Goal: Task Accomplishment & Management: Complete application form

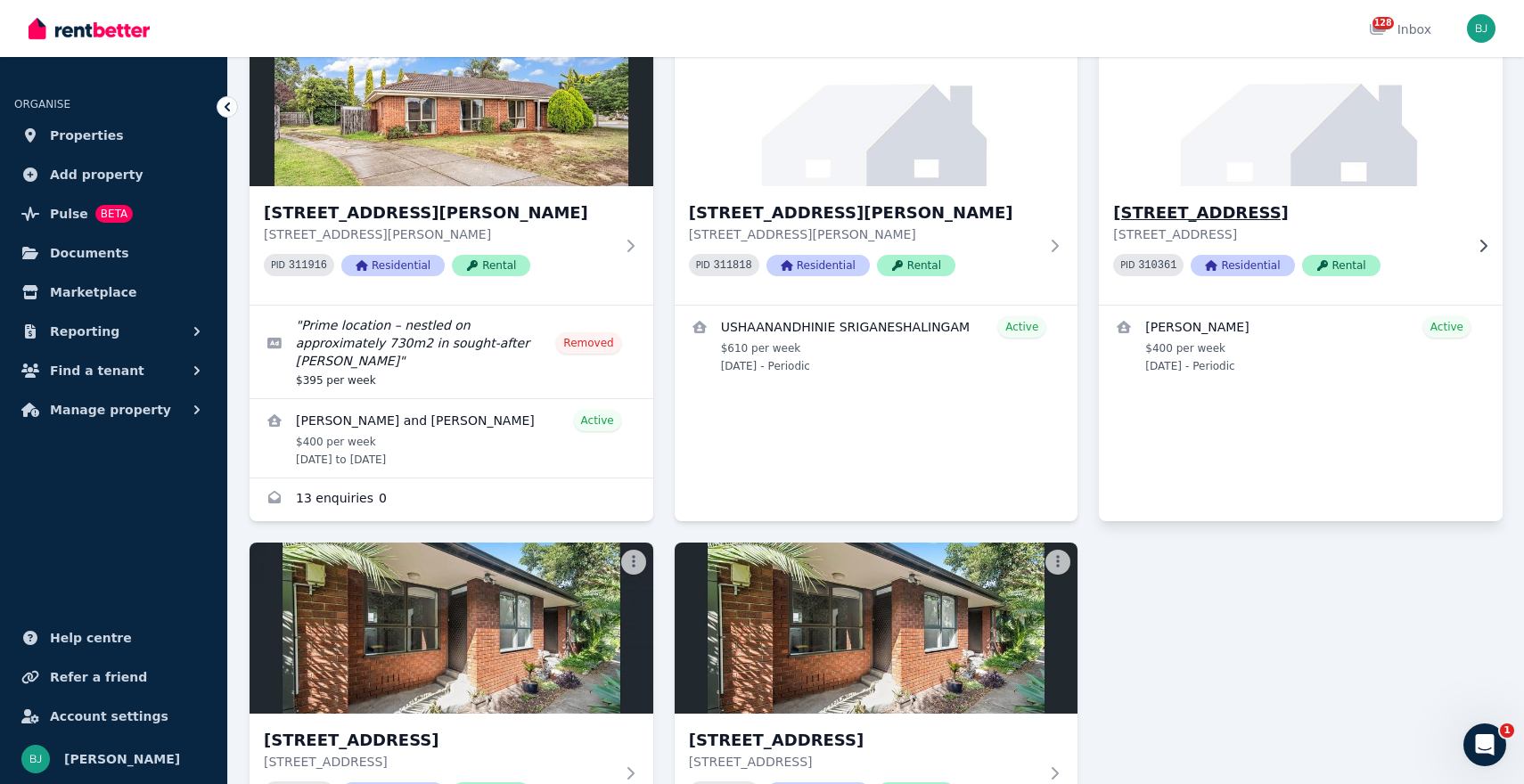
click at [1261, 200] on h3 "[STREET_ADDRESS]" at bounding box center [1289, 212] width 350 height 25
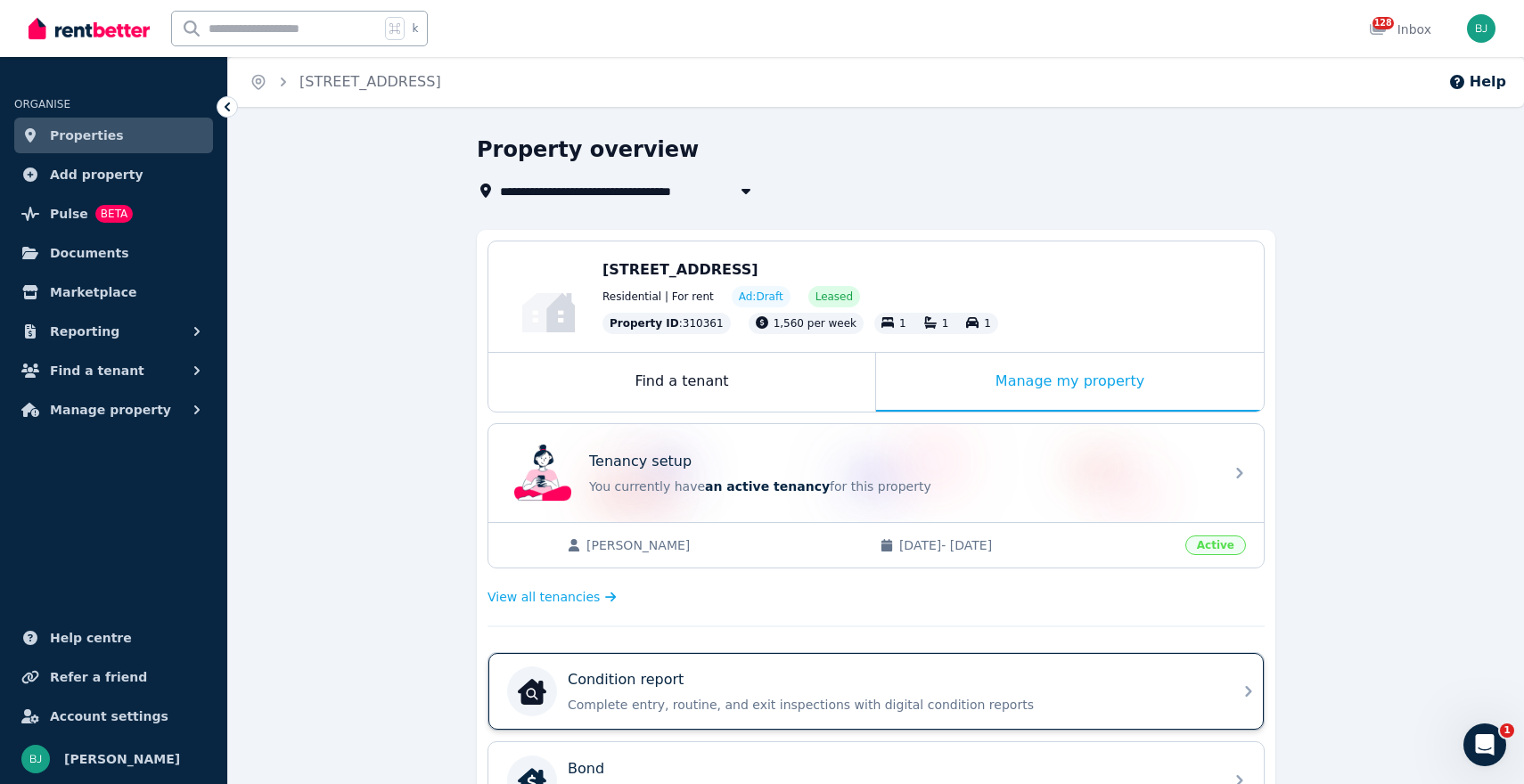
click at [1089, 656] on div "Condition report Complete entry, routine, and exit inspections with digital con…" at bounding box center [876, 691] width 776 height 77
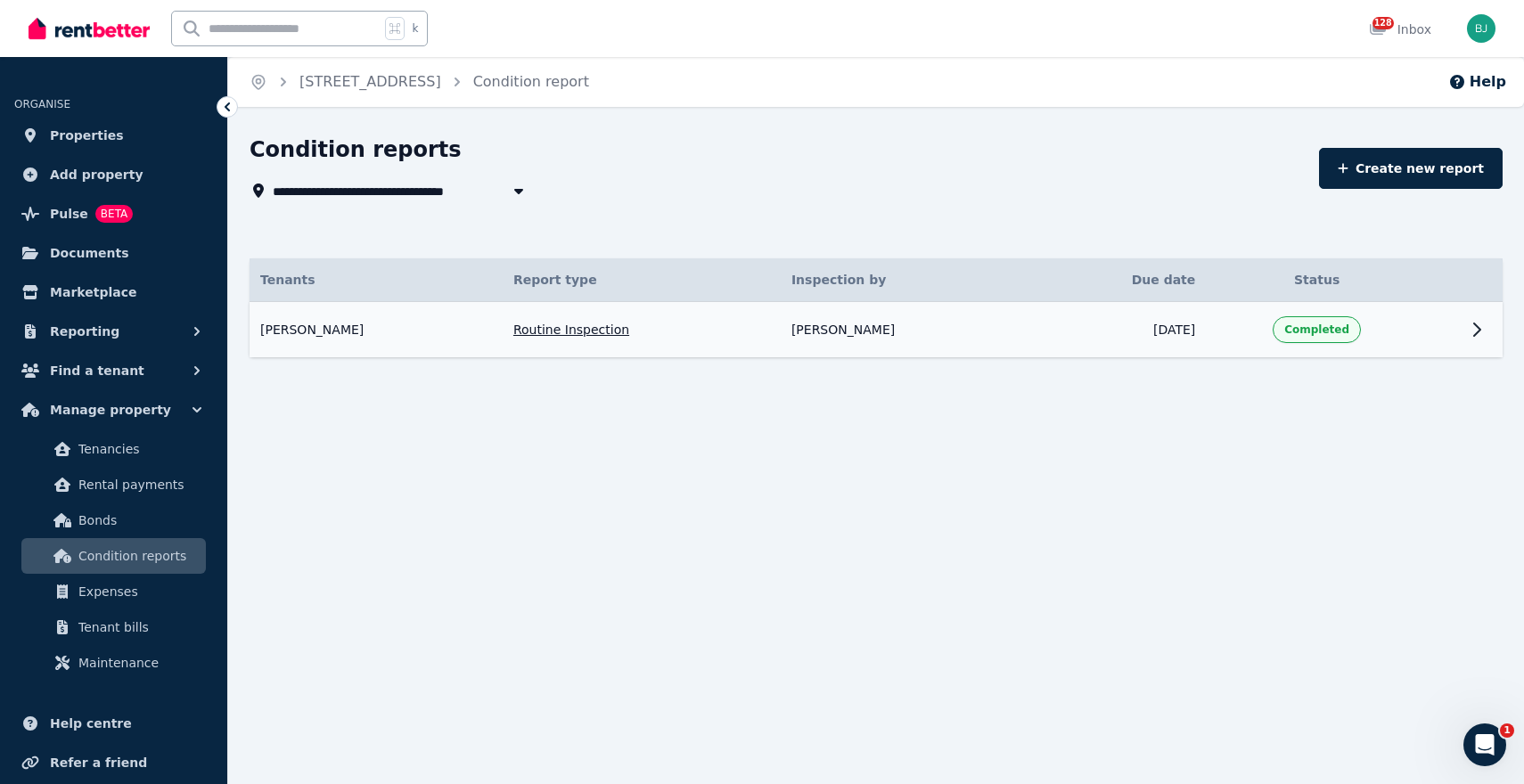
click at [1429, 330] on td at bounding box center [1443, 330] width 32 height 57
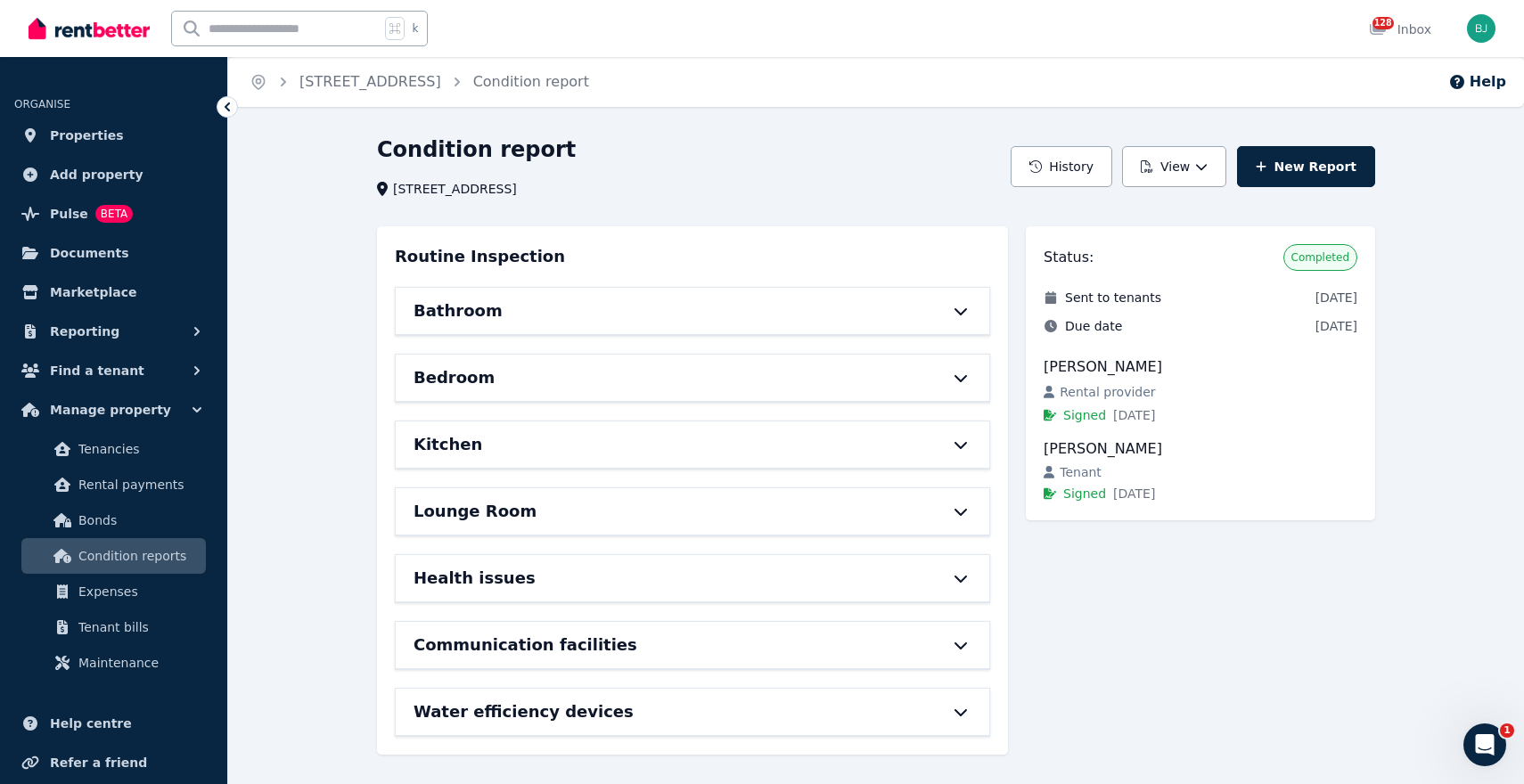
scroll to position [3, 0]
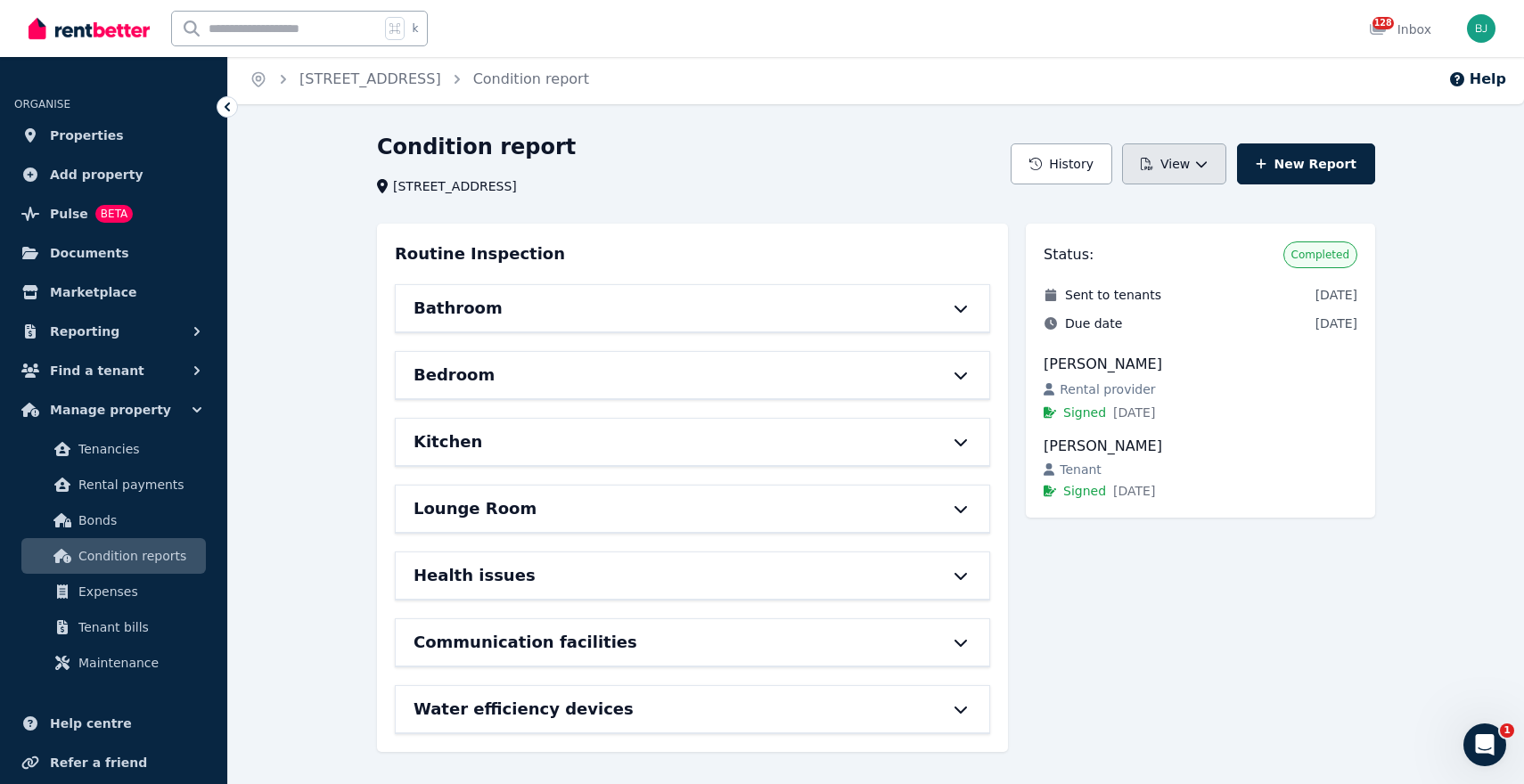
click at [1208, 169] on icon "button" at bounding box center [1201, 163] width 12 height 12
click at [1171, 218] on div "View report" at bounding box center [1141, 210] width 150 height 18
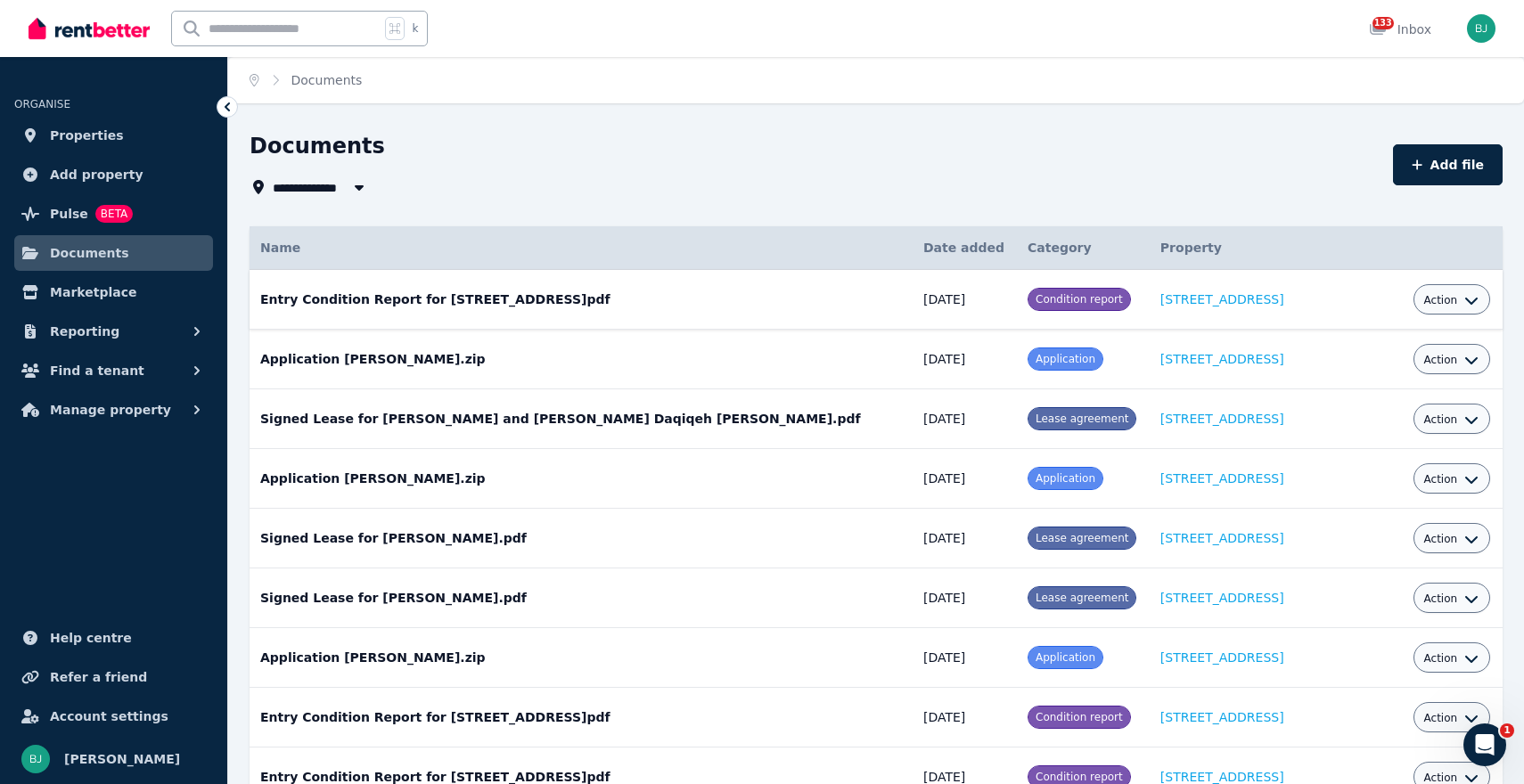
click at [1428, 303] on span "Action" at bounding box center [1441, 299] width 34 height 14
click at [1356, 382] on link "View" at bounding box center [1397, 373] width 171 height 32
click at [104, 141] on span "Properties" at bounding box center [87, 135] width 74 height 21
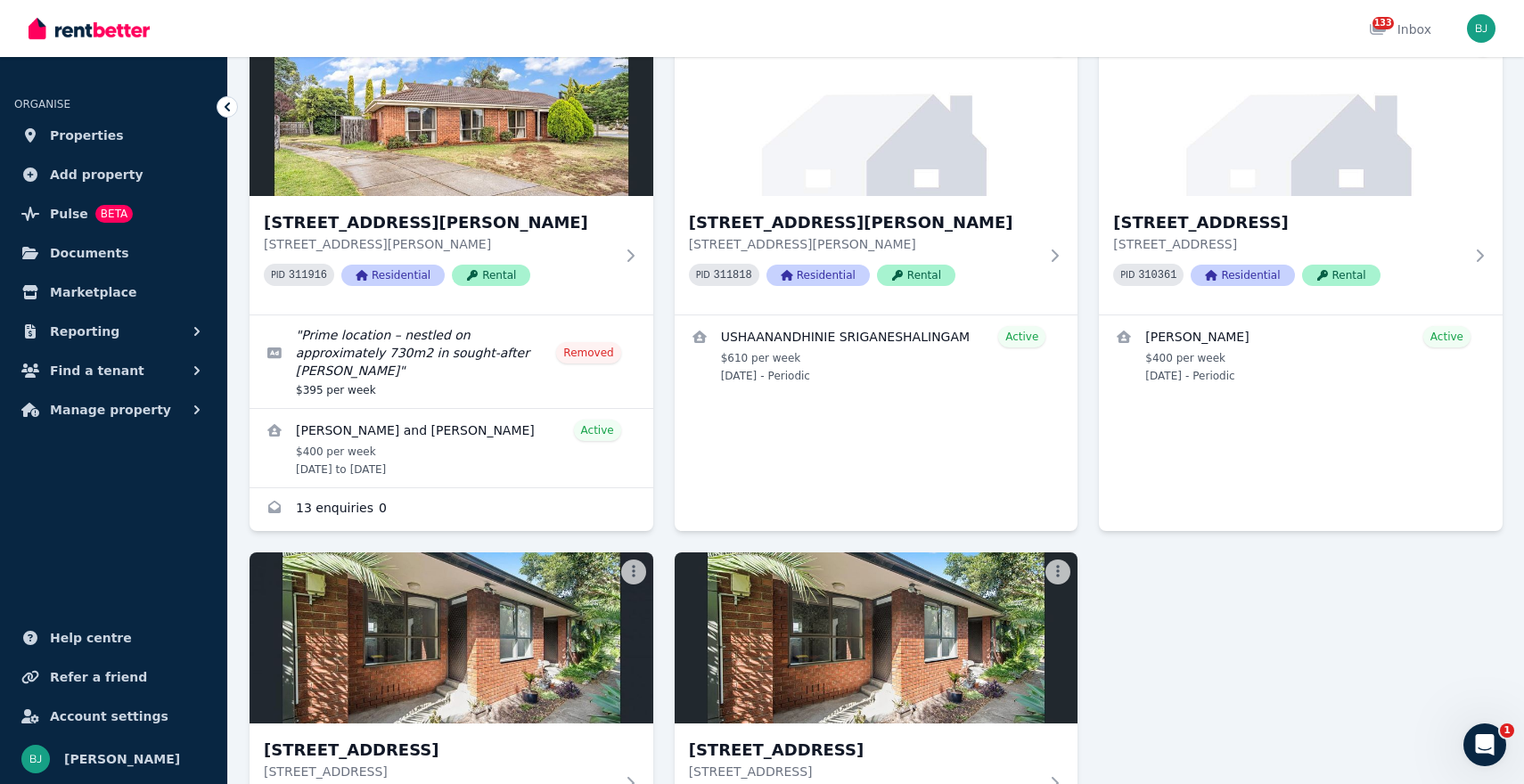
scroll to position [2736, 0]
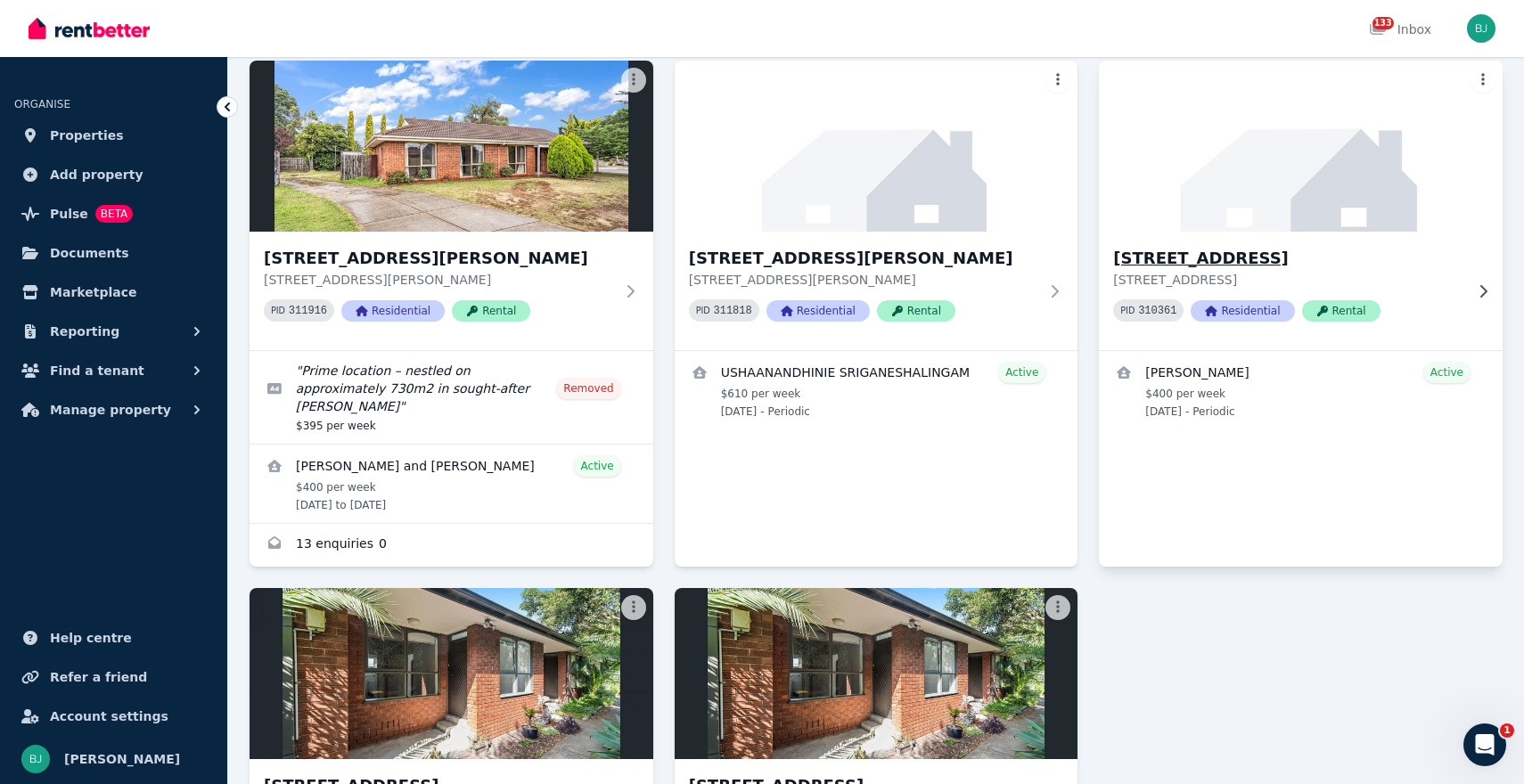
click at [1284, 271] on p "[STREET_ADDRESS]" at bounding box center [1289, 279] width 350 height 18
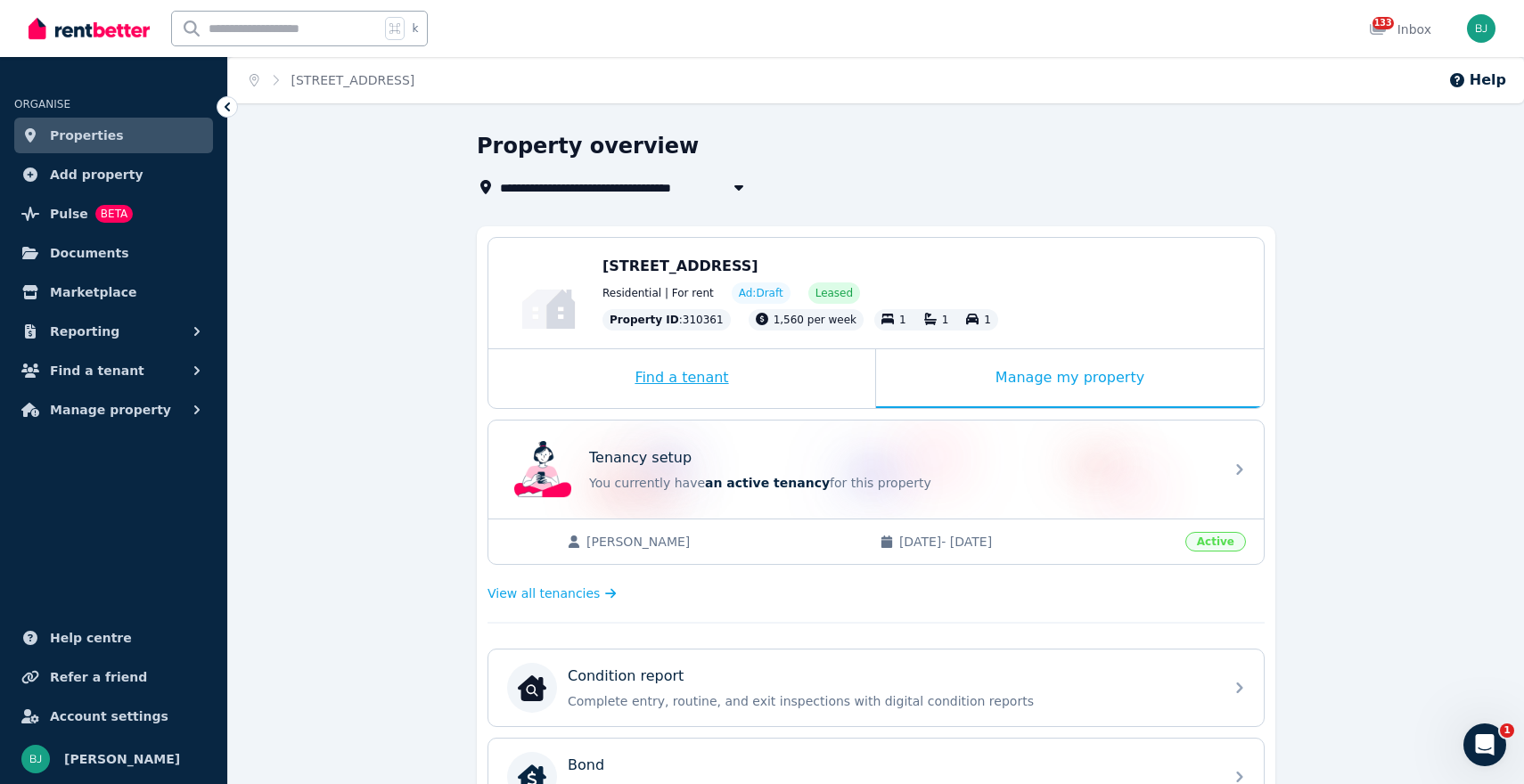
click at [749, 384] on div "Find a tenant" at bounding box center [681, 378] width 387 height 58
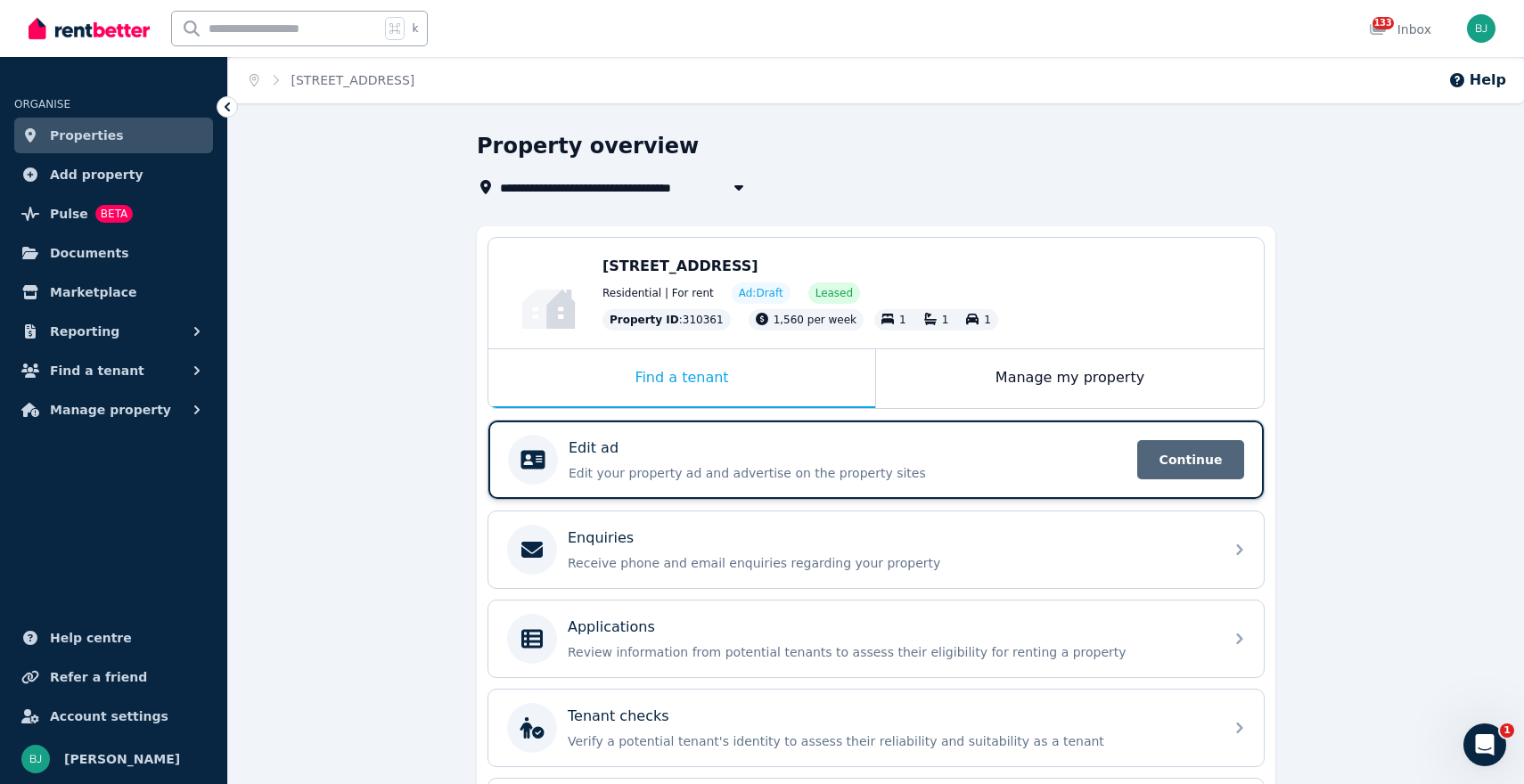
click at [1197, 463] on span "Continue" at bounding box center [1190, 460] width 107 height 39
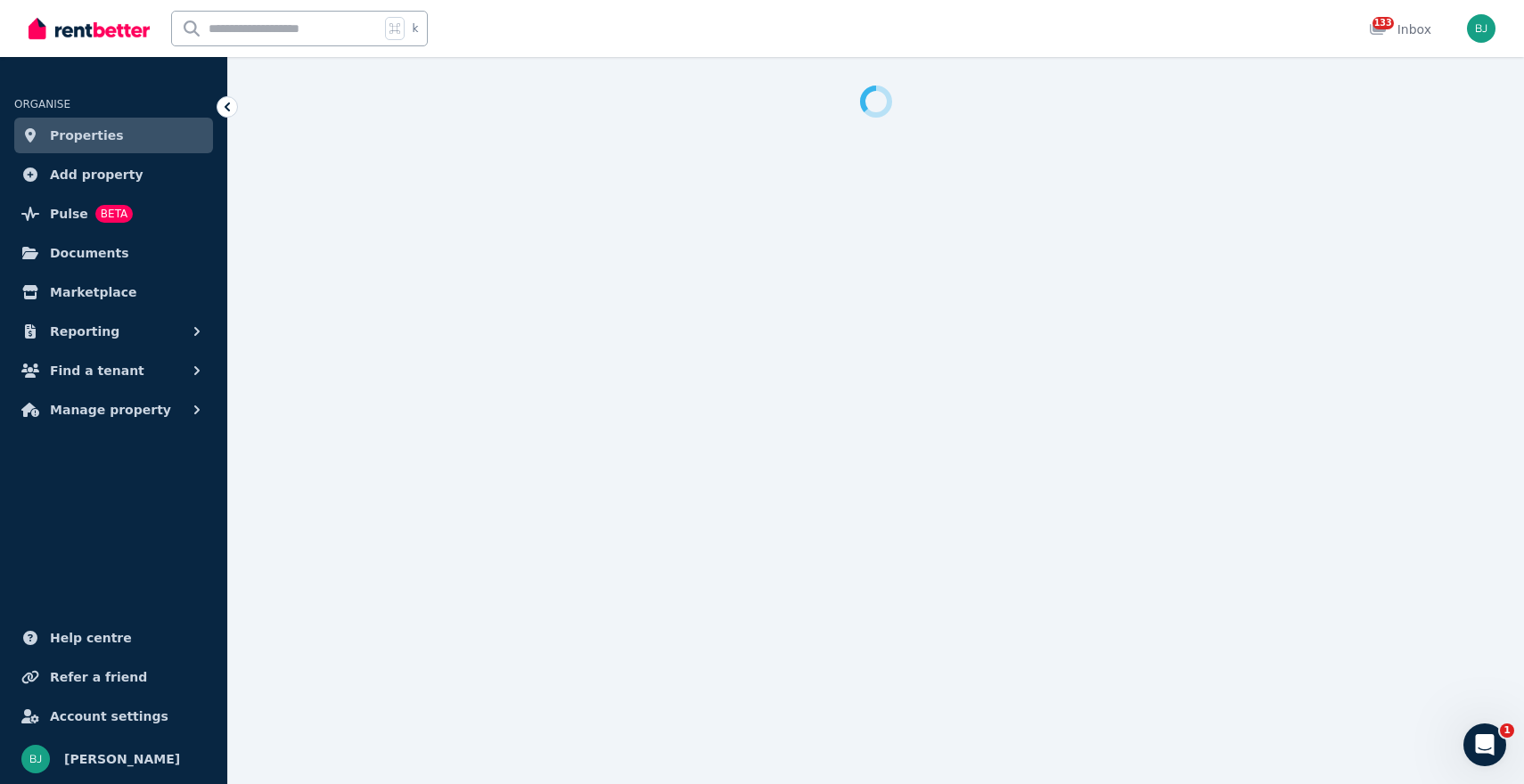
select select "***"
select select "**********"
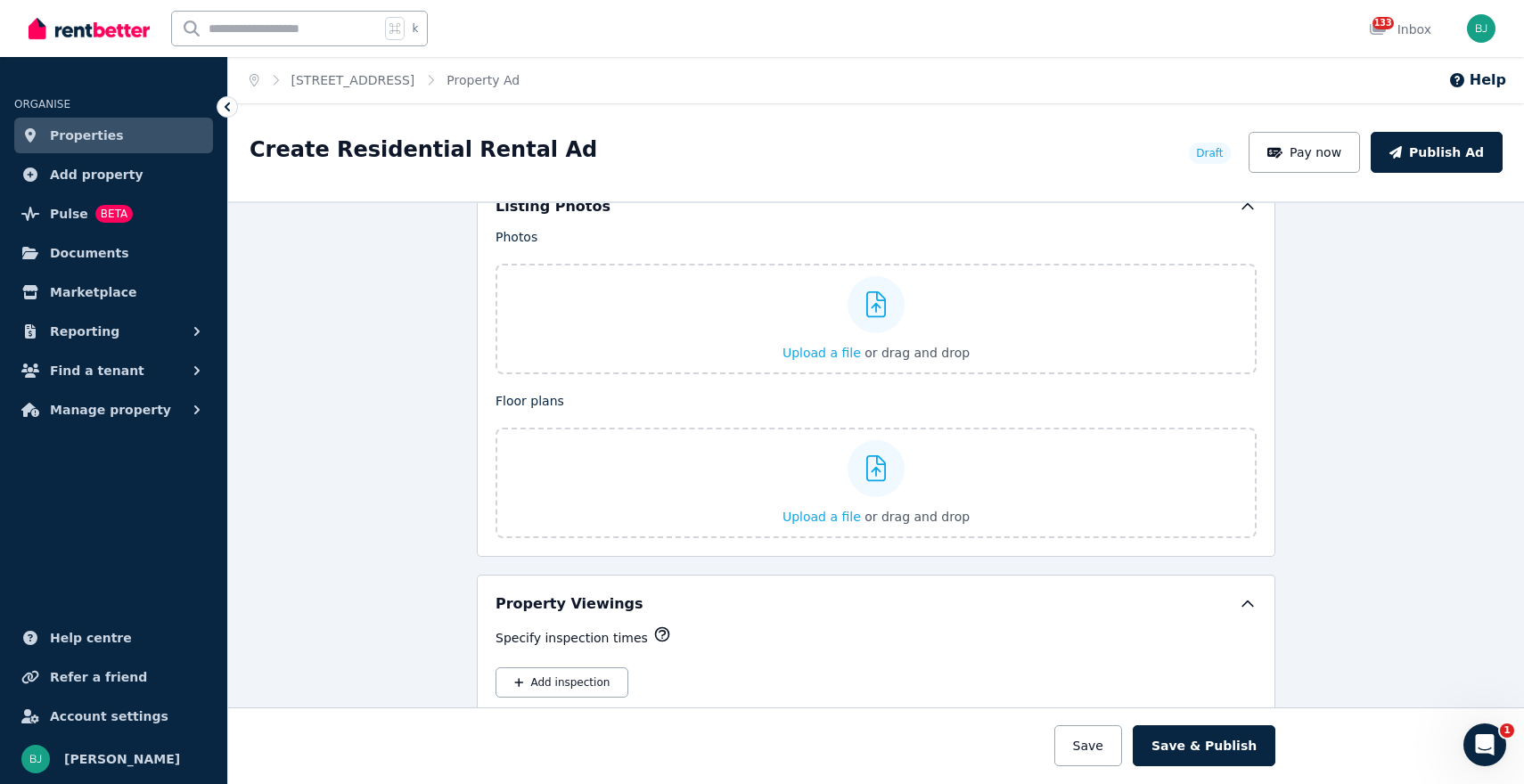
scroll to position [2163, 0]
click at [818, 515] on span "Upload a file" at bounding box center [821, 512] width 79 height 14
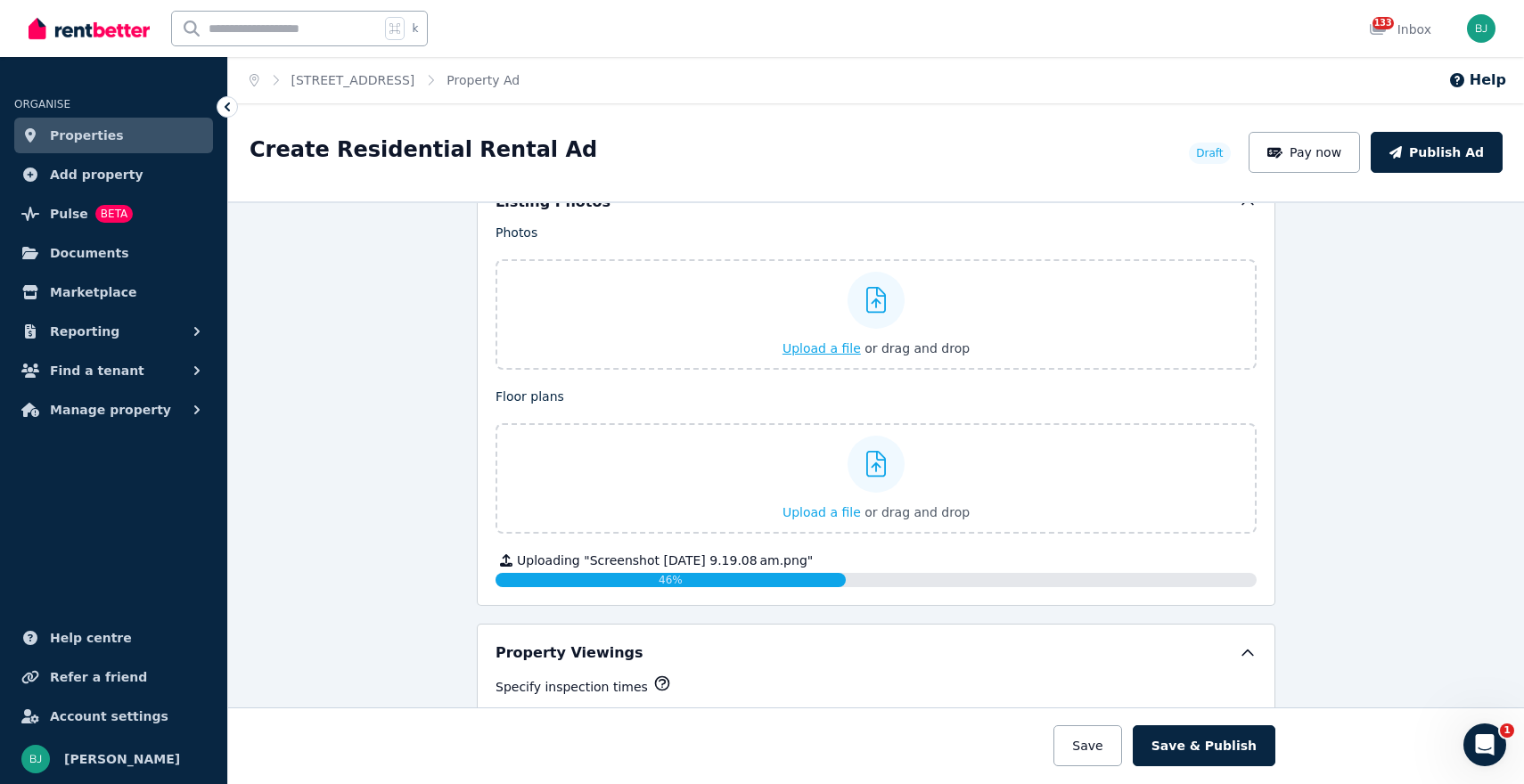
click at [808, 348] on span "Upload a file" at bounding box center [821, 348] width 79 height 14
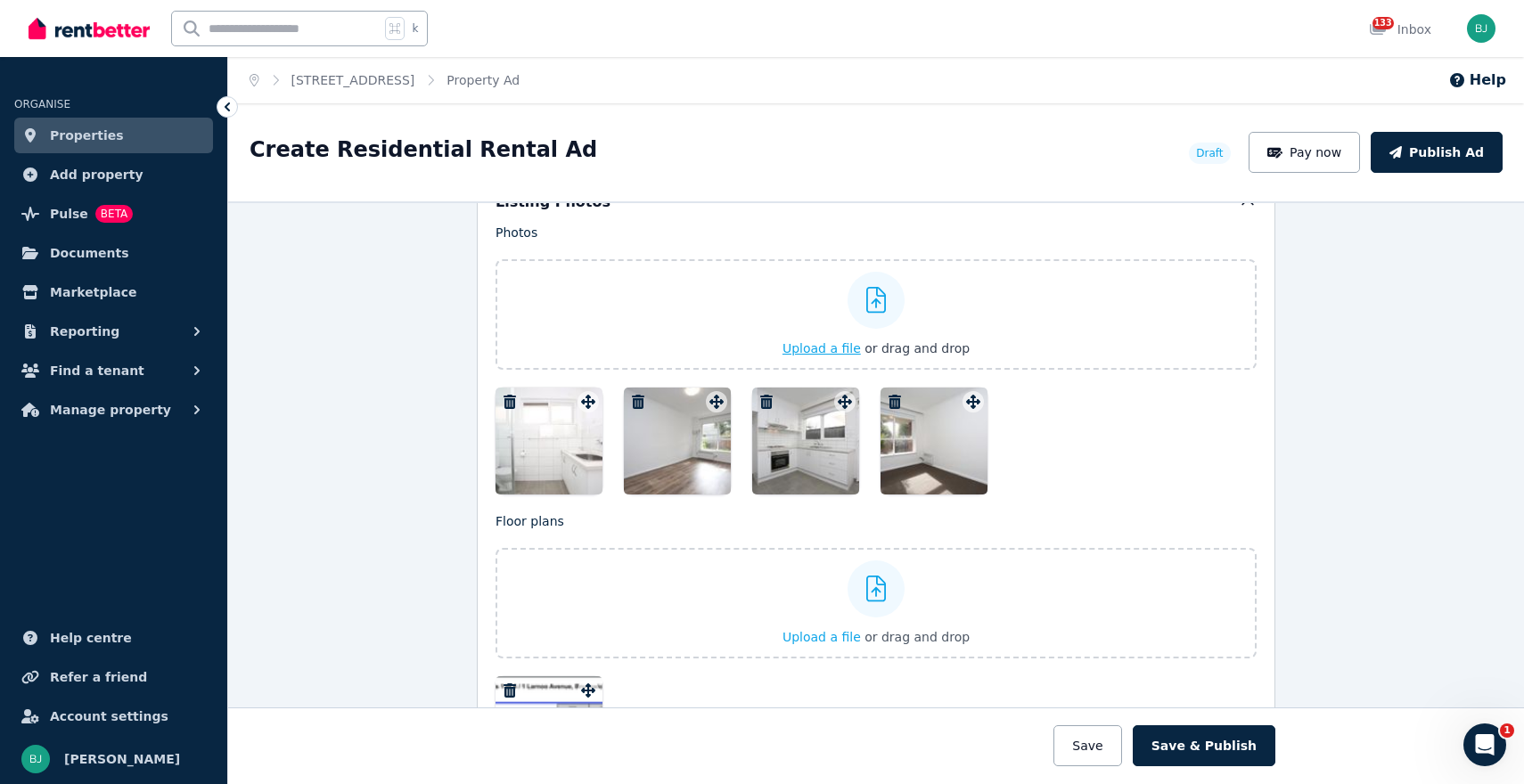
click at [834, 345] on span "Upload a file" at bounding box center [821, 348] width 79 height 14
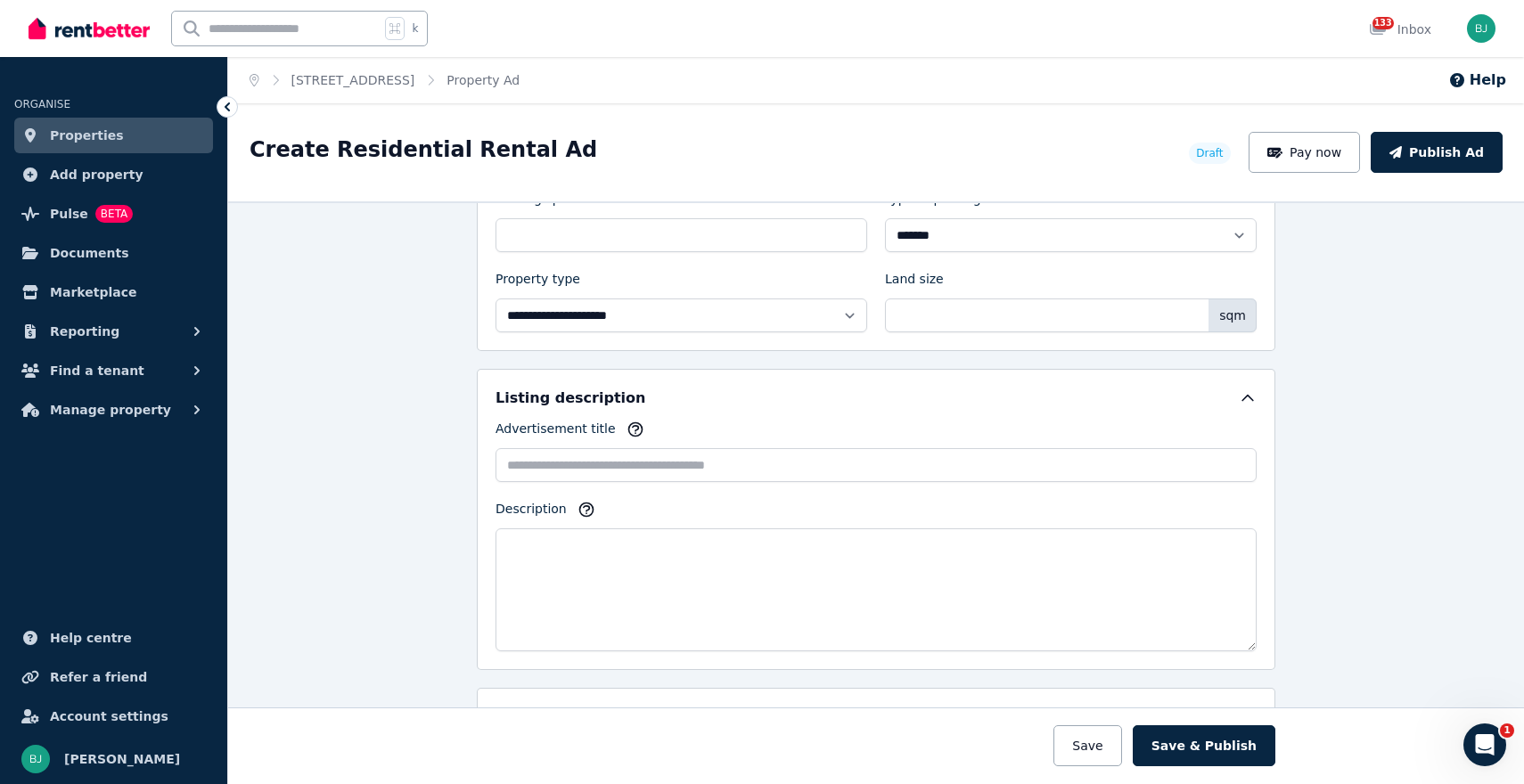
scroll to position [869, 0]
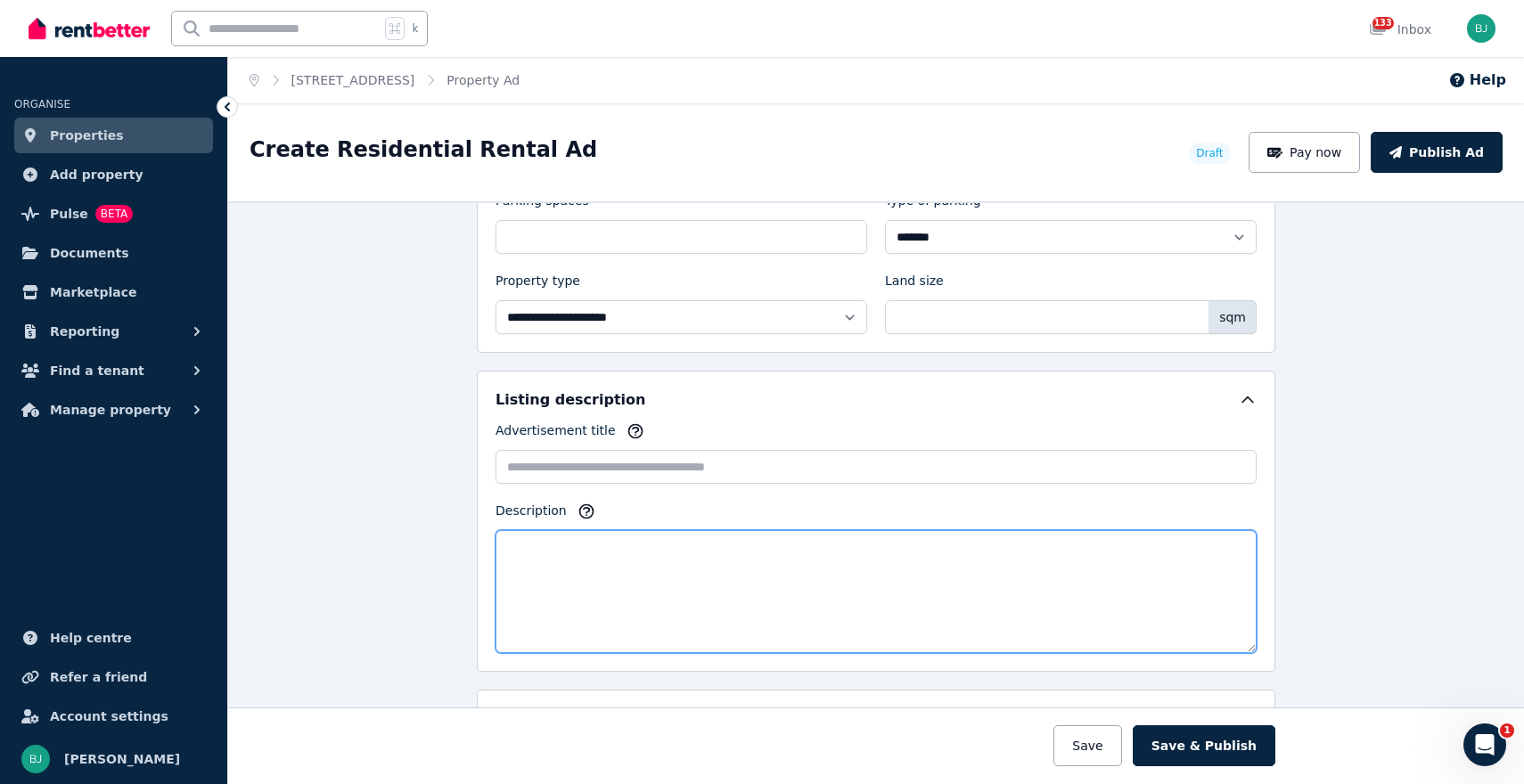
click at [621, 588] on textarea "Description" at bounding box center [876, 591] width 761 height 123
paste textarea "**********"
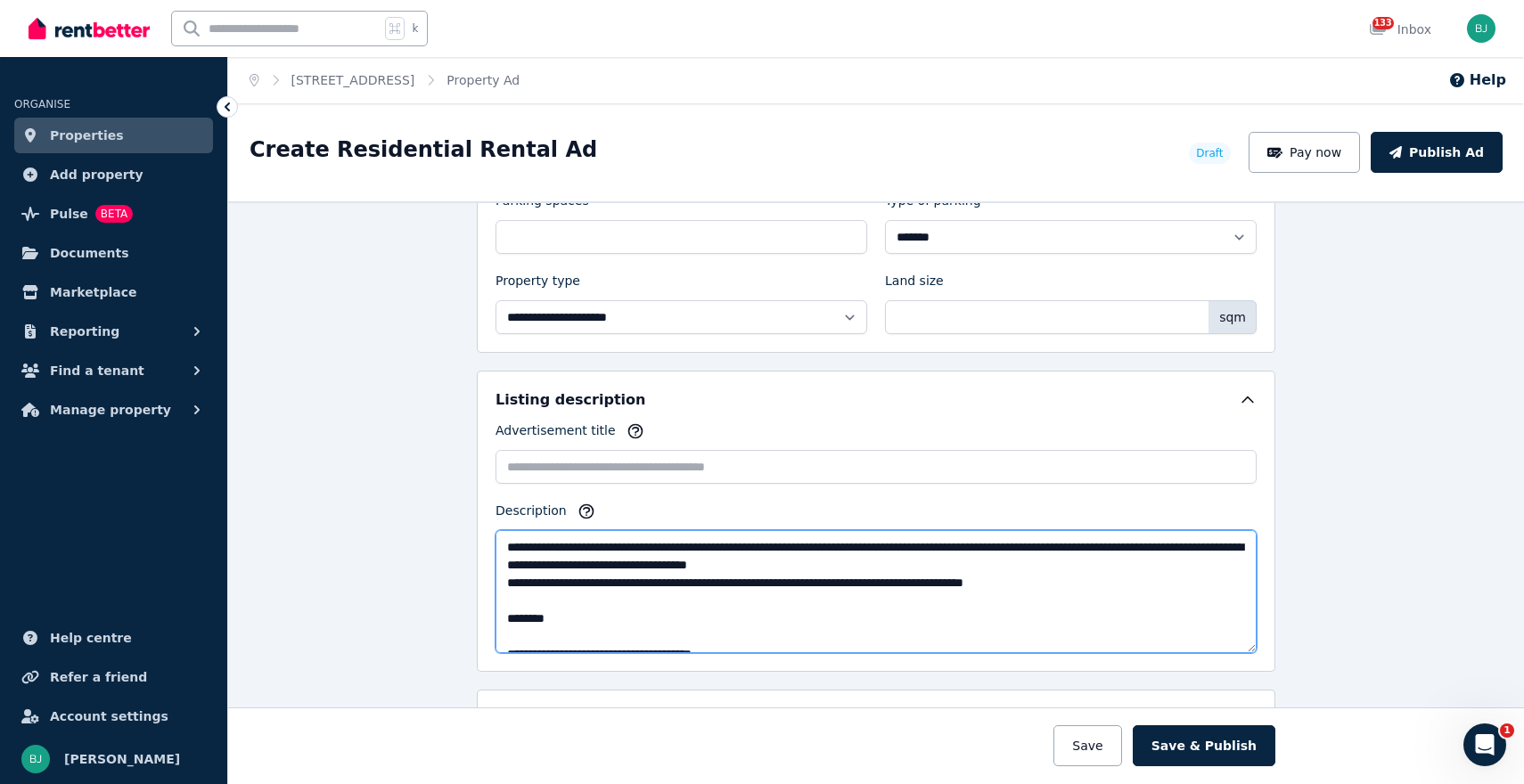
scroll to position [330, 0]
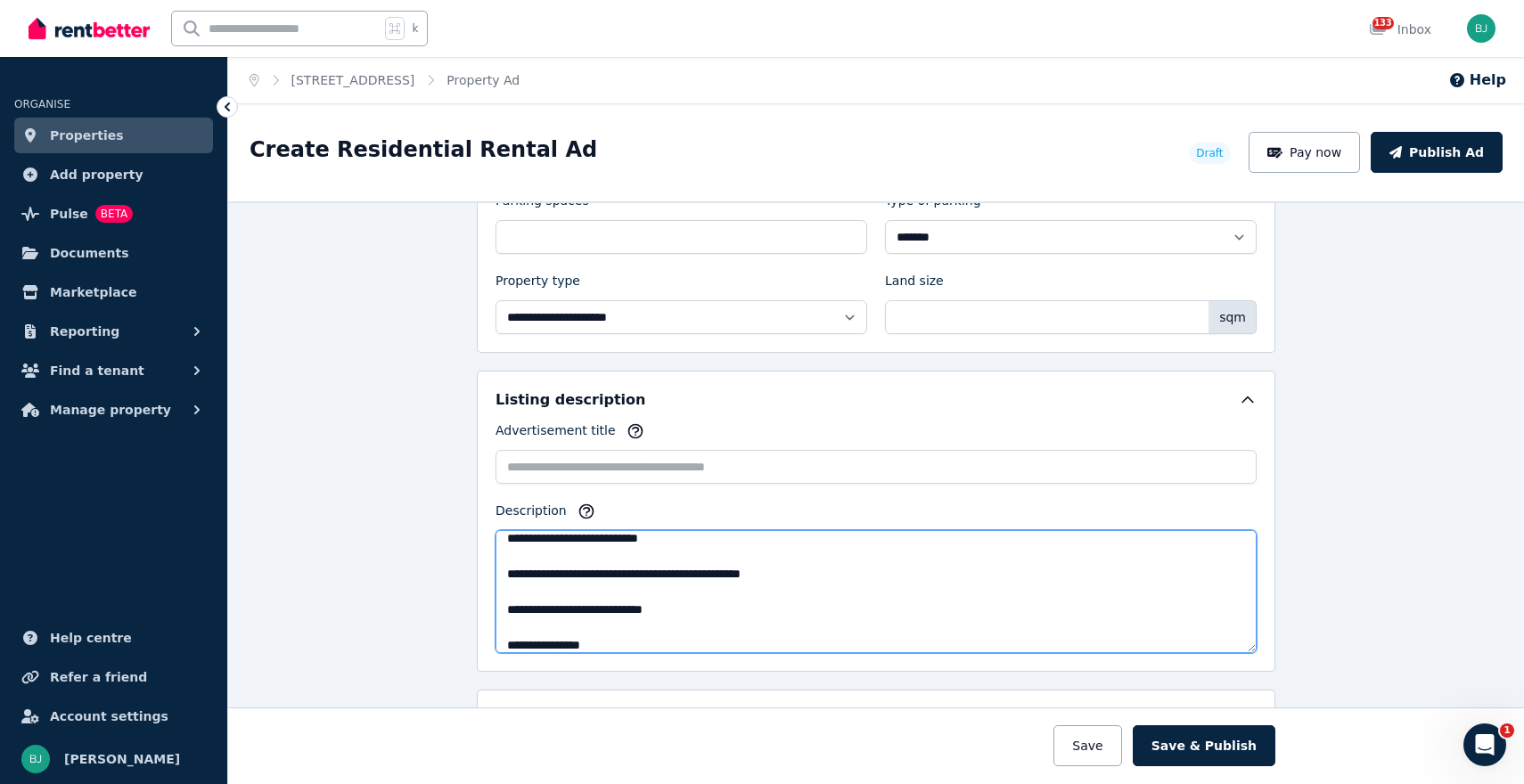
type textarea "**********"
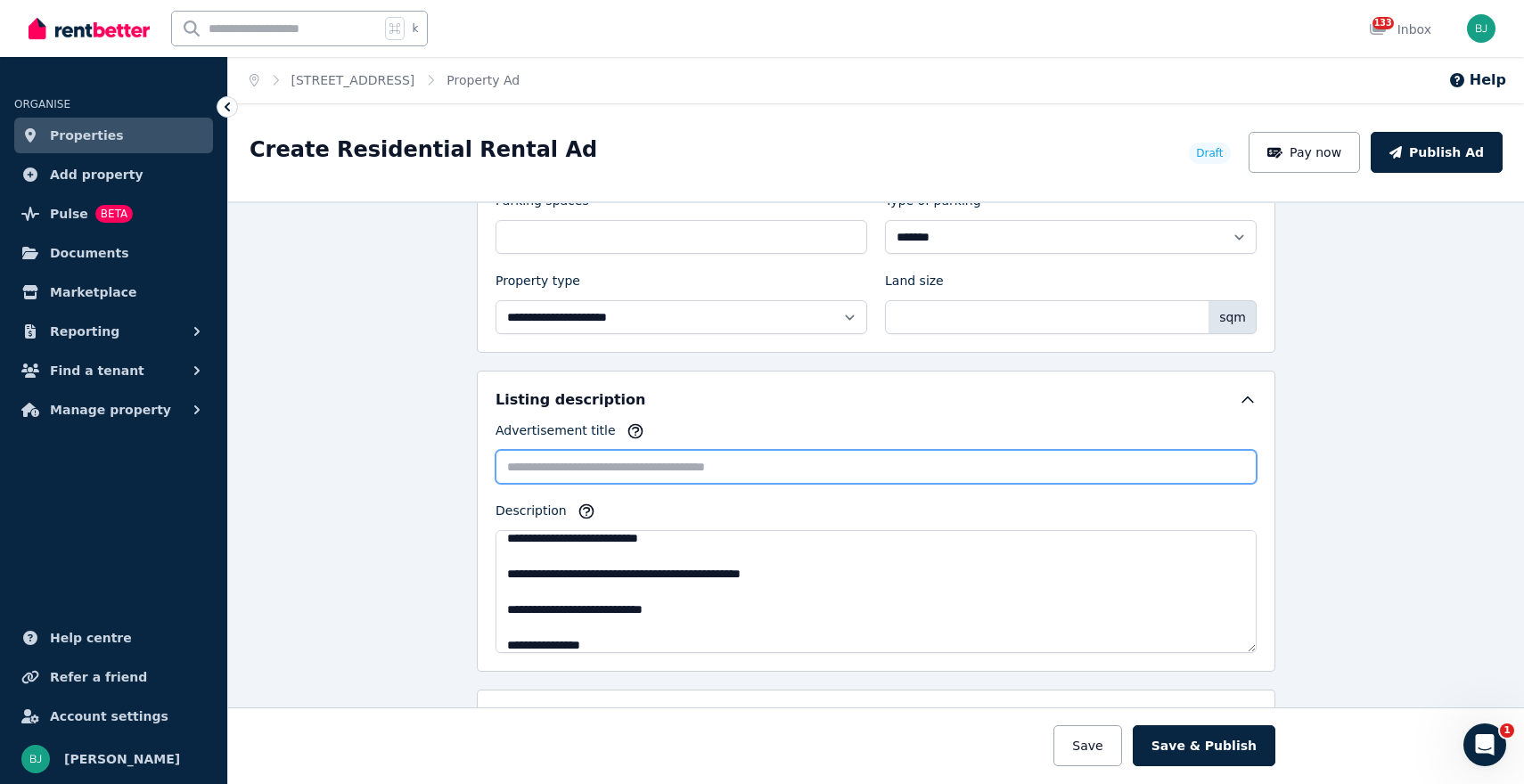
click at [618, 460] on input "Advertisement title" at bounding box center [876, 467] width 761 height 34
paste input "**********"
click at [511, 464] on input "**********" at bounding box center [876, 467] width 761 height 34
click at [717, 469] on input "**********" at bounding box center [876, 467] width 761 height 34
click at [647, 460] on input "**********" at bounding box center [876, 467] width 761 height 34
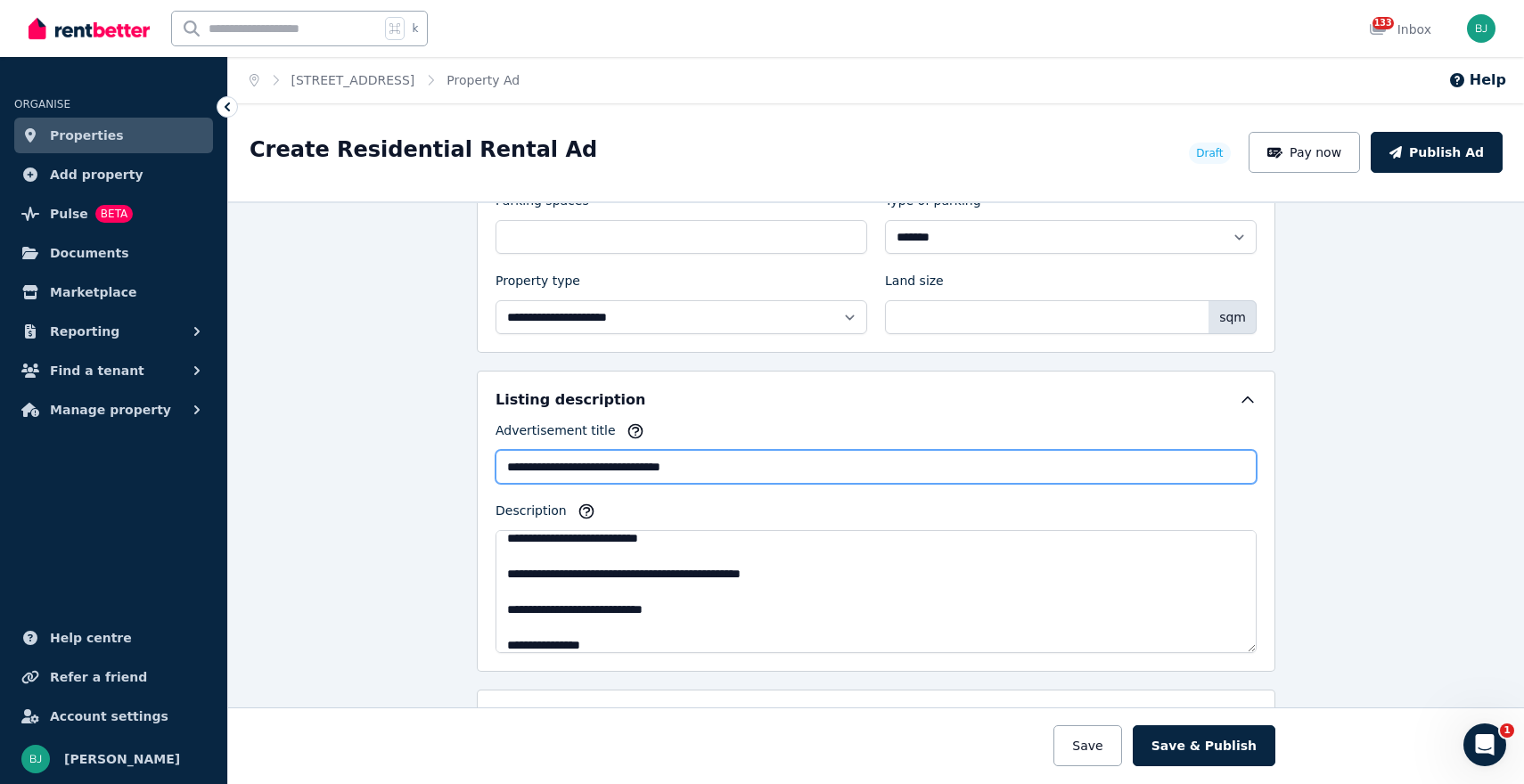
type input "**********"
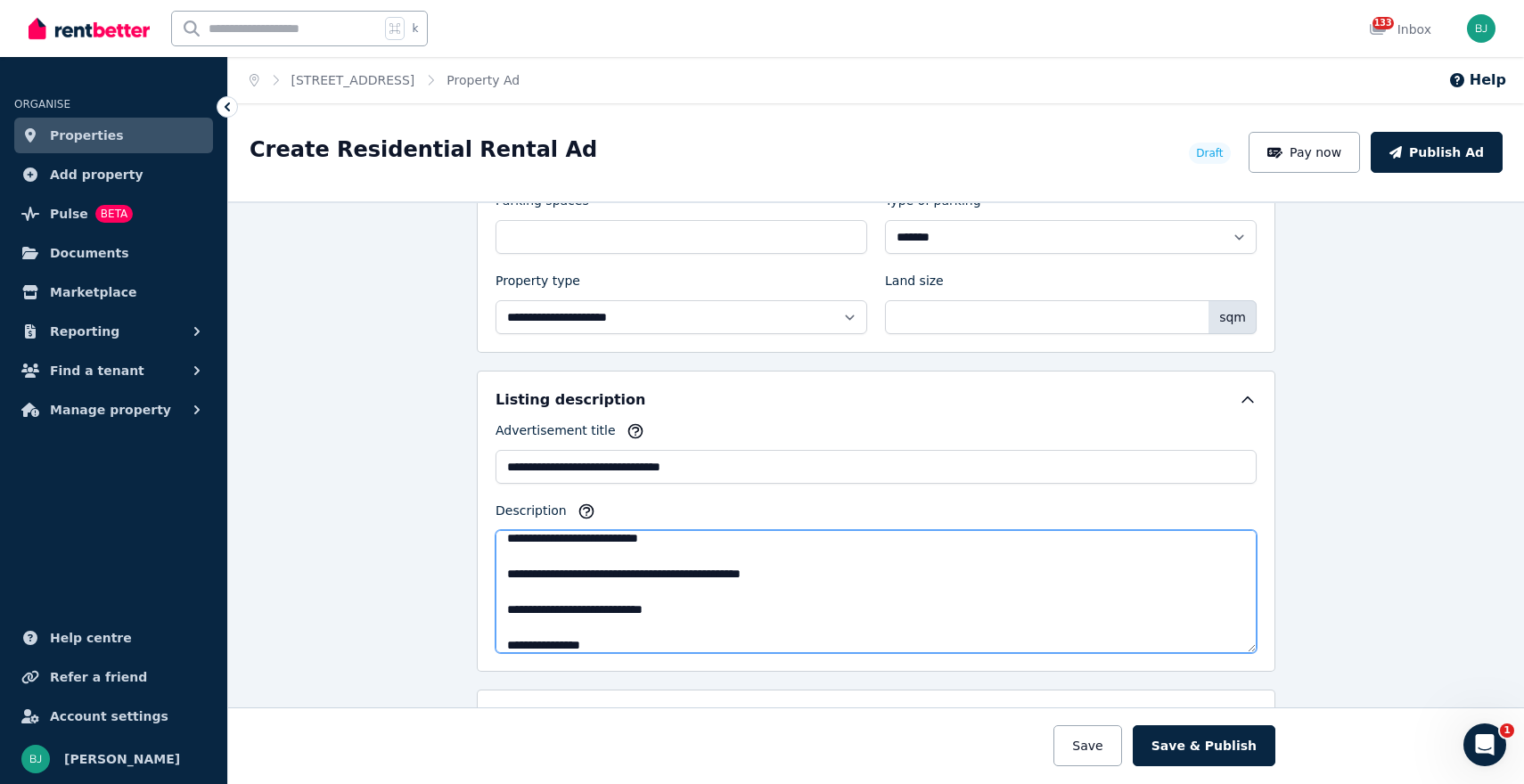
click at [795, 559] on textarea "**********" at bounding box center [876, 591] width 761 height 123
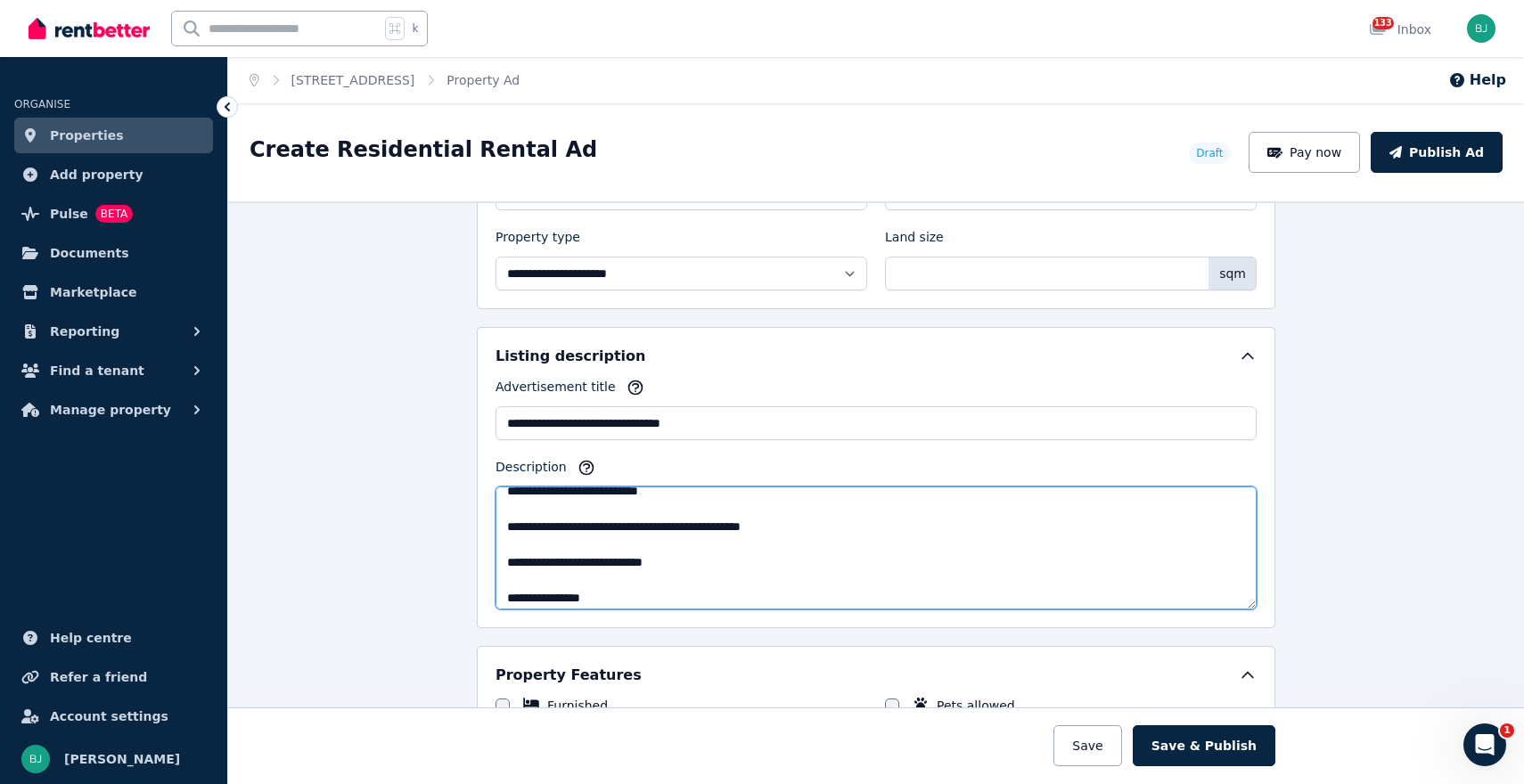
scroll to position [338, 0]
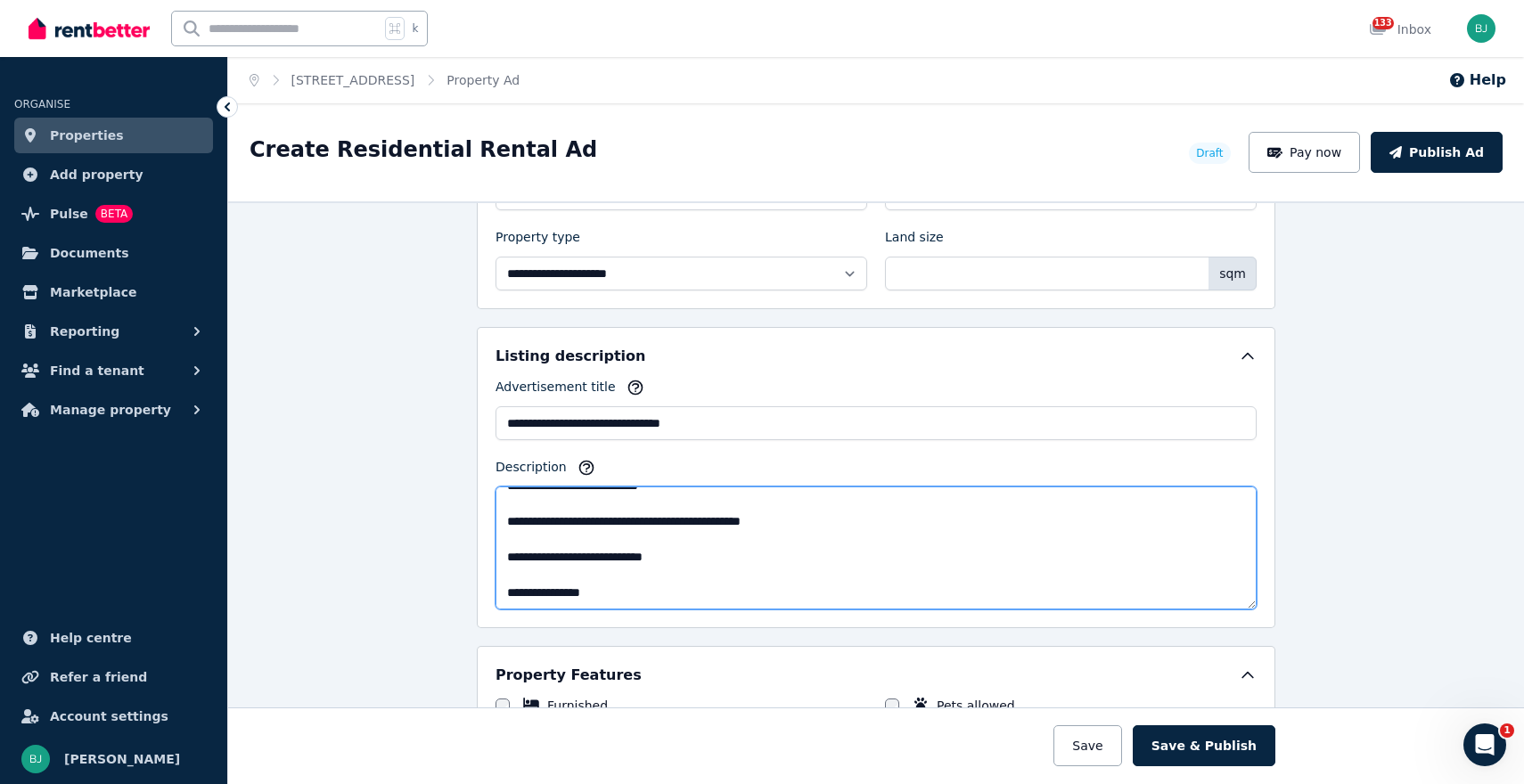
click at [711, 590] on textarea "**********" at bounding box center [876, 548] width 761 height 123
paste textarea "**********"
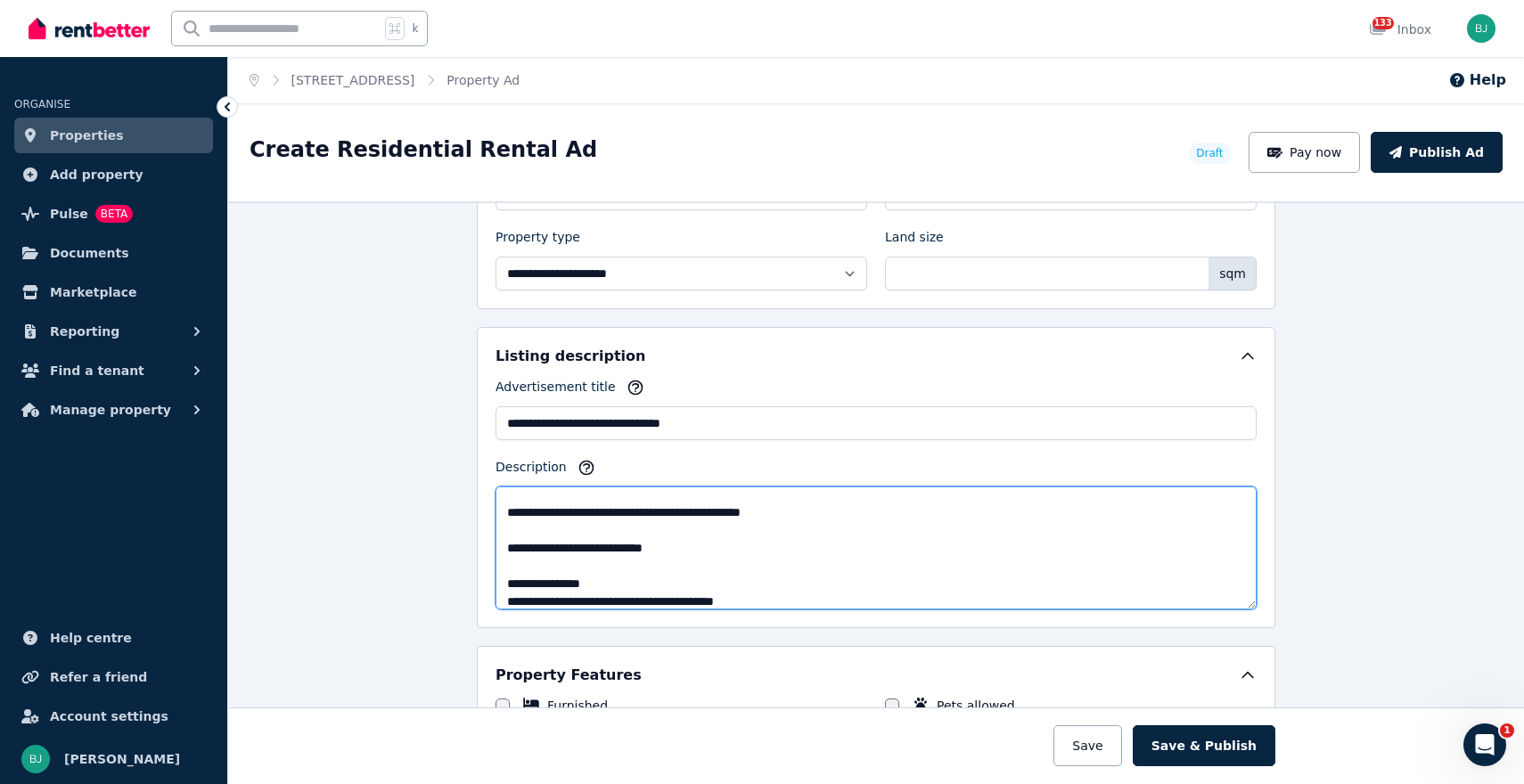
click at [508, 604] on textarea "**********" at bounding box center [876, 548] width 761 height 123
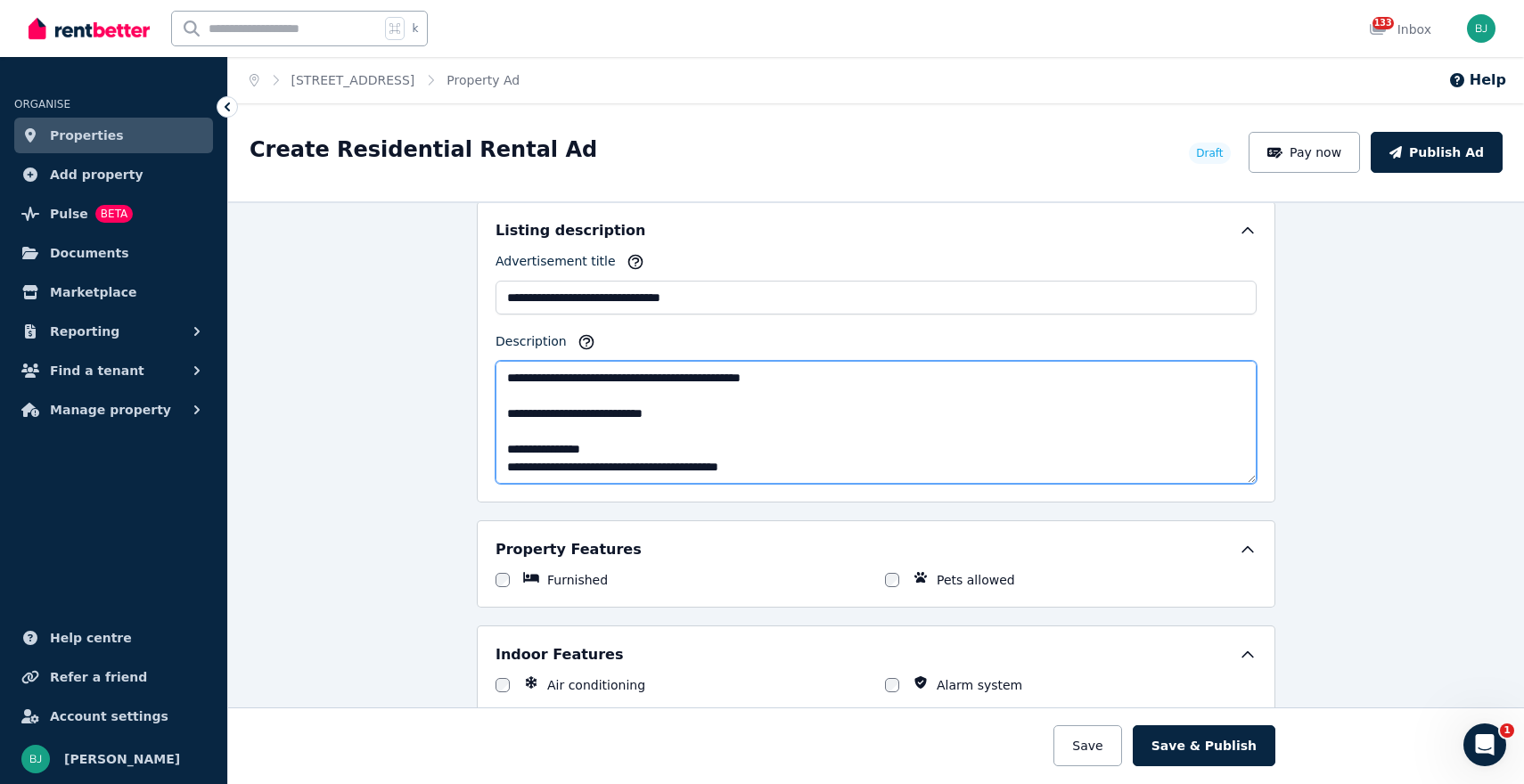
scroll to position [1251, 0]
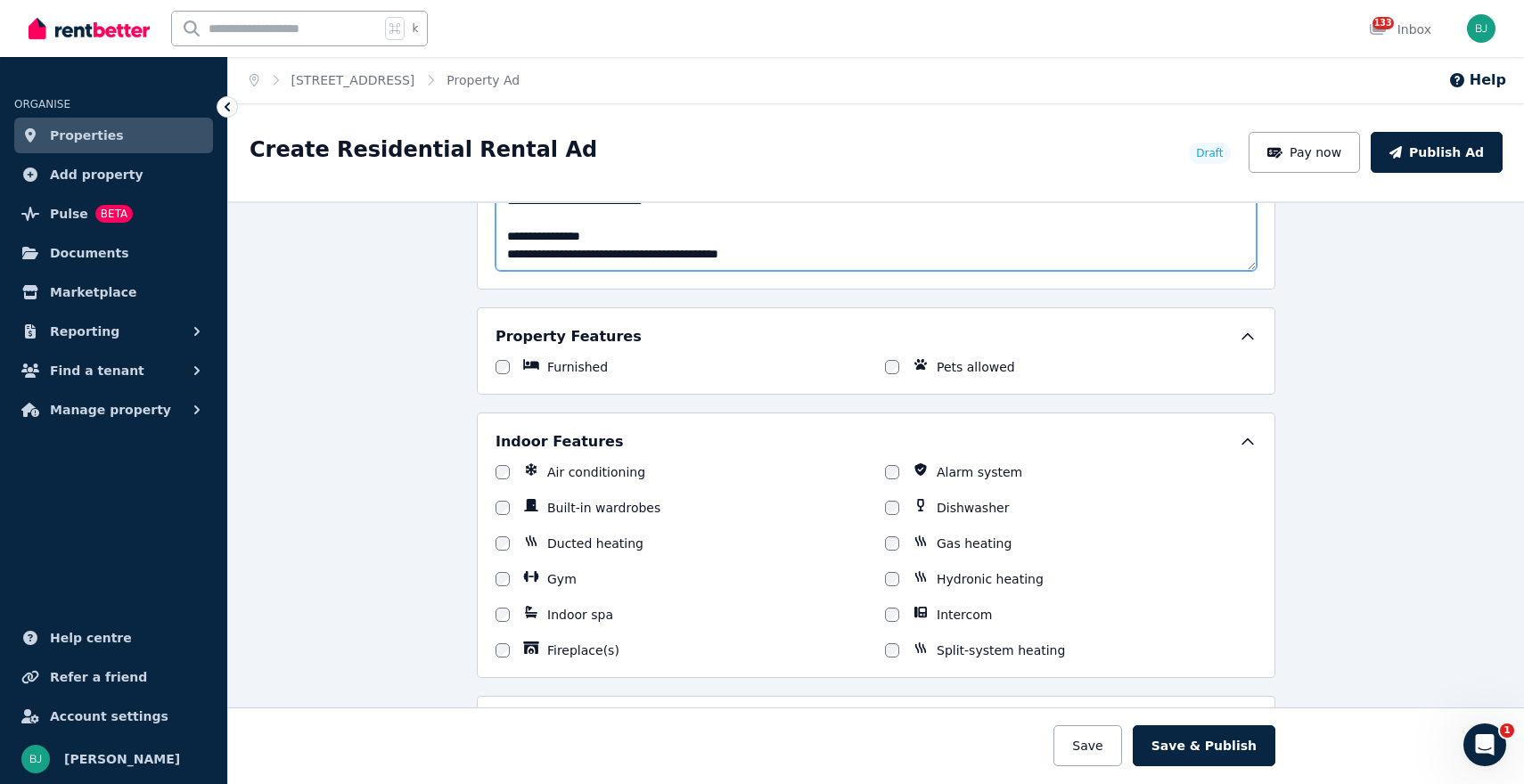
type textarea "**********"
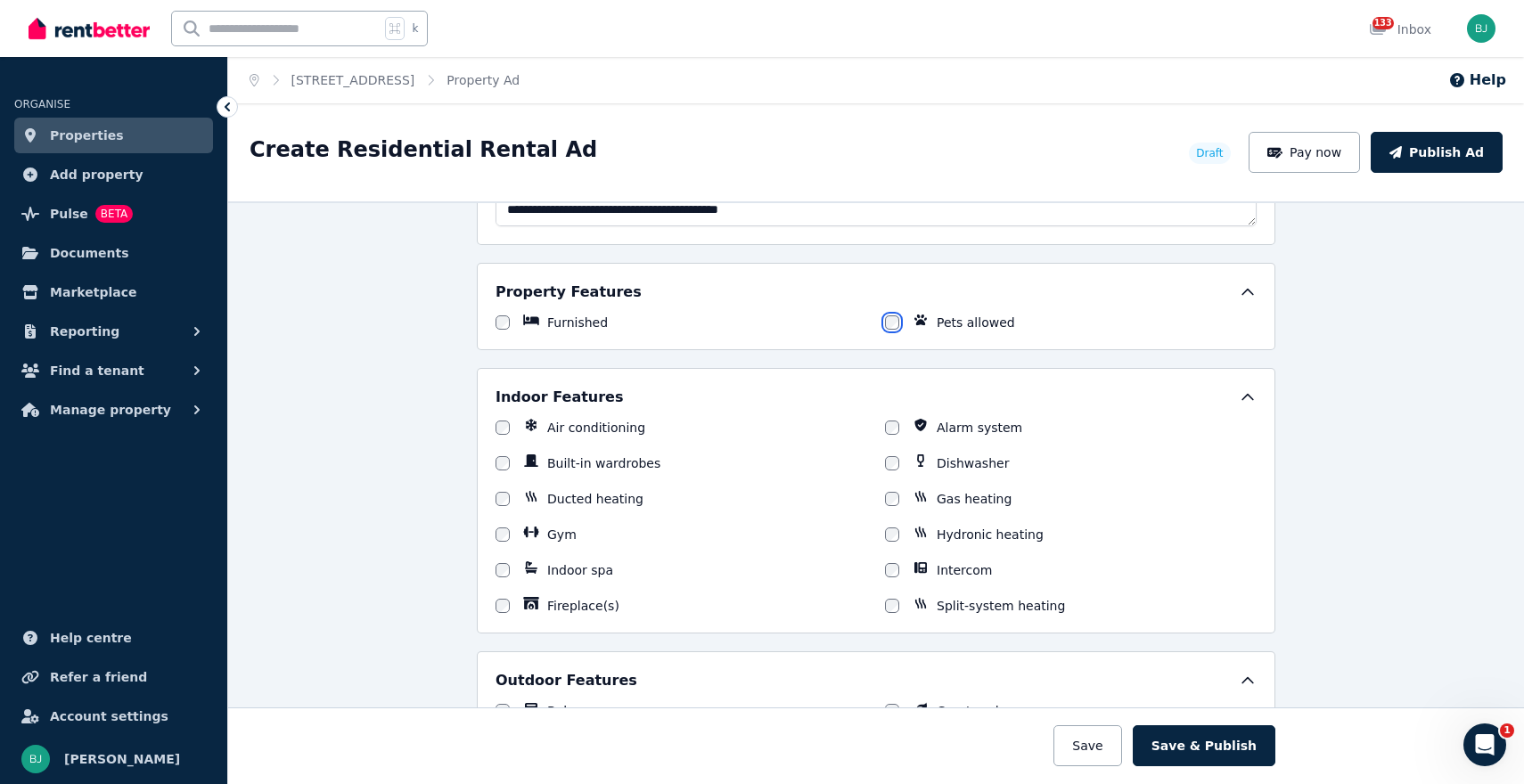
scroll to position [1364, 0]
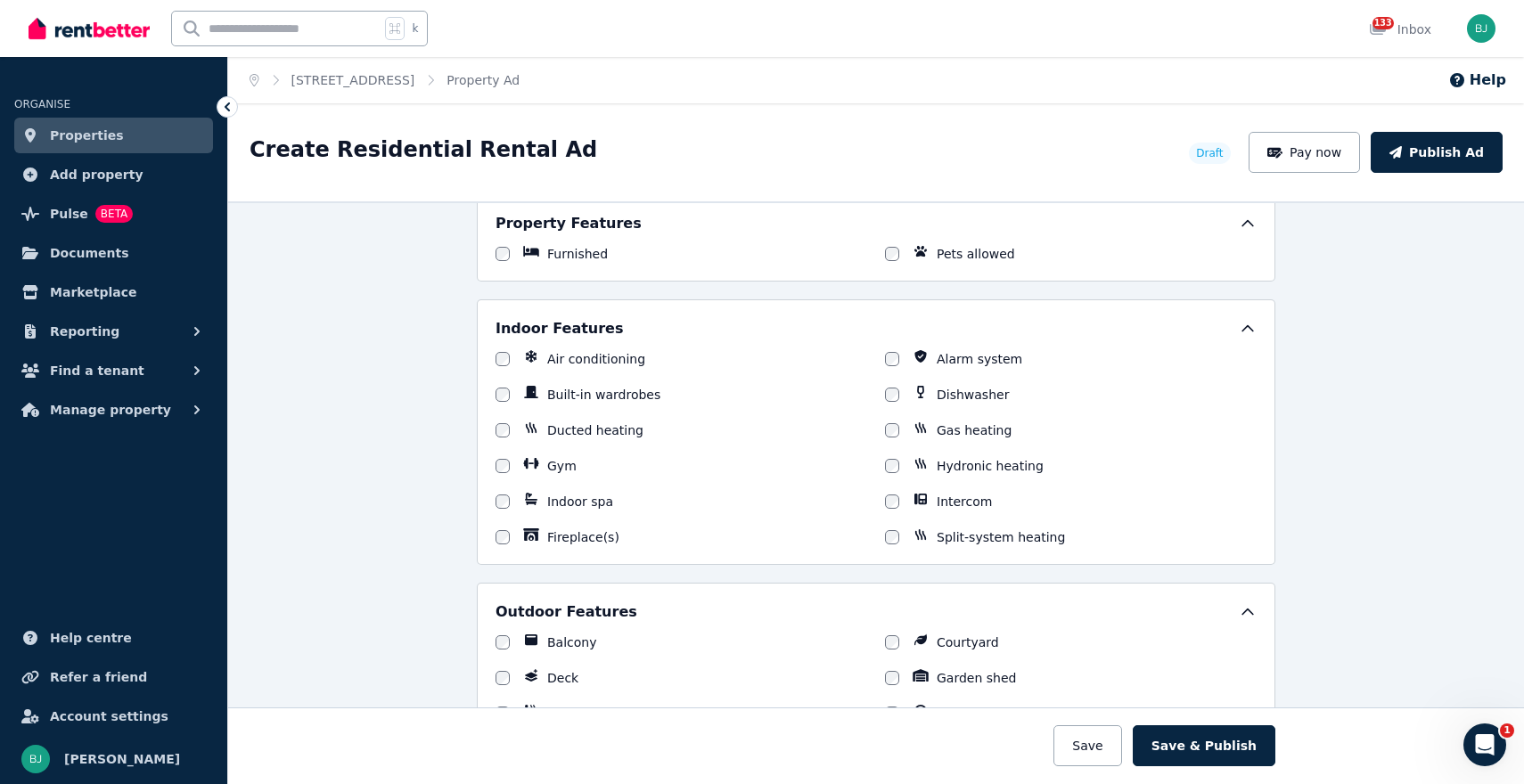
click at [502, 401] on div at bounding box center [502, 394] width 14 height 18
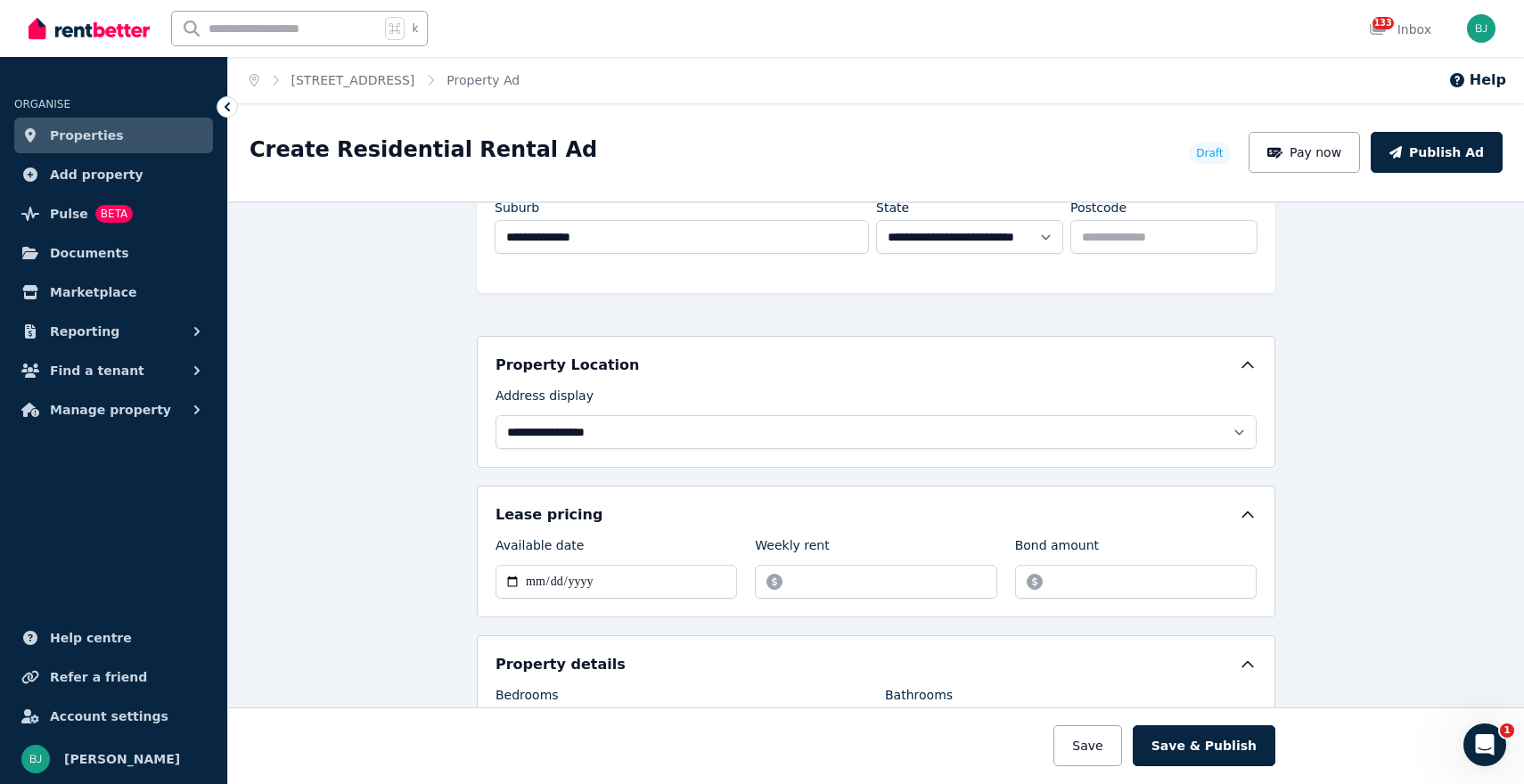
scroll to position [506, 0]
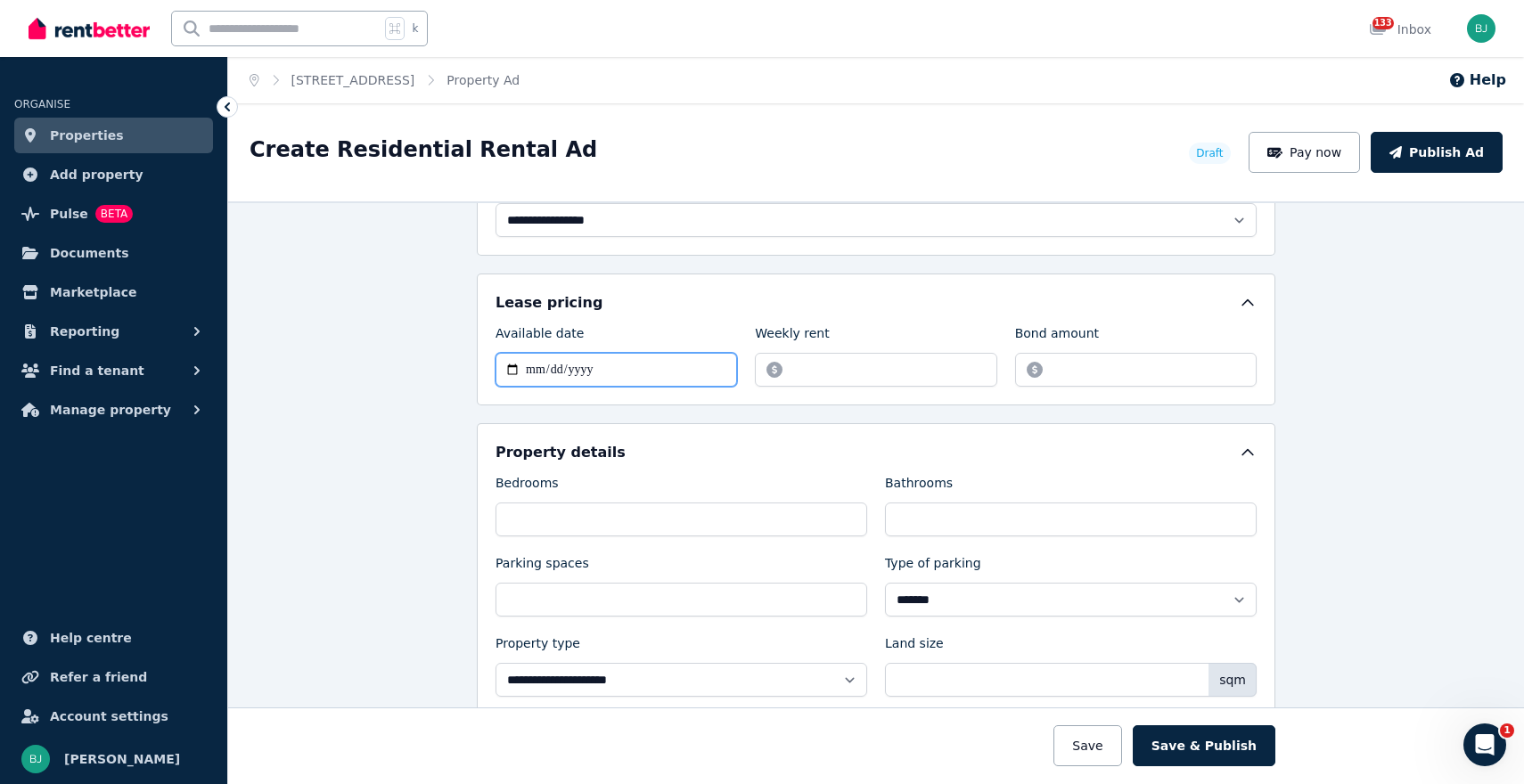
click at [704, 369] on input "Available date" at bounding box center [616, 370] width 242 height 34
click at [941, 370] on input "*******" at bounding box center [875, 370] width 242 height 34
type input "*"
type input "***"
click at [708, 313] on div "Lease pricing Available date Weekly rent *** Bond amount" at bounding box center [876, 339] width 761 height 95
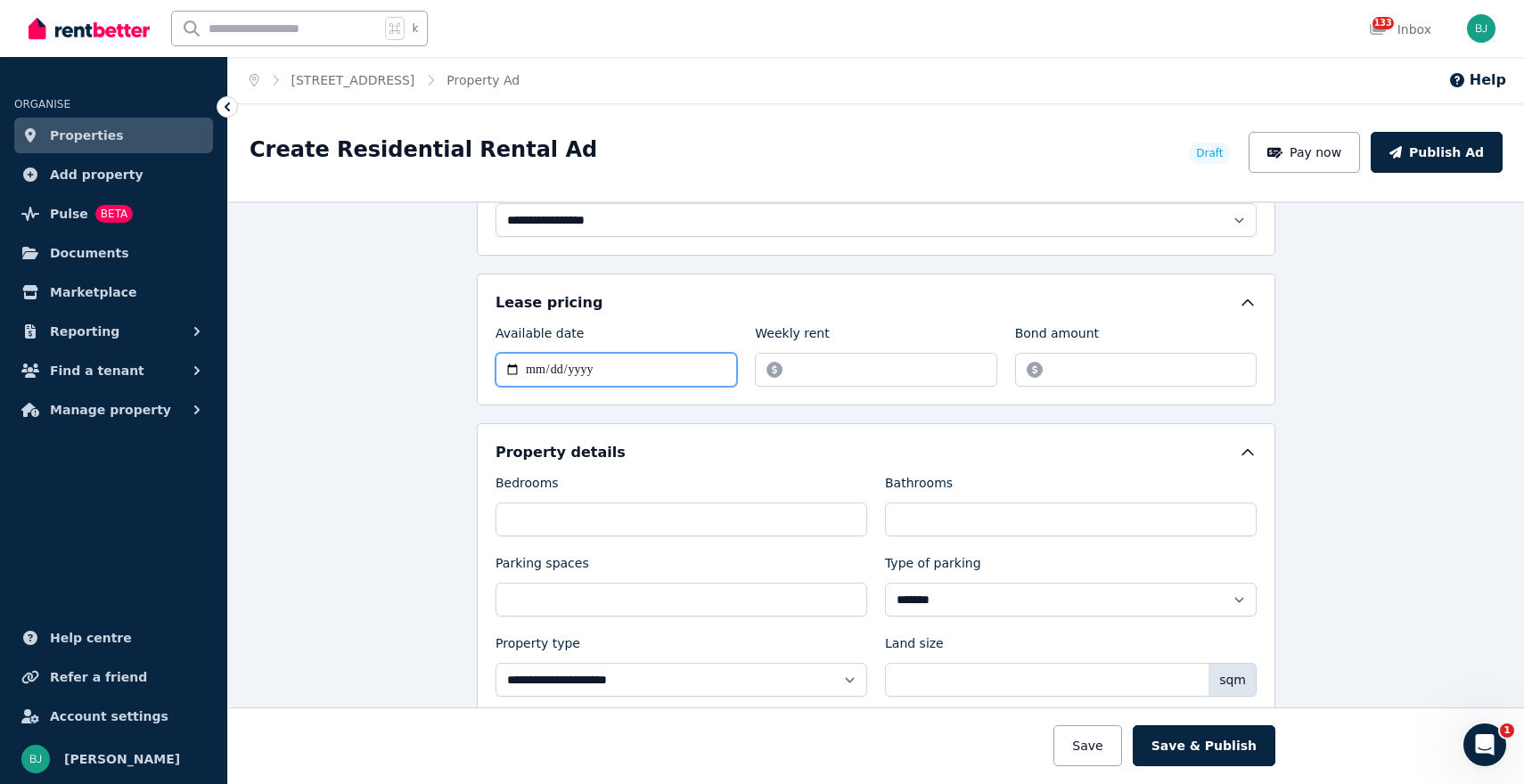
click at [501, 364] on input "Available date" at bounding box center [616, 370] width 242 height 34
click at [508, 367] on input "Available date" at bounding box center [616, 370] width 242 height 34
type input "**********"
click at [1102, 377] on input "Bond amount" at bounding box center [1136, 370] width 242 height 34
type input "****"
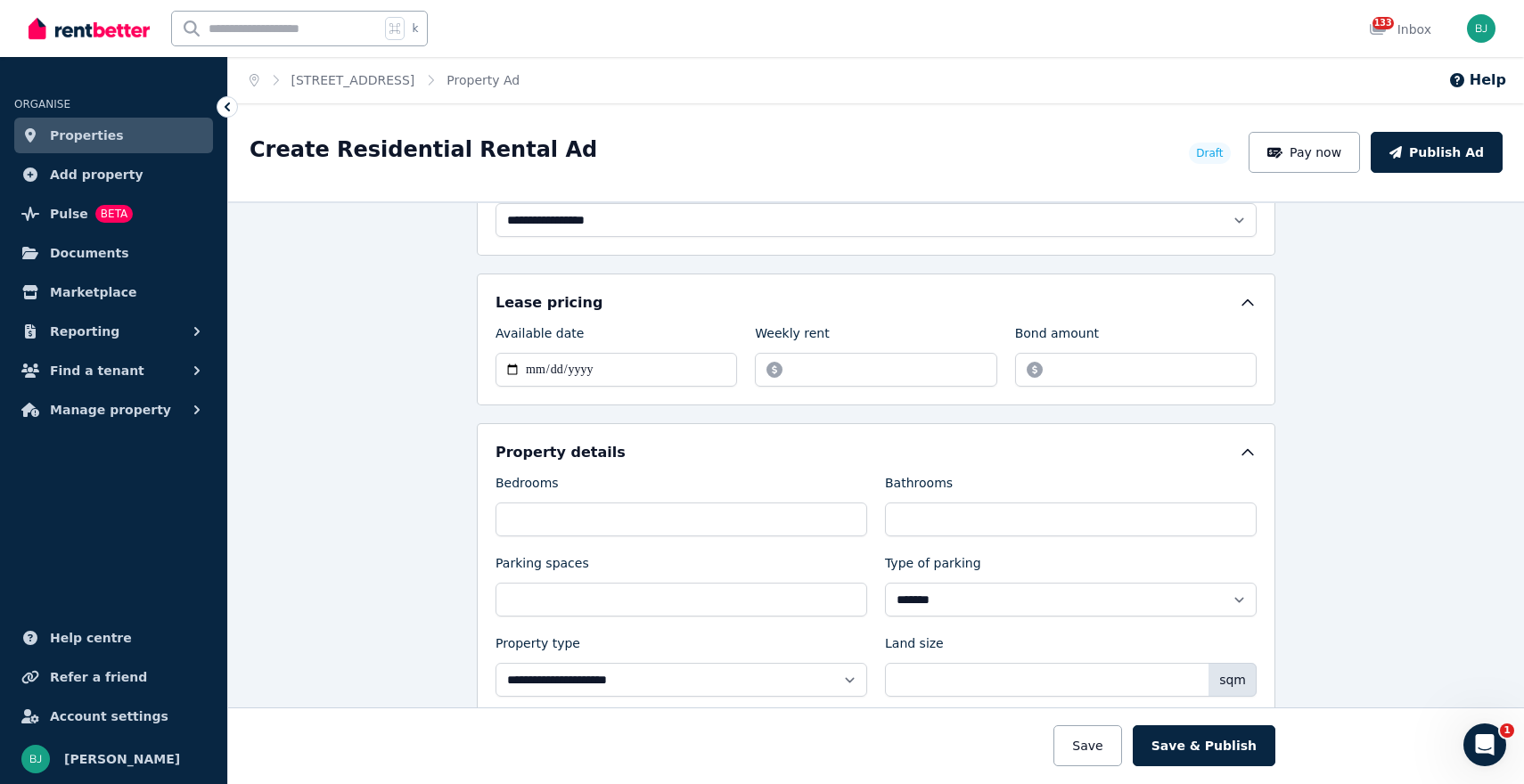
click at [1326, 428] on div "**********" at bounding box center [876, 492] width 1296 height 583
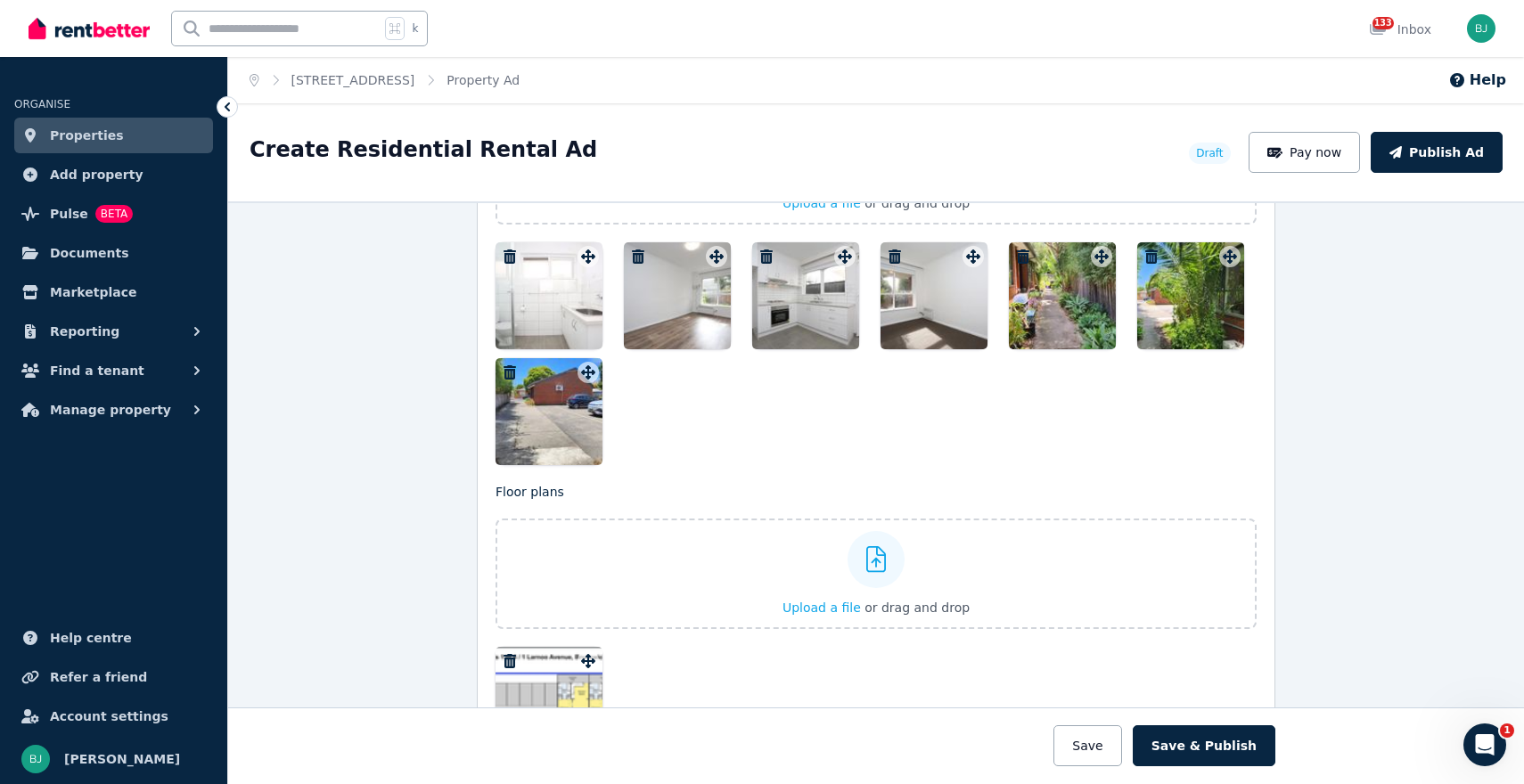
scroll to position [2306, 0]
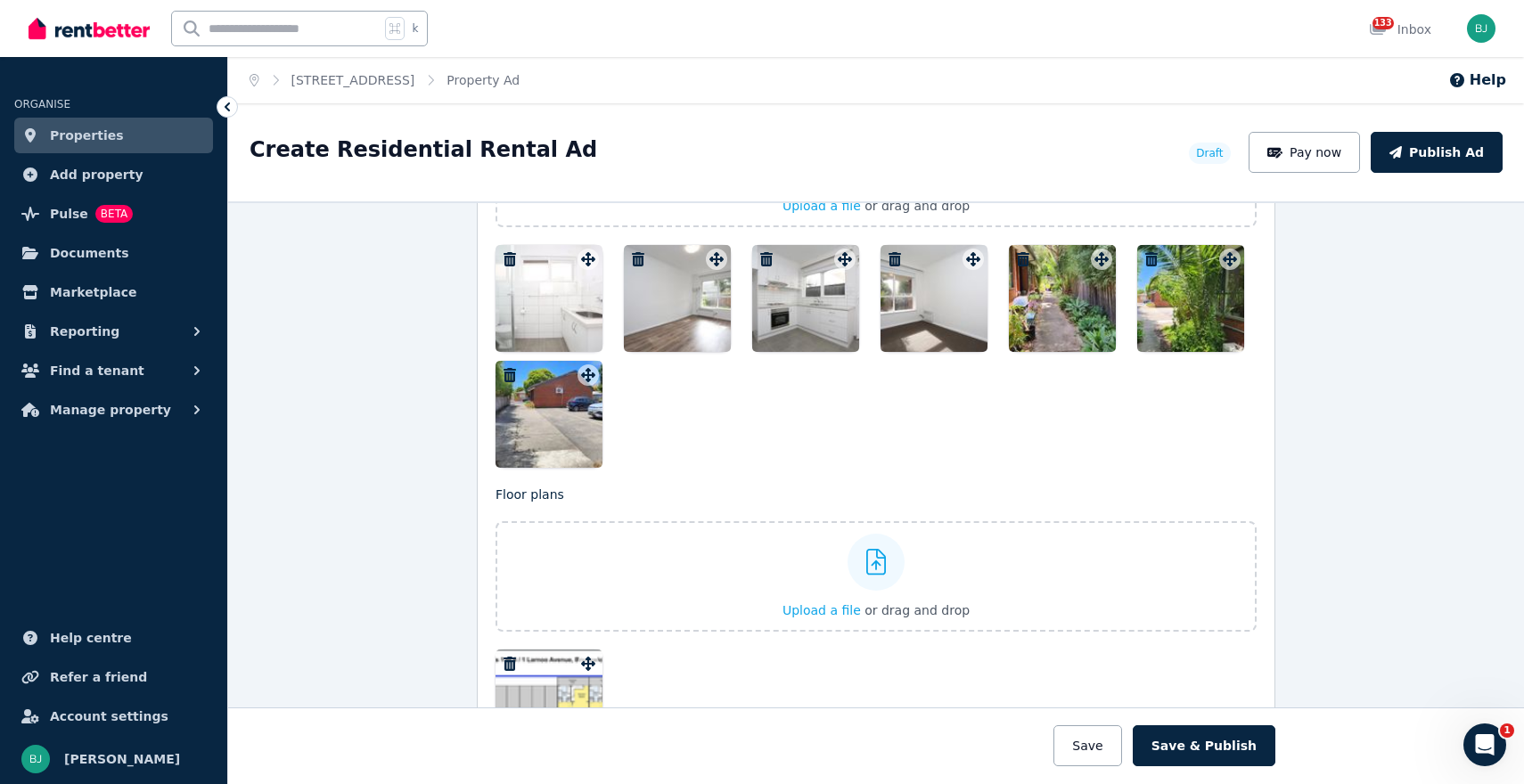
drag, startPoint x: 1063, startPoint y: 311, endPoint x: 581, endPoint y: 307, distance: 482.0
click at [581, 307] on div at bounding box center [876, 356] width 761 height 222
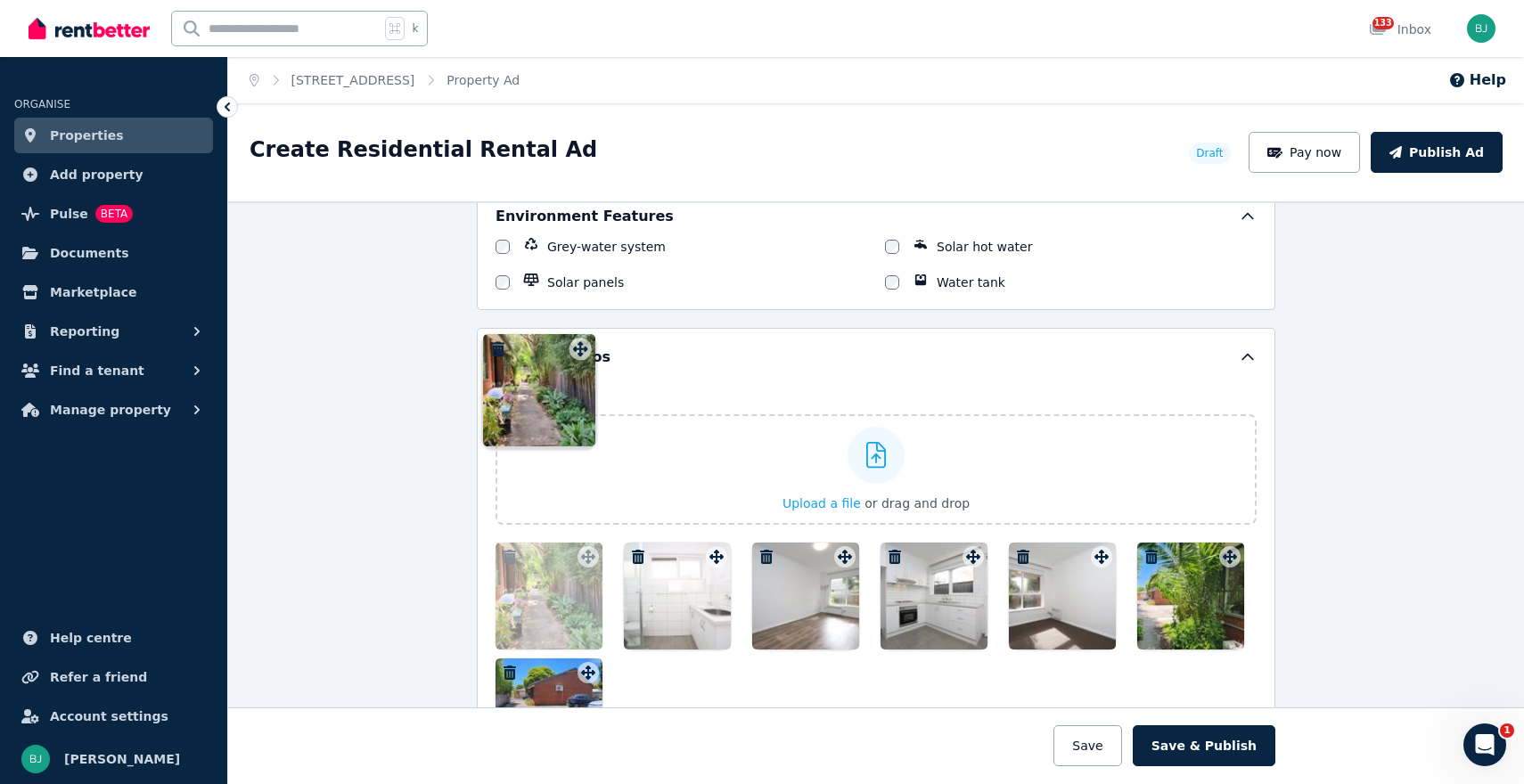
scroll to position [1981, 0]
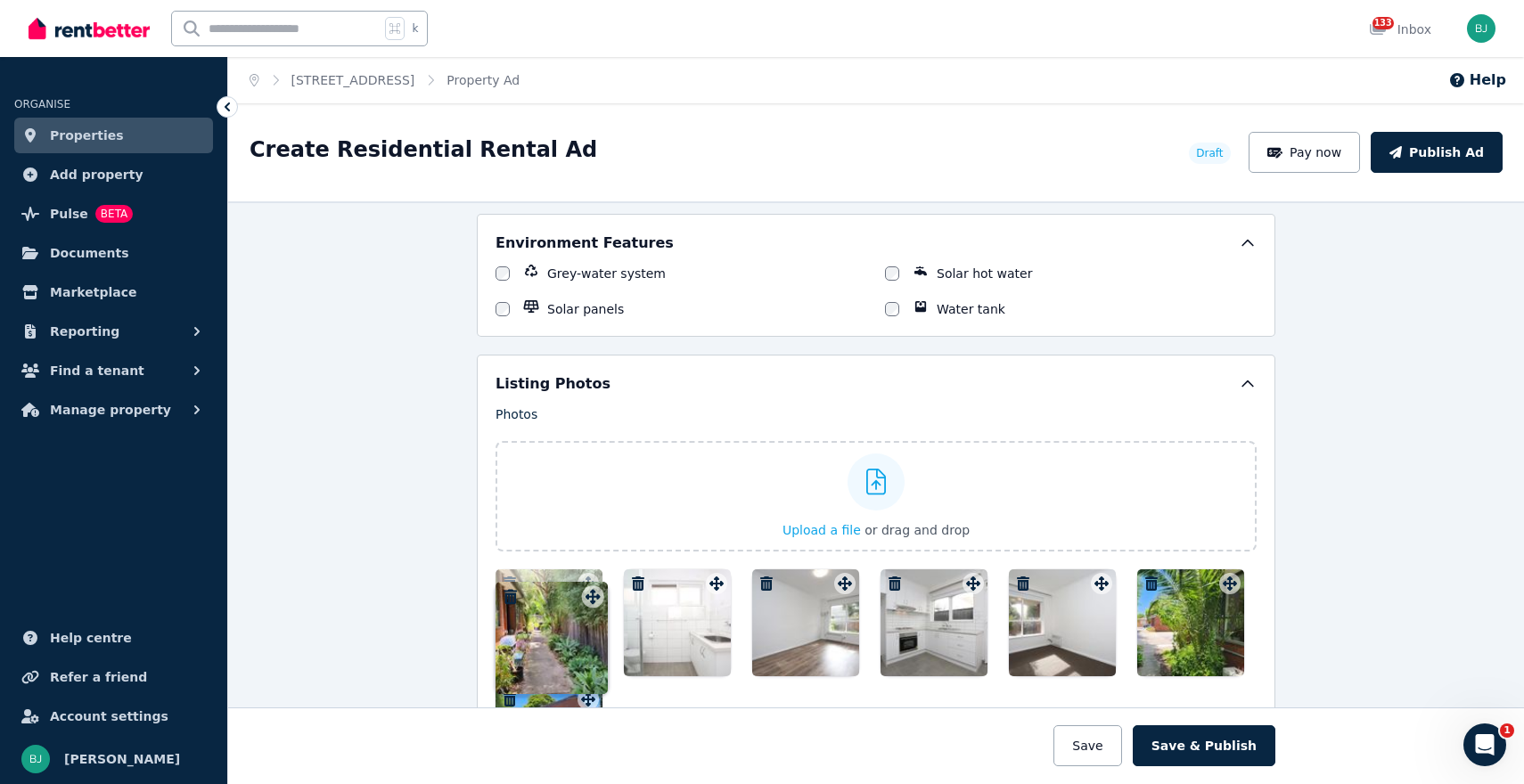
drag, startPoint x: 1099, startPoint y: 255, endPoint x: 588, endPoint y: 577, distance: 604.0
click at [588, 577] on icon at bounding box center [588, 583] width 18 height 14
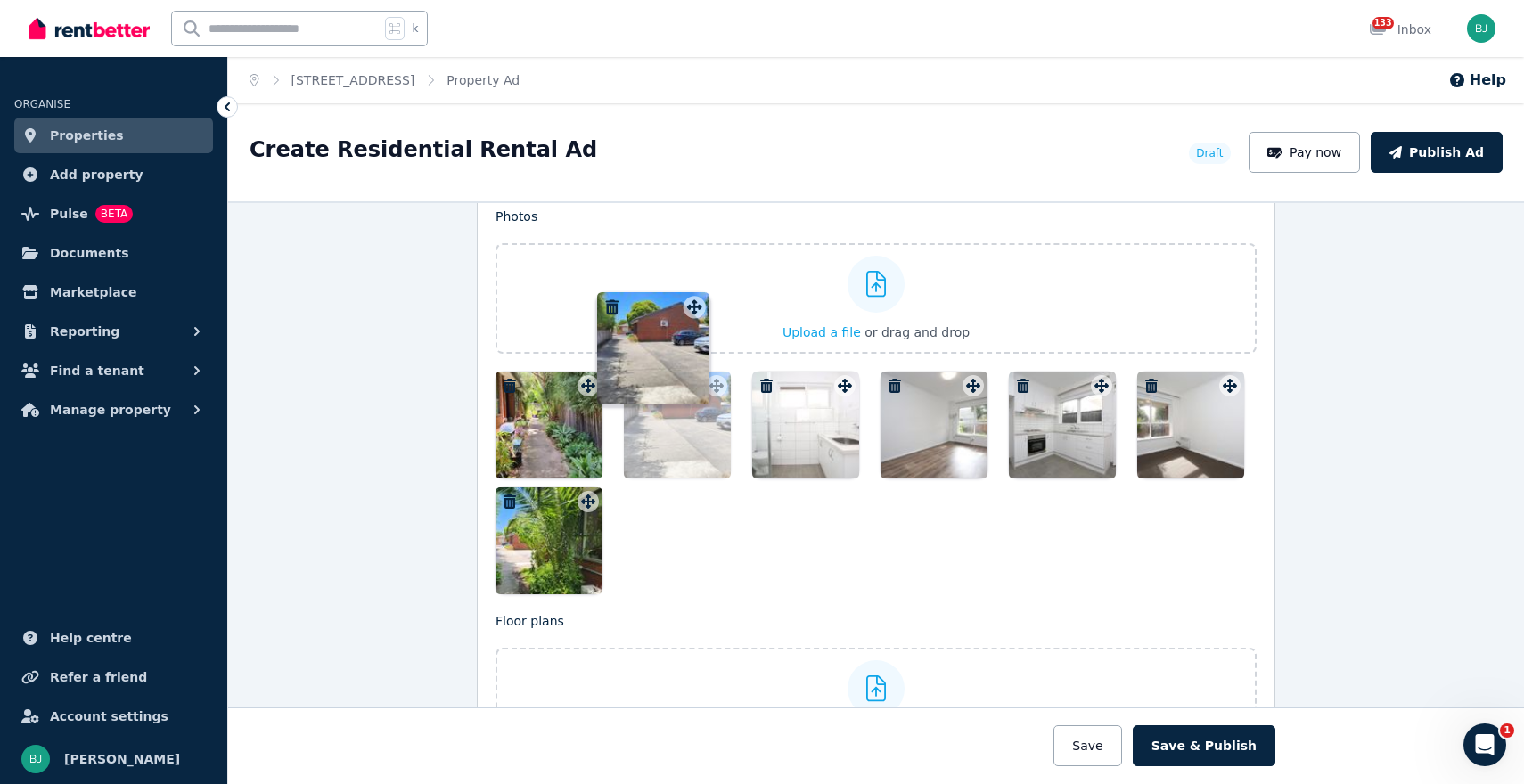
scroll to position [2143, 0]
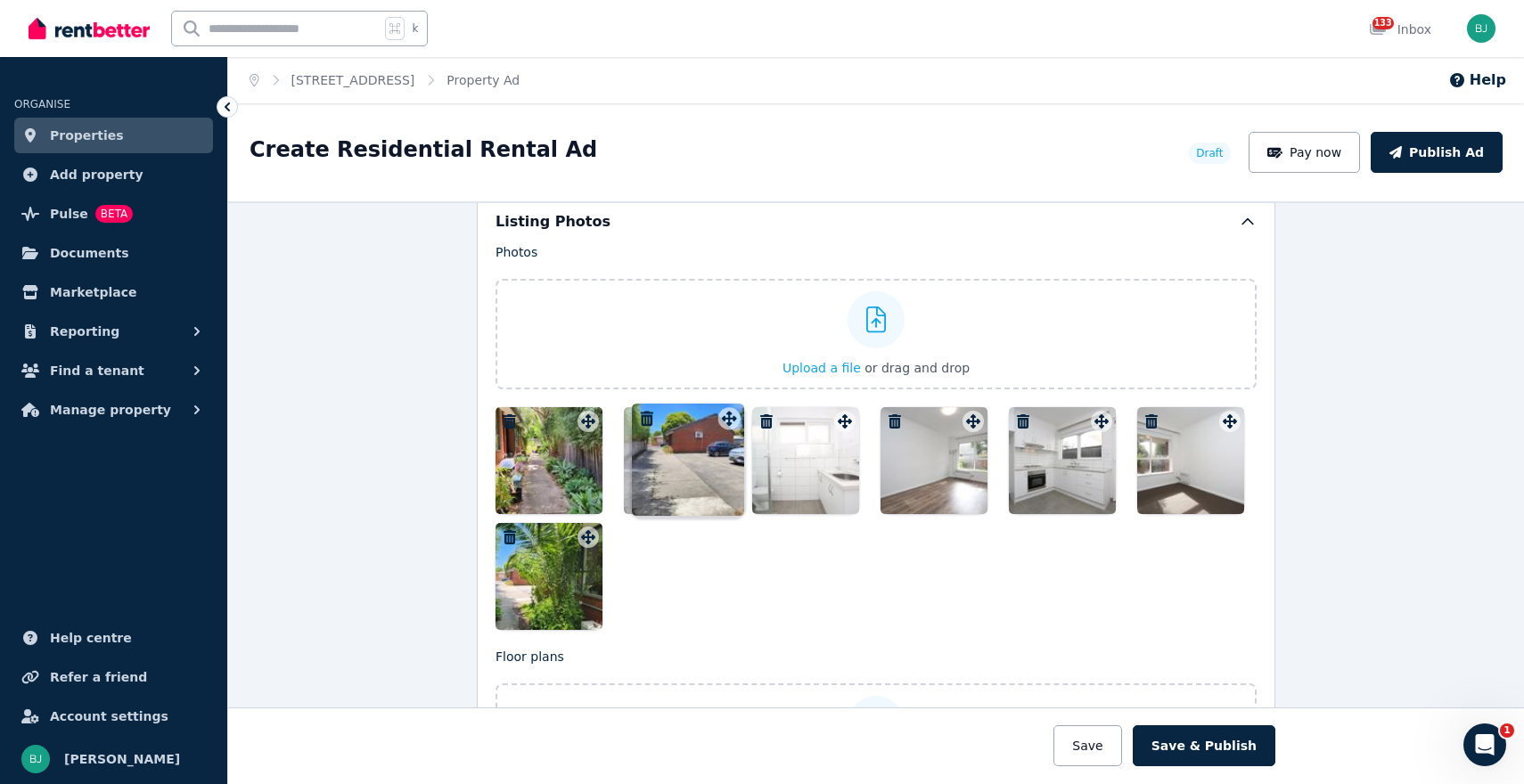
drag, startPoint x: 592, startPoint y: 377, endPoint x: 727, endPoint y: 421, distance: 142.0
click at [727, 421] on div at bounding box center [717, 421] width 21 height 21
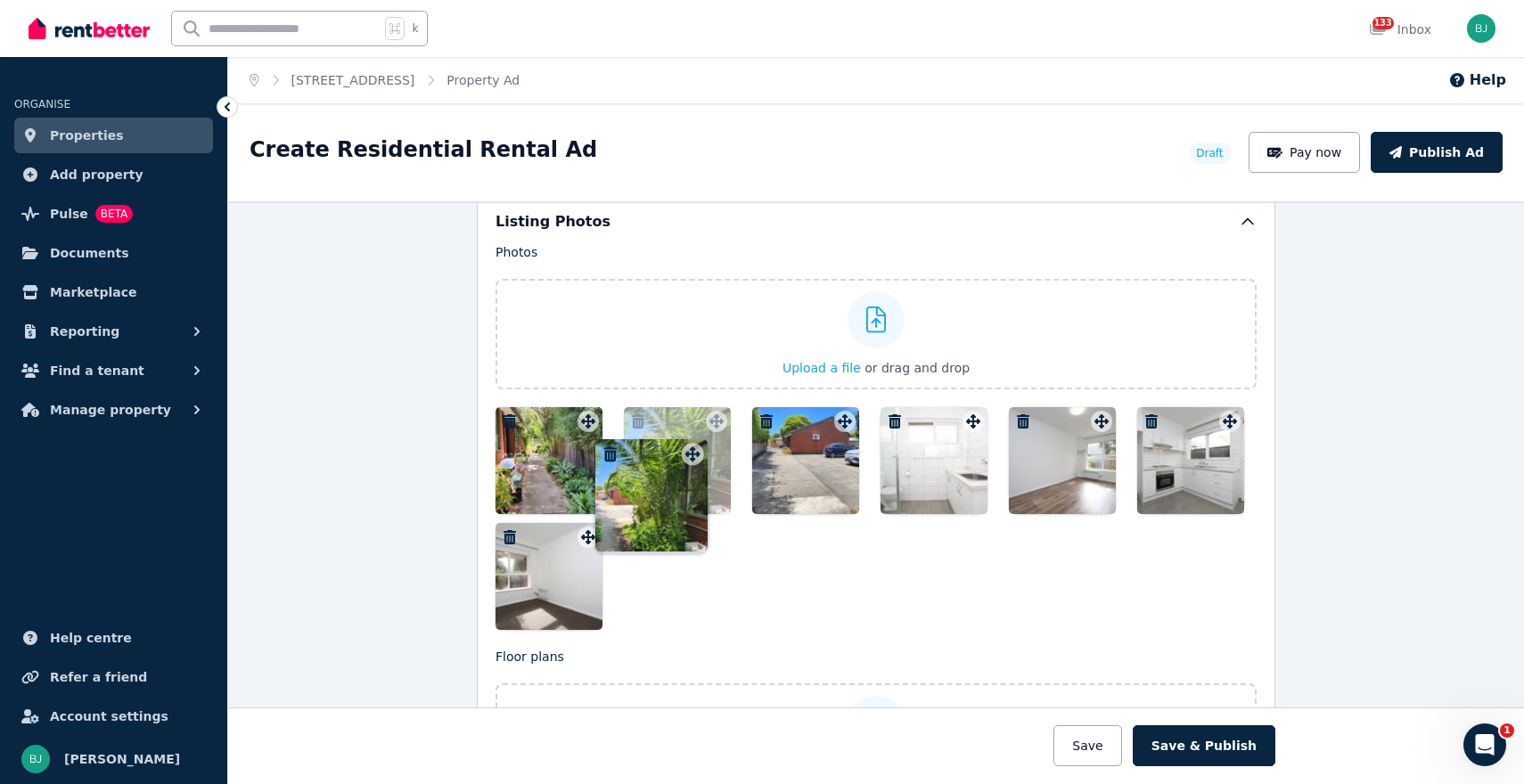
drag, startPoint x: 585, startPoint y: 532, endPoint x: 700, endPoint y: 427, distance: 155.7
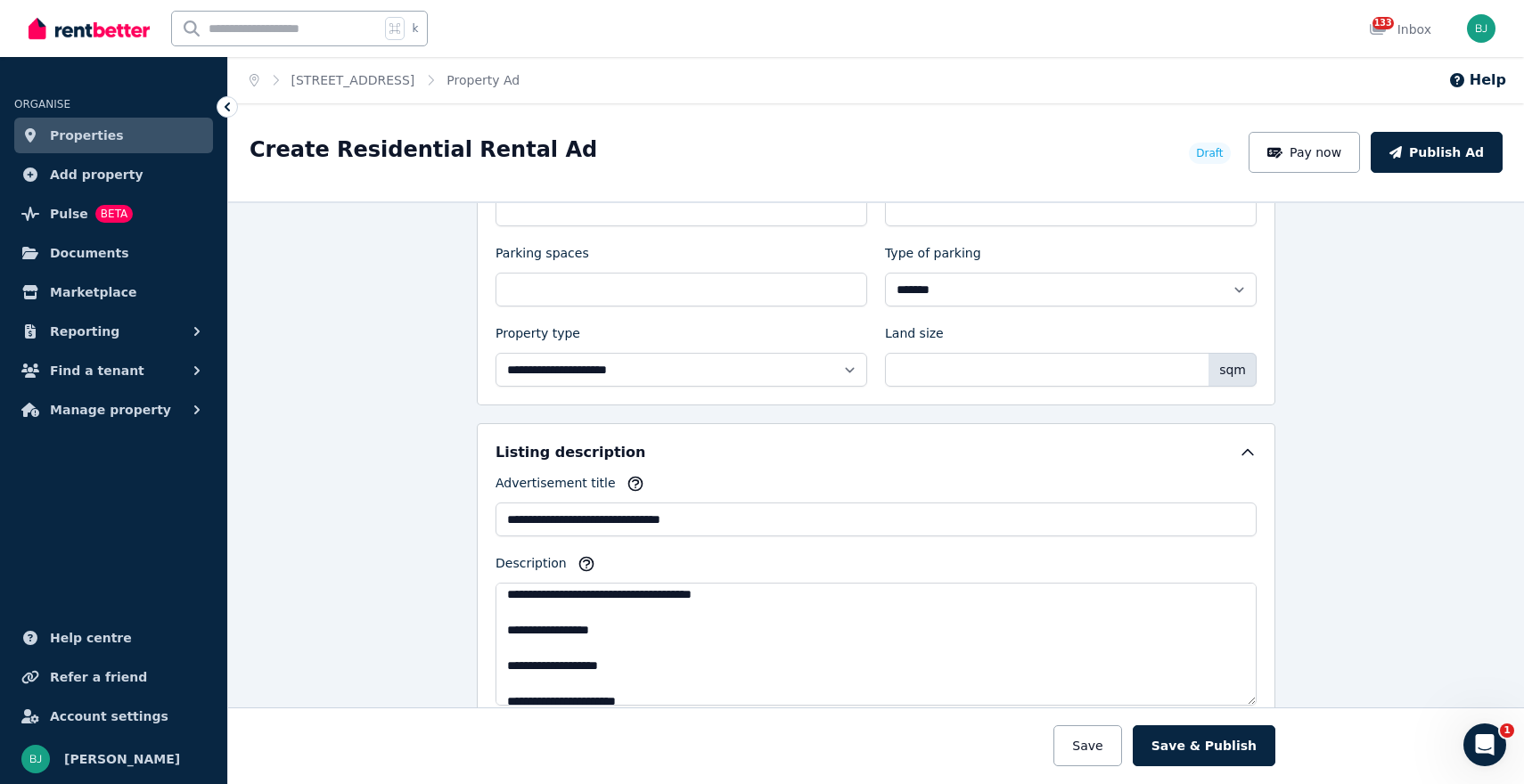
scroll to position [779, 0]
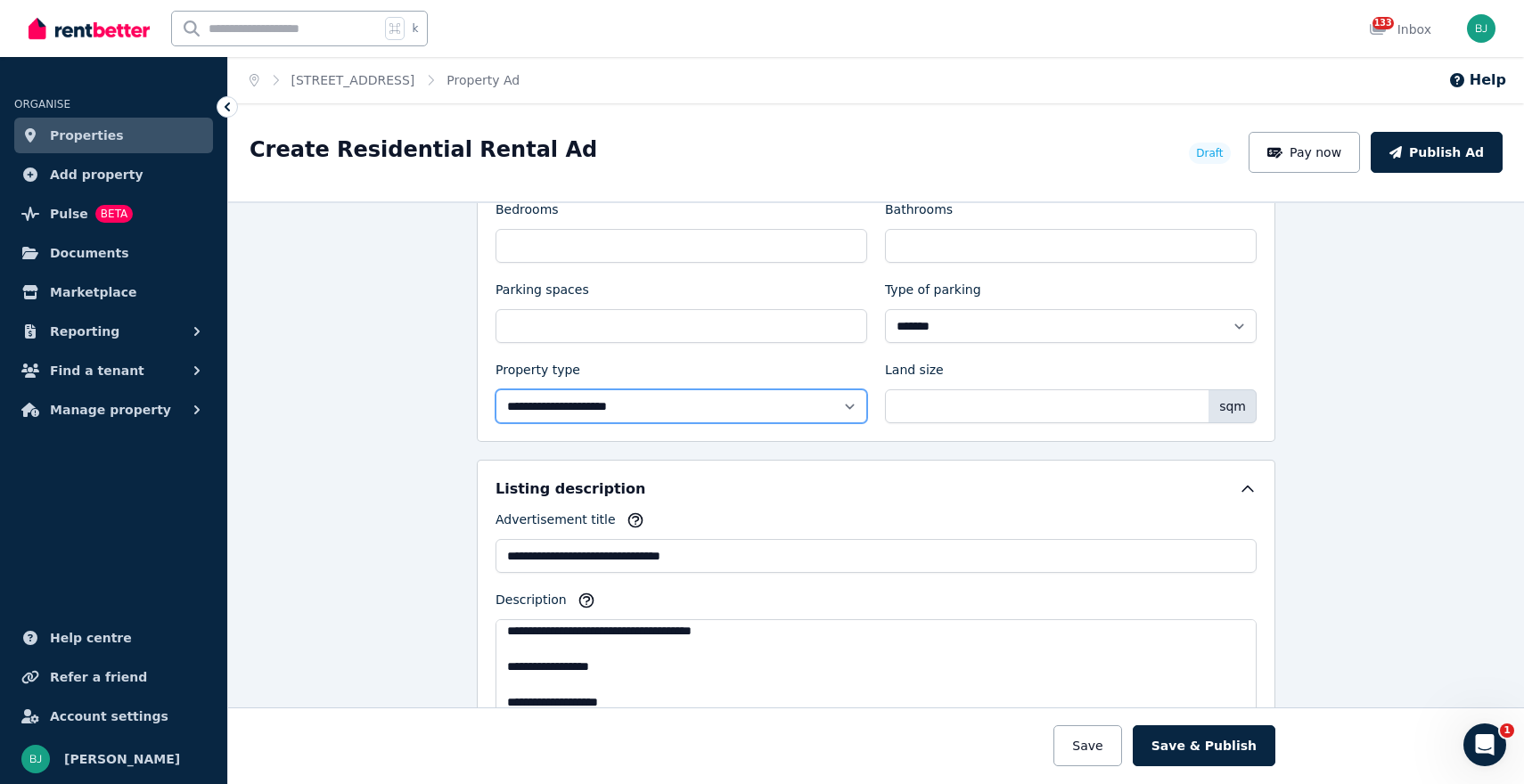
click at [829, 404] on select "**********" at bounding box center [681, 406] width 372 height 34
select select "**********"
click at [496, 389] on select "**********" at bounding box center [681, 406] width 372 height 34
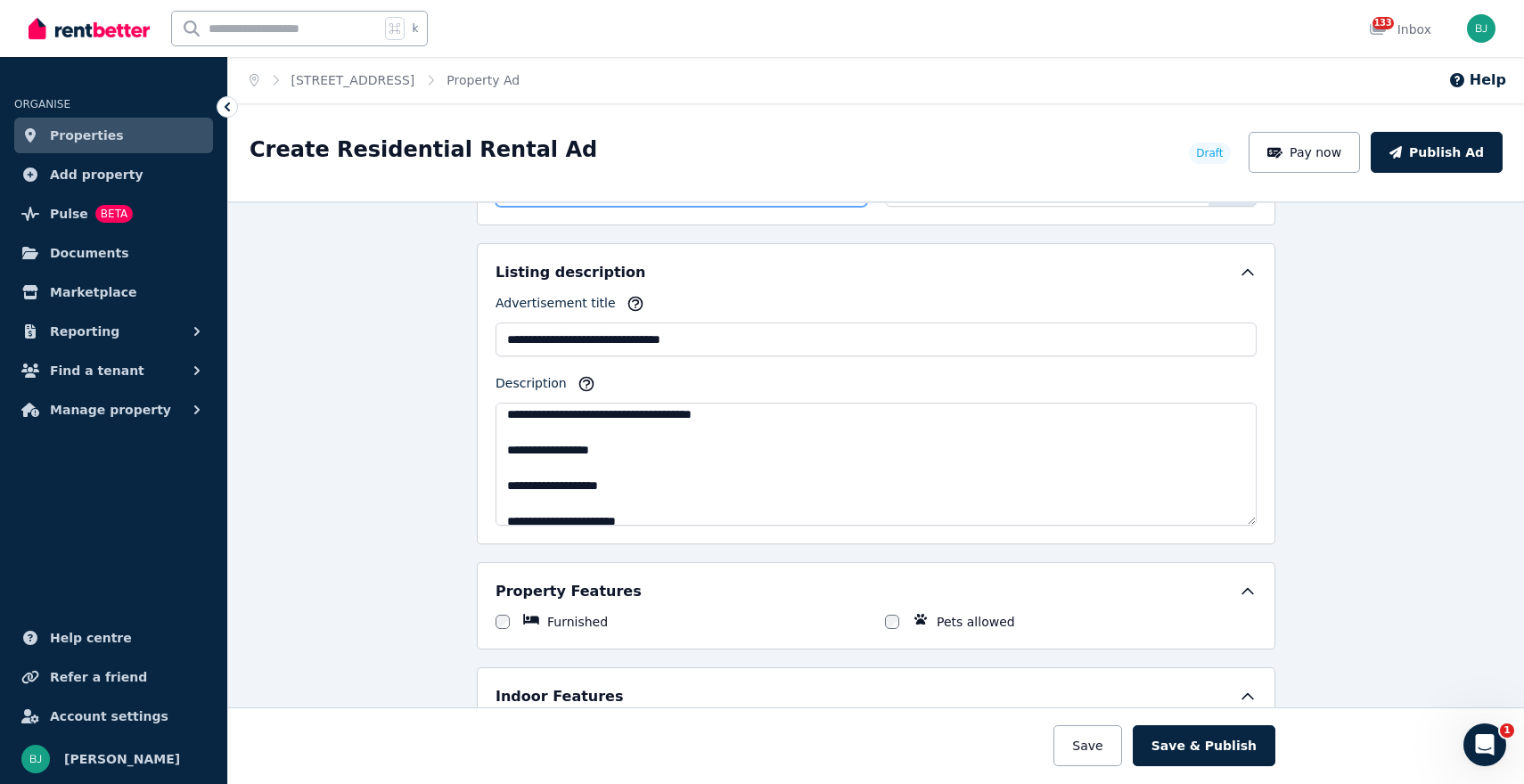
scroll to position [1005, 0]
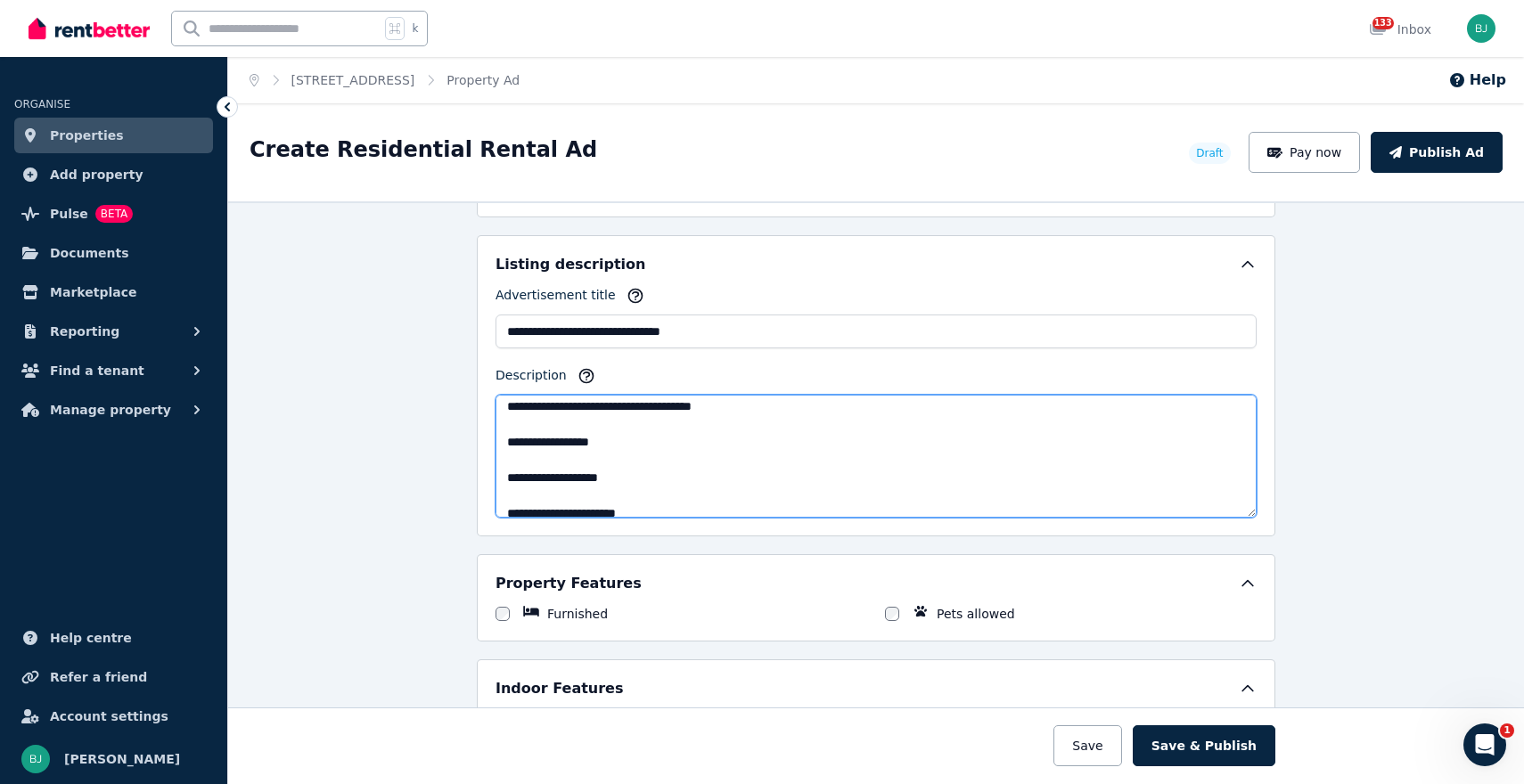
click at [740, 436] on textarea "**********" at bounding box center [876, 456] width 761 height 123
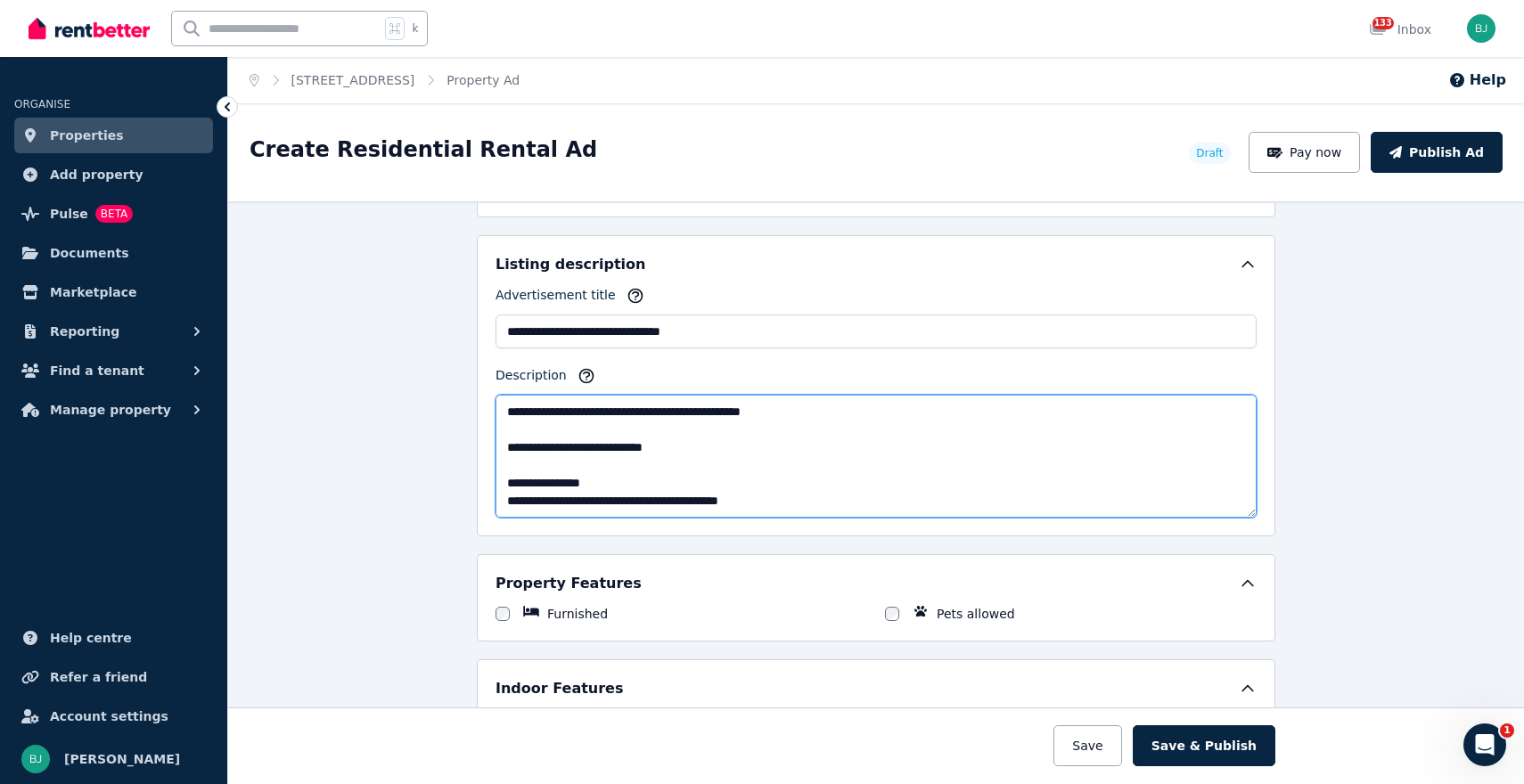
scroll to position [1026, 0]
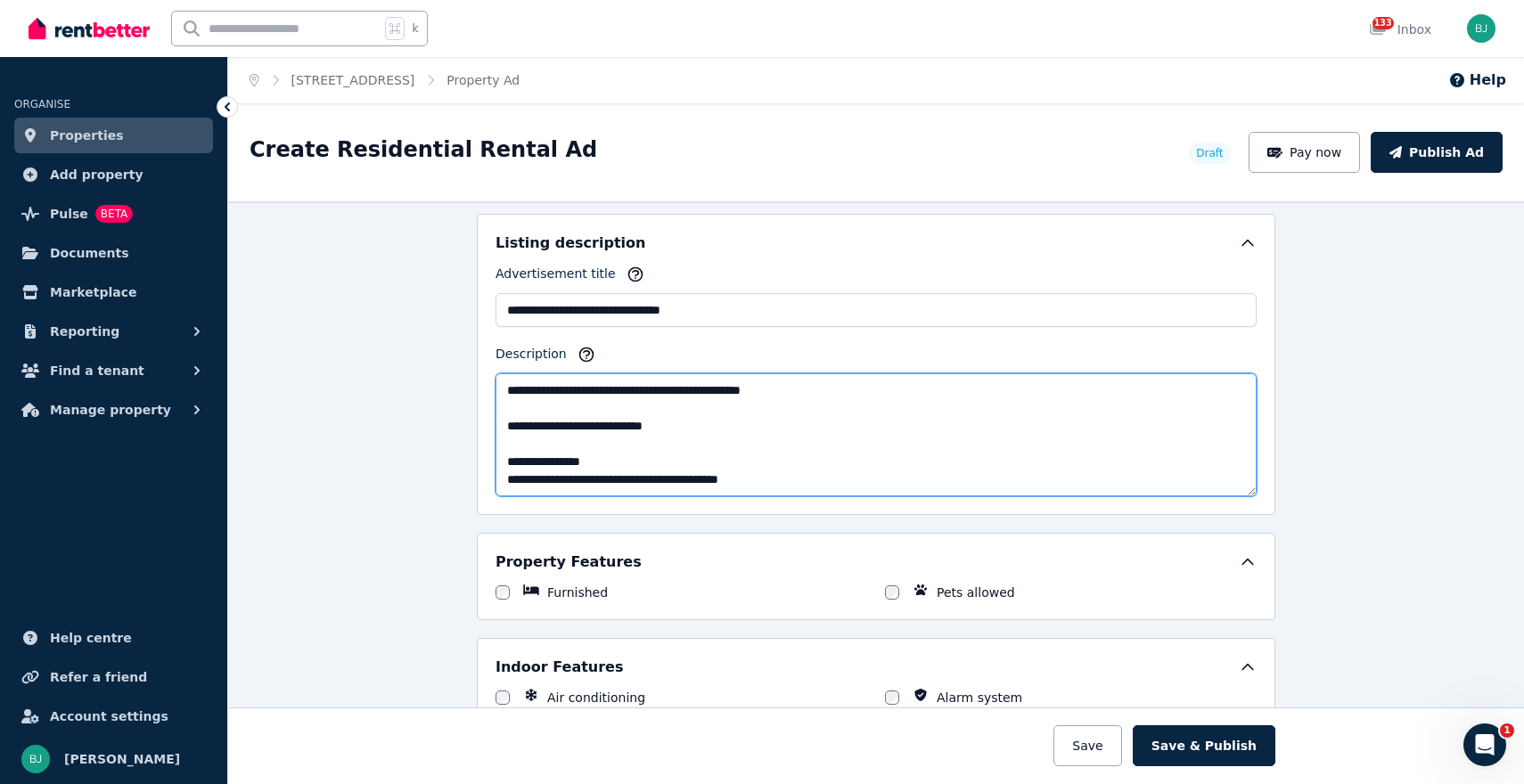
click at [667, 462] on textarea "**********" at bounding box center [876, 435] width 761 height 123
click at [523, 476] on textarea "**********" at bounding box center [876, 435] width 761 height 123
click at [768, 475] on textarea "**********" at bounding box center [876, 435] width 761 height 123
click at [551, 425] on textarea "**********" at bounding box center [876, 435] width 761 height 123
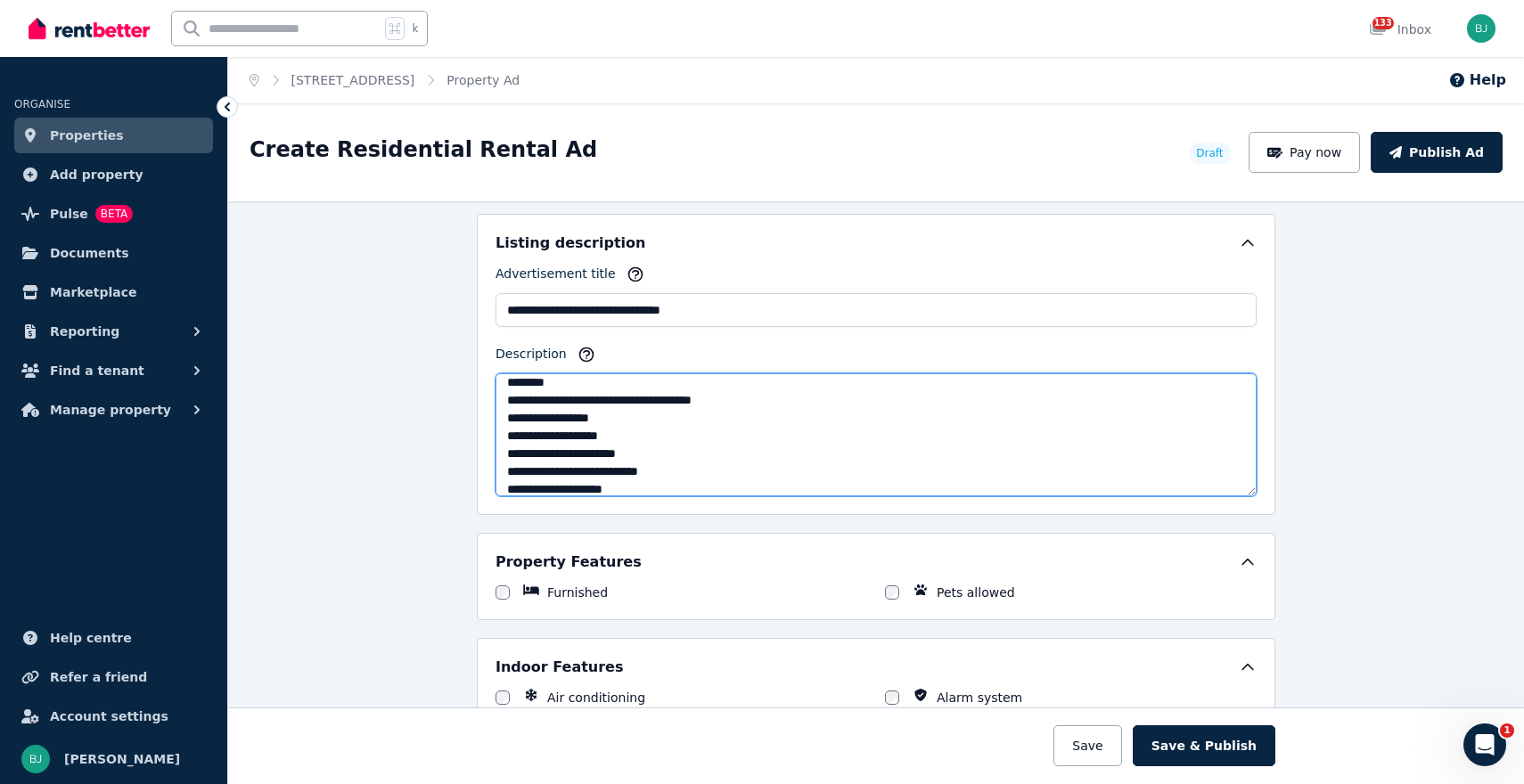
scroll to position [1007, 0]
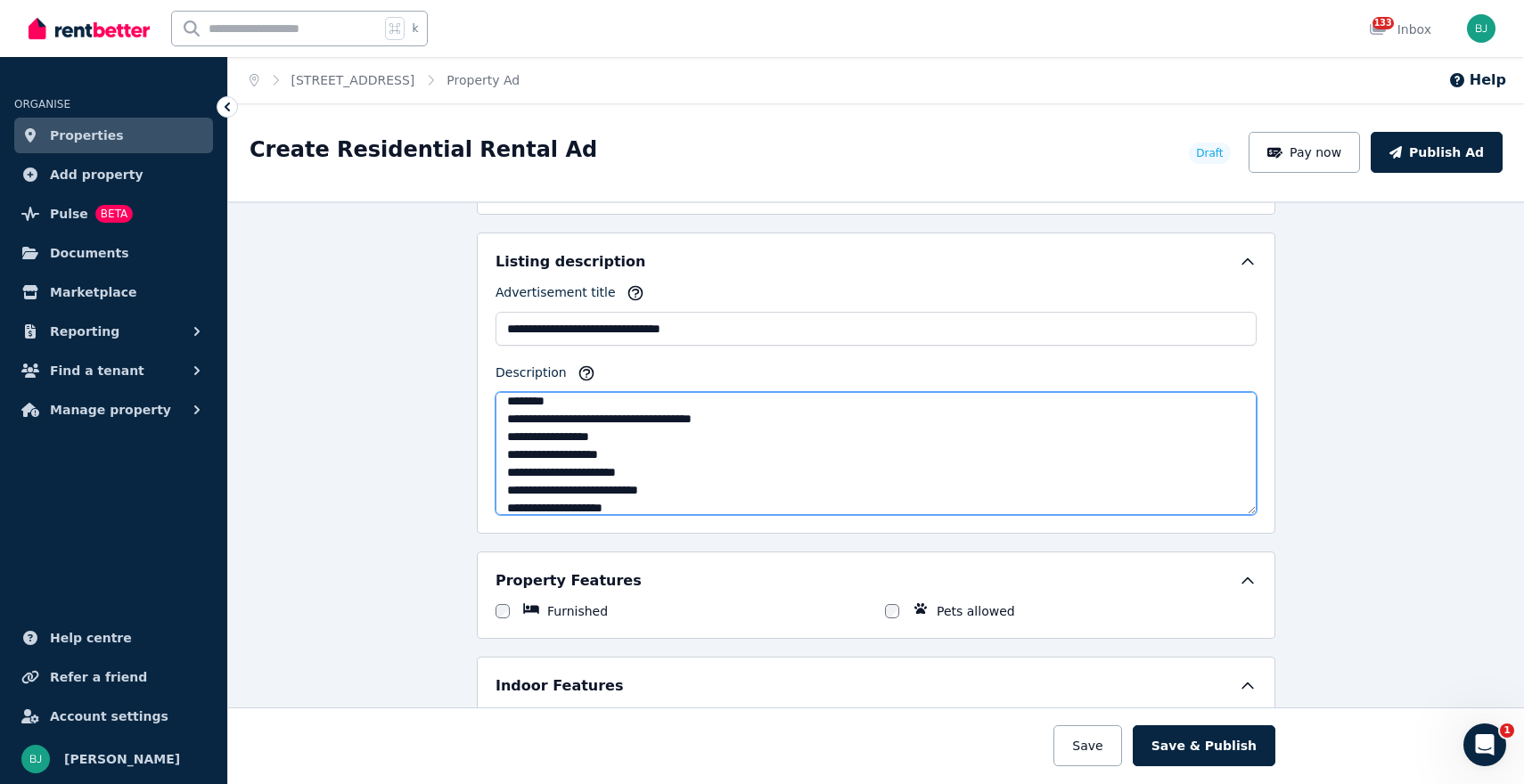
click at [627, 454] on textarea "**********" at bounding box center [876, 453] width 761 height 123
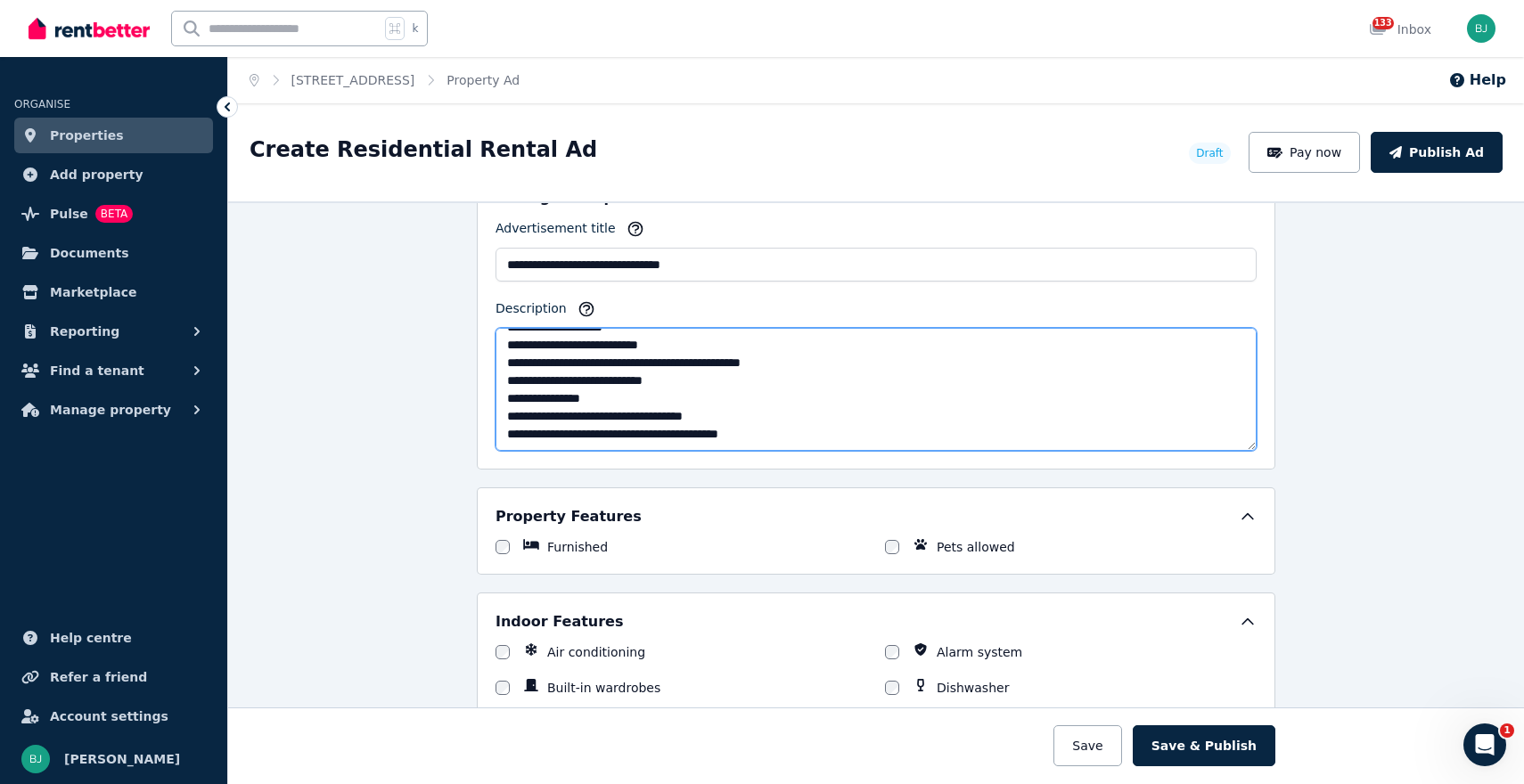
scroll to position [1094, 0]
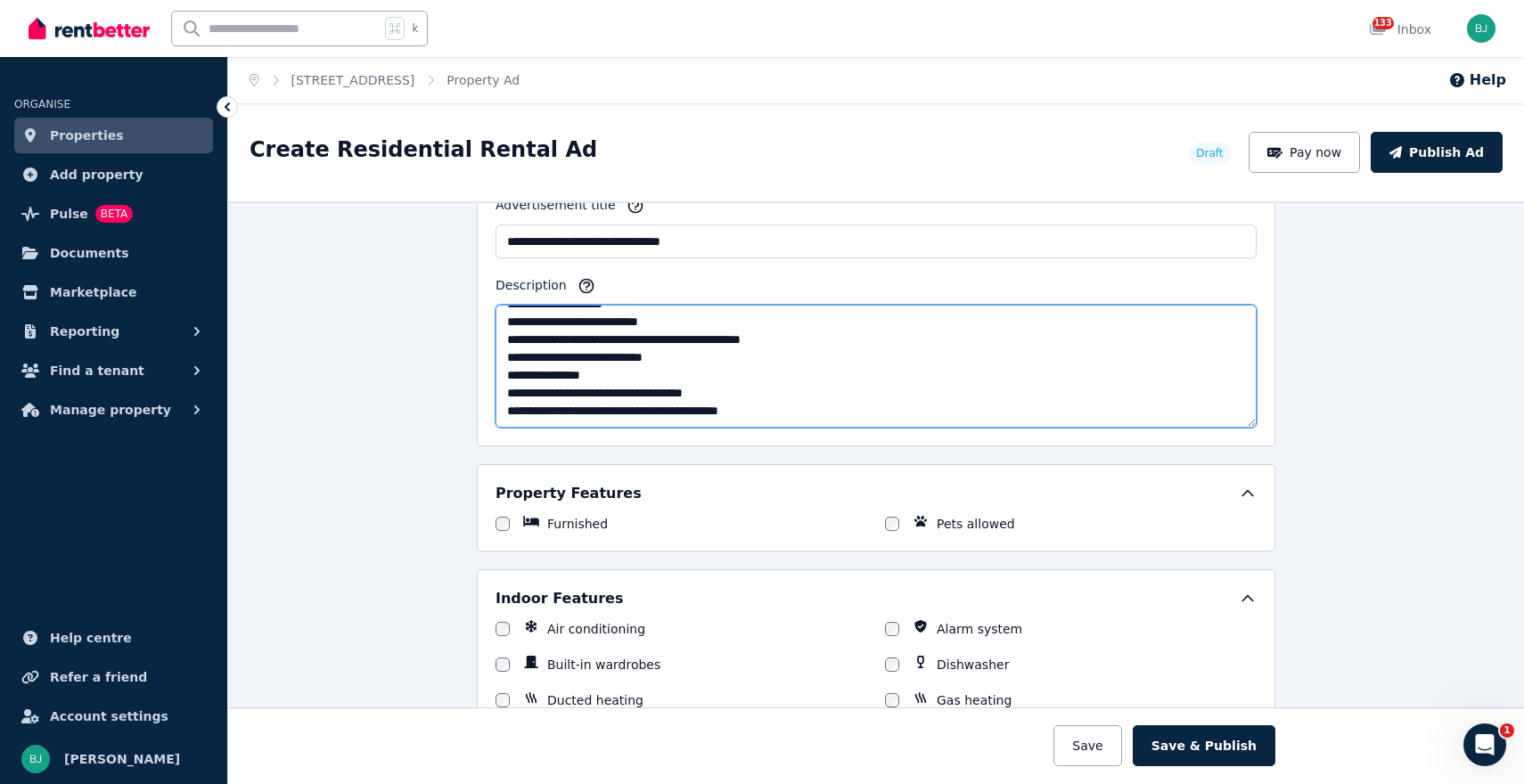
click at [765, 387] on textarea "**********" at bounding box center [876, 366] width 761 height 123
click at [625, 405] on textarea "**********" at bounding box center [876, 366] width 761 height 123
click at [817, 418] on textarea "**********" at bounding box center [876, 366] width 761 height 123
click at [655, 380] on textarea "**********" at bounding box center [876, 366] width 761 height 123
click at [884, 373] on textarea "**********" at bounding box center [876, 366] width 761 height 123
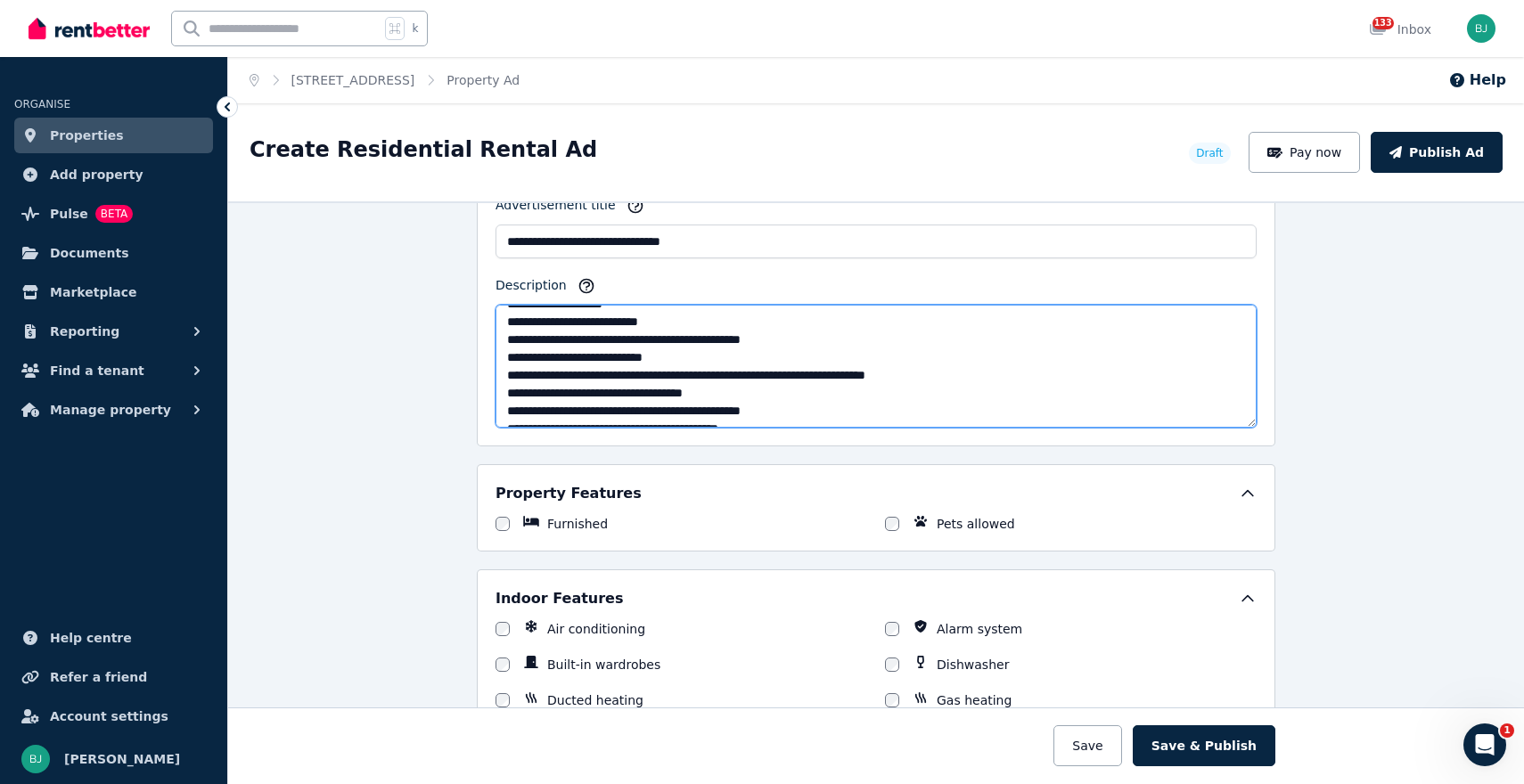
click at [966, 380] on textarea "**********" at bounding box center [876, 366] width 761 height 123
click at [910, 374] on textarea "**********" at bounding box center [876, 366] width 761 height 123
click at [967, 370] on textarea "**********" at bounding box center [876, 366] width 761 height 123
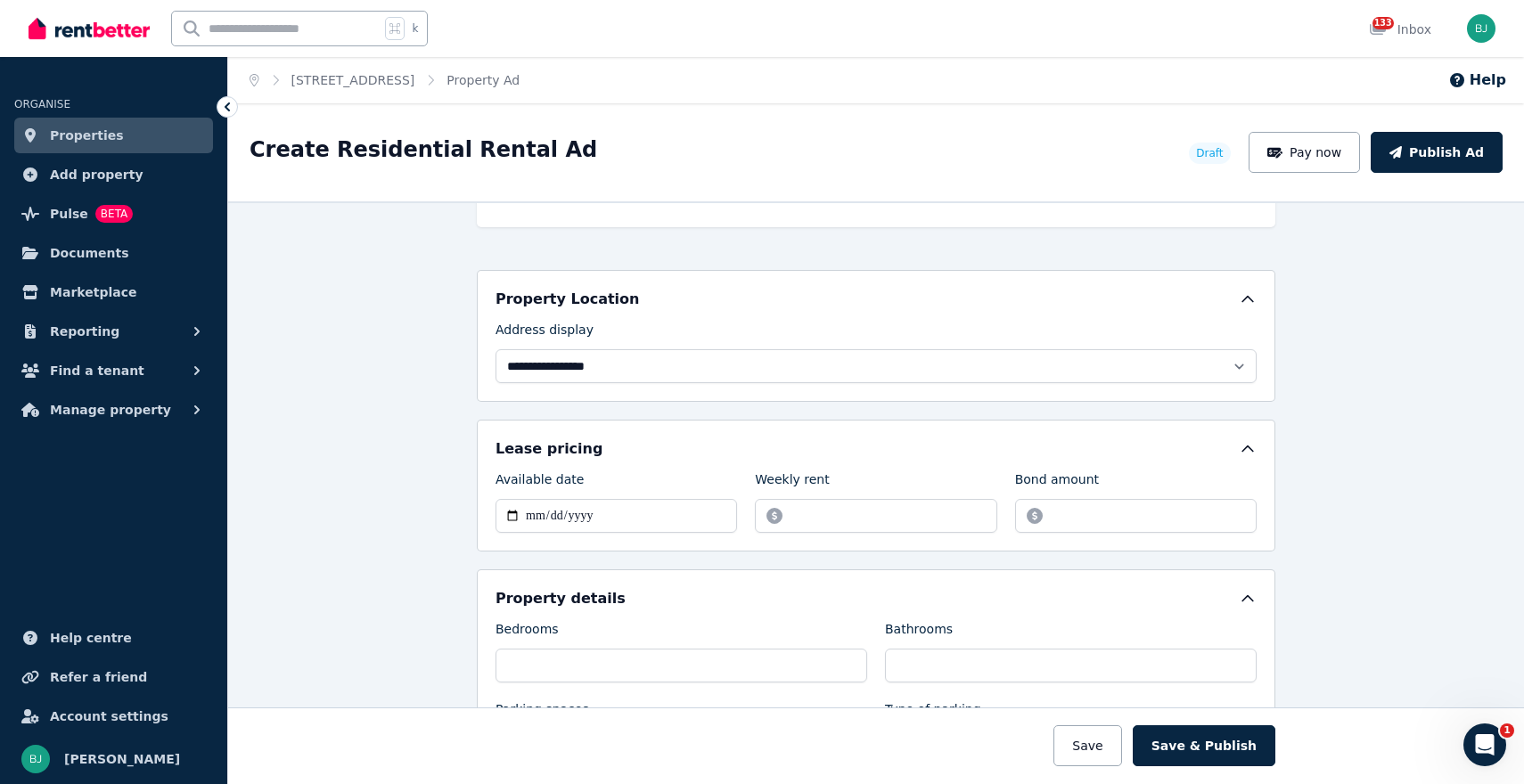
scroll to position [375, 0]
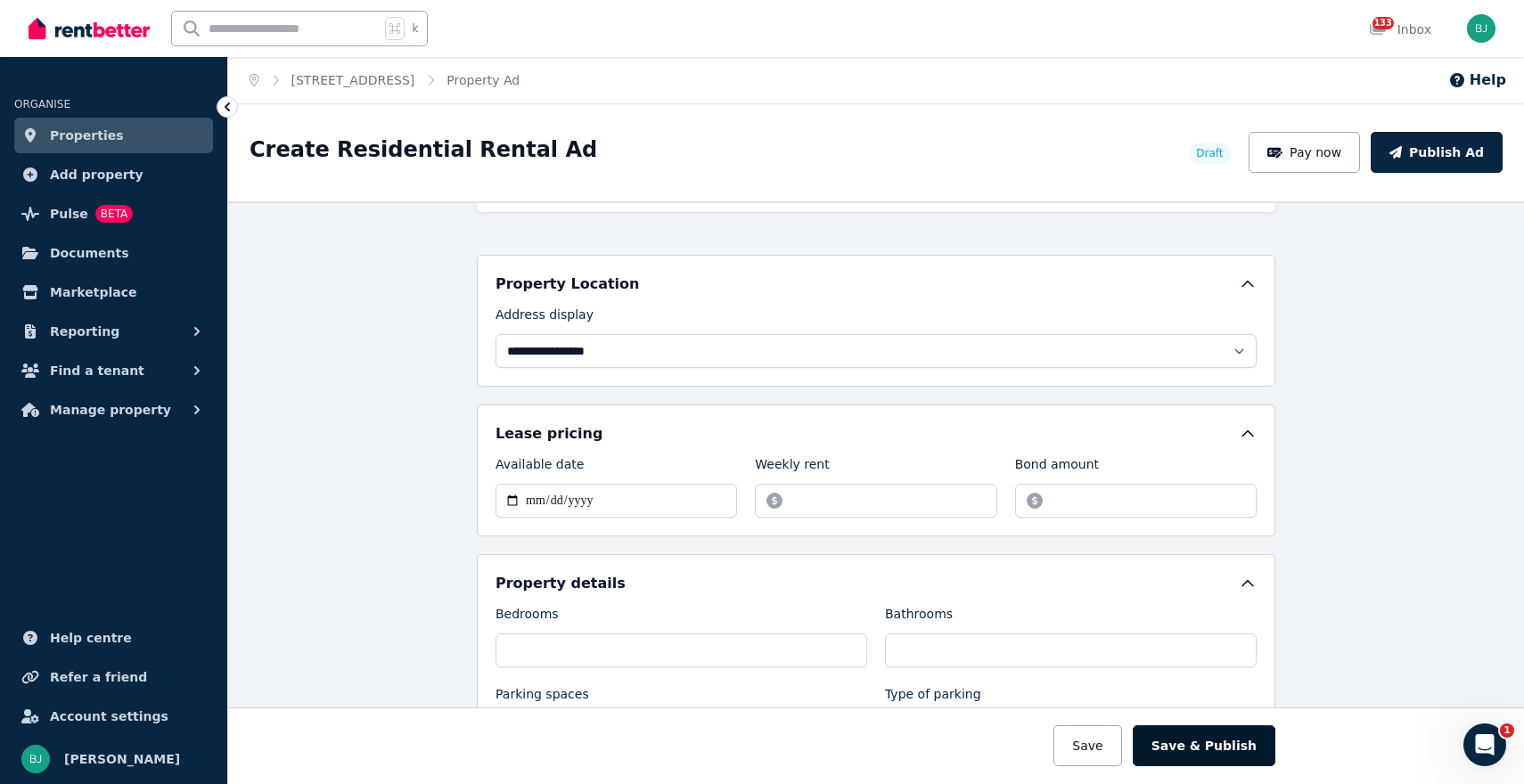
type textarea "**********"
click at [1211, 741] on button "Save & Publish" at bounding box center [1204, 746] width 143 height 41
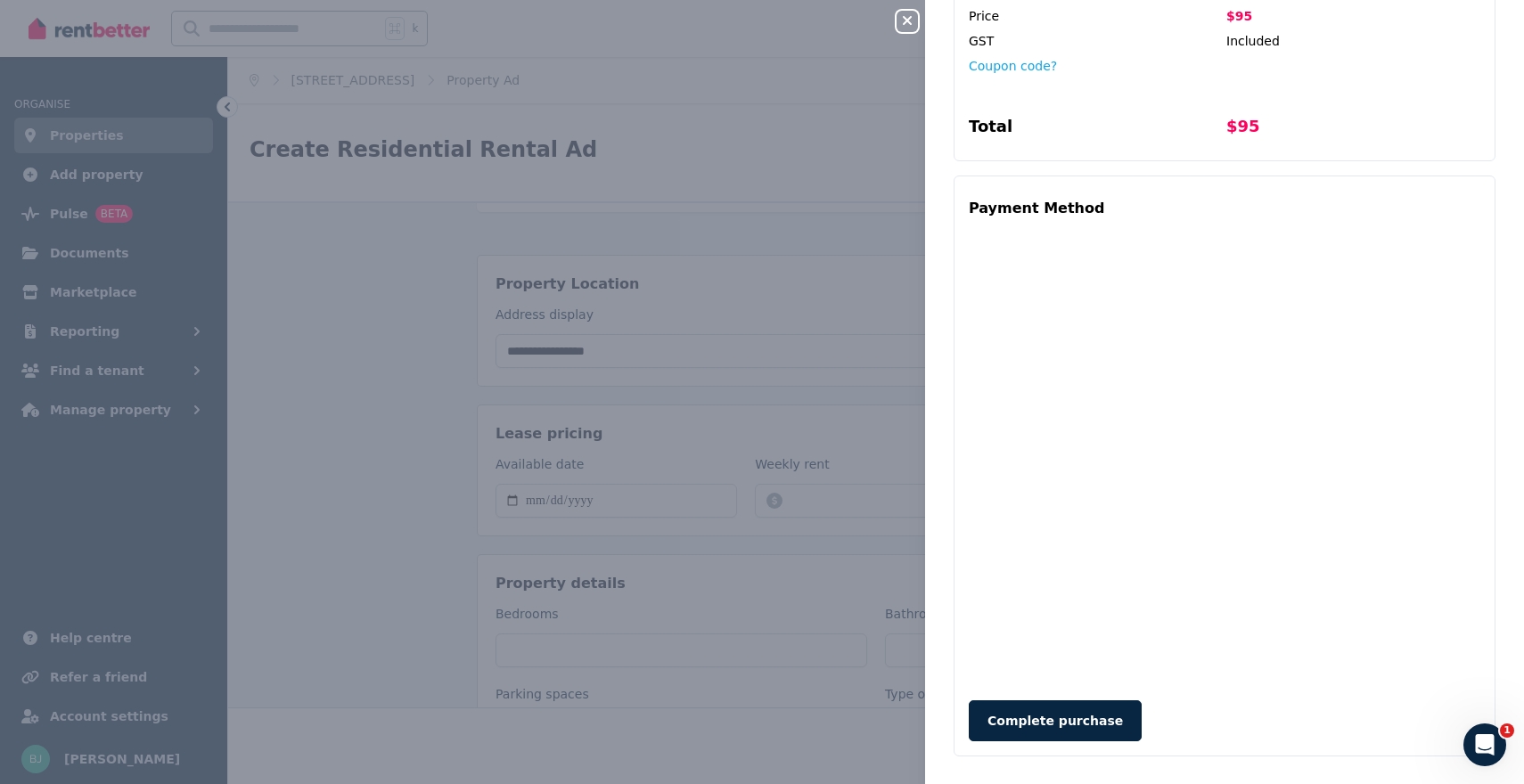
scroll to position [481, 0]
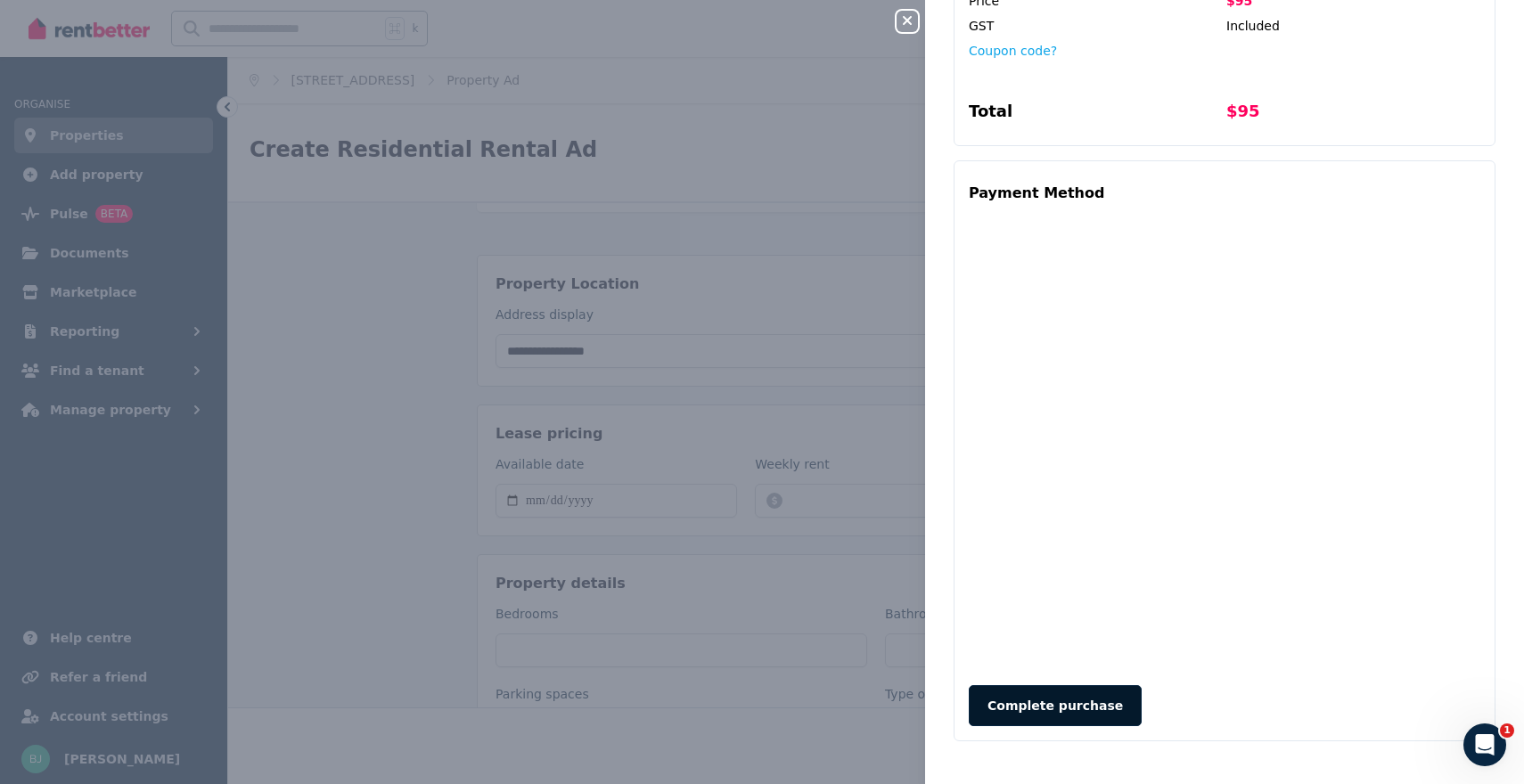
click at [1094, 707] on button "Complete purchase" at bounding box center [1055, 705] width 173 height 41
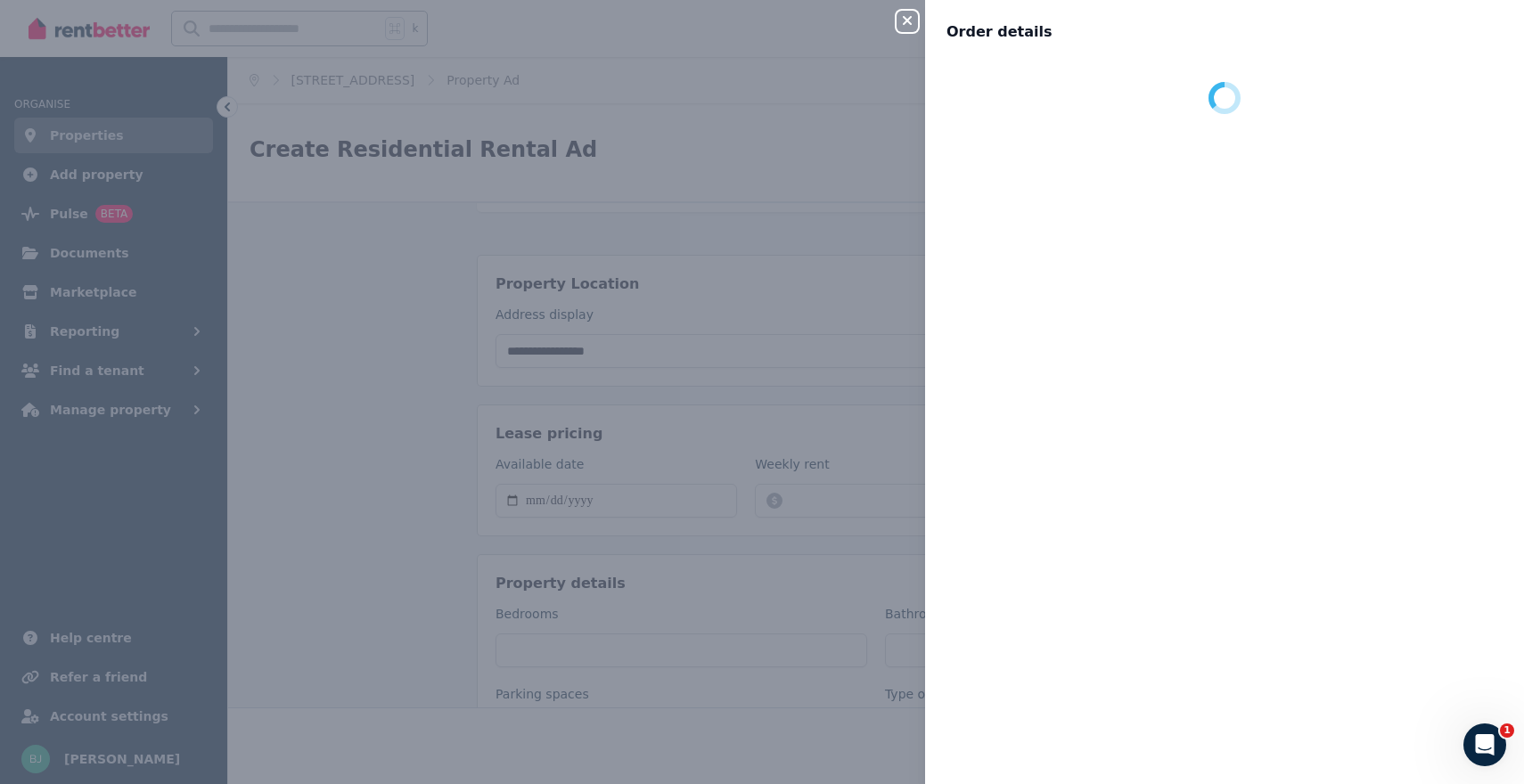
scroll to position [0, 0]
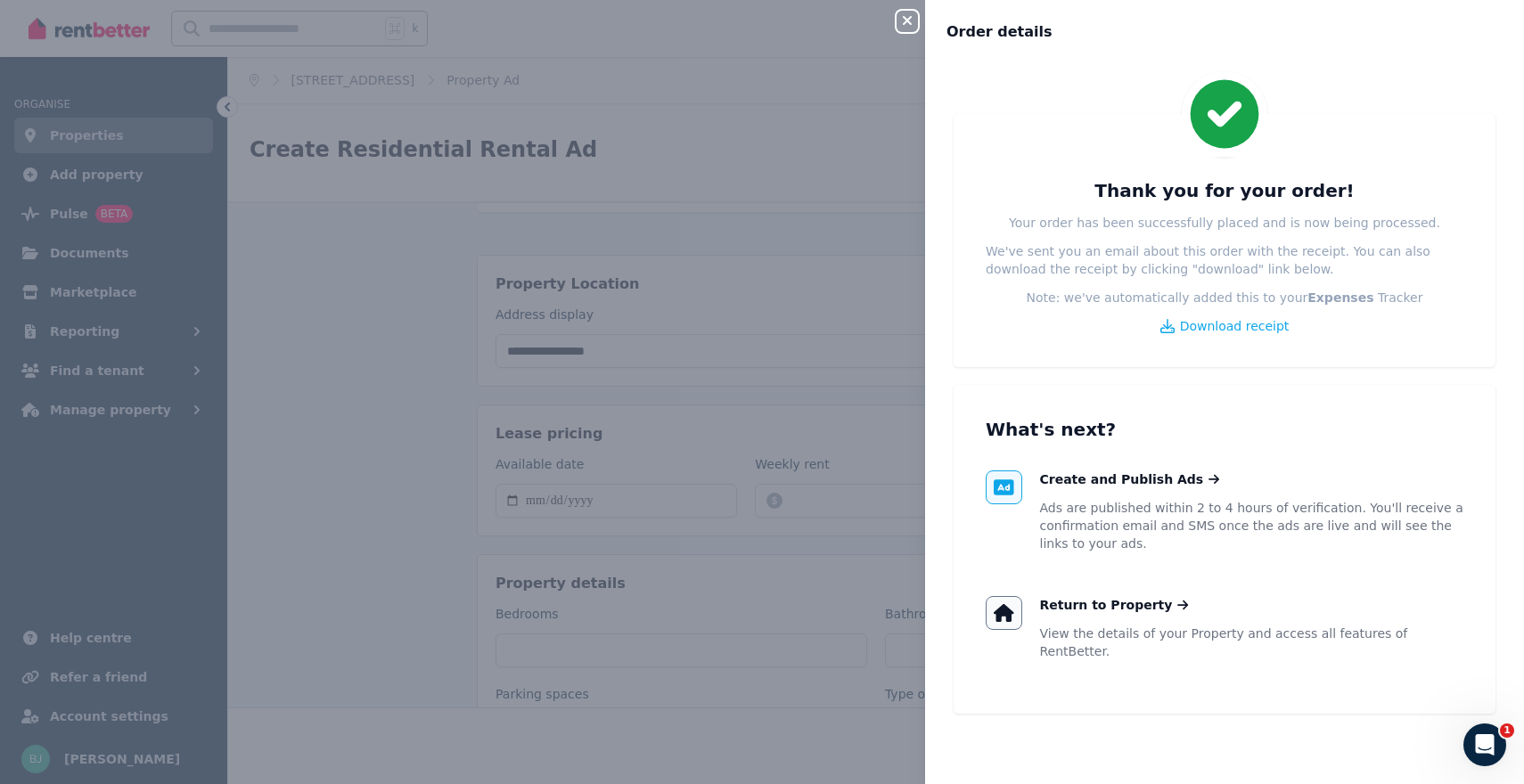
click at [908, 21] on icon "button" at bounding box center [908, 20] width 9 height 9
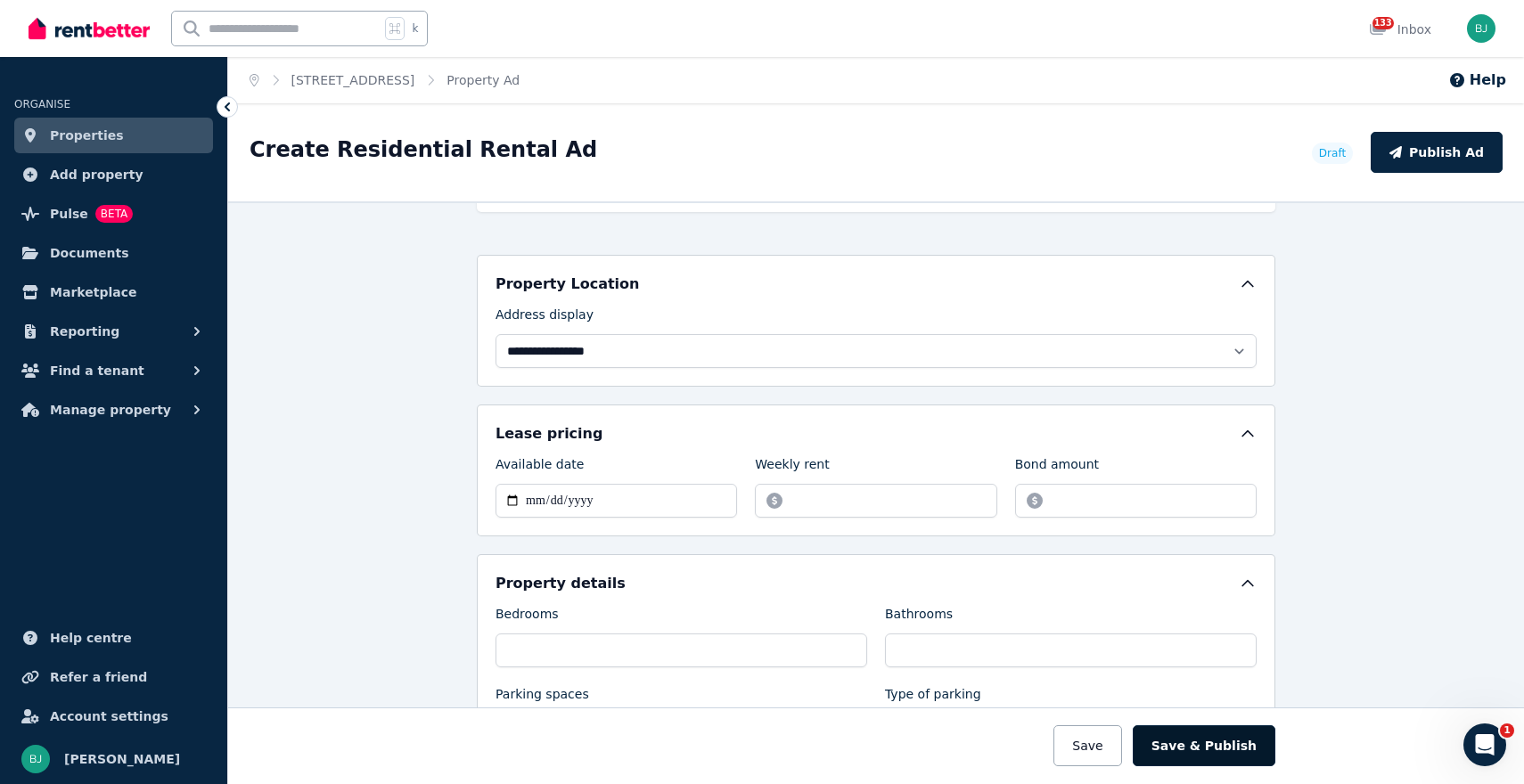
click at [1204, 752] on button "Save & Publish" at bounding box center [1204, 746] width 143 height 41
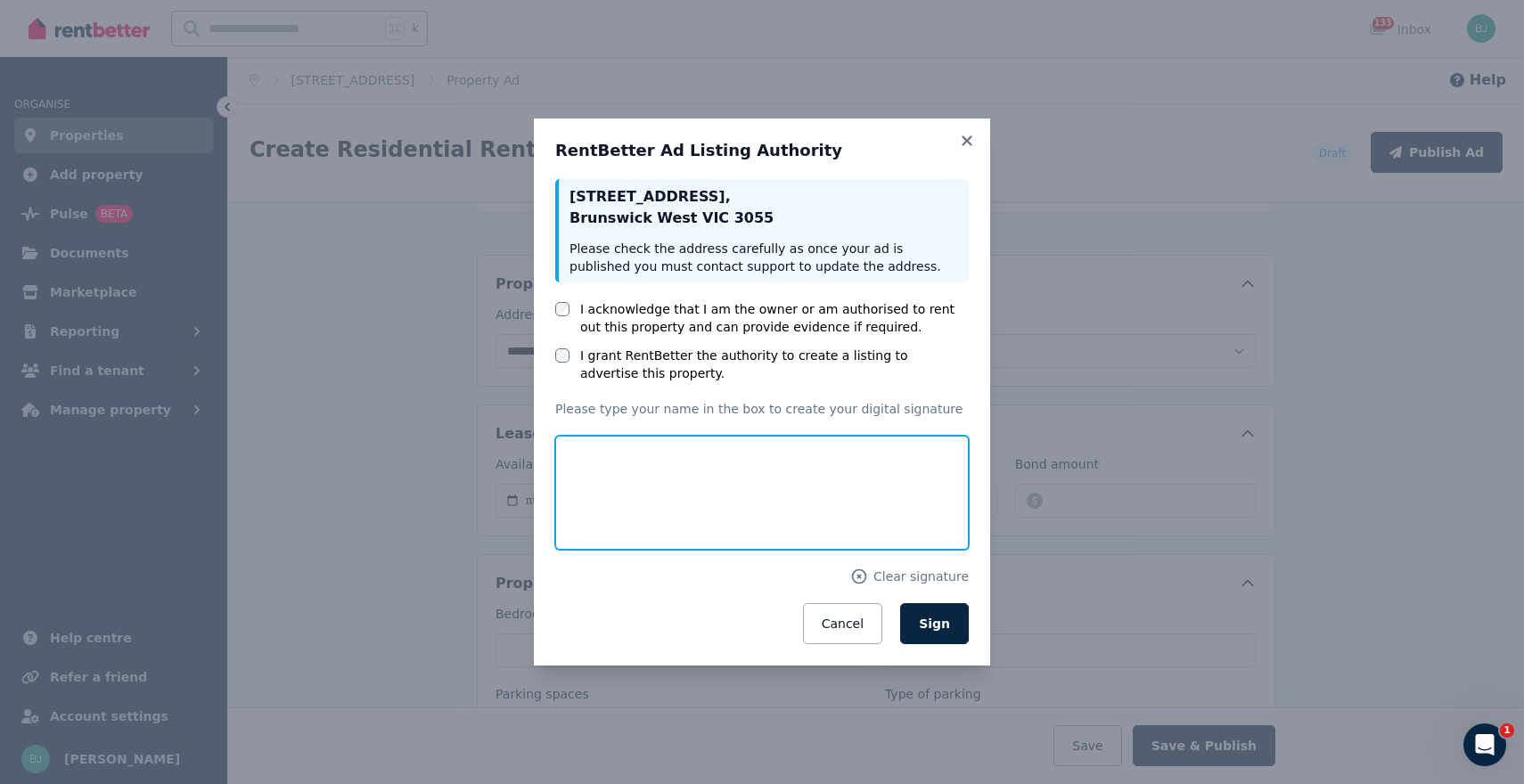
click at [580, 474] on input "text" at bounding box center [762, 492] width 413 height 114
type input "*******"
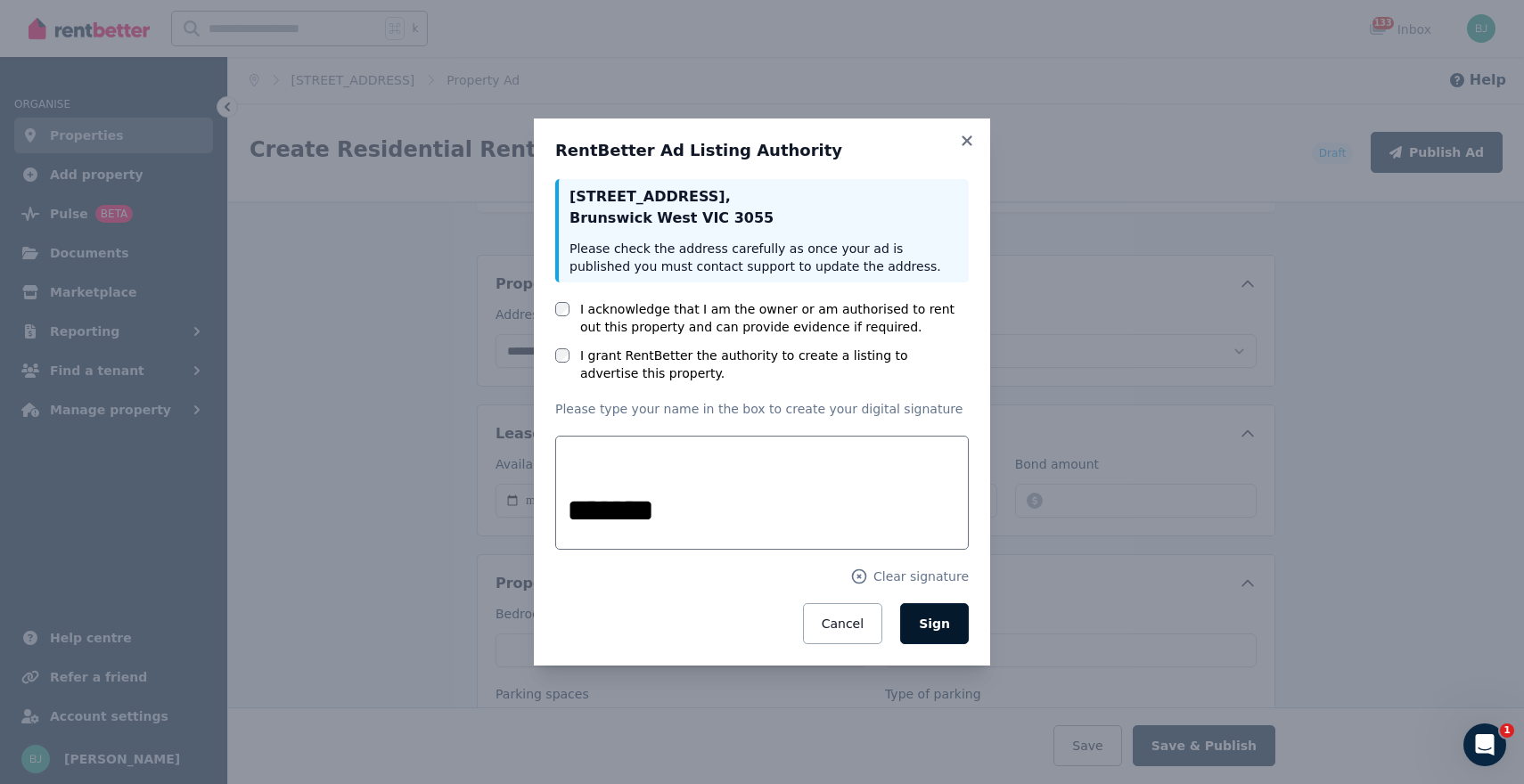
click at [936, 617] on span "Sign" at bounding box center [934, 623] width 32 height 14
click at [931, 616] on span "Sign" at bounding box center [934, 623] width 32 height 14
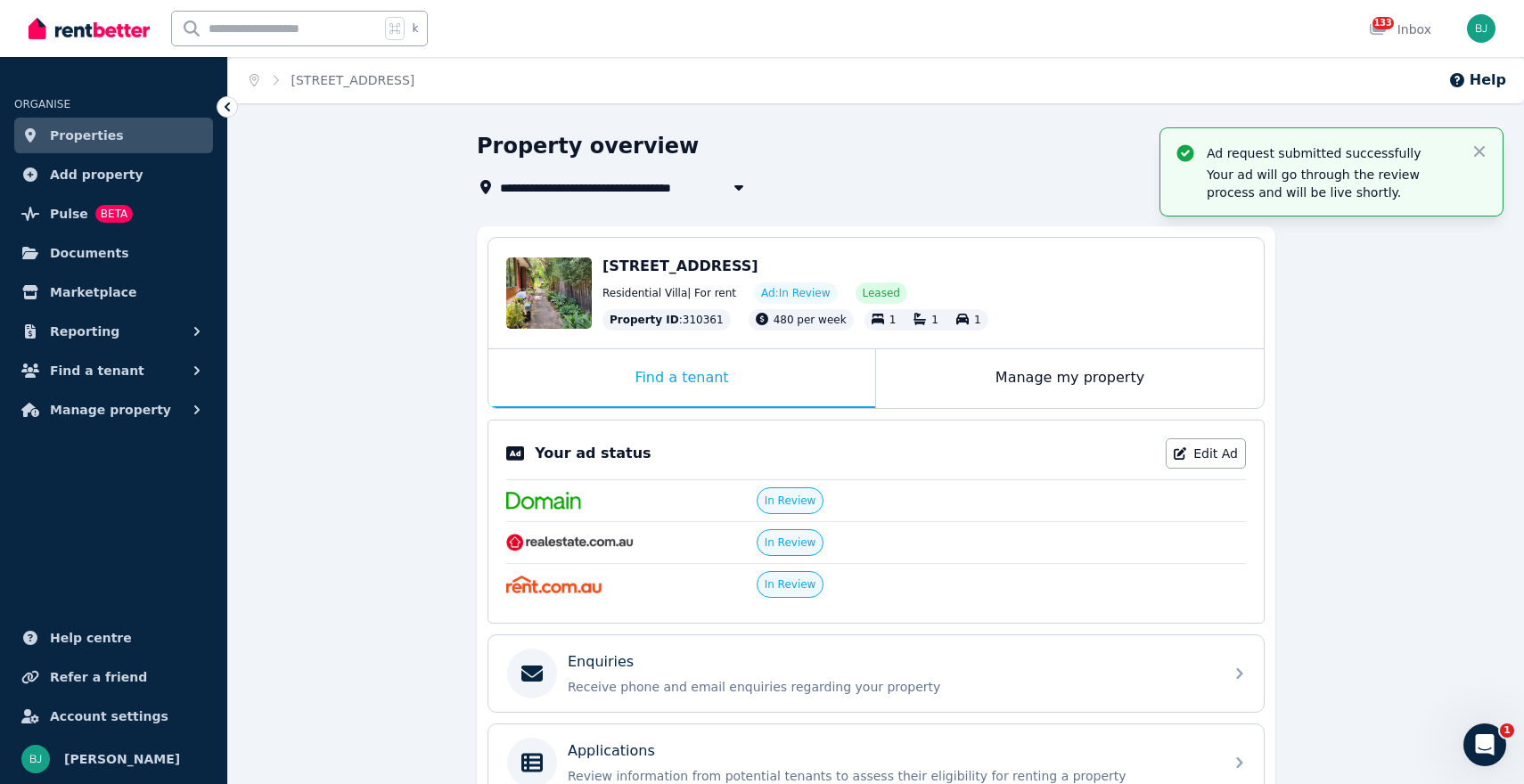
click at [79, 130] on span "Properties" at bounding box center [87, 135] width 74 height 21
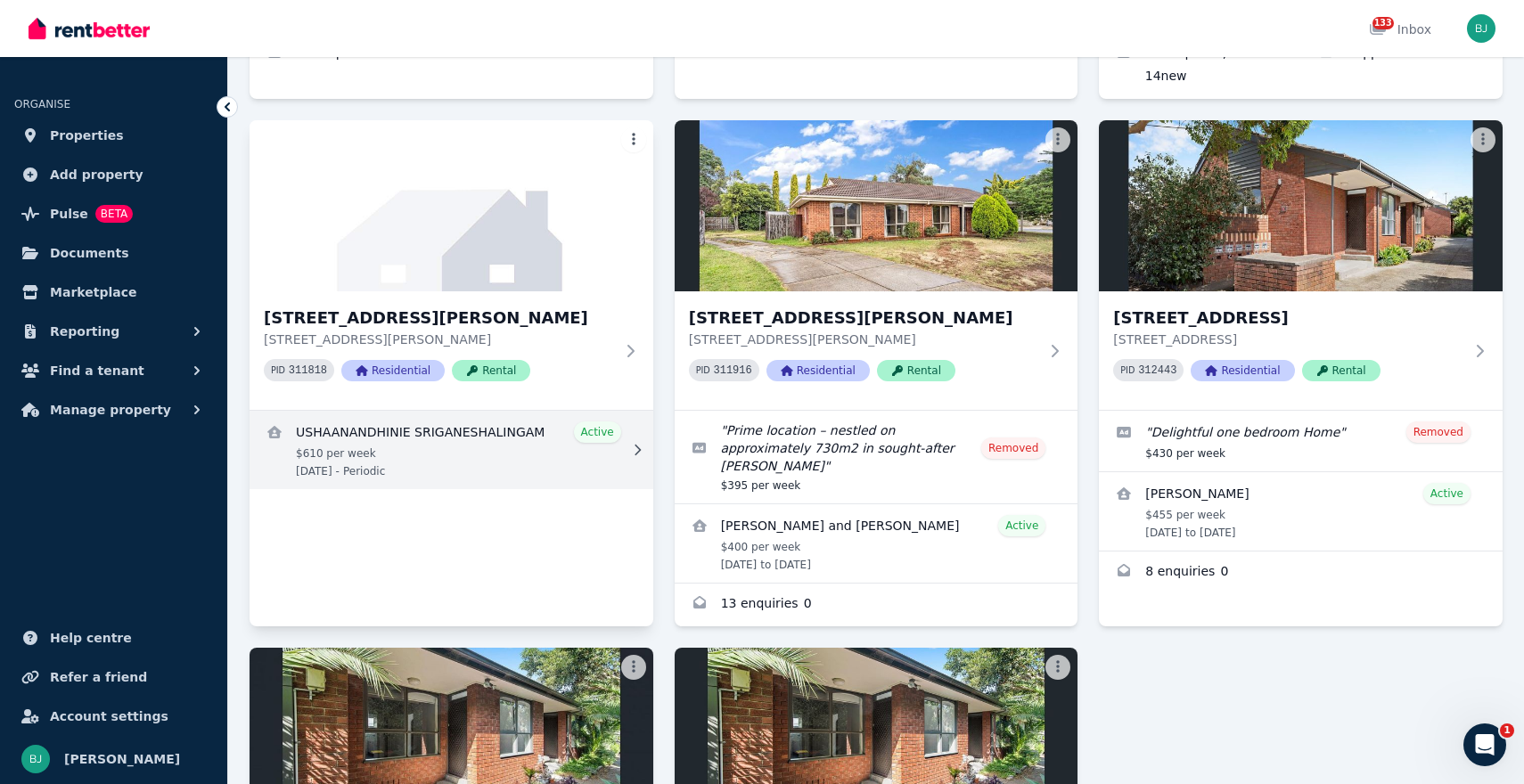
scroll to position [2662, 0]
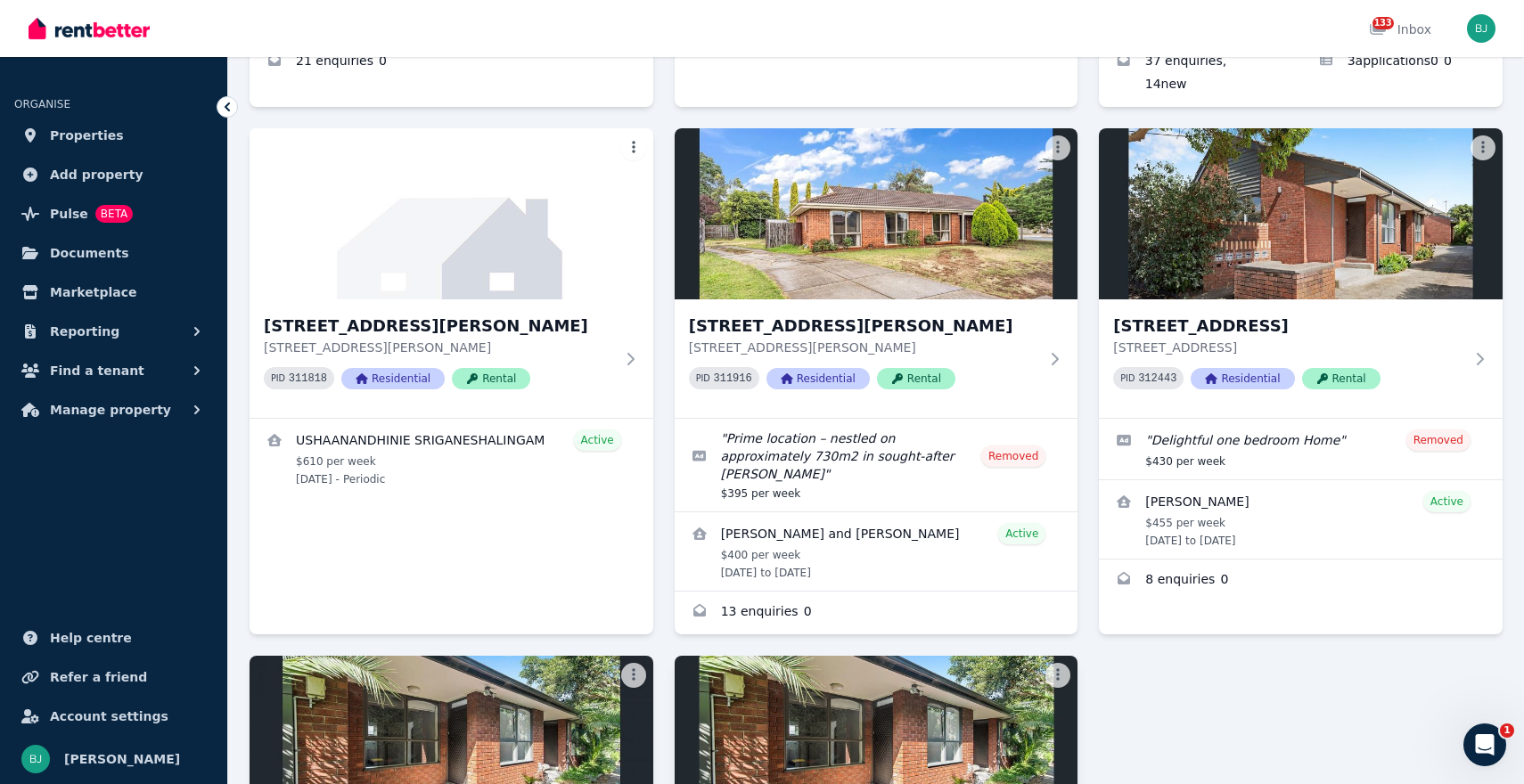
click at [846, 651] on img at bounding box center [875, 741] width 424 height 180
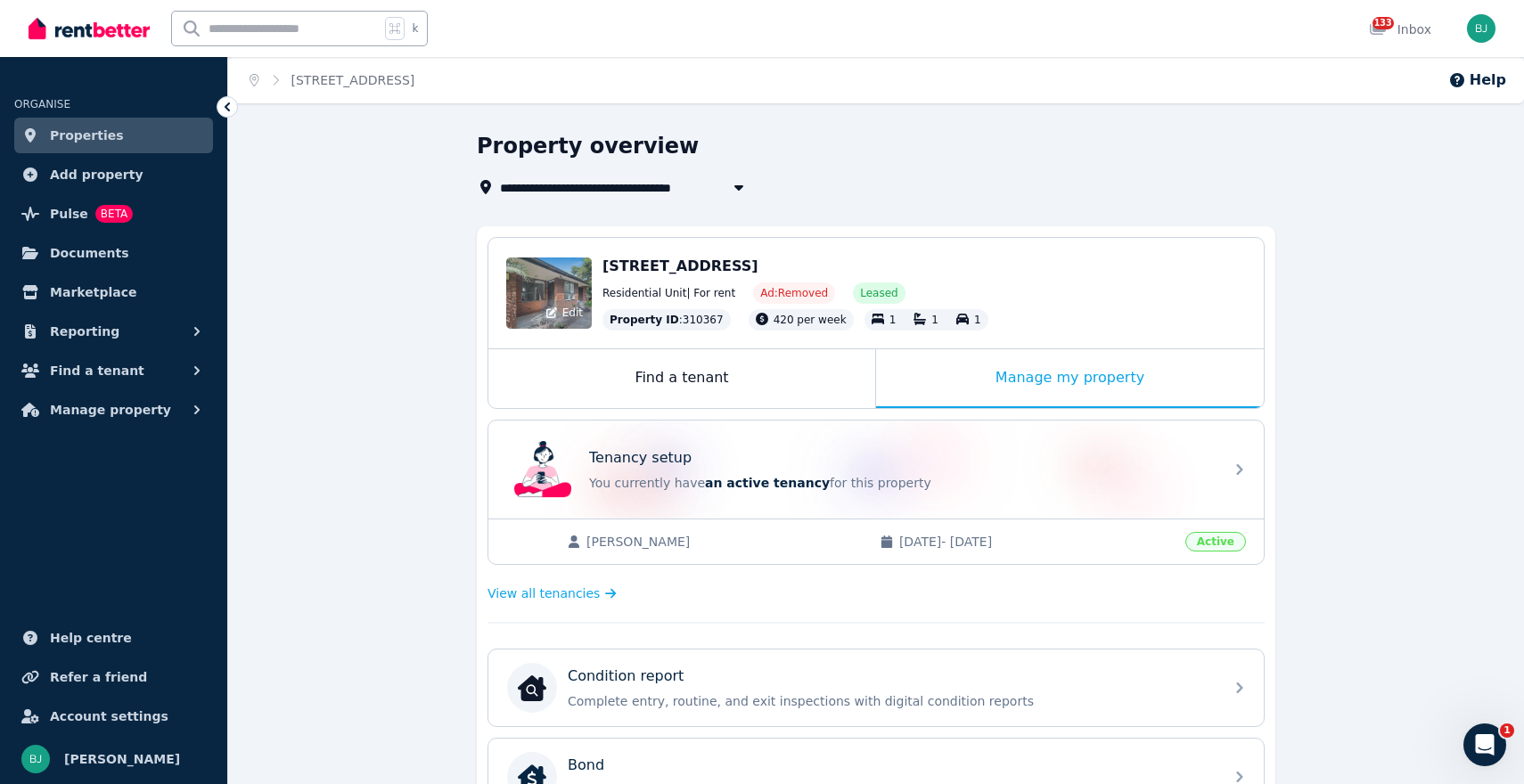
click at [550, 275] on div "Edit" at bounding box center [549, 293] width 85 height 71
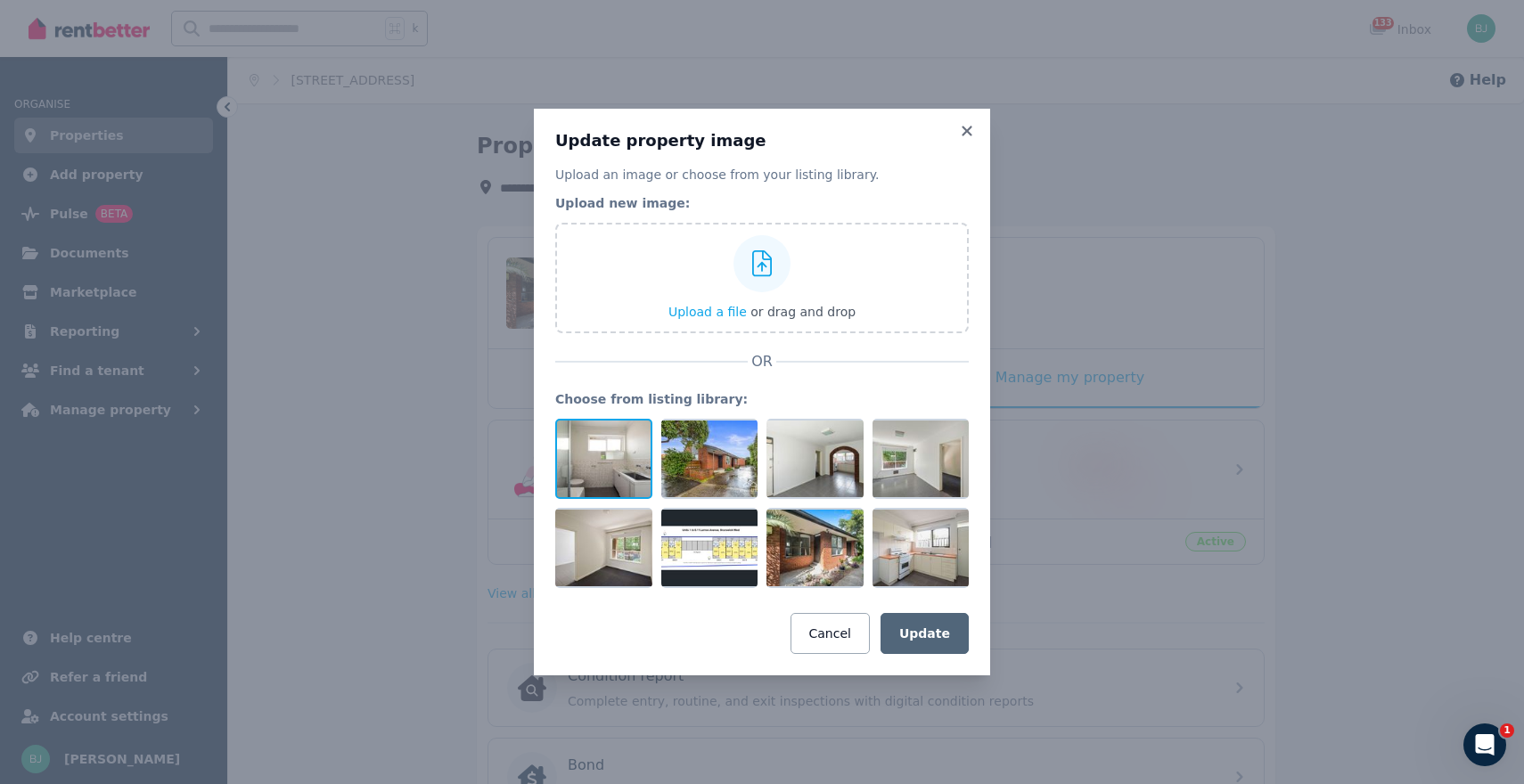
click at [590, 474] on div at bounding box center [603, 459] width 97 height 81
click at [847, 640] on button "Cancel" at bounding box center [831, 634] width 80 height 41
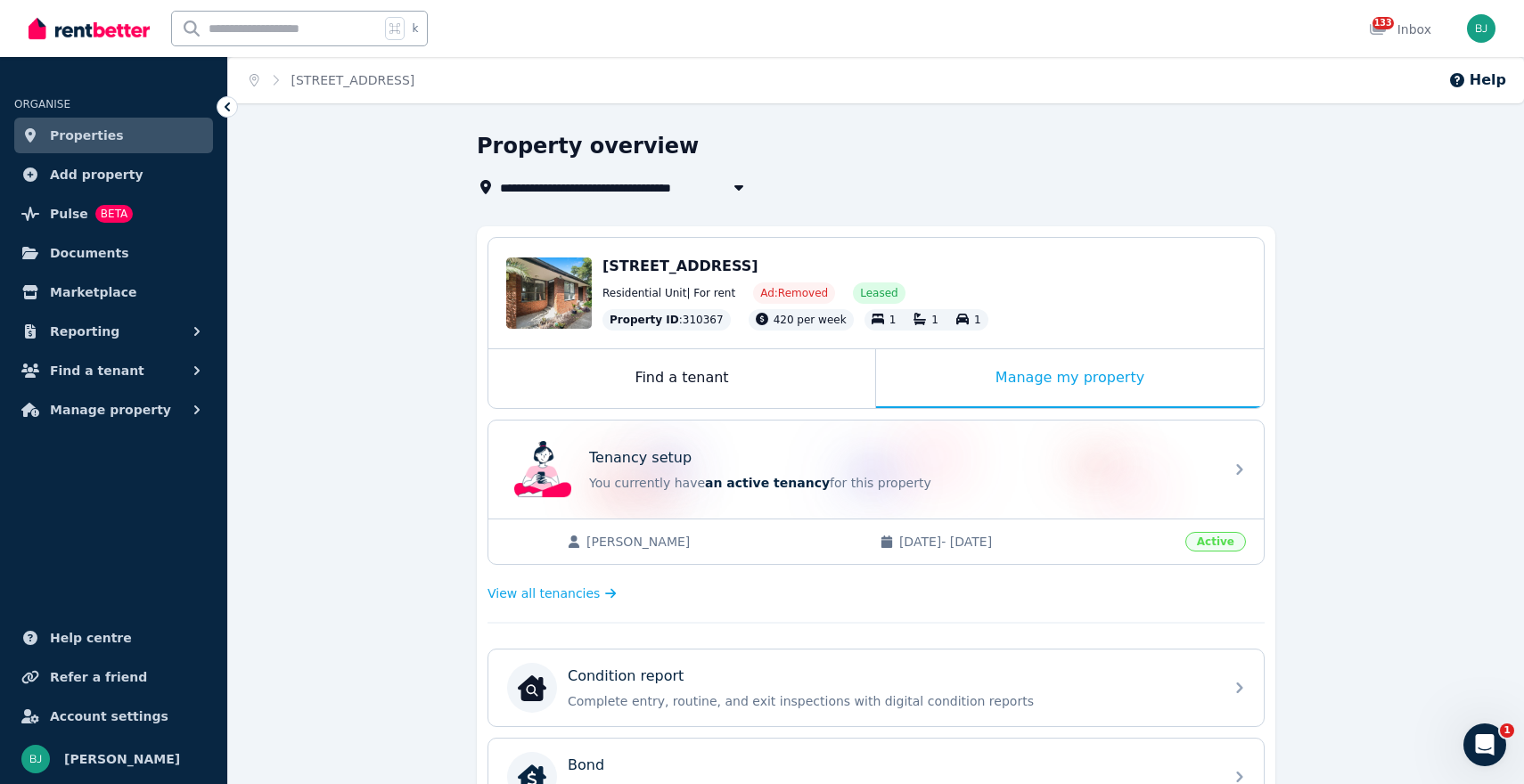
click at [556, 192] on span "[STREET_ADDRESS]" at bounding box center [574, 186] width 149 height 21
type input "**********"
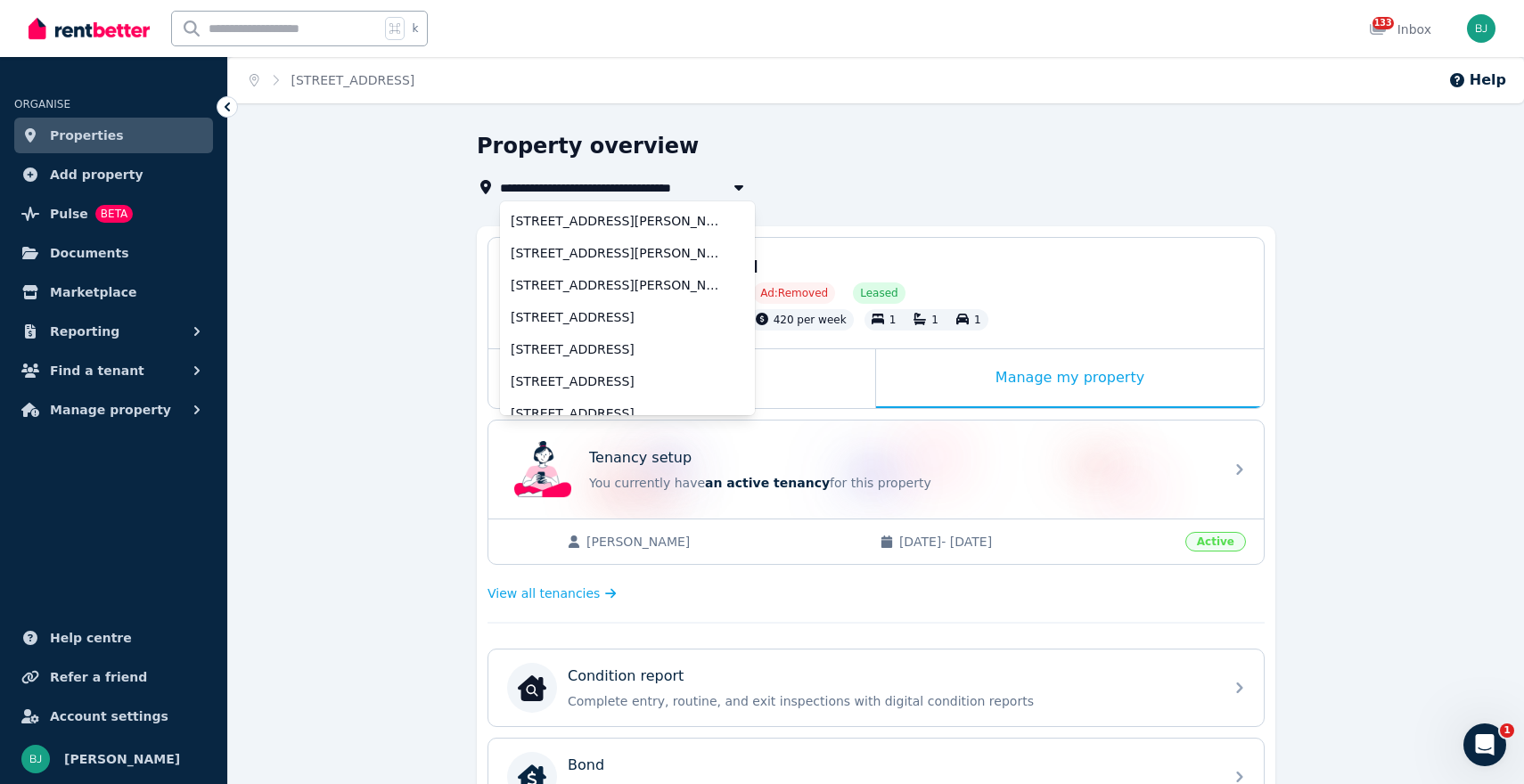
scroll to position [335, 0]
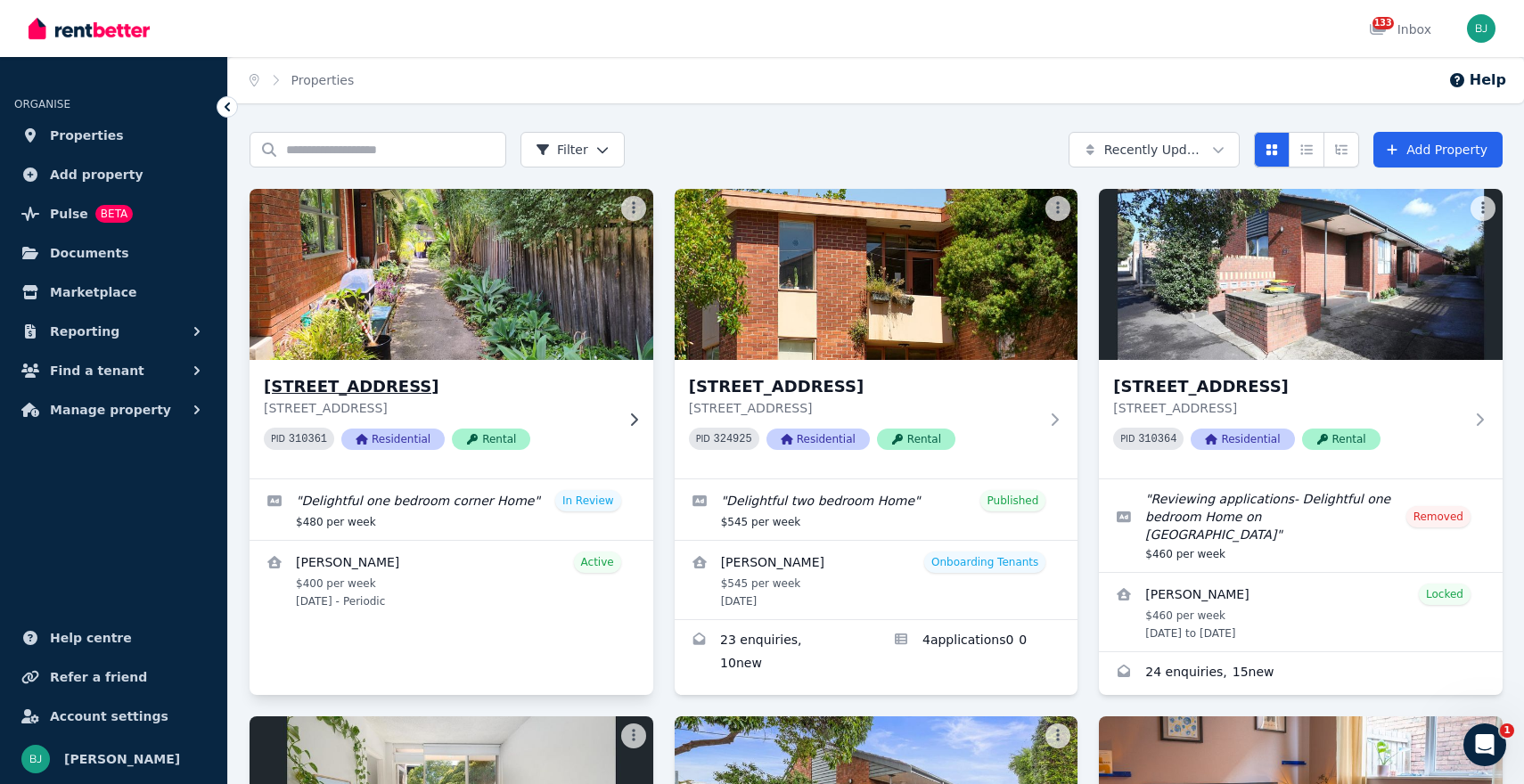
click at [588, 409] on p "[STREET_ADDRESS]" at bounding box center [439, 408] width 350 height 18
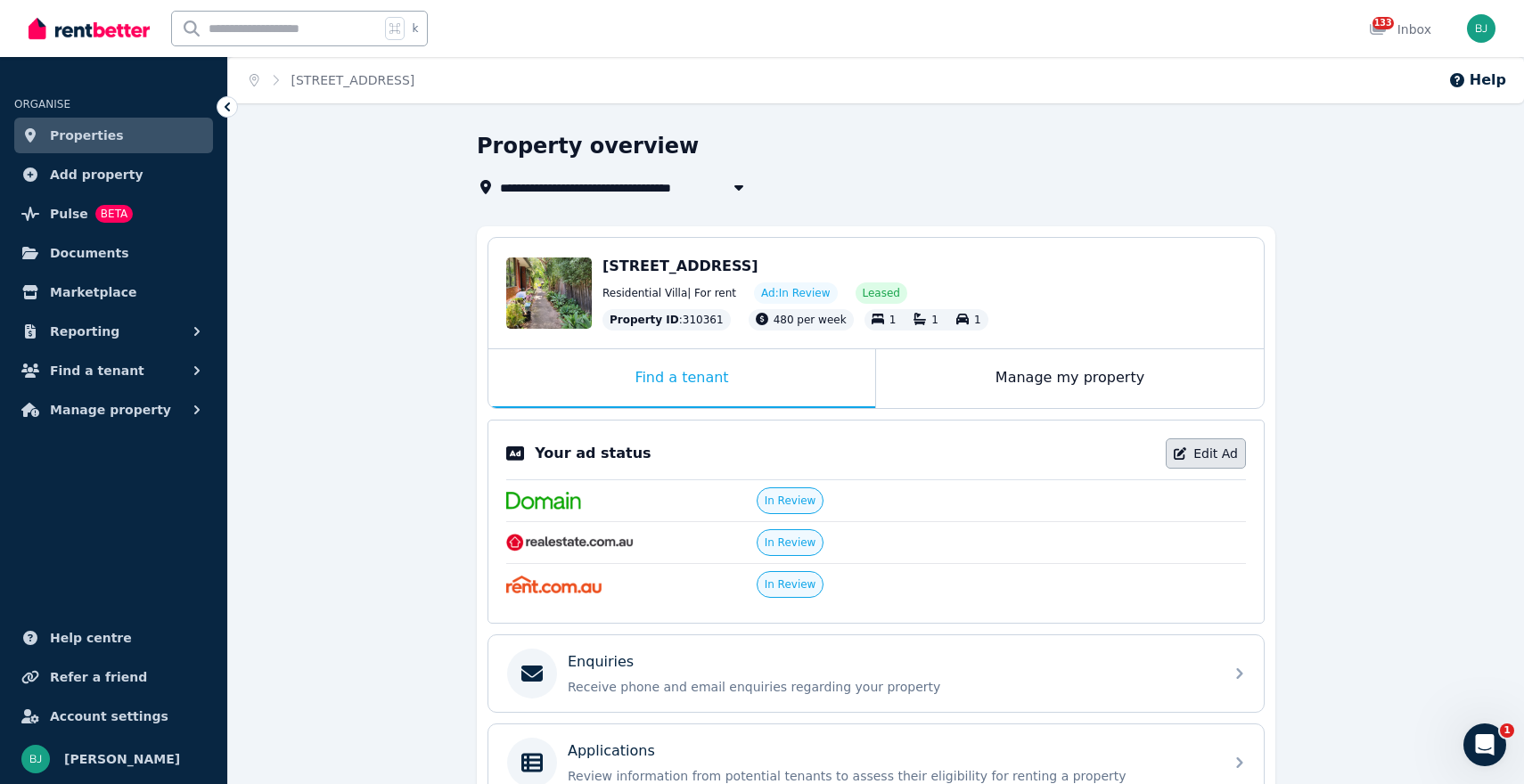
click at [1200, 443] on link "Edit Ad" at bounding box center [1206, 453] width 81 height 31
select select "***"
select select "**********"
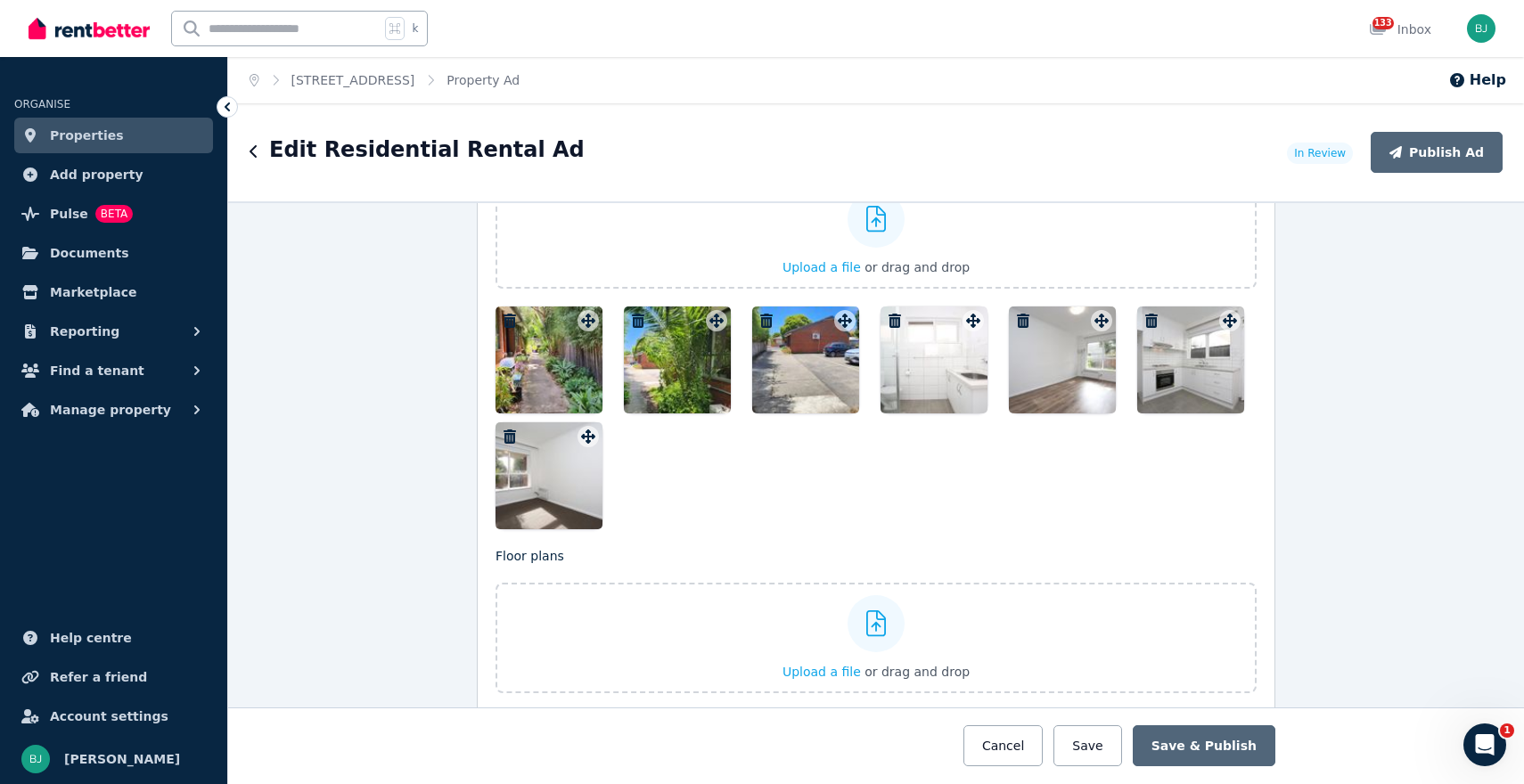
scroll to position [2207, 0]
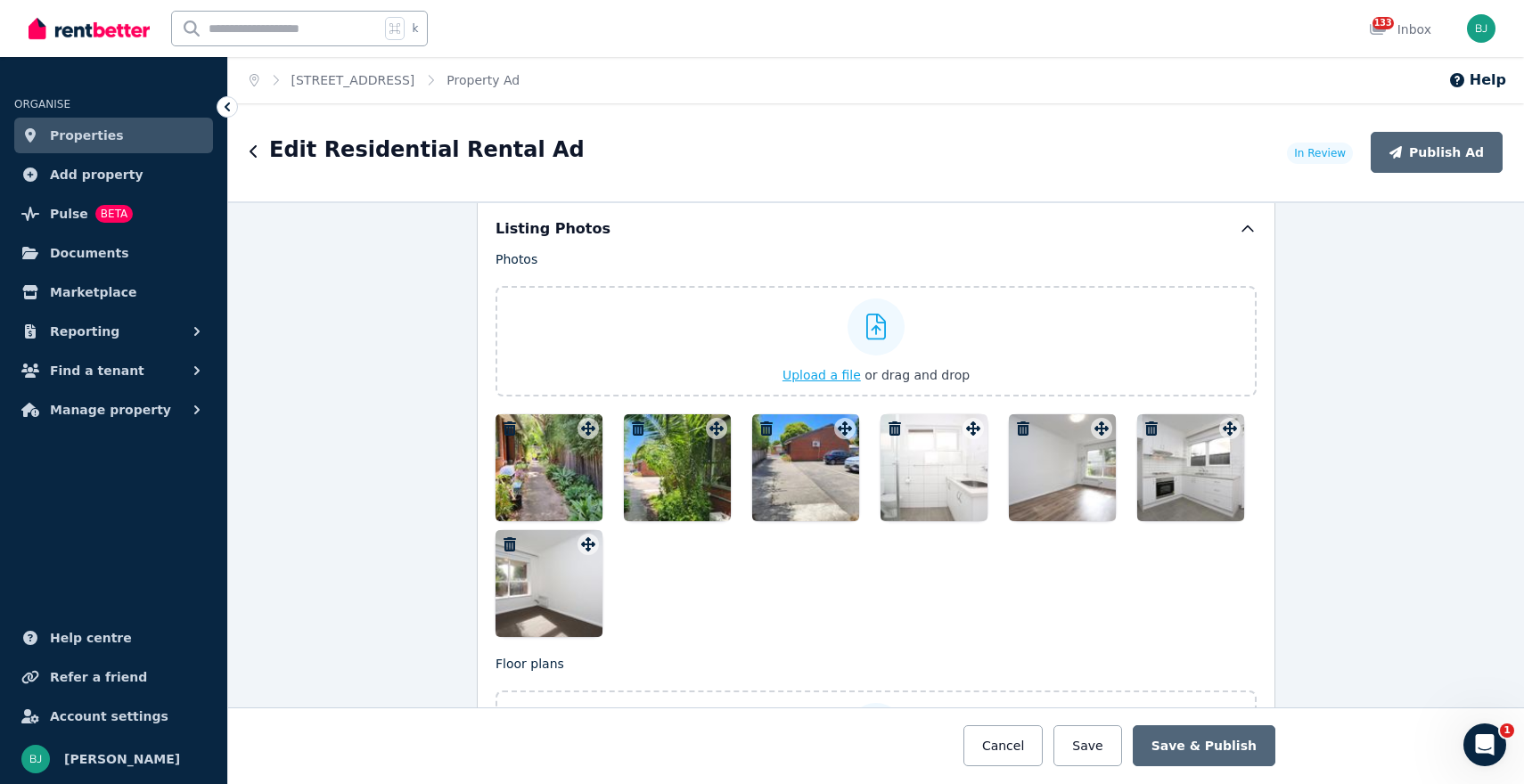
click at [819, 373] on span "Upload a file" at bounding box center [821, 374] width 79 height 14
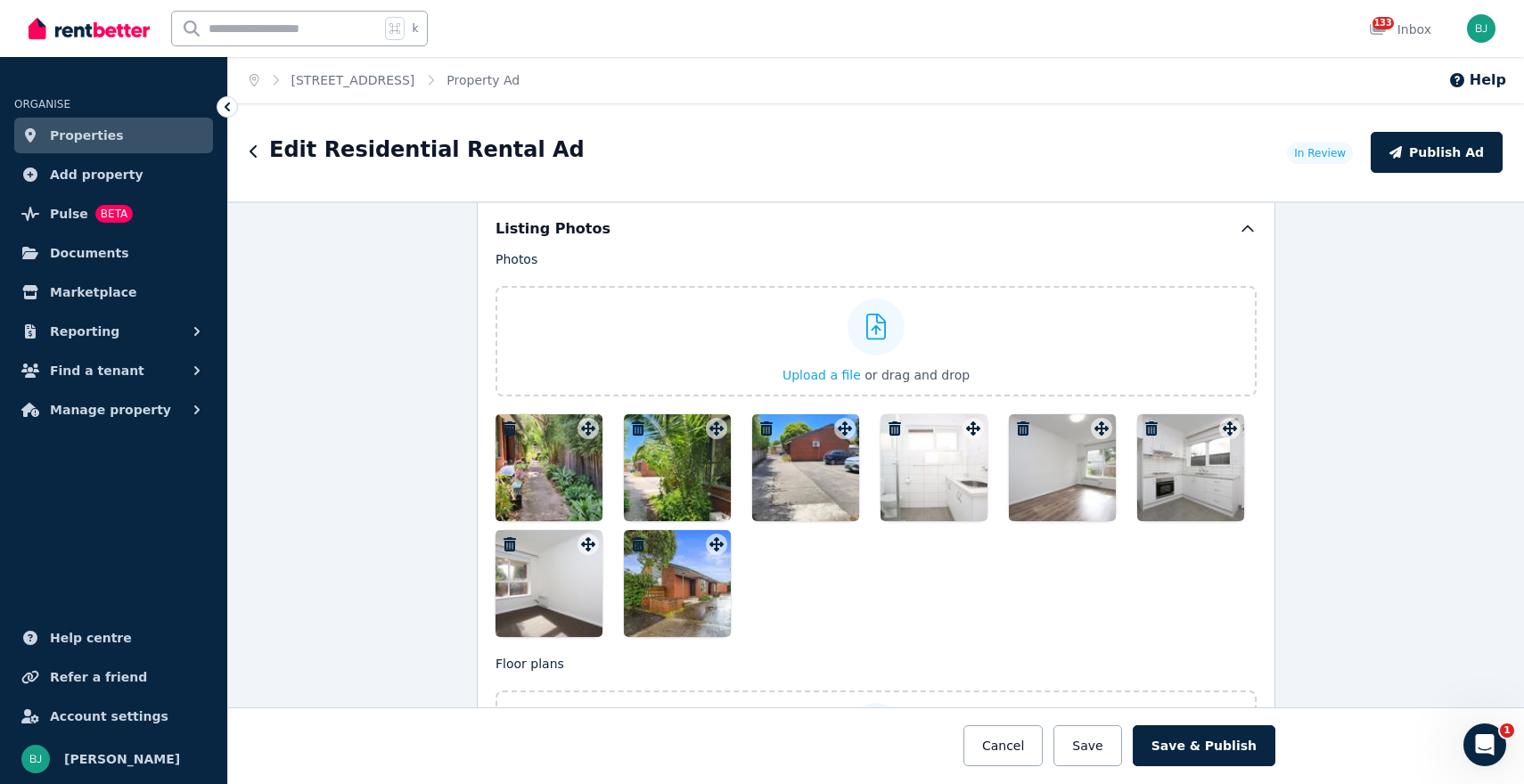
drag, startPoint x: 693, startPoint y: 616, endPoint x: 668, endPoint y: 604, distance: 27.7
click at [668, 604] on div at bounding box center [677, 583] width 107 height 107
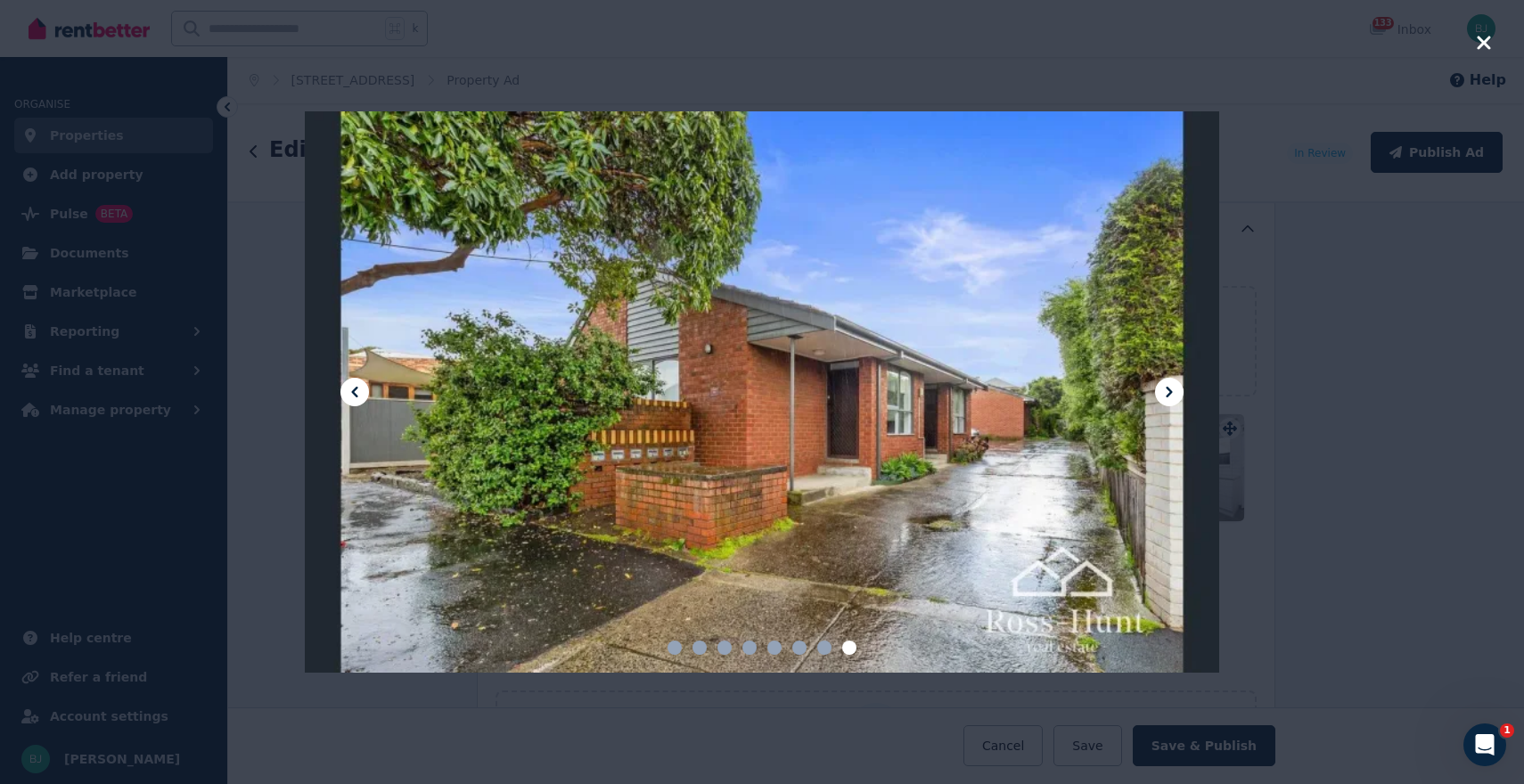
click at [1492, 40] on icon "button" at bounding box center [1483, 43] width 16 height 21
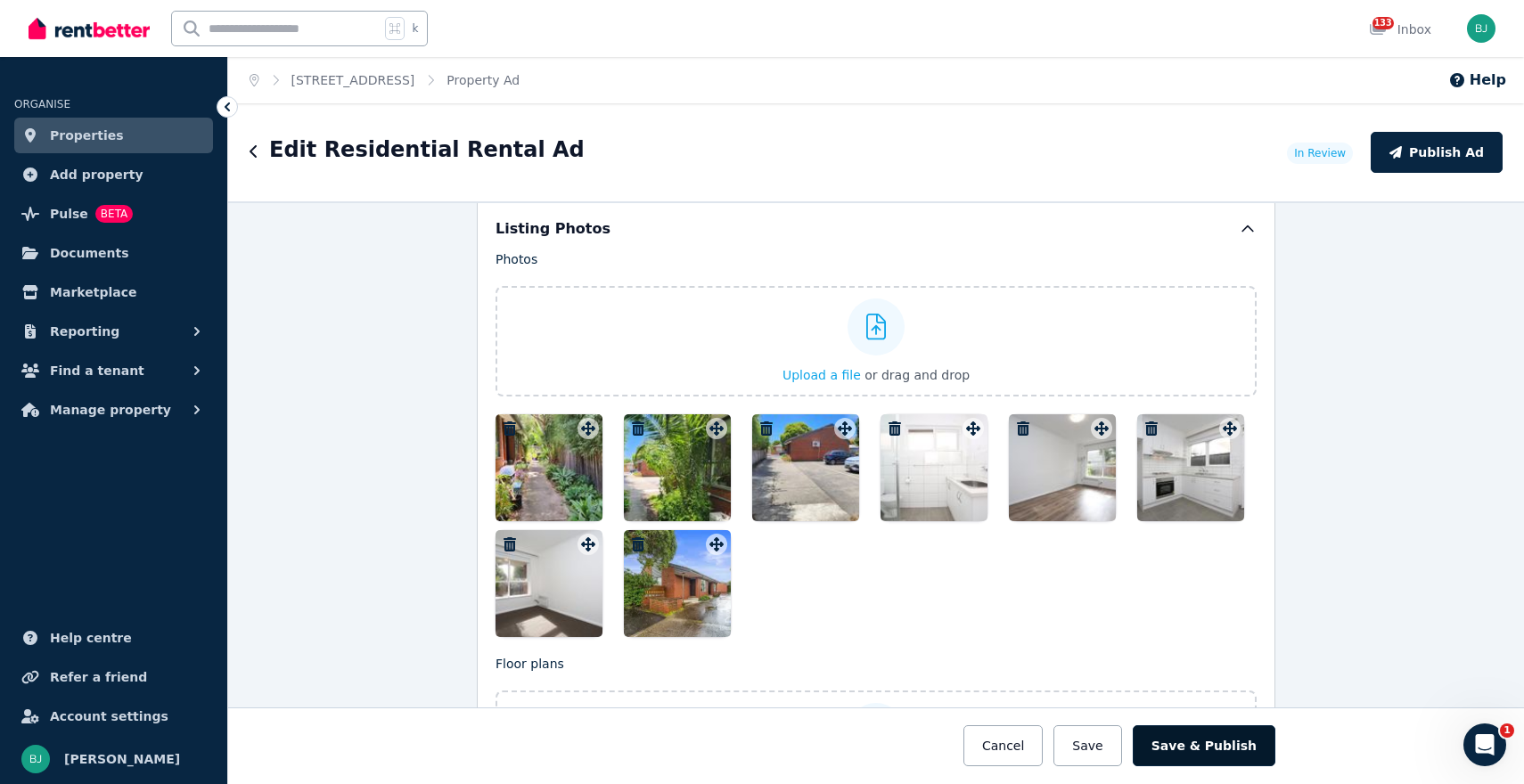
click at [1243, 742] on button "Save & Publish" at bounding box center [1204, 746] width 143 height 41
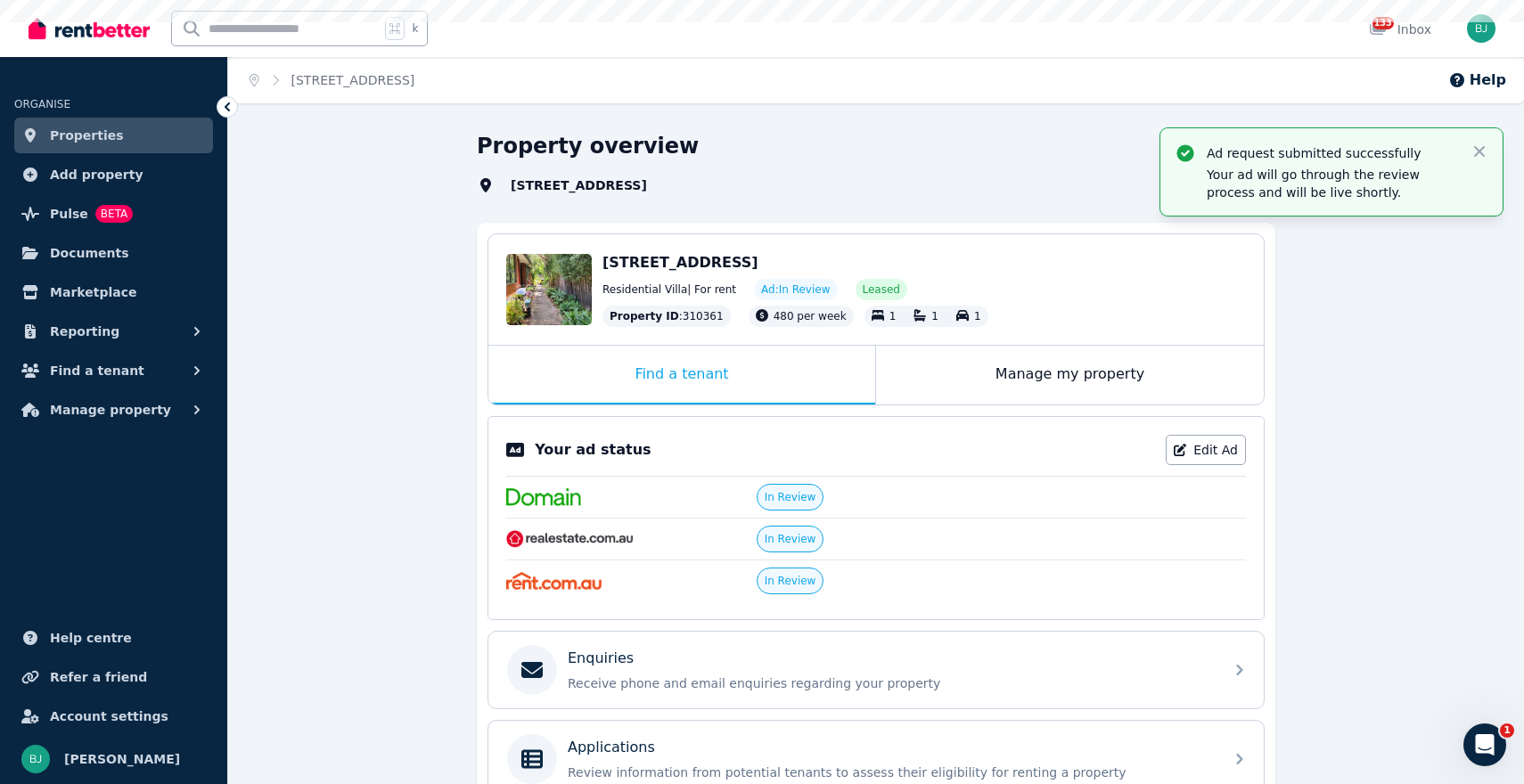
click at [82, 136] on span "Properties" at bounding box center [87, 135] width 74 height 21
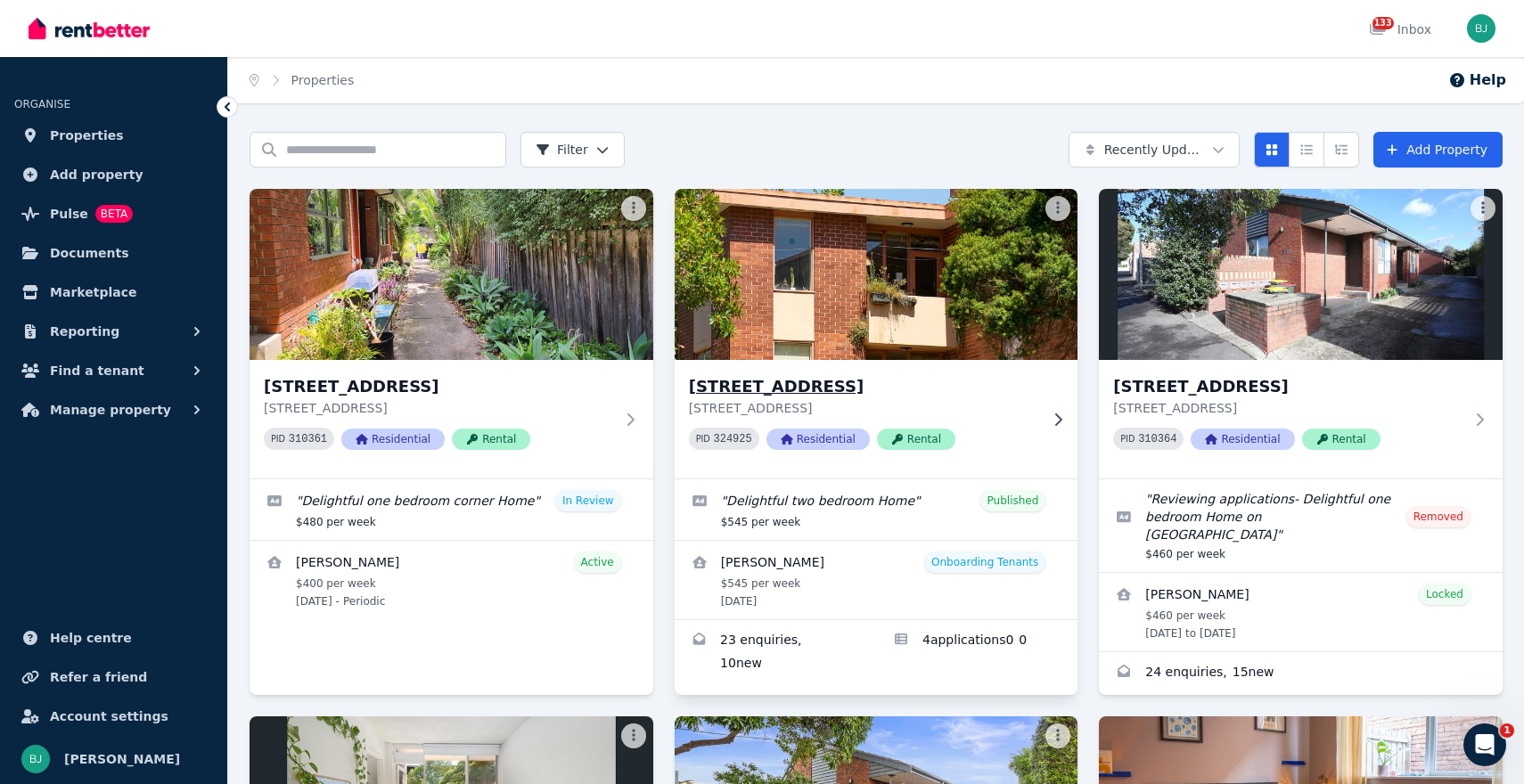
click at [794, 383] on h3 "[STREET_ADDRESS]" at bounding box center [864, 386] width 350 height 25
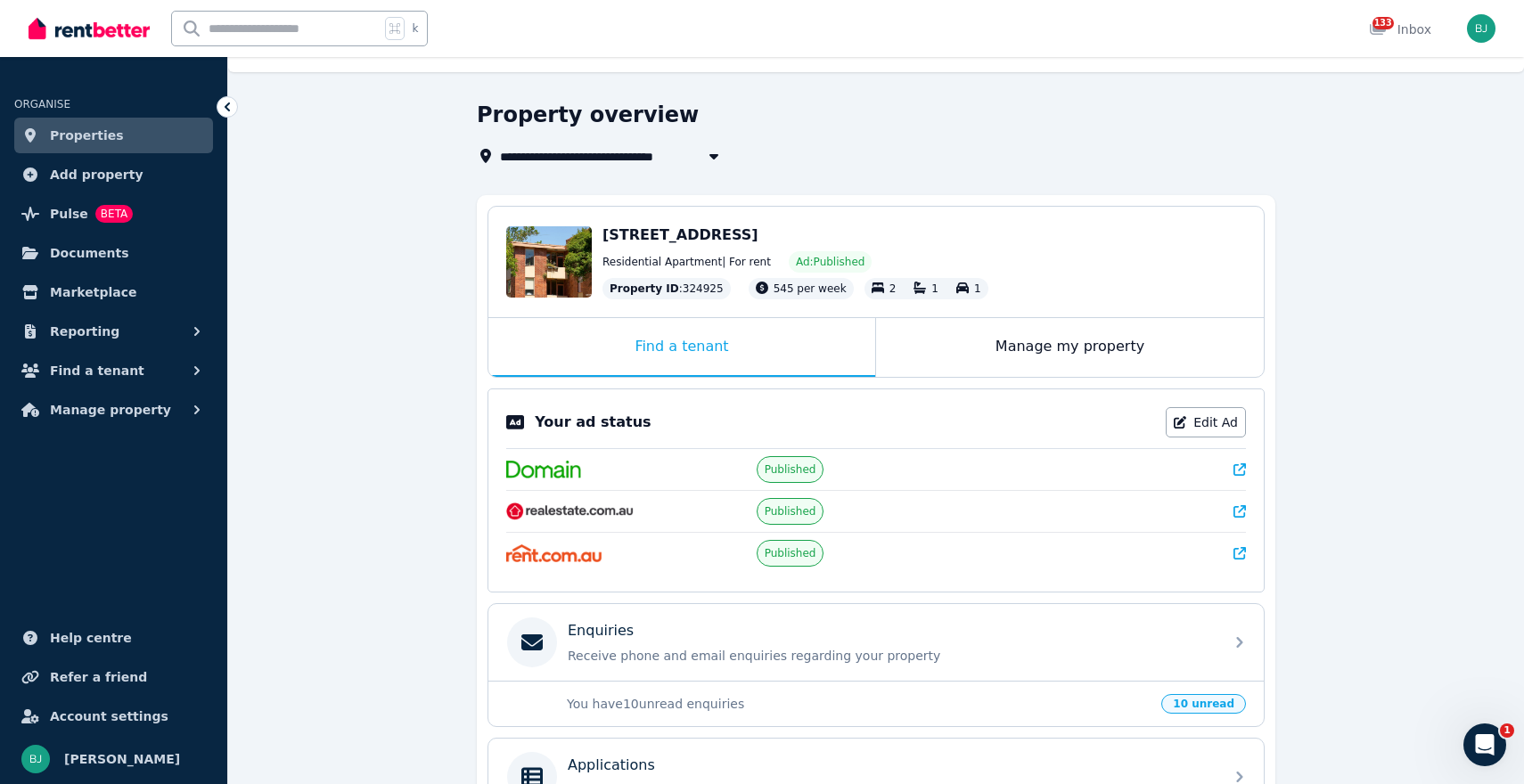
scroll to position [33, 0]
click at [1092, 348] on div "Manage my property" at bounding box center [1070, 345] width 387 height 58
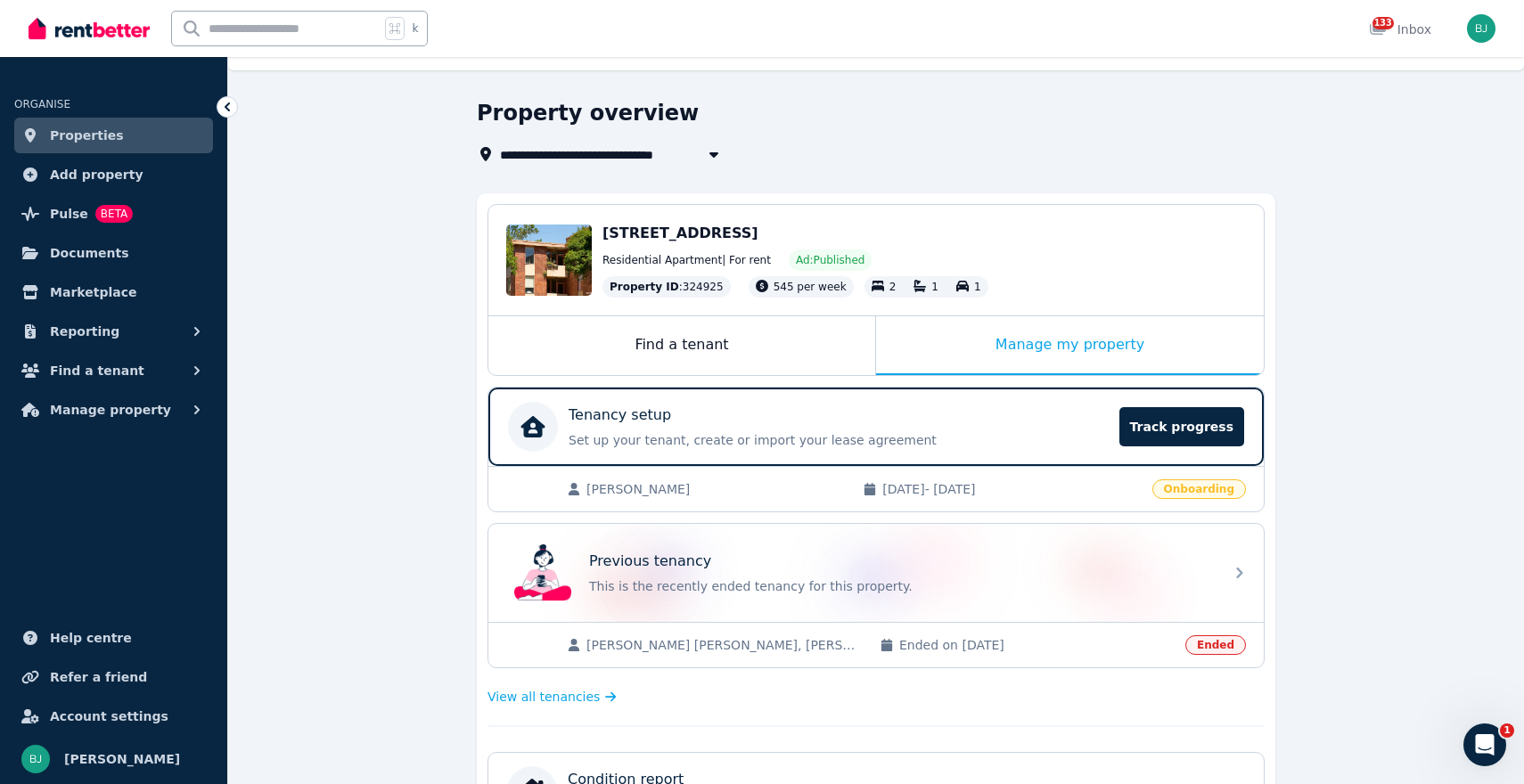
click at [989, 487] on span "[DATE] - [DATE]" at bounding box center [1011, 488] width 259 height 18
click at [651, 491] on span "[PERSON_NAME]" at bounding box center [716, 488] width 259 height 18
click at [801, 442] on p "Set up your tenant, create or import your lease agreement" at bounding box center [839, 439] width 540 height 18
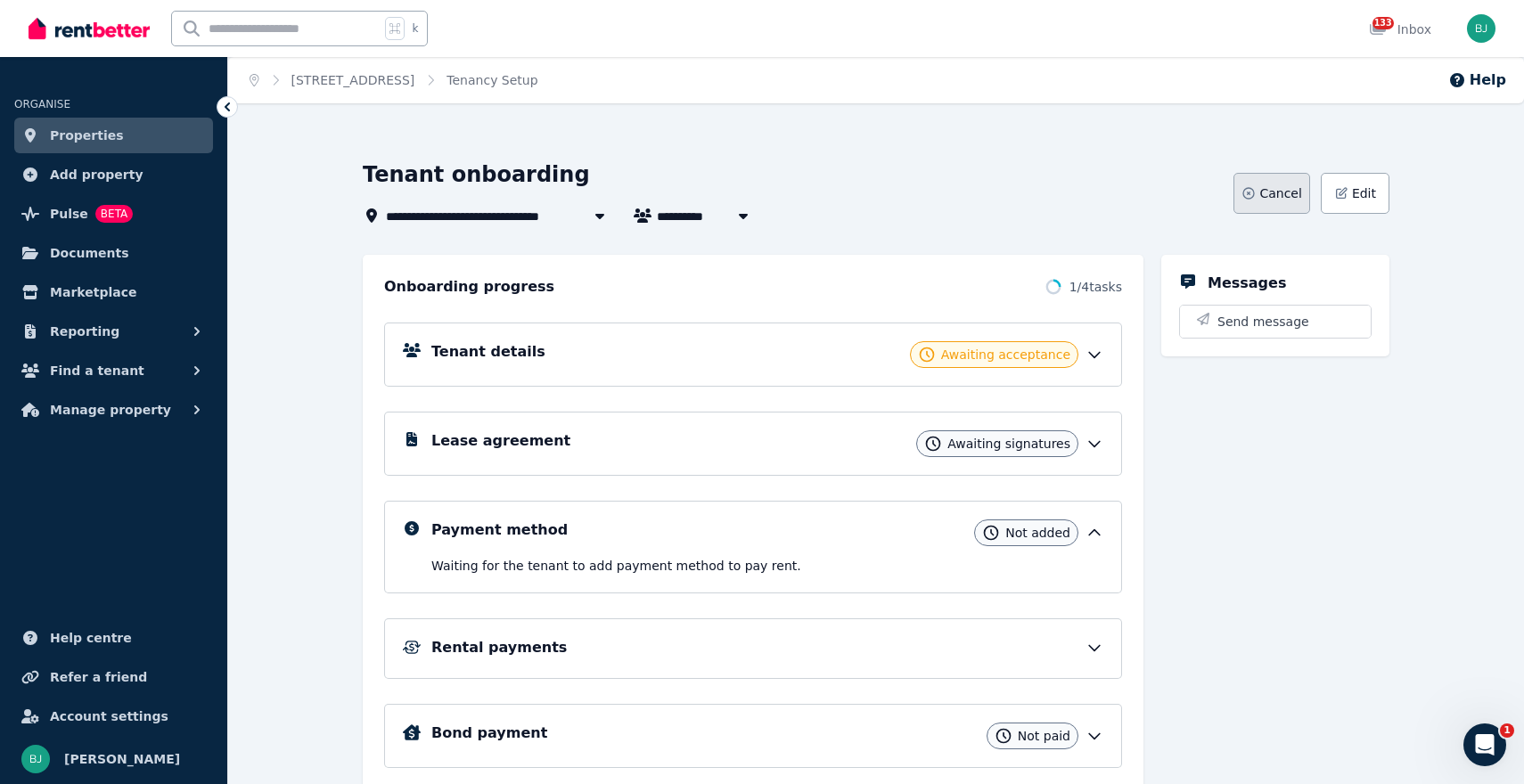
click at [1262, 200] on button "Cancel" at bounding box center [1272, 194] width 76 height 41
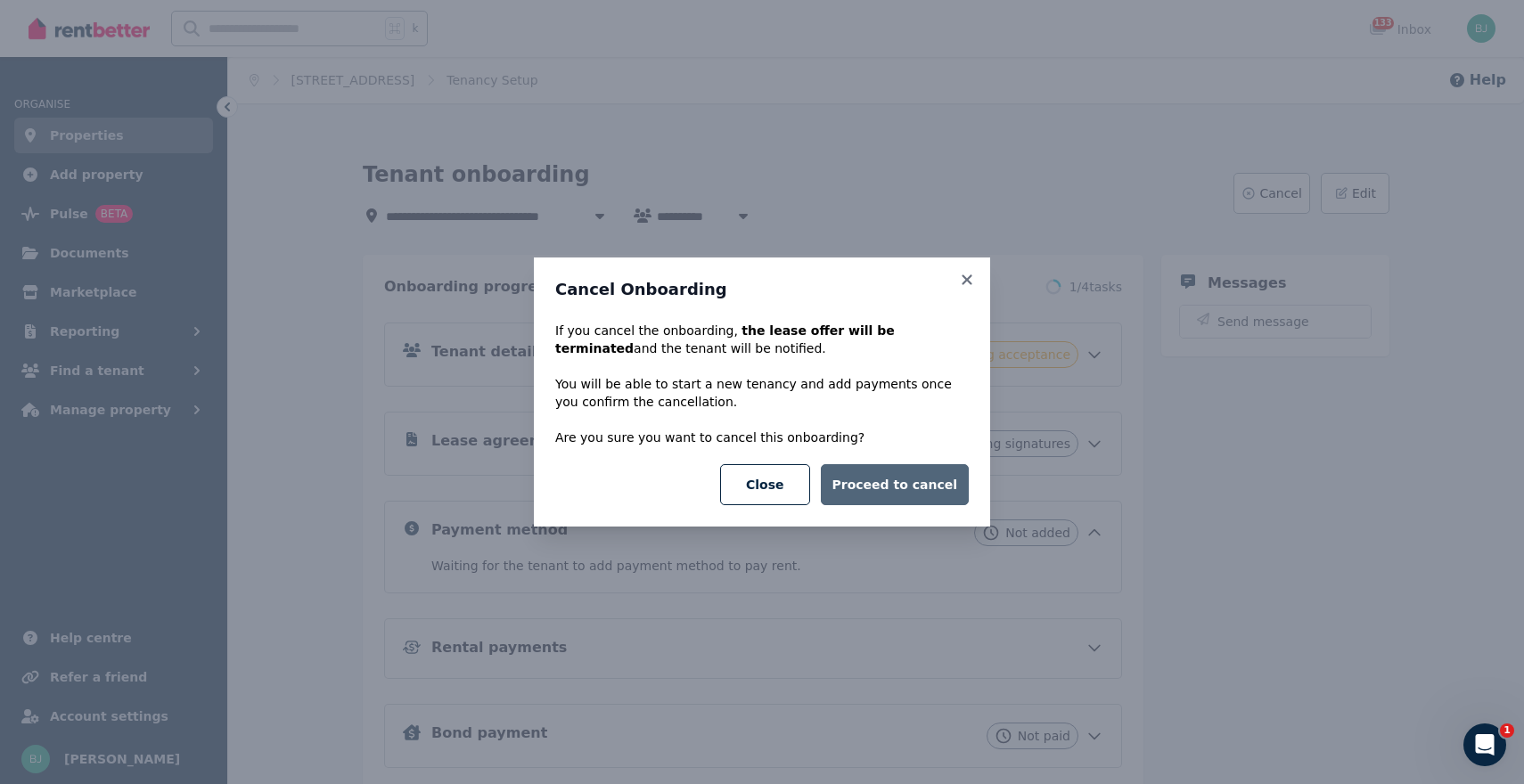
click at [894, 488] on button "Proceed to cancel" at bounding box center [895, 485] width 148 height 41
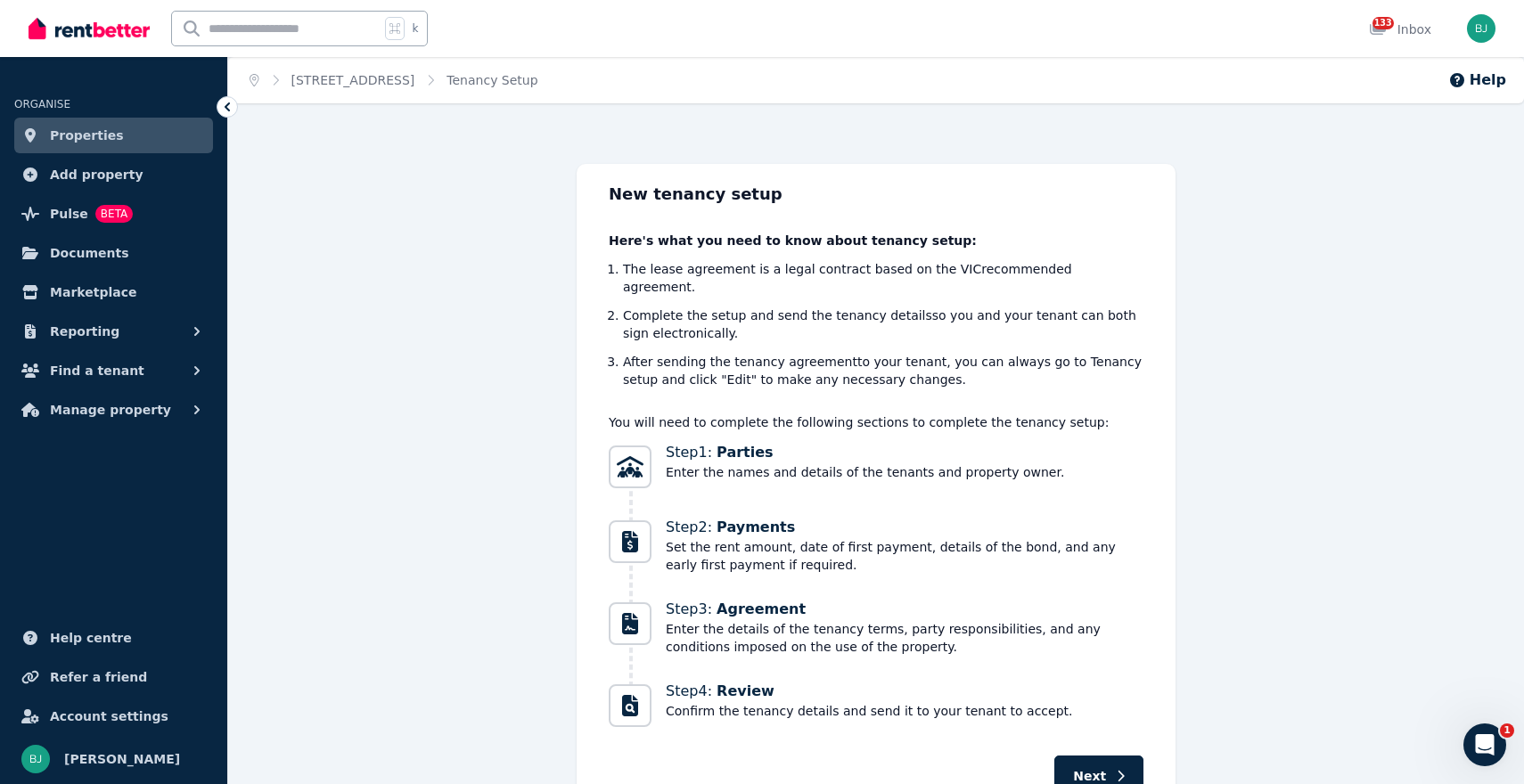
click at [112, 133] on link "Properties" at bounding box center [113, 135] width 198 height 35
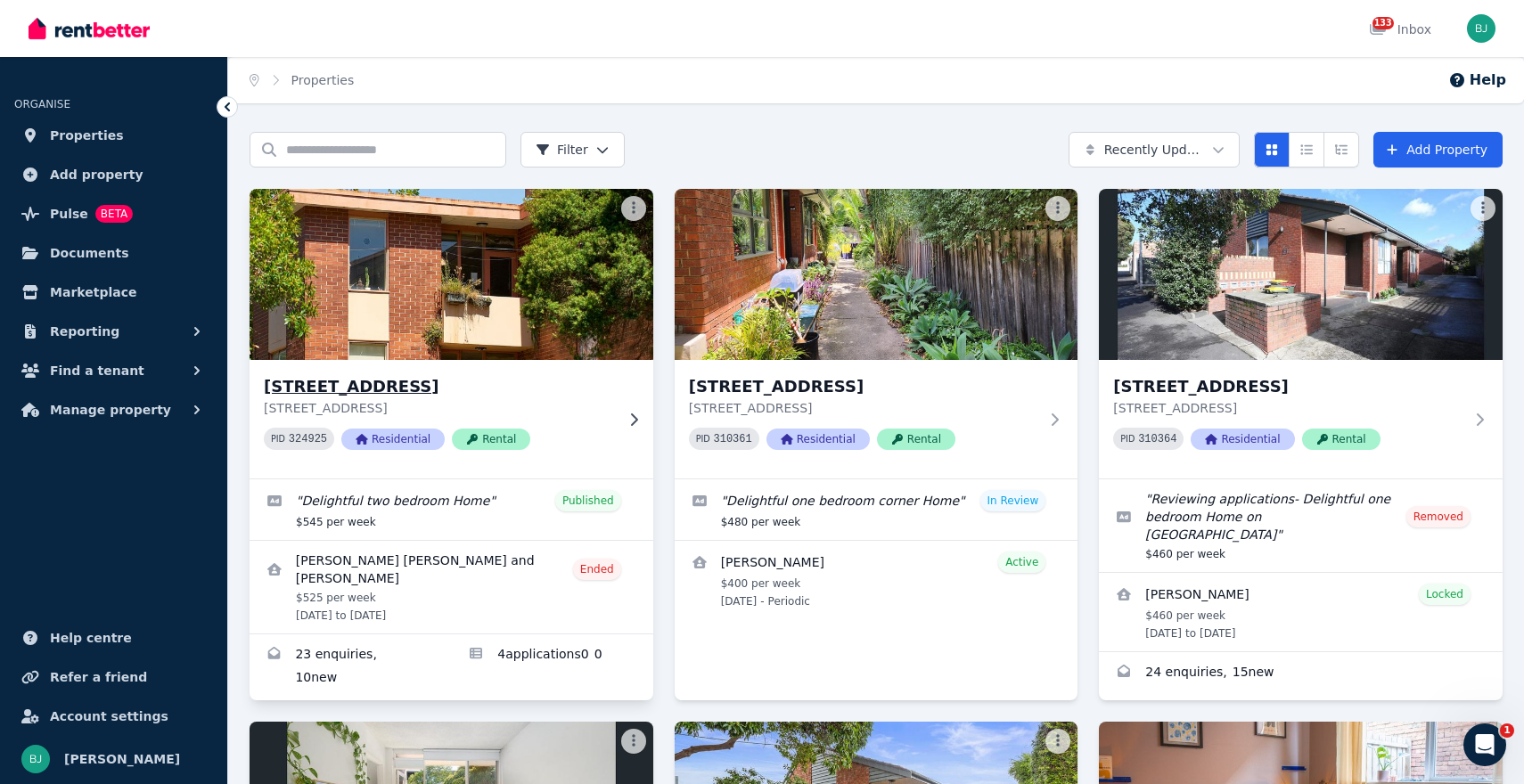
click at [595, 404] on p "[STREET_ADDRESS]" at bounding box center [439, 408] width 350 height 18
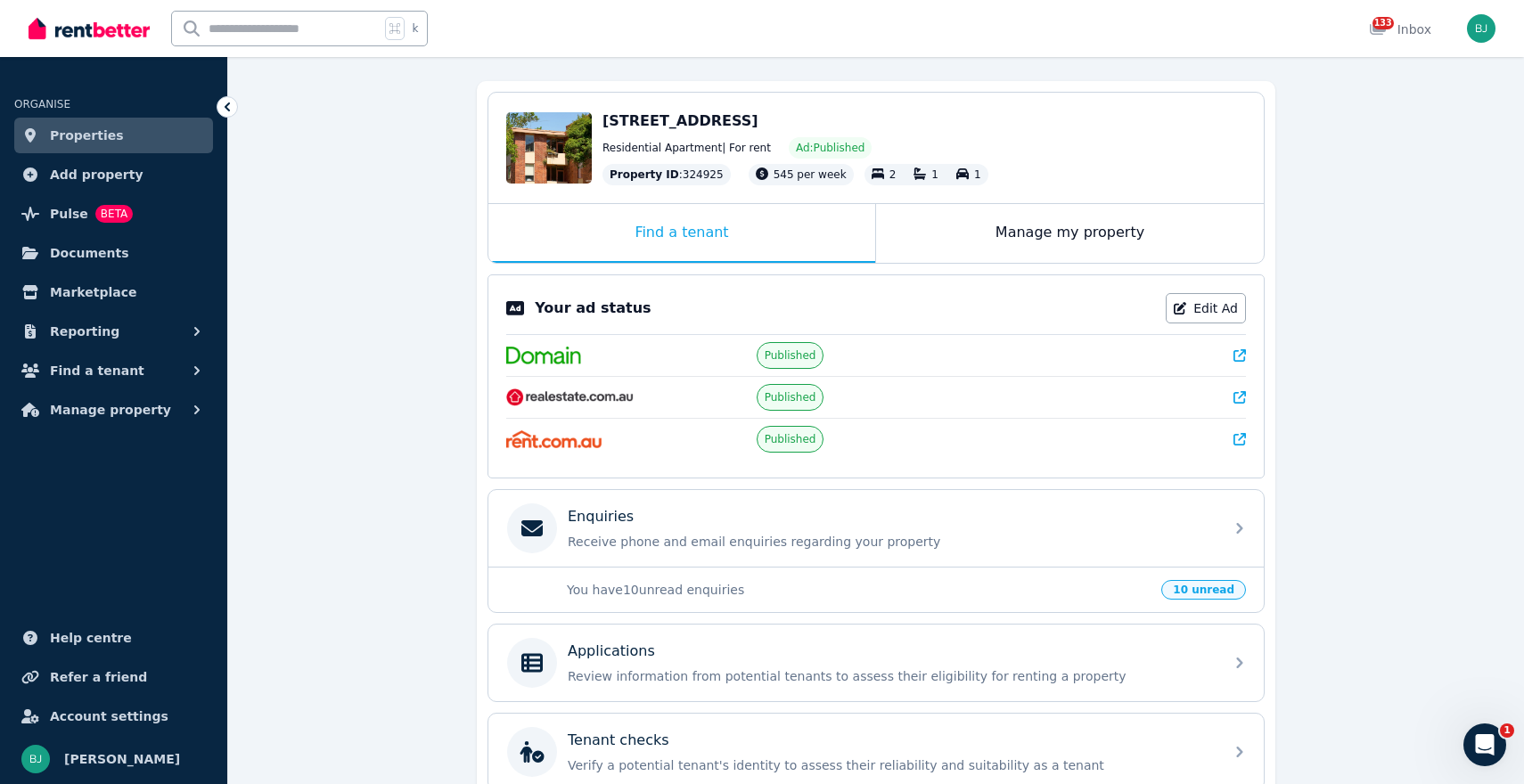
scroll to position [153, 0]
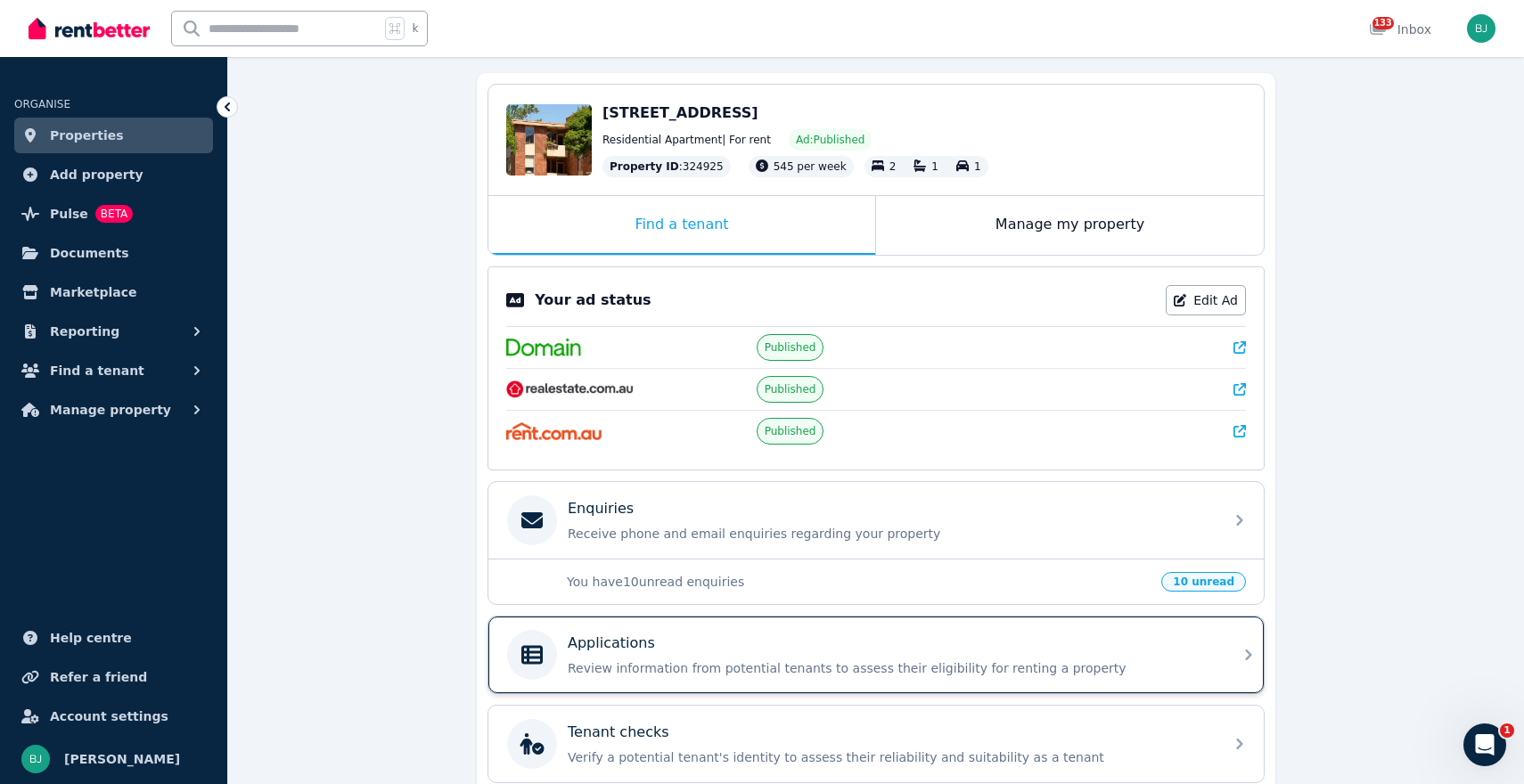
click at [772, 656] on div "Applications Review information from potential tenants to assess their eligibil…" at bounding box center [891, 655] width 645 height 44
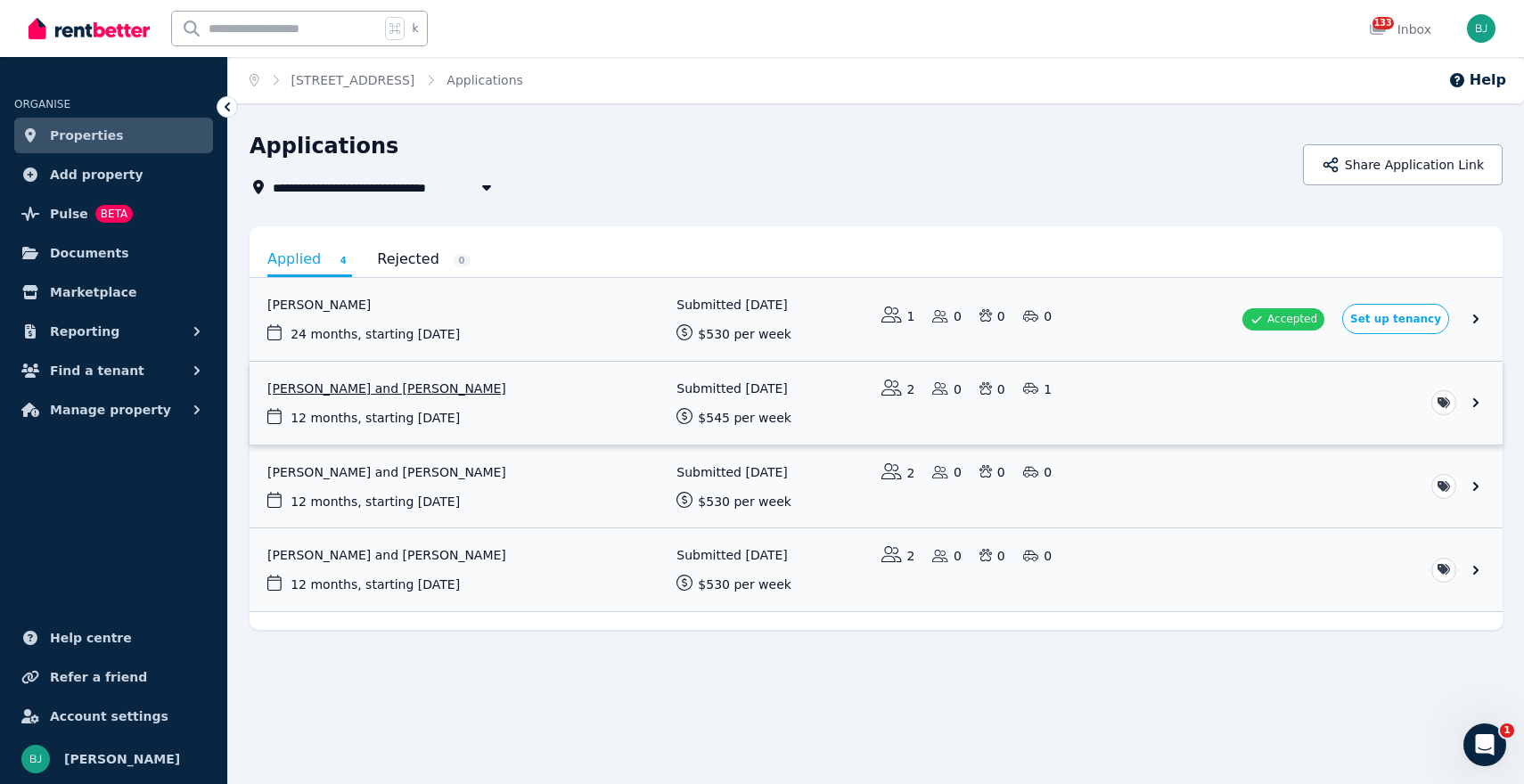
click at [451, 388] on link "View application: Stefanie Kyriss and Elijah Andrews" at bounding box center [876, 402] width 1253 height 82
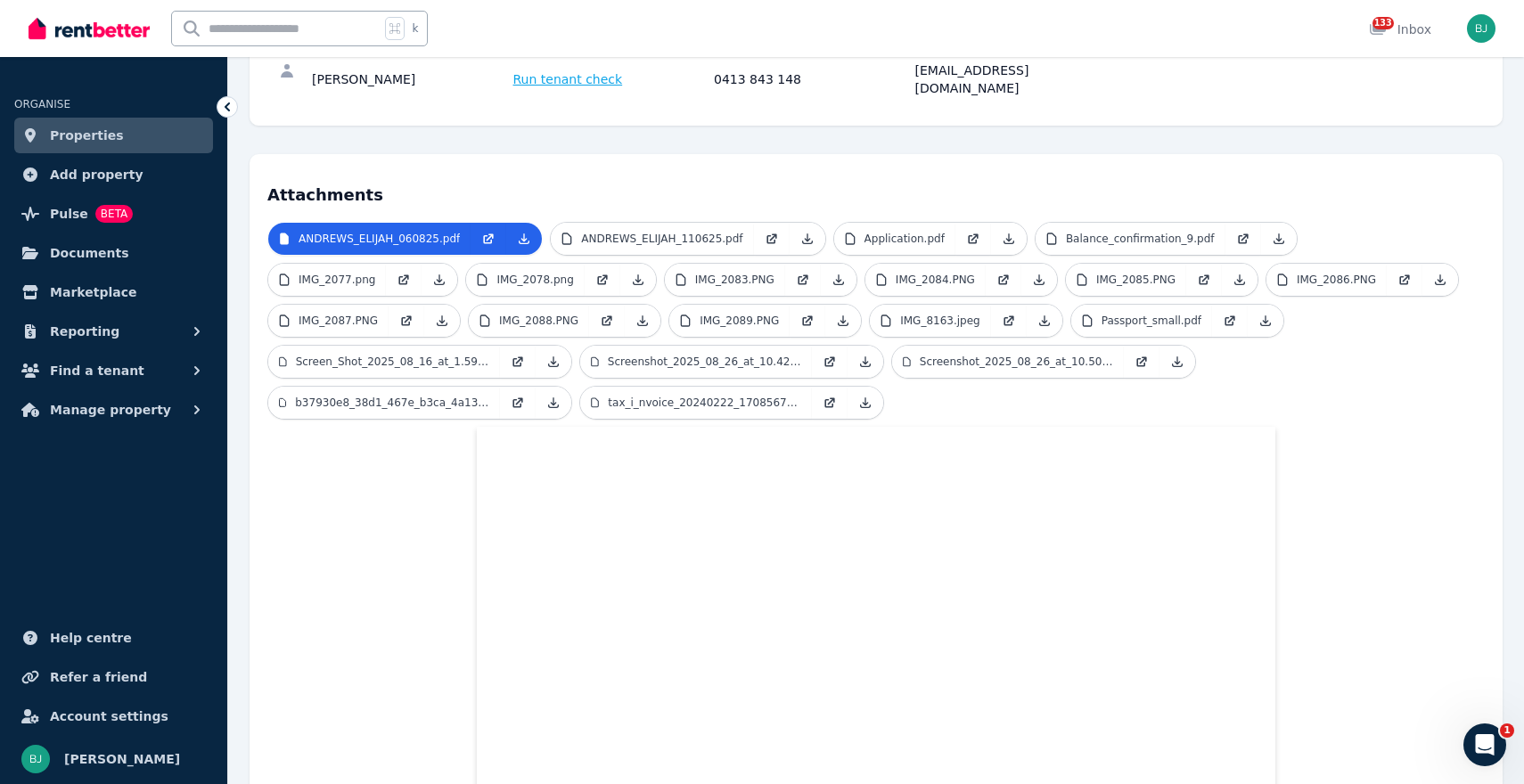
scroll to position [310, 0]
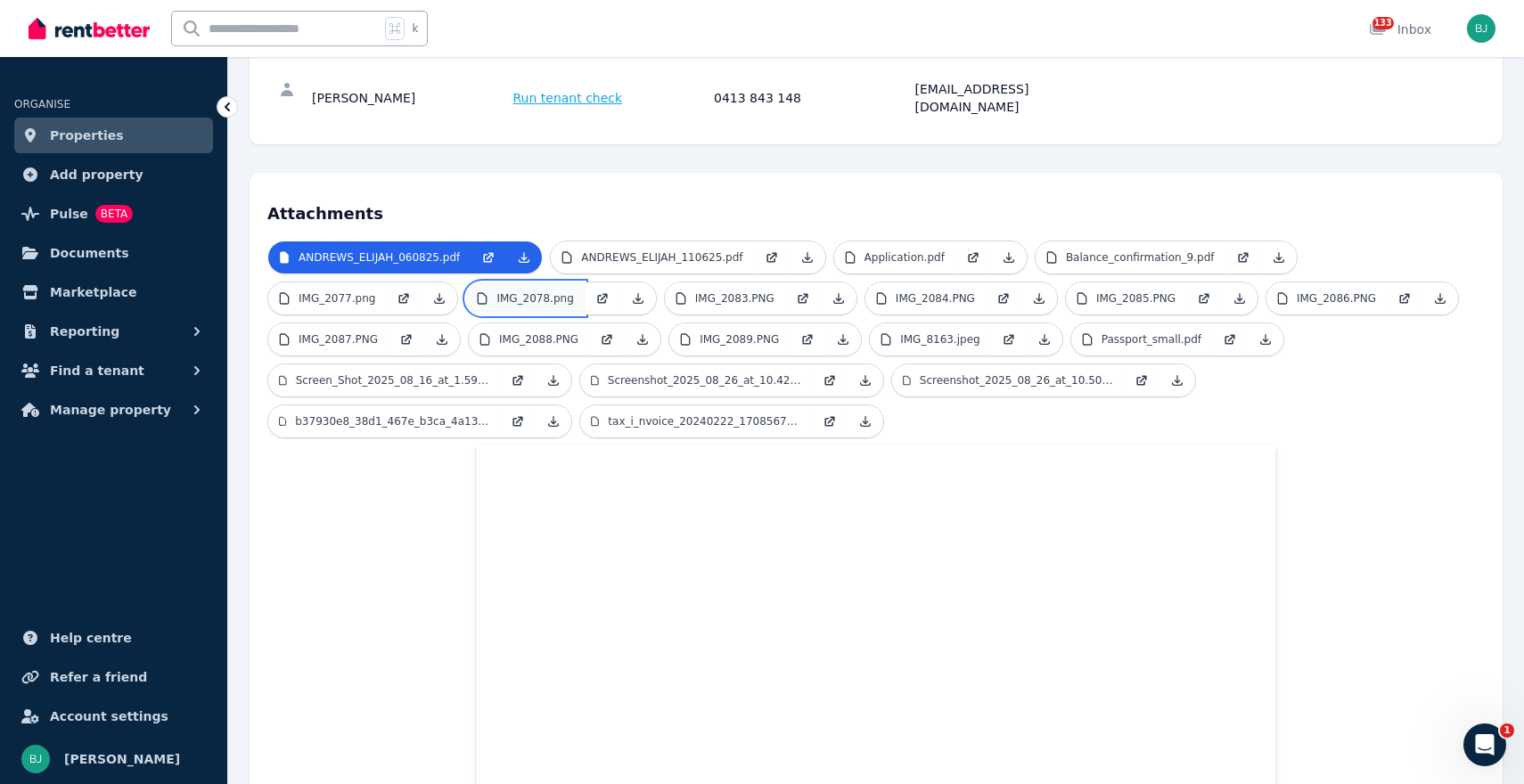
click at [523, 291] on p "IMG_2078.png" at bounding box center [535, 297] width 77 height 14
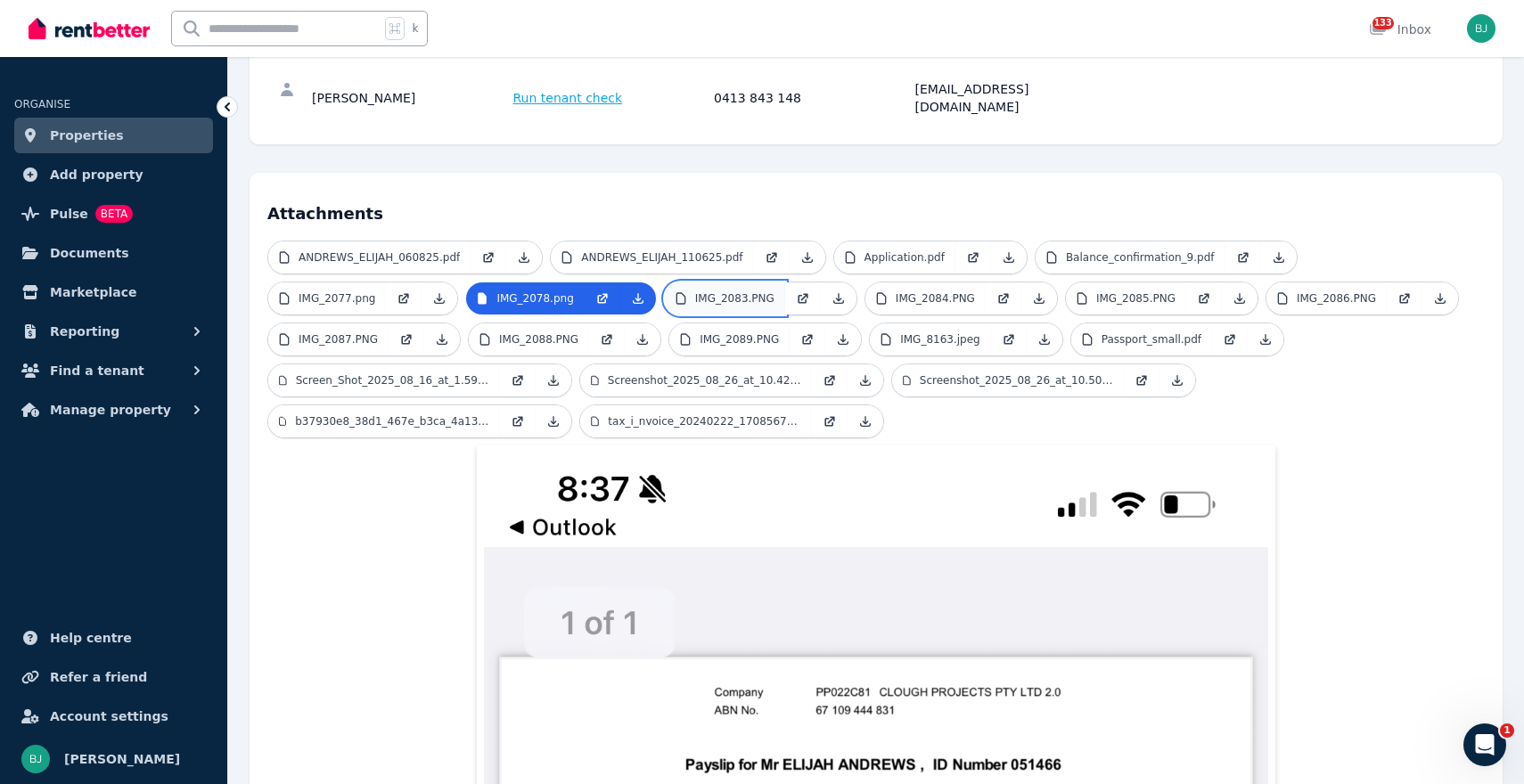
click at [752, 283] on link "IMG_2083.PNG" at bounding box center [725, 298] width 121 height 32
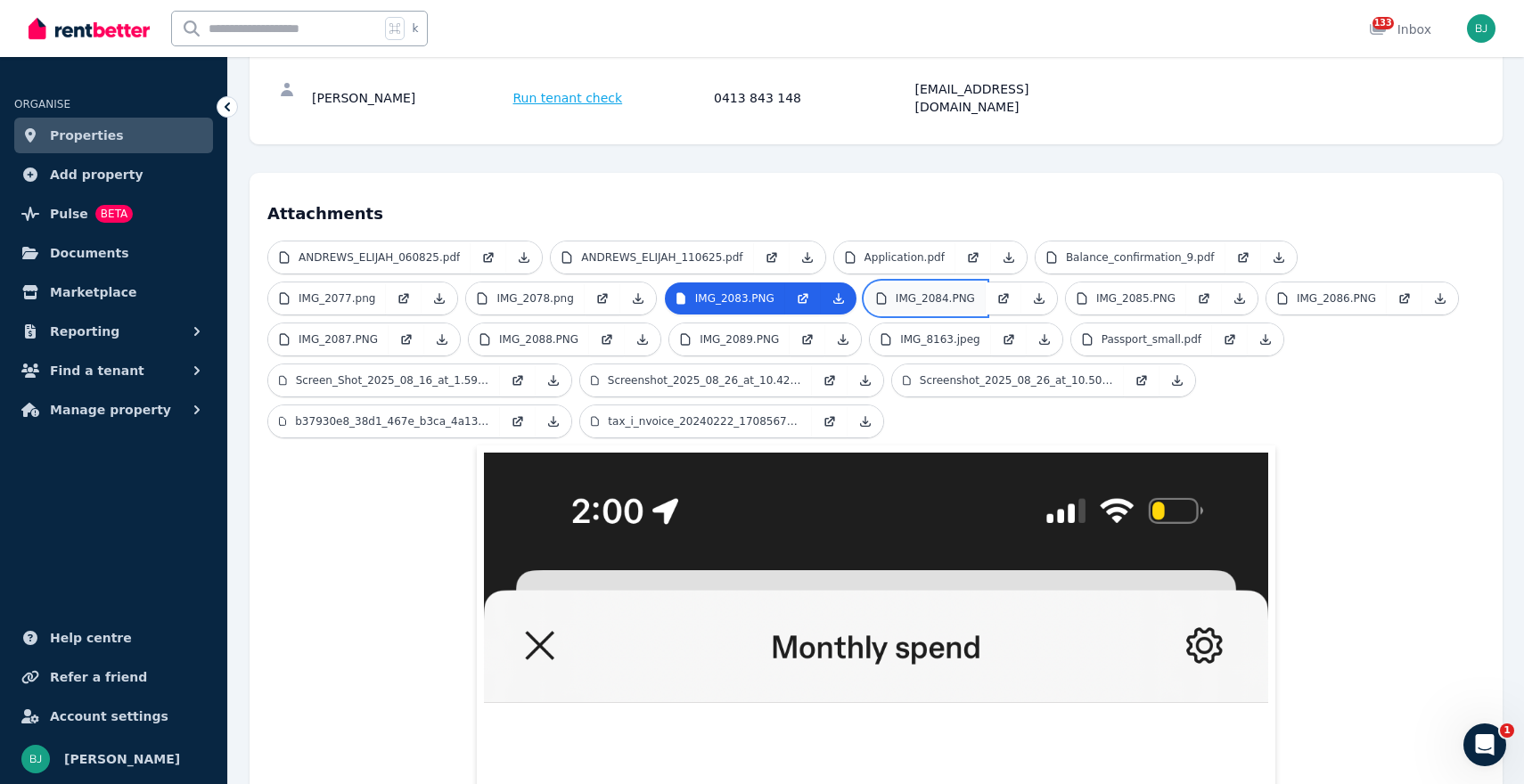
click at [917, 291] on p "IMG_2084.PNG" at bounding box center [935, 297] width 80 height 14
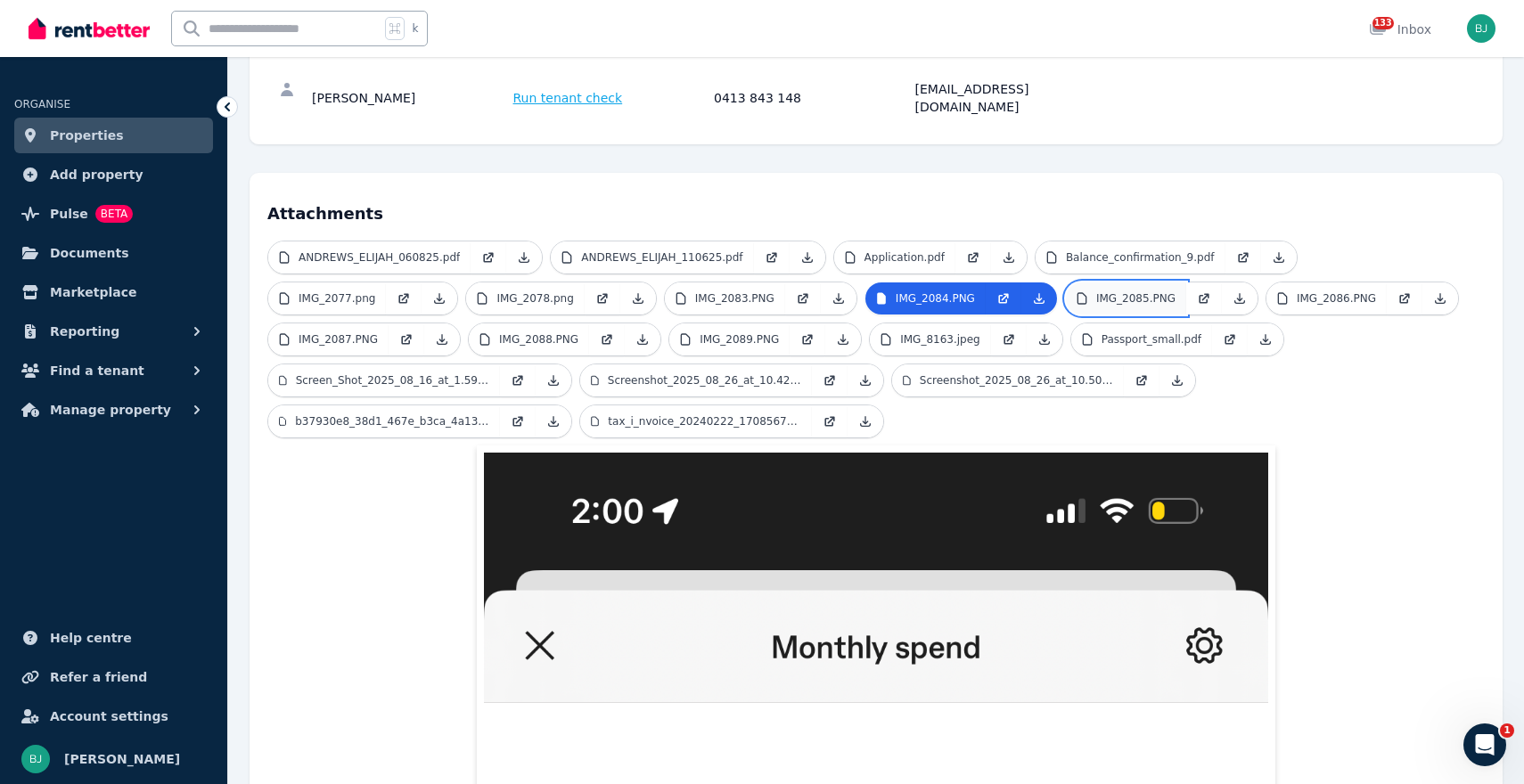
click at [1143, 291] on p "IMG_2085.PNG" at bounding box center [1137, 297] width 80 height 14
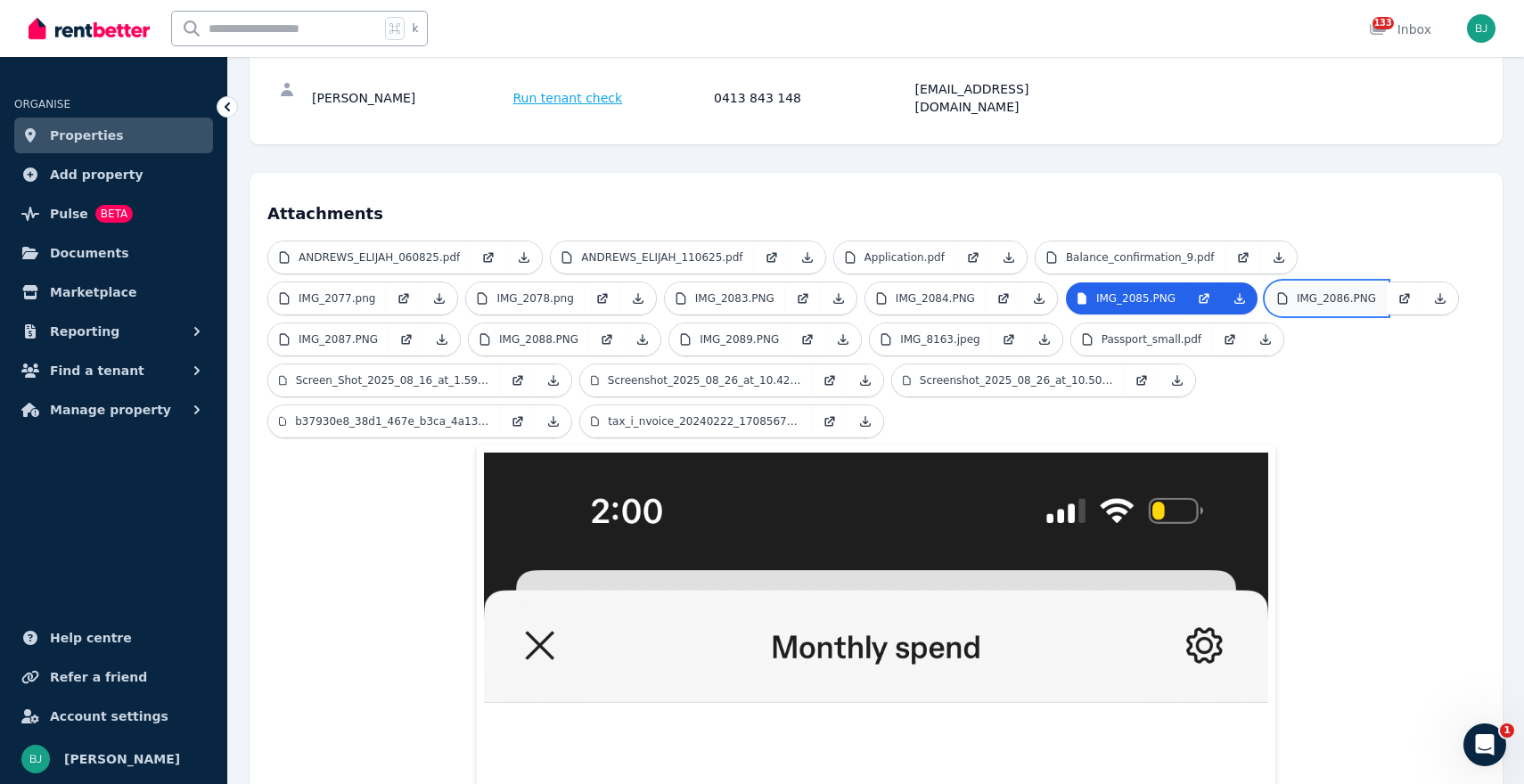
click at [1319, 291] on p "IMG_2086.PNG" at bounding box center [1337, 297] width 80 height 14
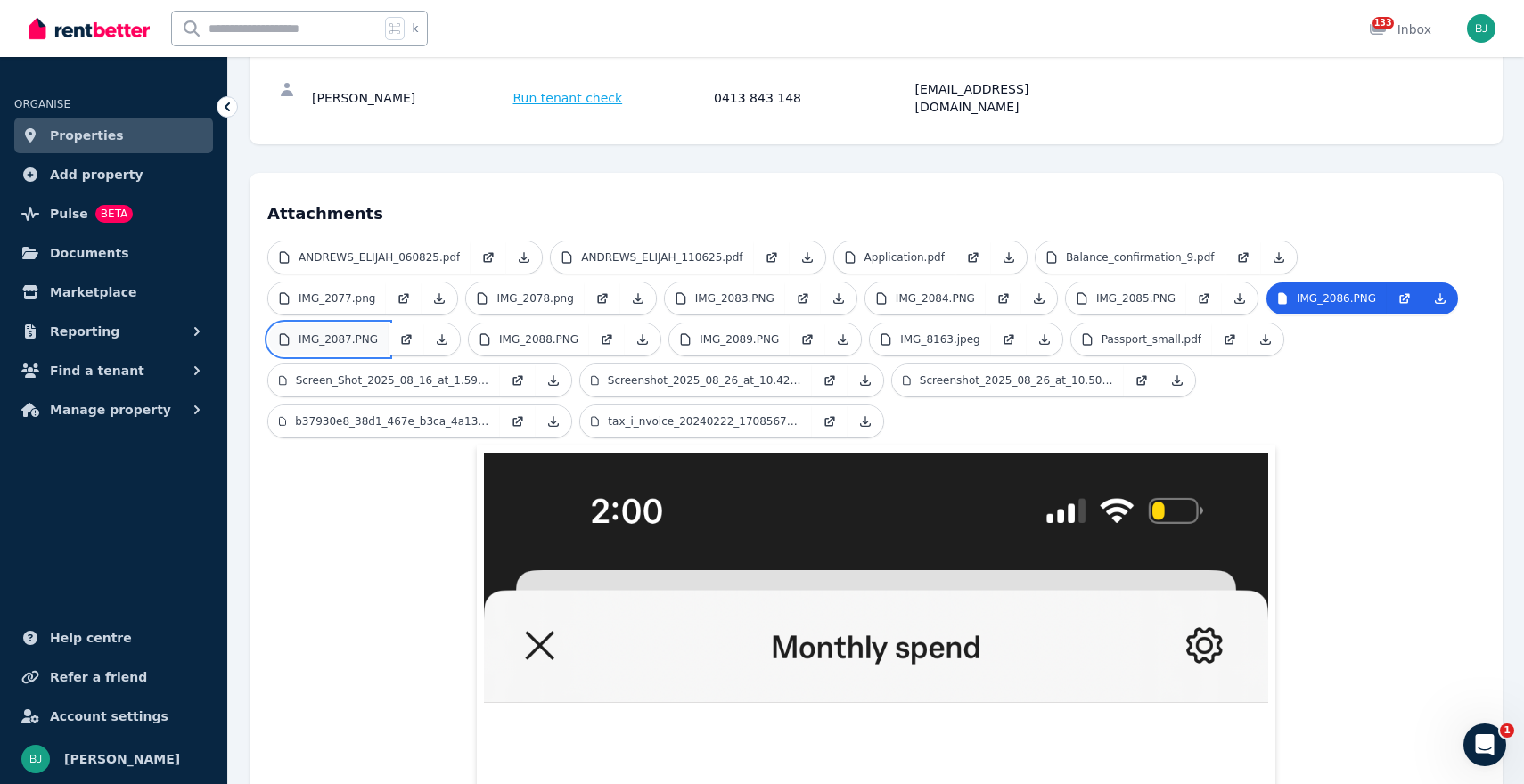
click at [332, 333] on p "IMG_2087.PNG" at bounding box center [338, 339] width 80 height 14
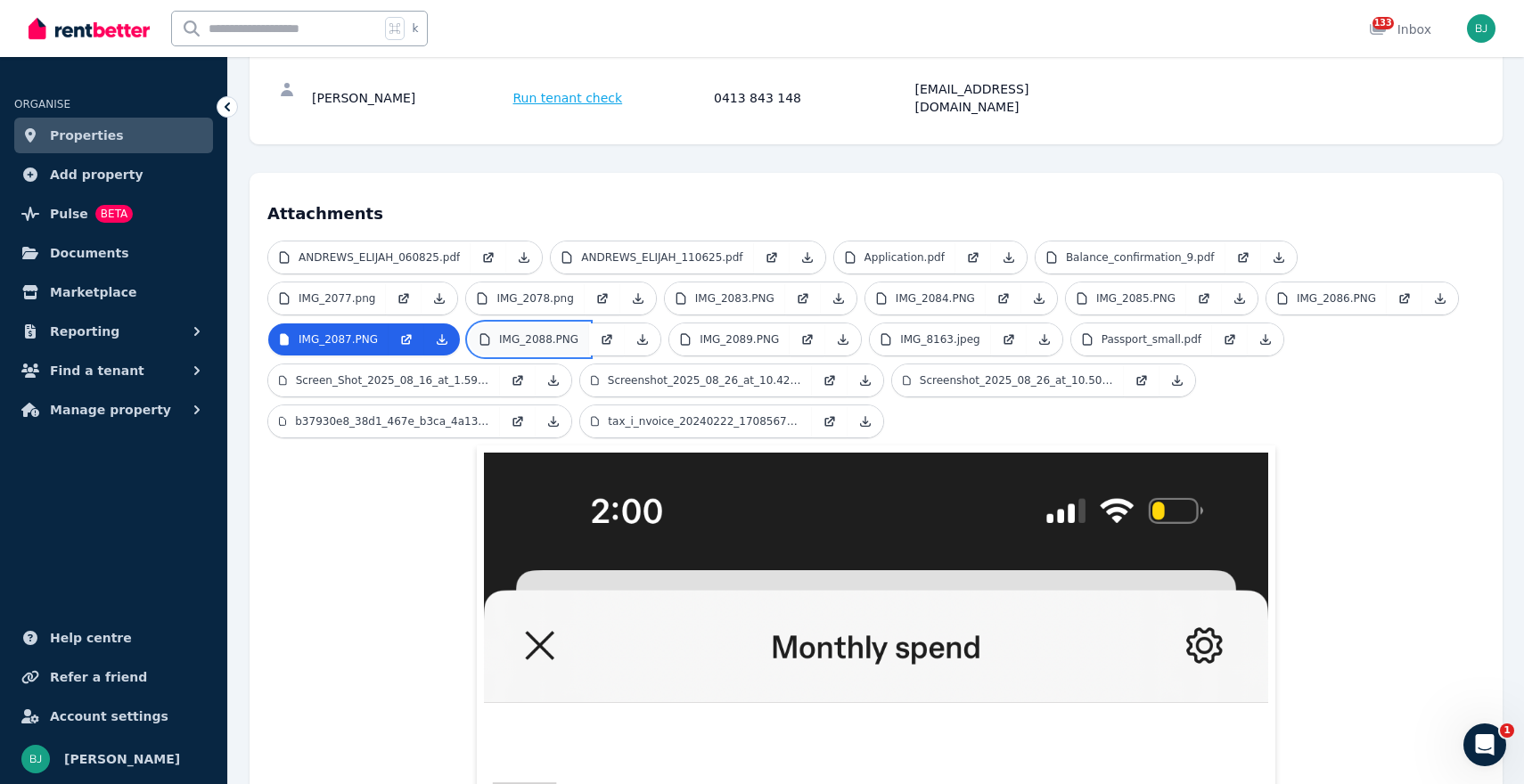
click at [573, 323] on link "IMG_2088.PNG" at bounding box center [529, 339] width 121 height 32
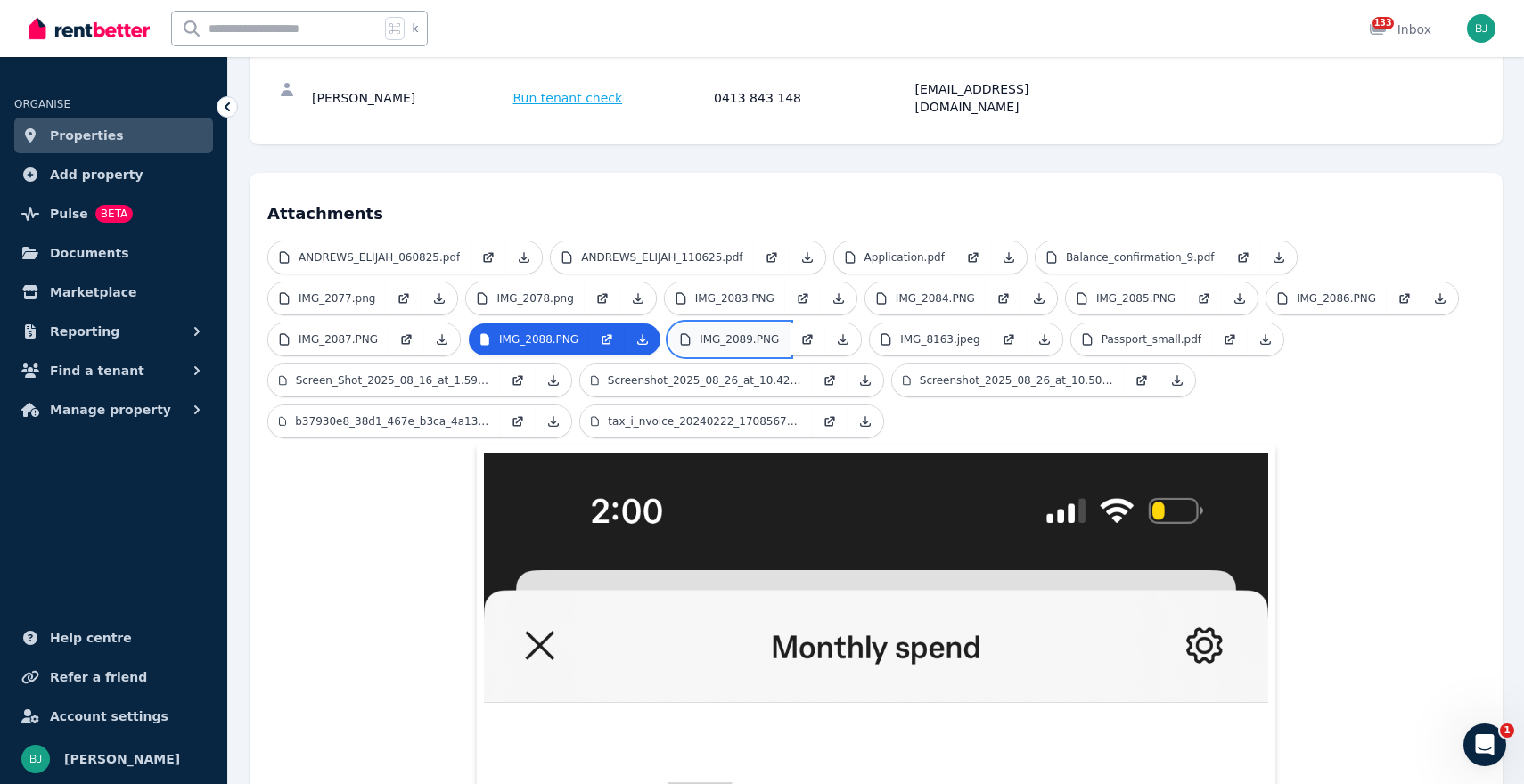
click at [760, 333] on p "IMG_2089.PNG" at bounding box center [740, 339] width 80 height 14
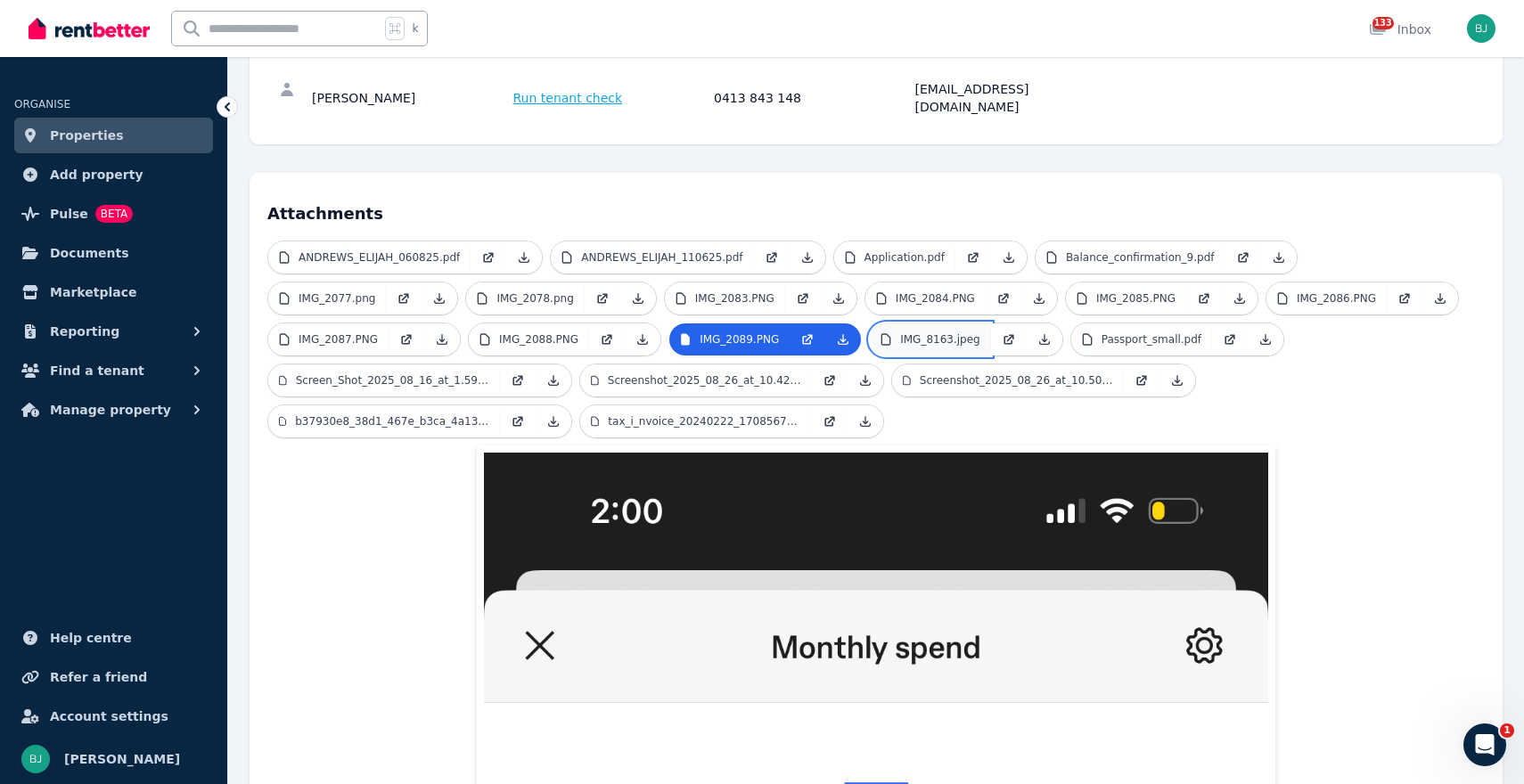
click at [943, 333] on p "IMG_8163.jpeg" at bounding box center [940, 339] width 81 height 14
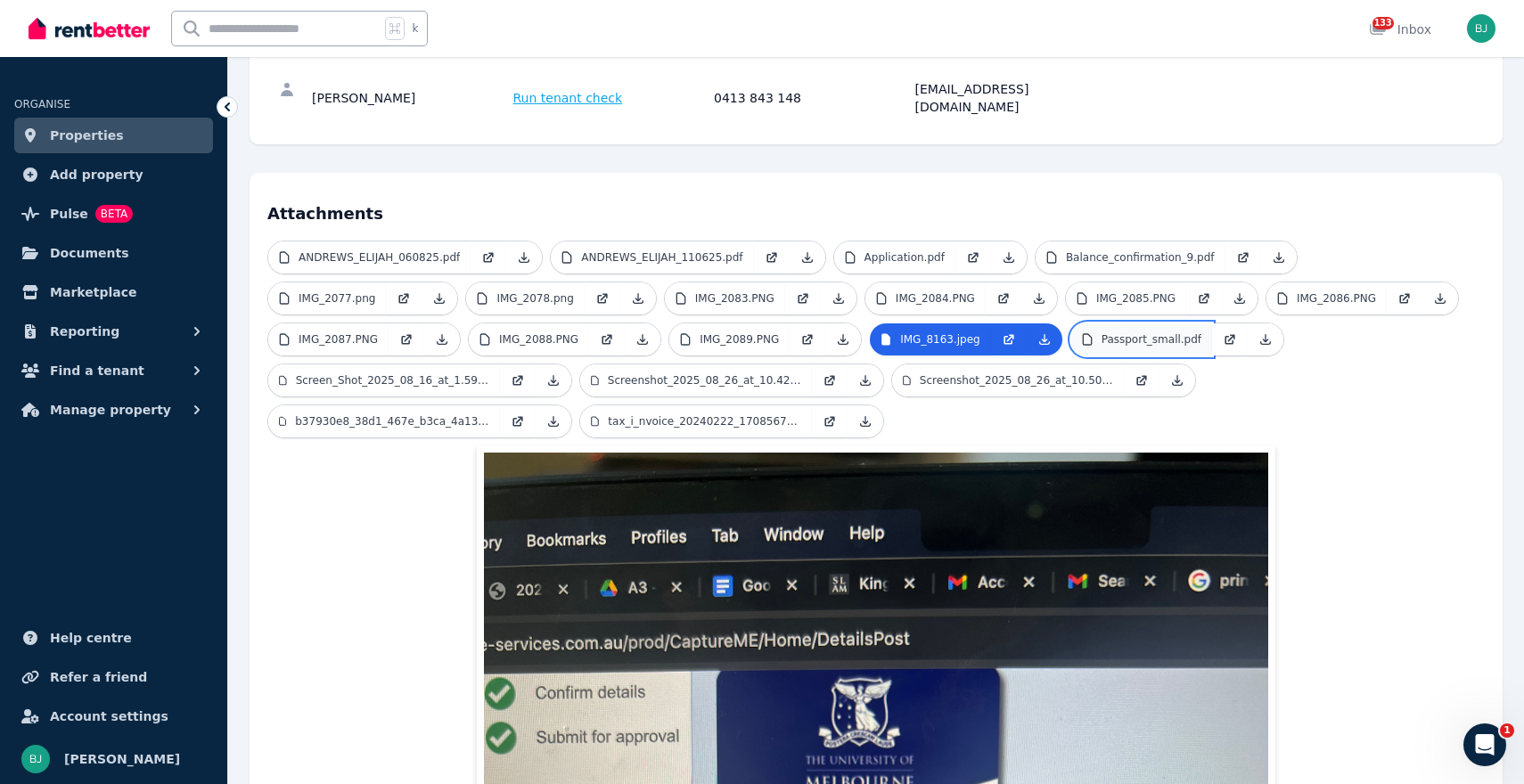
click at [1132, 323] on link "Passport_small.pdf" at bounding box center [1142, 339] width 141 height 32
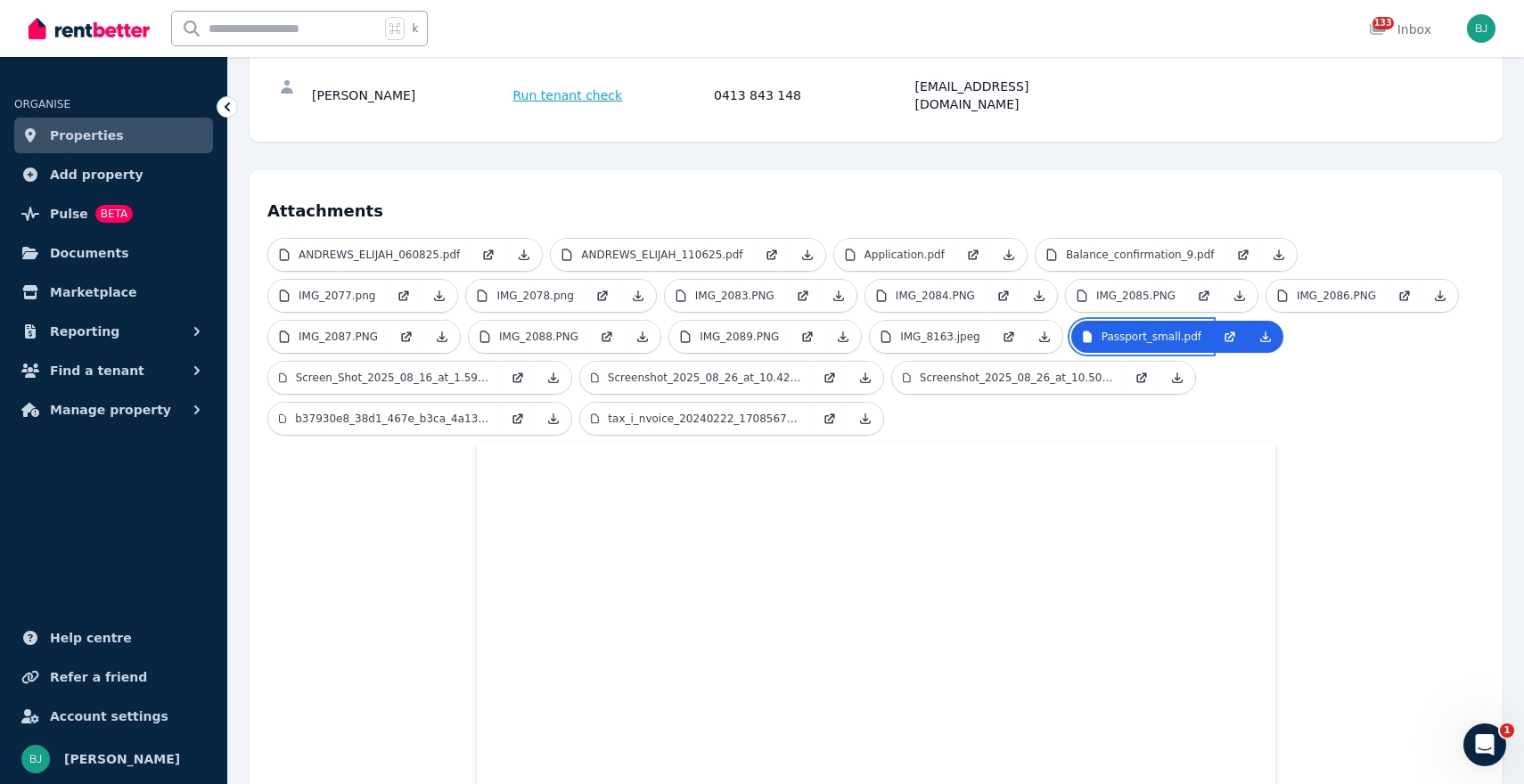
scroll to position [289, 0]
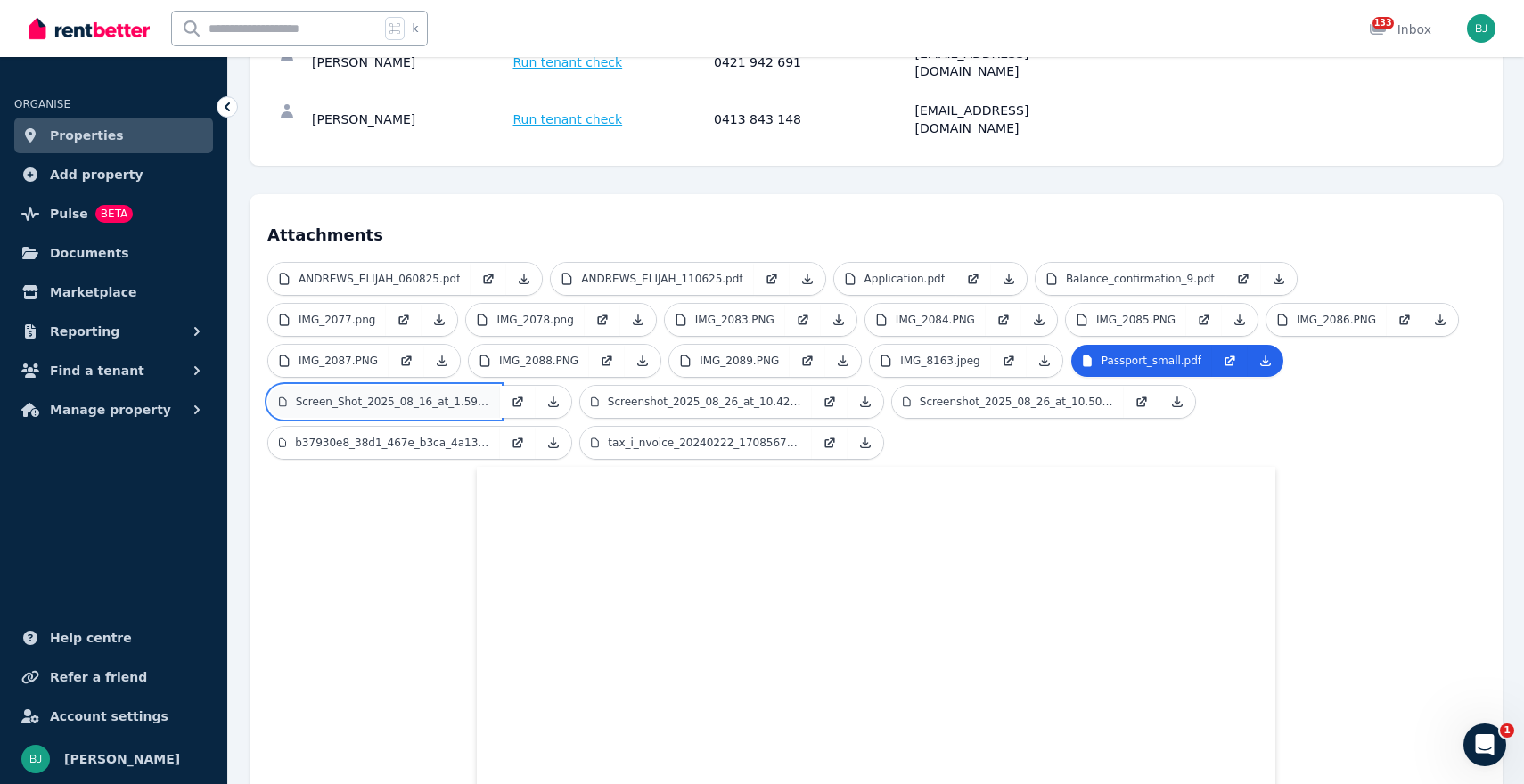
click at [413, 395] on p "Screen_Shot_2025_08_16_at_1.59.33_pm.png" at bounding box center [392, 401] width 194 height 14
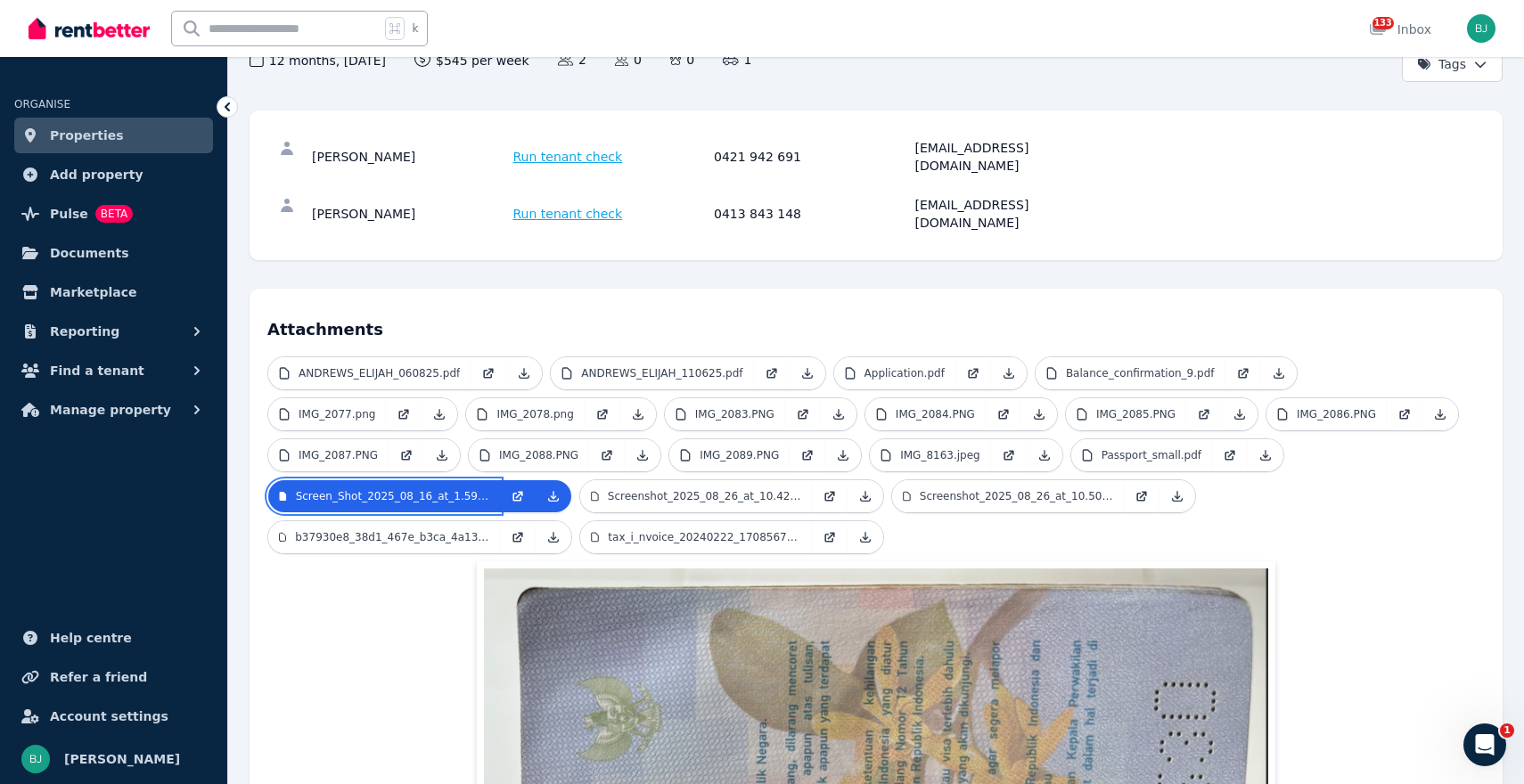
scroll to position [165, 0]
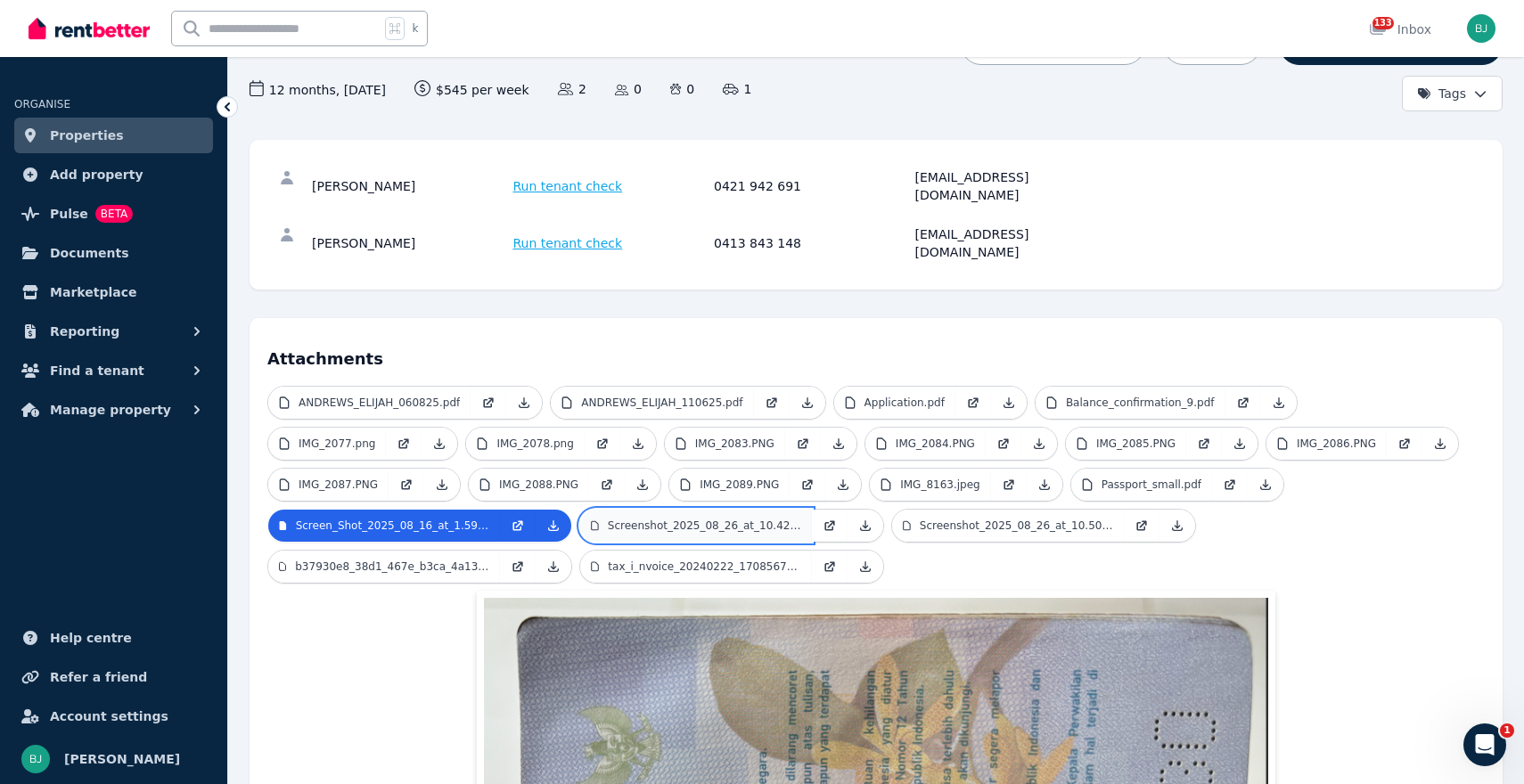
click at [648, 519] on p "Screenshot_2025_08_26_at_10.42.19 pm.png" at bounding box center [705, 525] width 194 height 14
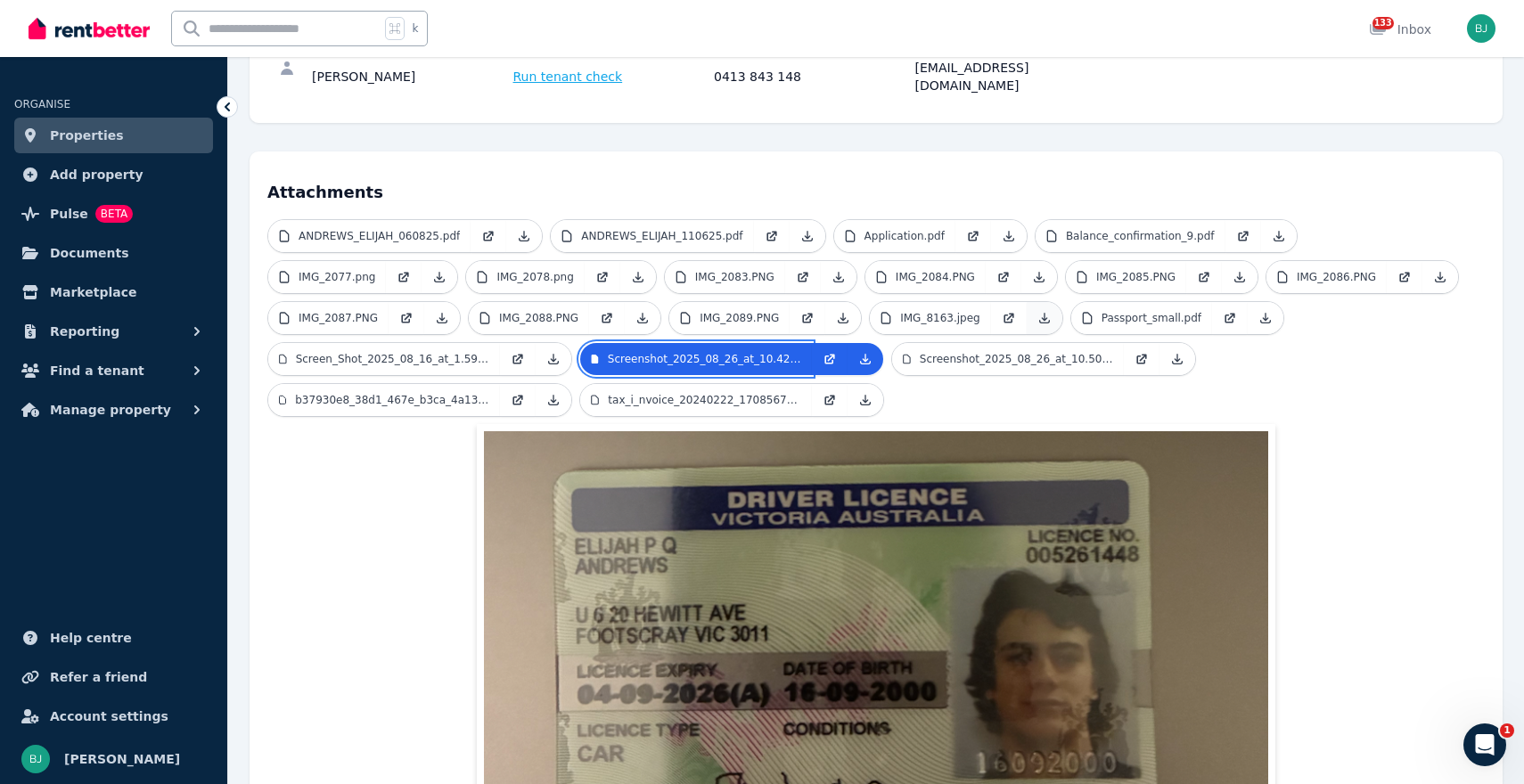
scroll to position [334, 0]
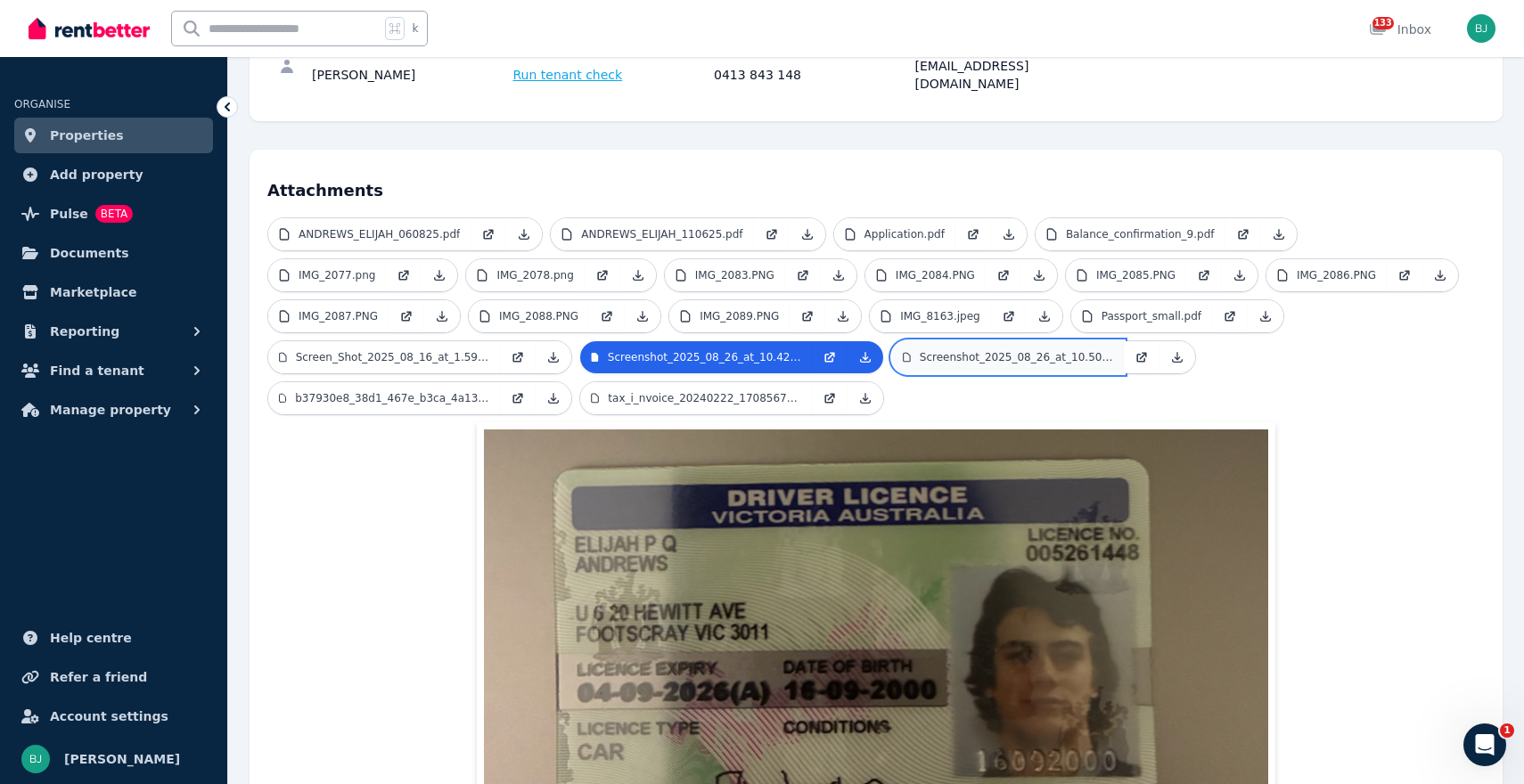
click at [1001, 350] on p "Screenshot_2025_08_26_at_10.50.59 pm.png" at bounding box center [1016, 357] width 194 height 14
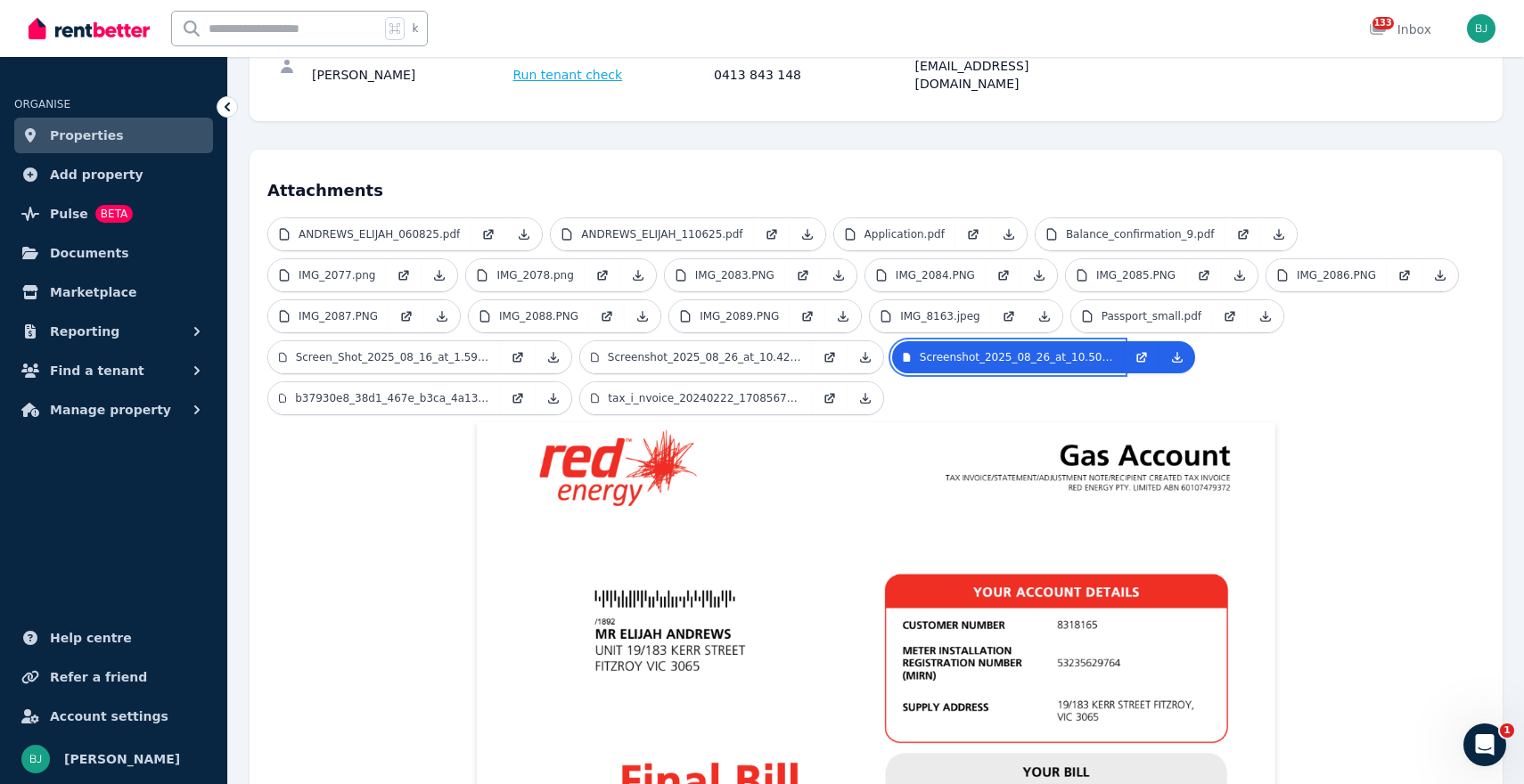
scroll to position [395, 0]
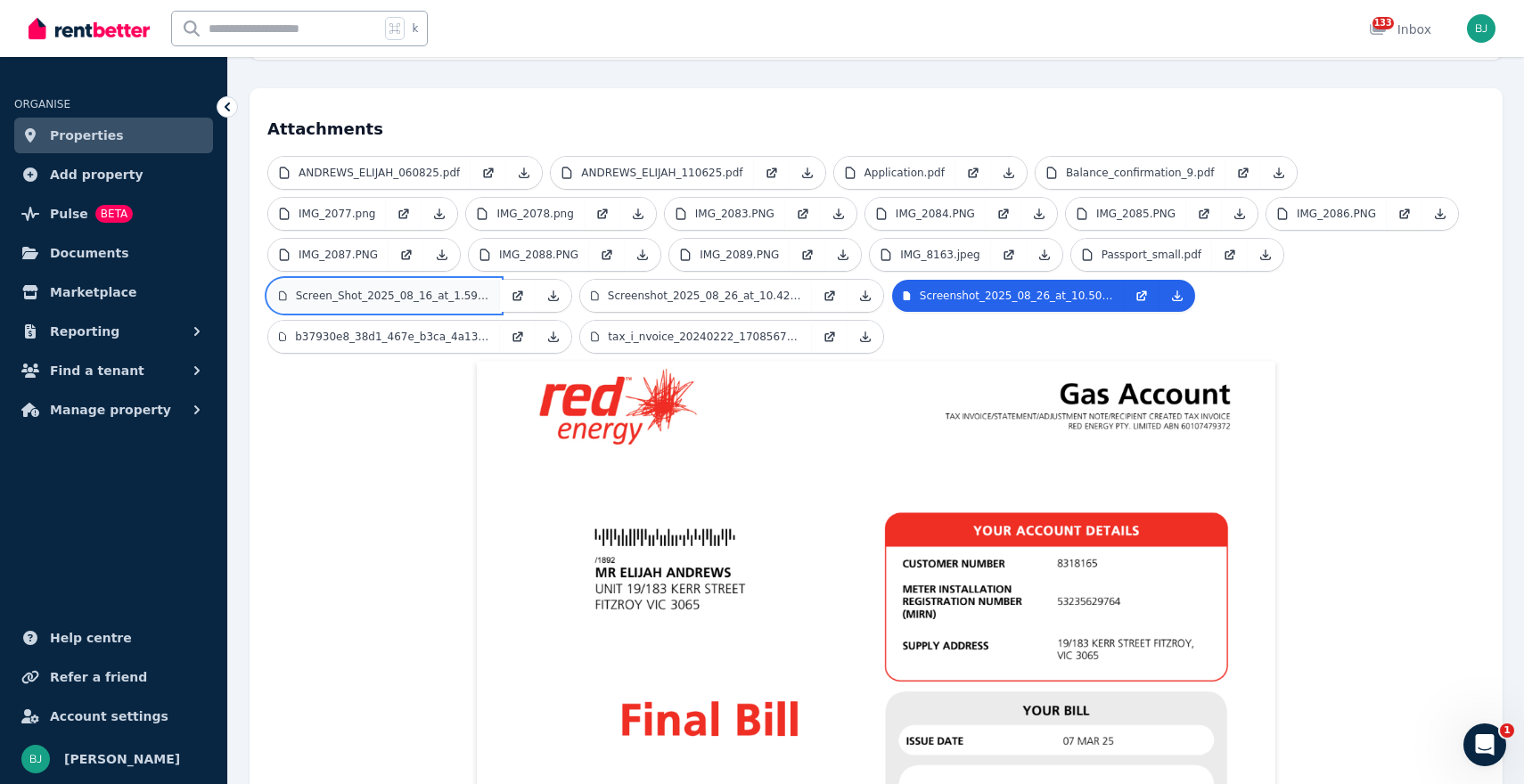
click at [389, 280] on link "Screen_Shot_2025_08_16_at_1.59.33_pm.png" at bounding box center [384, 296] width 232 height 32
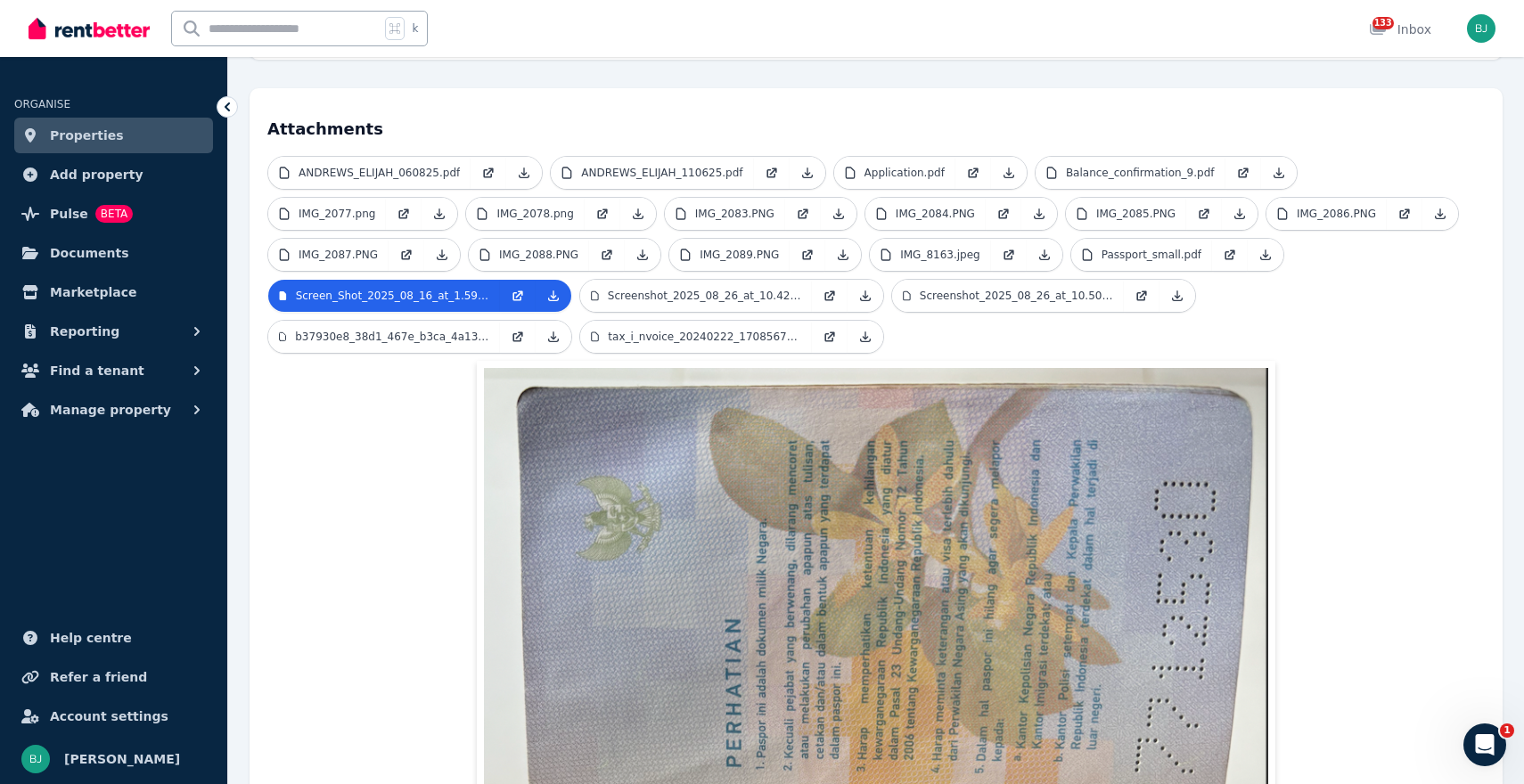
click at [389, 320] on span "b37930e8_38d1_467e_b3ca_4a13c38da5bf.JPG" at bounding box center [419, 336] width 305 height 34
click at [389, 330] on p "b37930e8_38d1_467e_b3ca_4a13c38da5bf.JPG" at bounding box center [392, 336] width 195 height 14
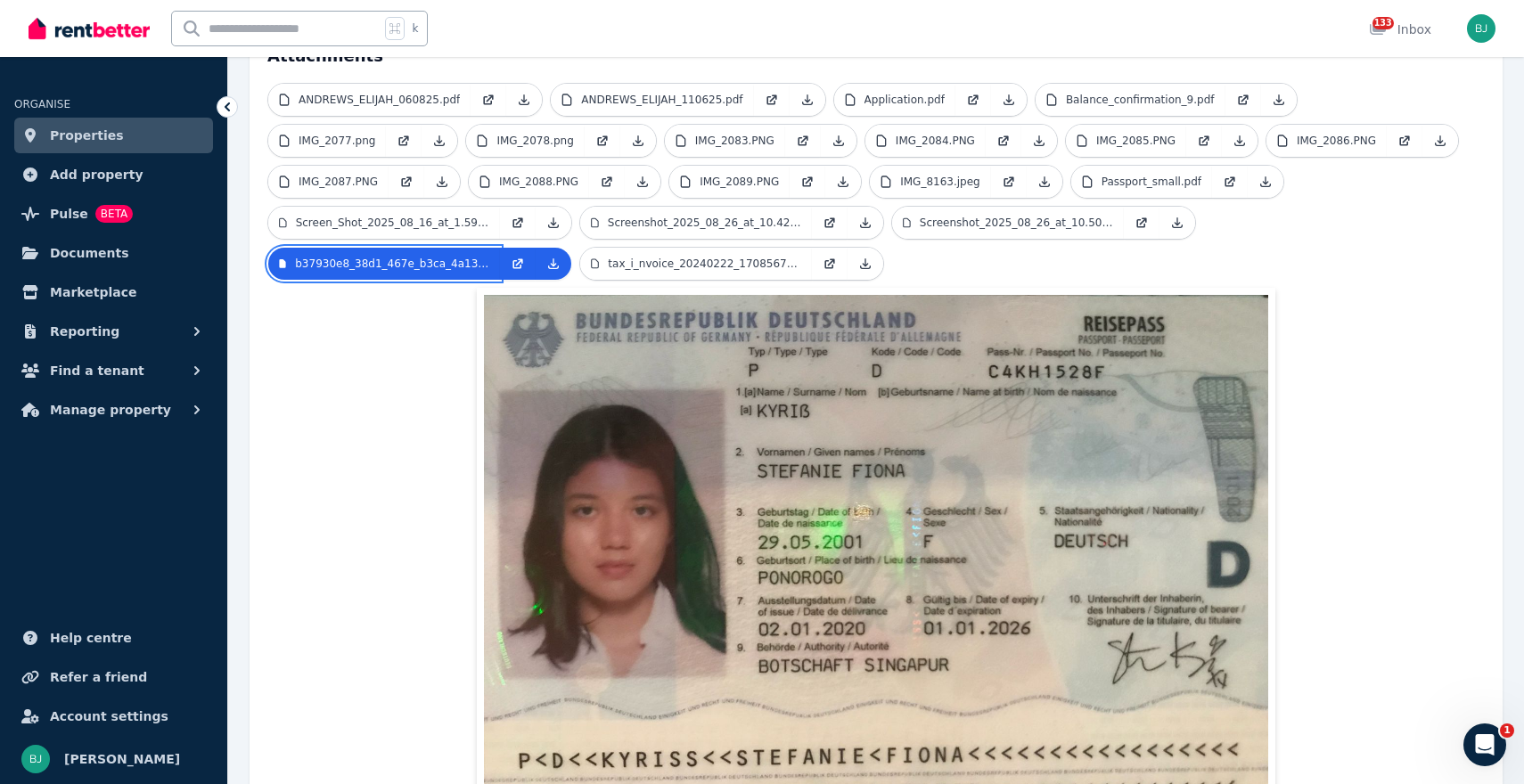
scroll to position [439, 0]
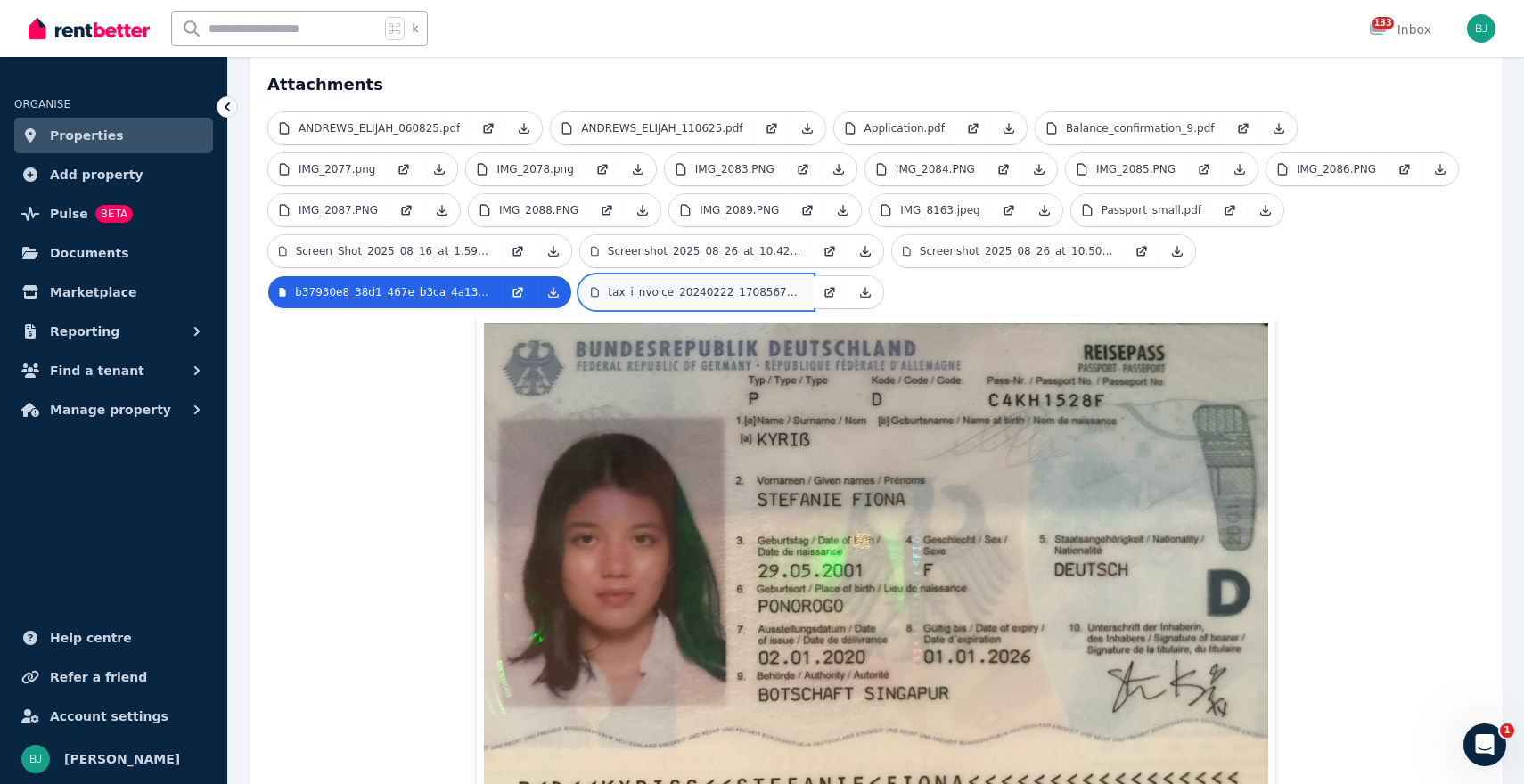
click at [742, 285] on p "tax_i_nvoice_20240222_1708567070_6.pdf" at bounding box center [705, 292] width 194 height 14
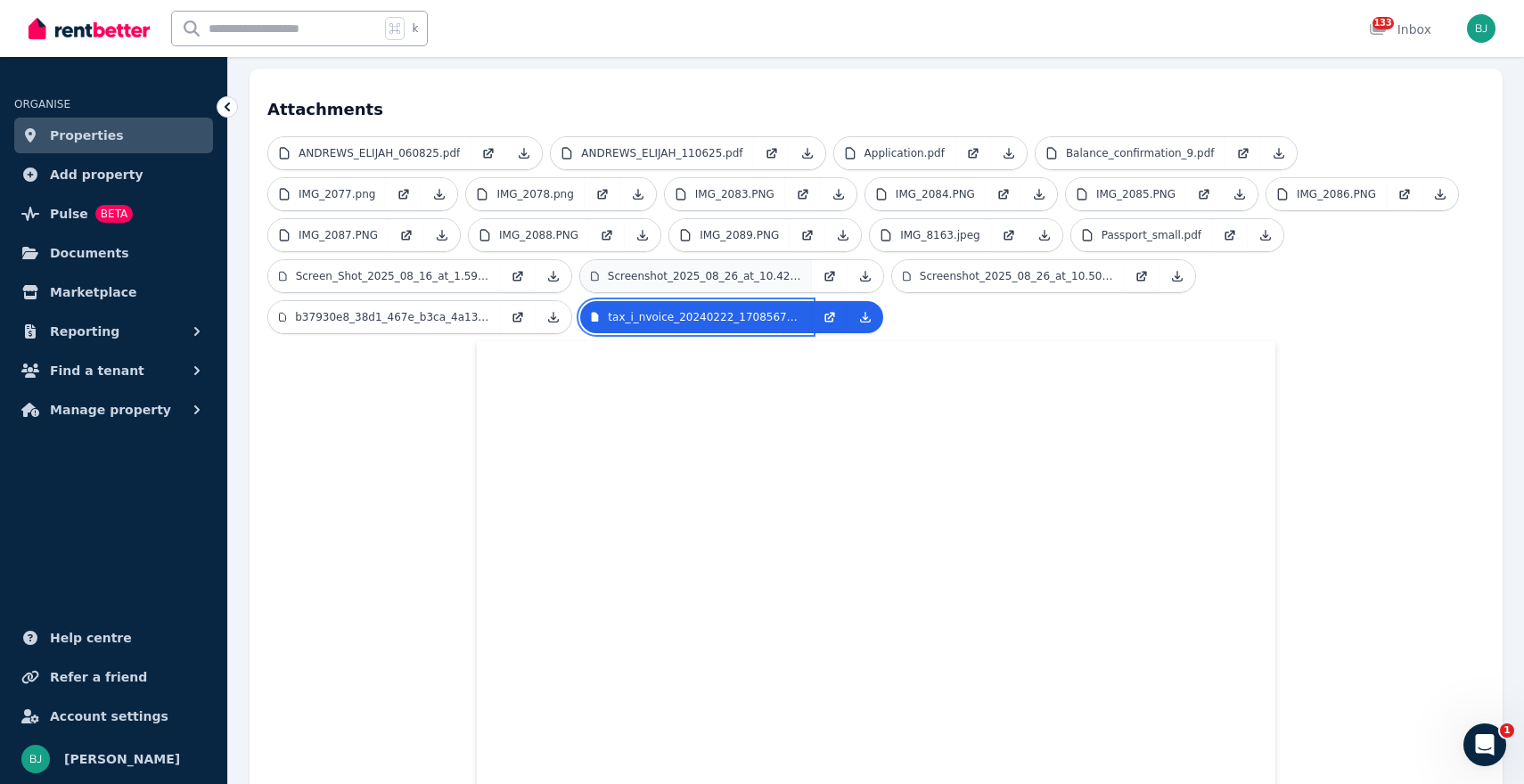
scroll to position [369, 0]
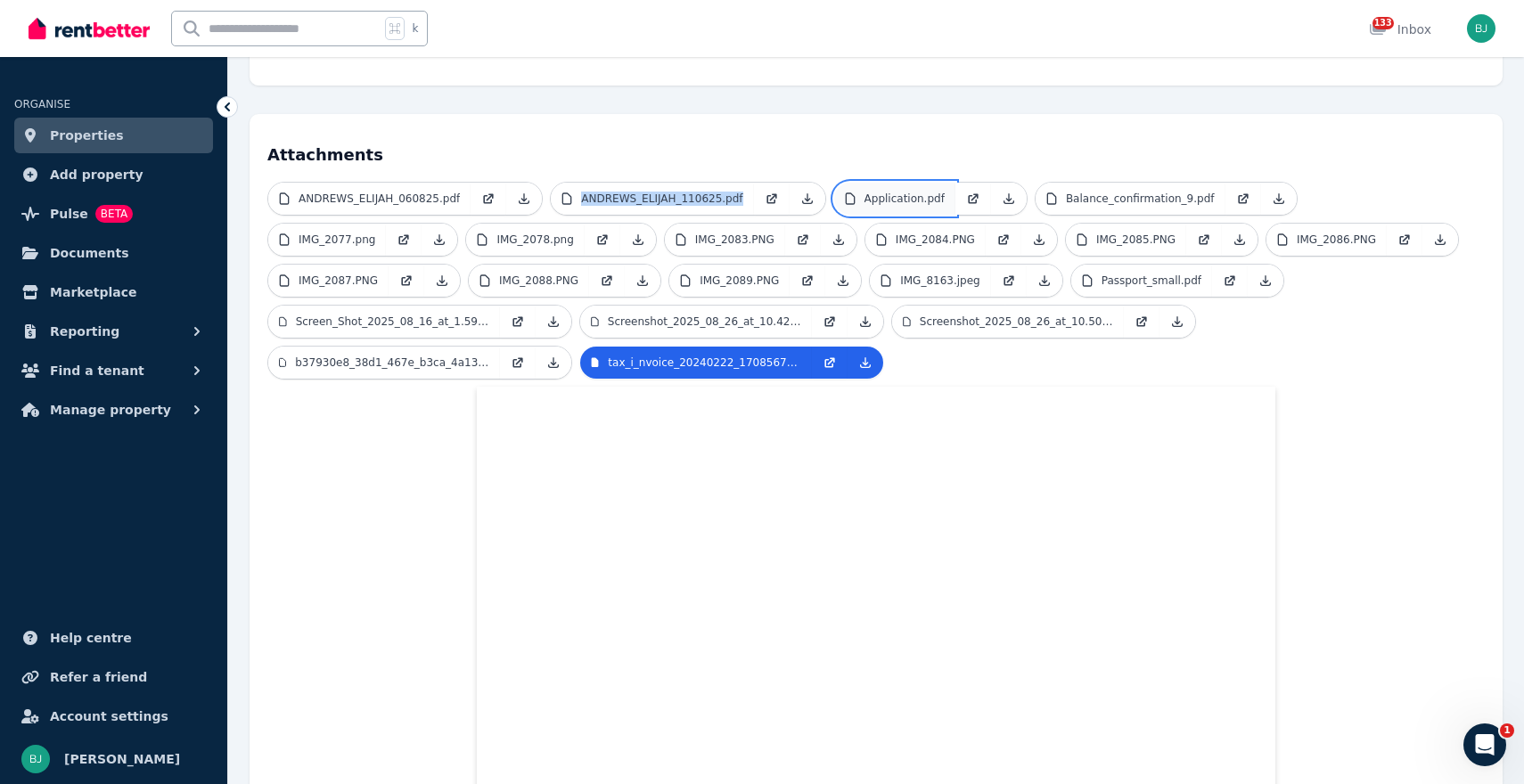
click at [913, 192] on p "Application.pdf" at bounding box center [905, 198] width 81 height 14
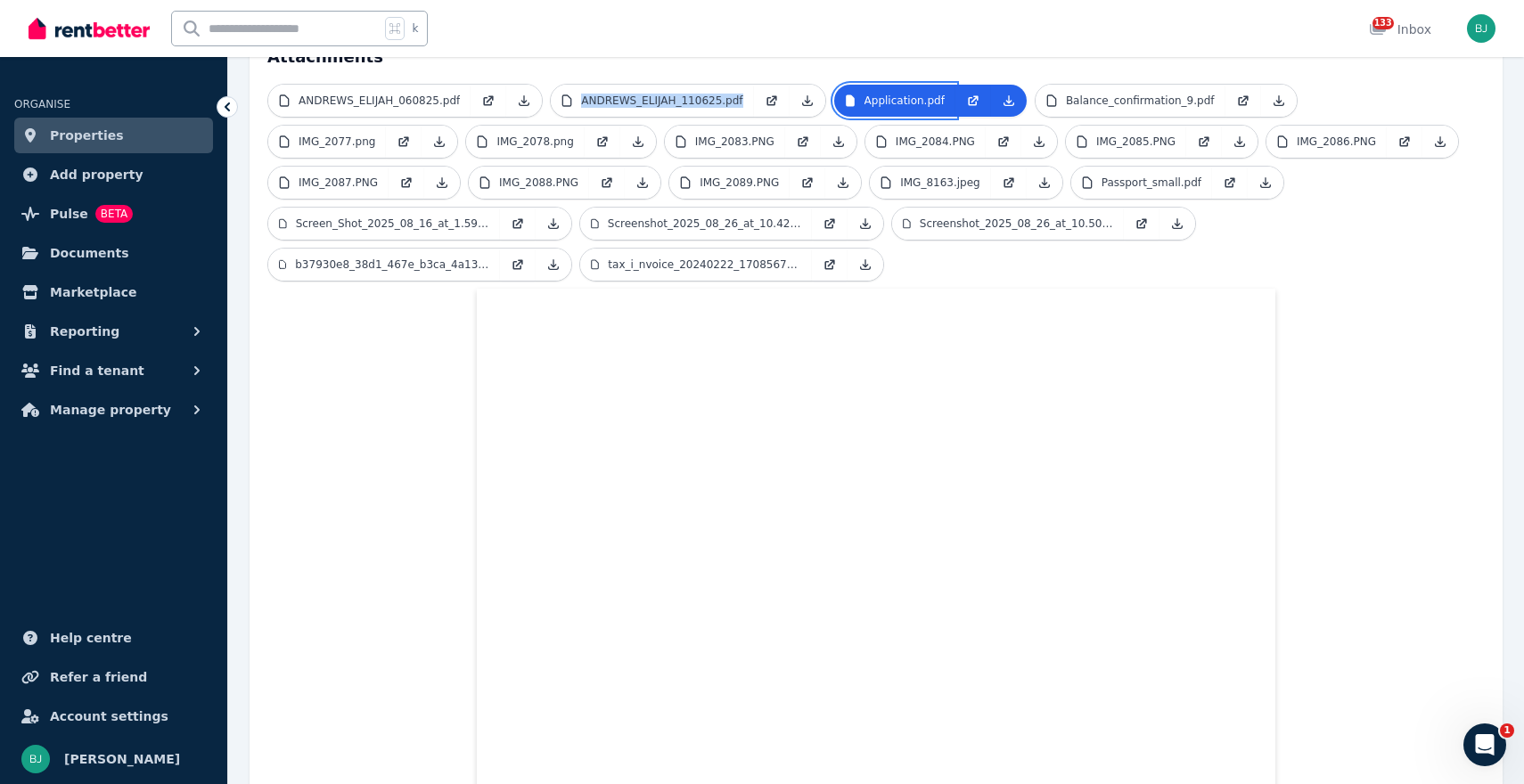
scroll to position [417, 0]
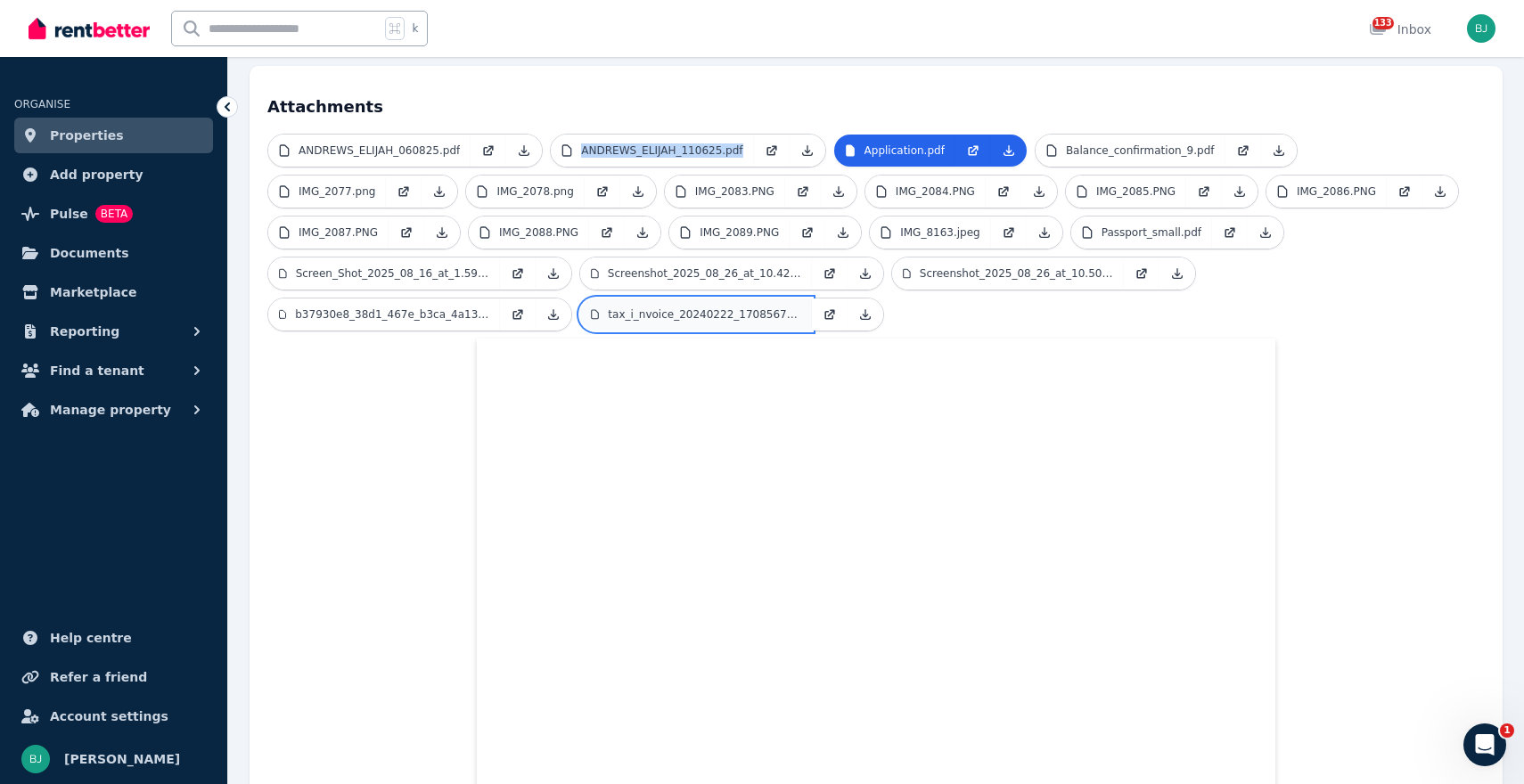
click at [756, 298] on link "tax_i_nvoice_20240222_1708567070_6.pdf" at bounding box center [696, 314] width 232 height 32
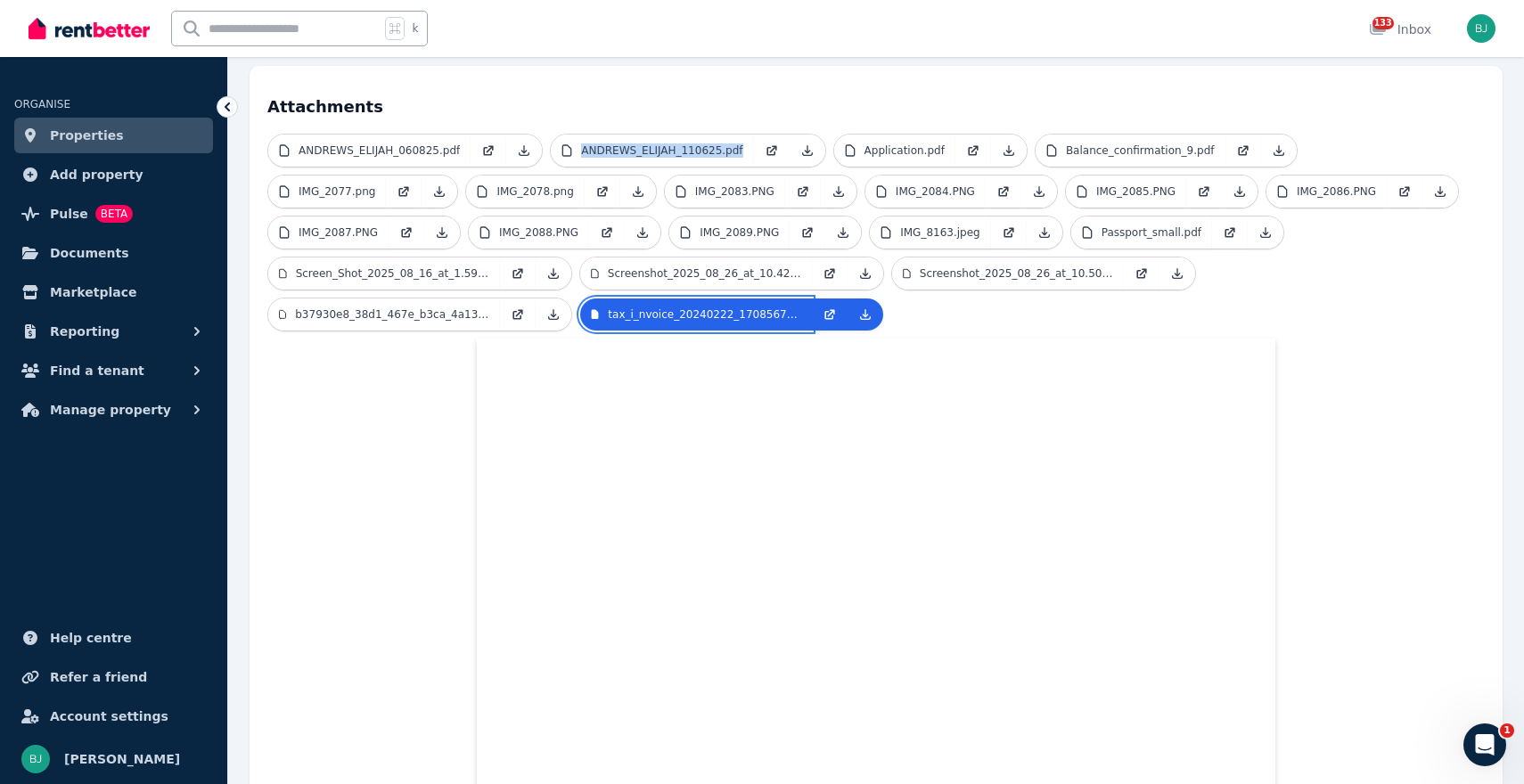
scroll to position [437, 0]
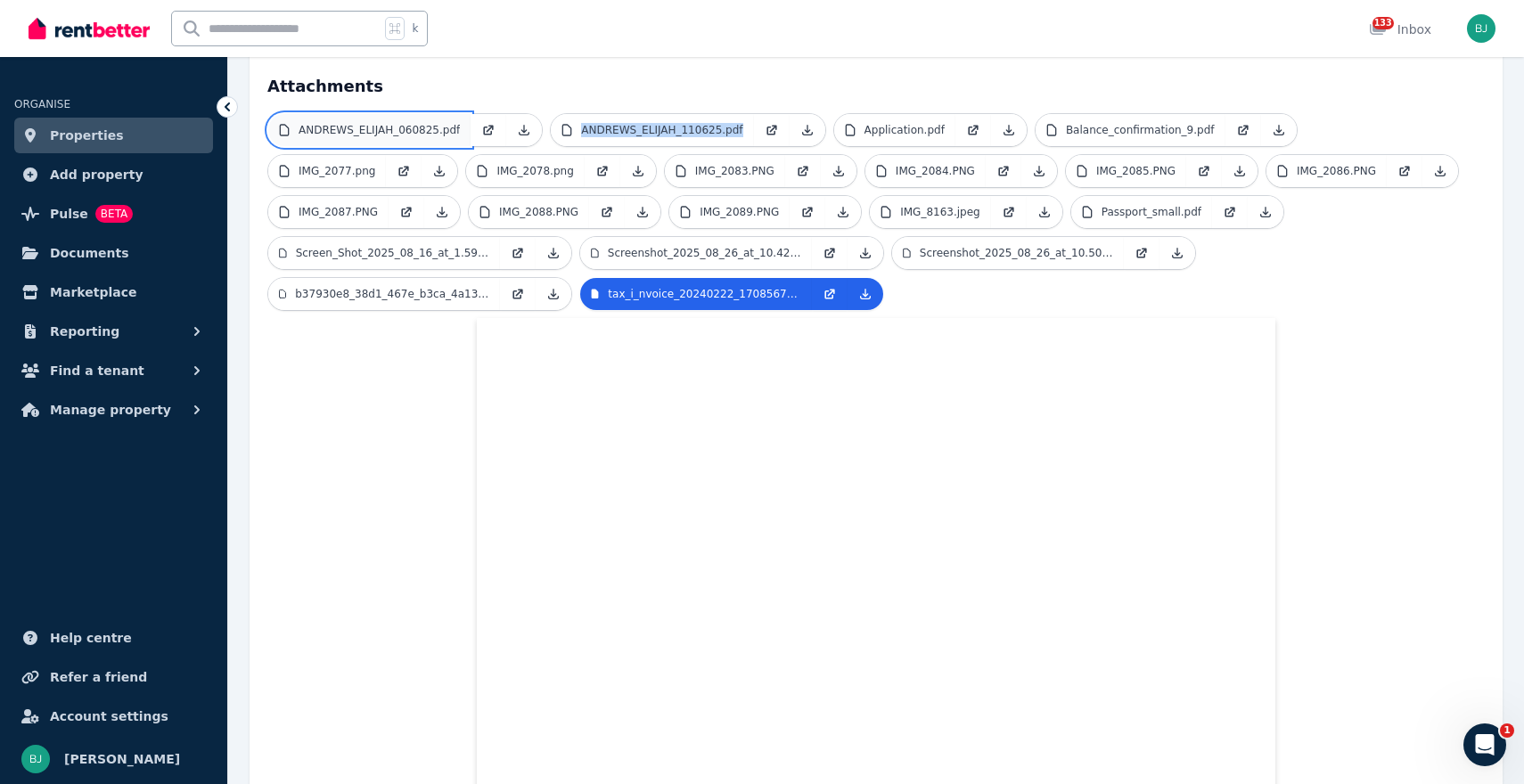
click at [375, 123] on p "ANDREWS_ELIJAH_060825.pdf" at bounding box center [379, 130] width 161 height 14
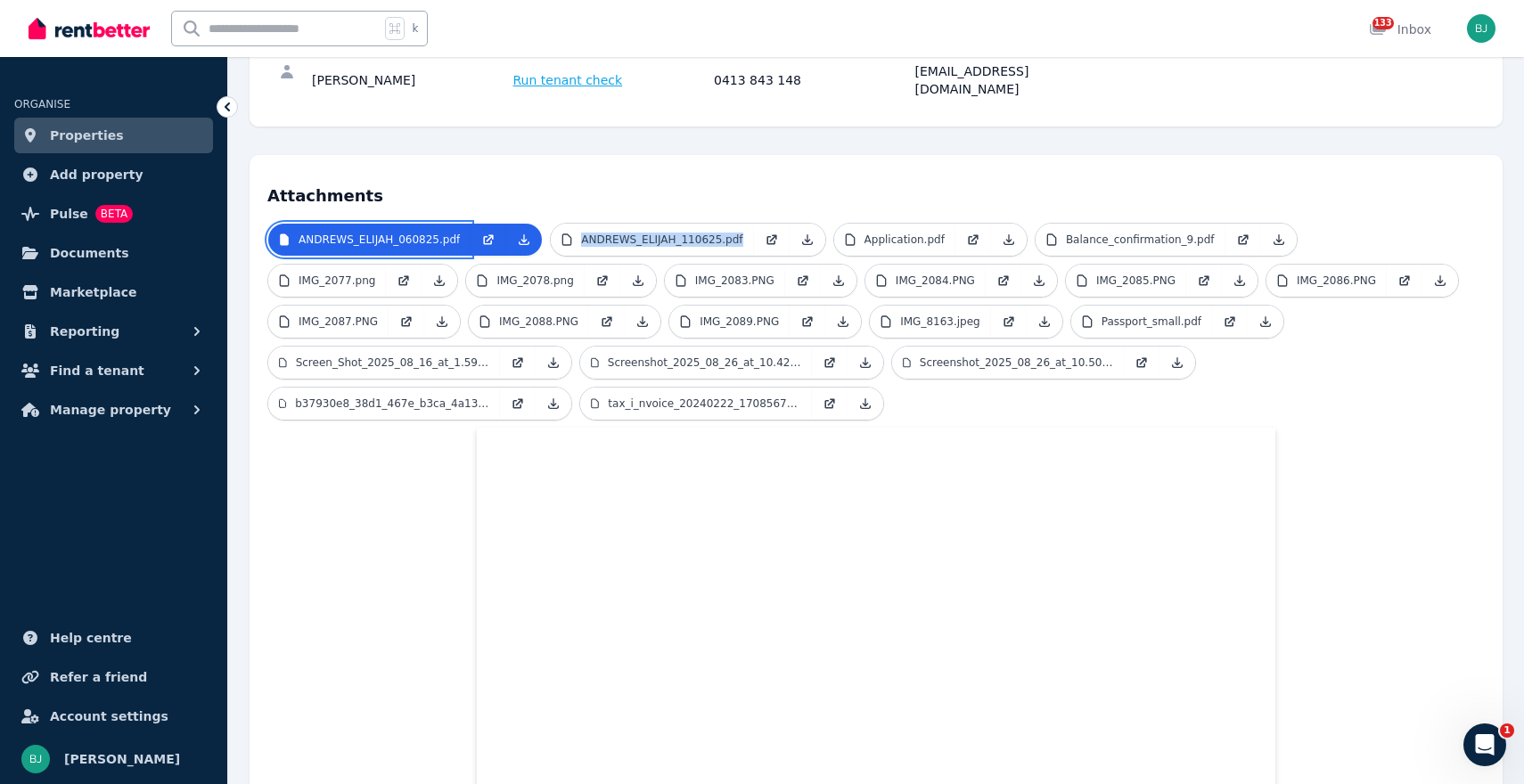
scroll to position [322, 0]
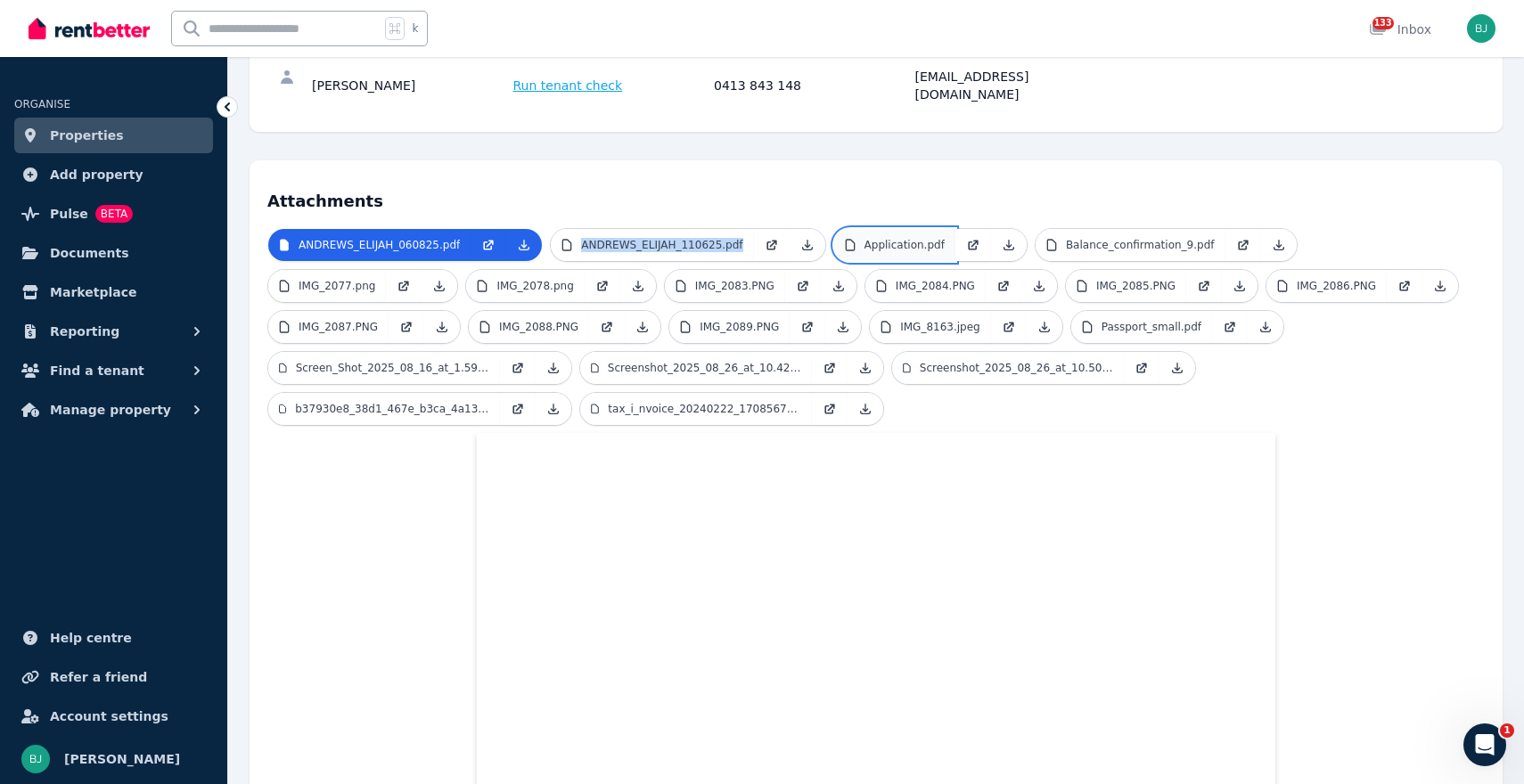
click at [911, 238] on p "Application.pdf" at bounding box center [905, 245] width 81 height 14
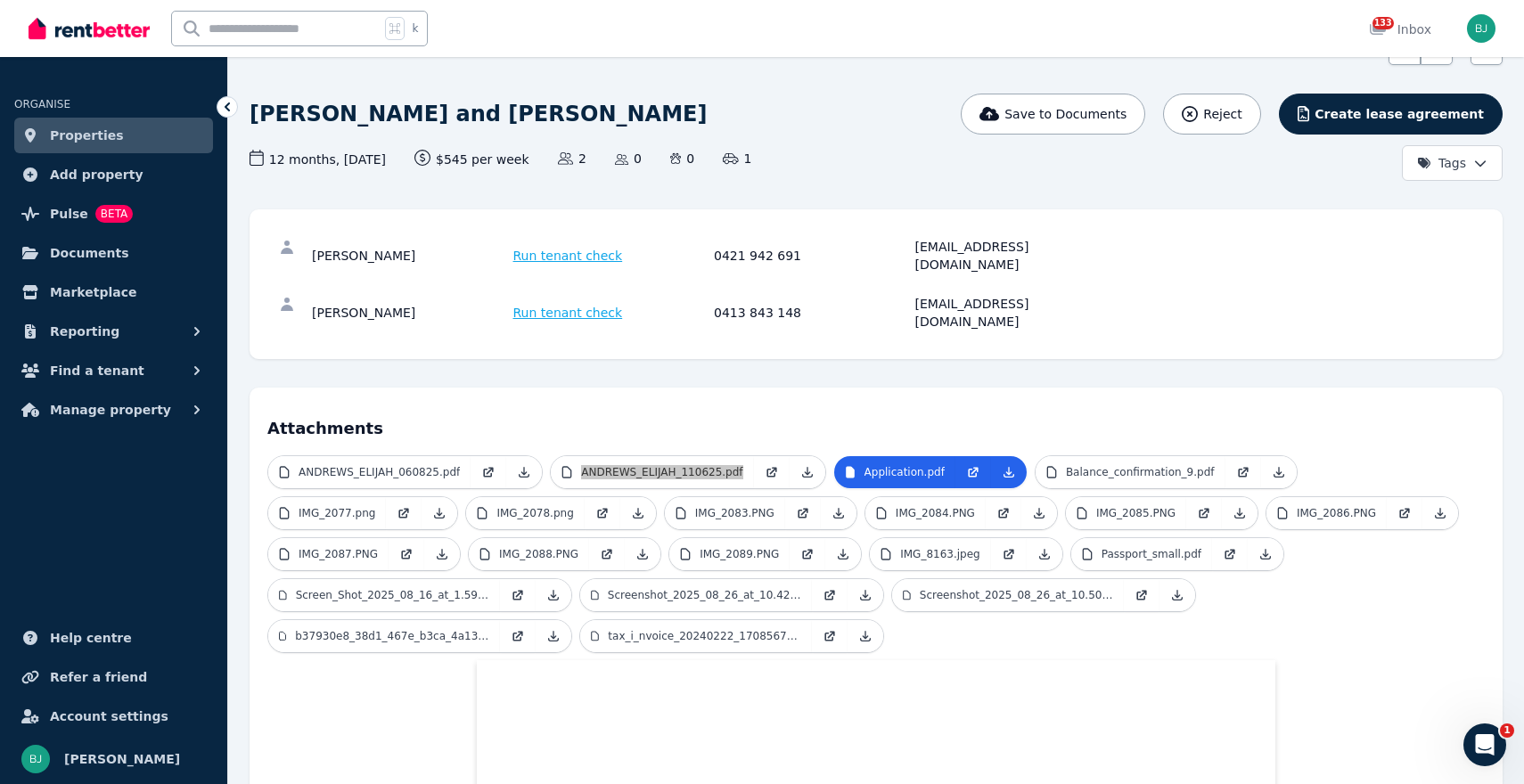
scroll to position [0, 0]
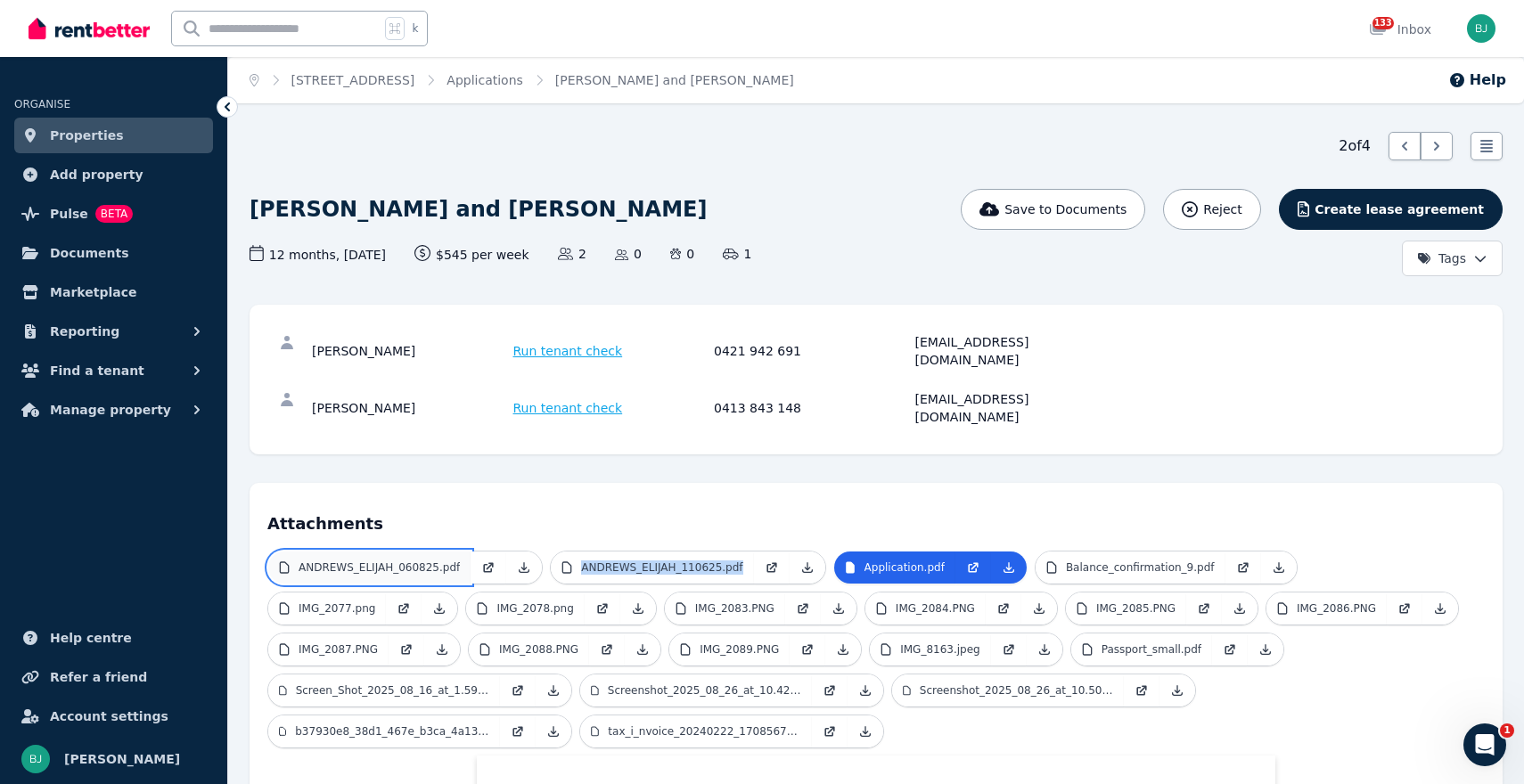
click at [354, 551] on link "ANDREWS_ELIJAH_060825.pdf" at bounding box center [369, 567] width 202 height 32
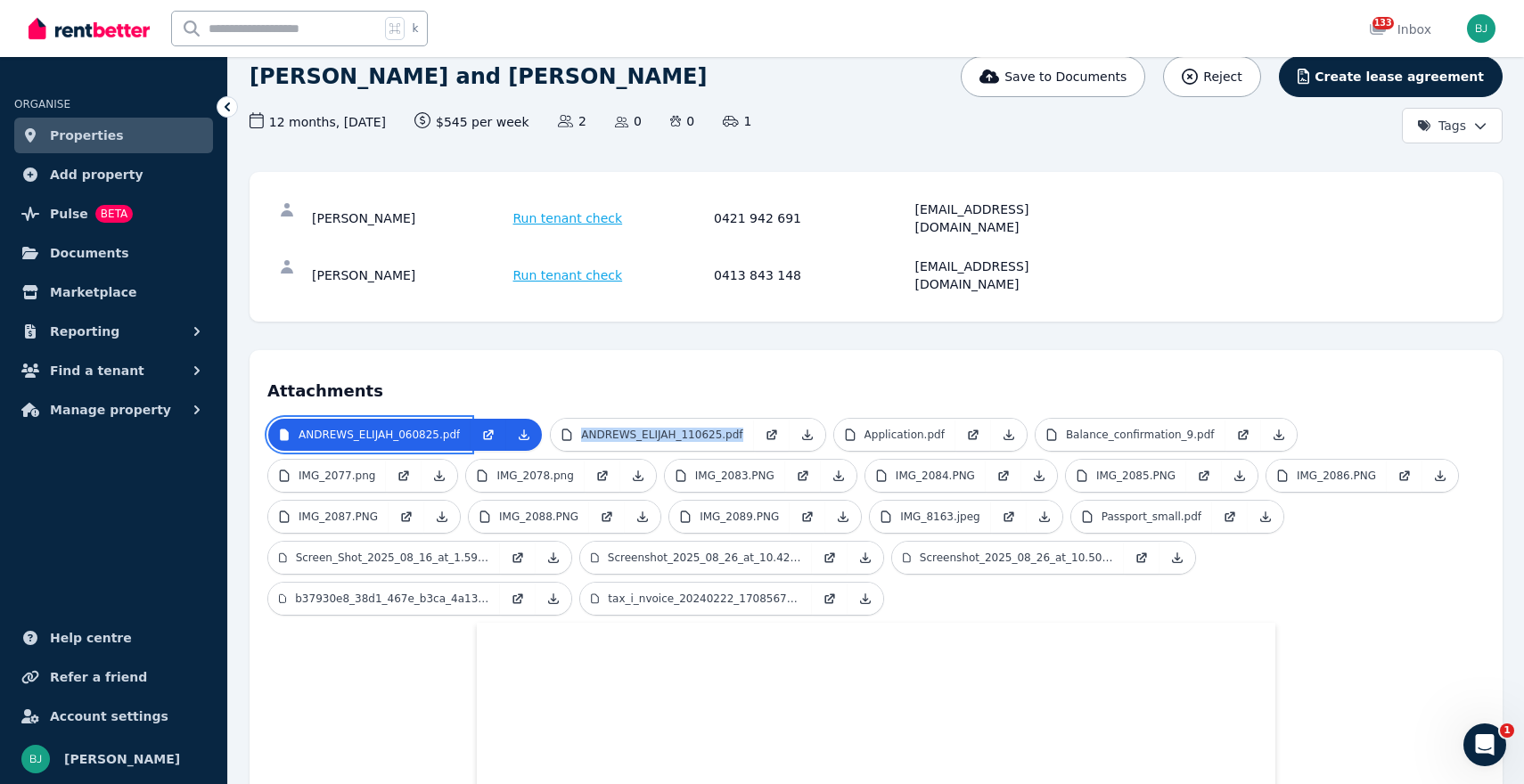
scroll to position [147, 0]
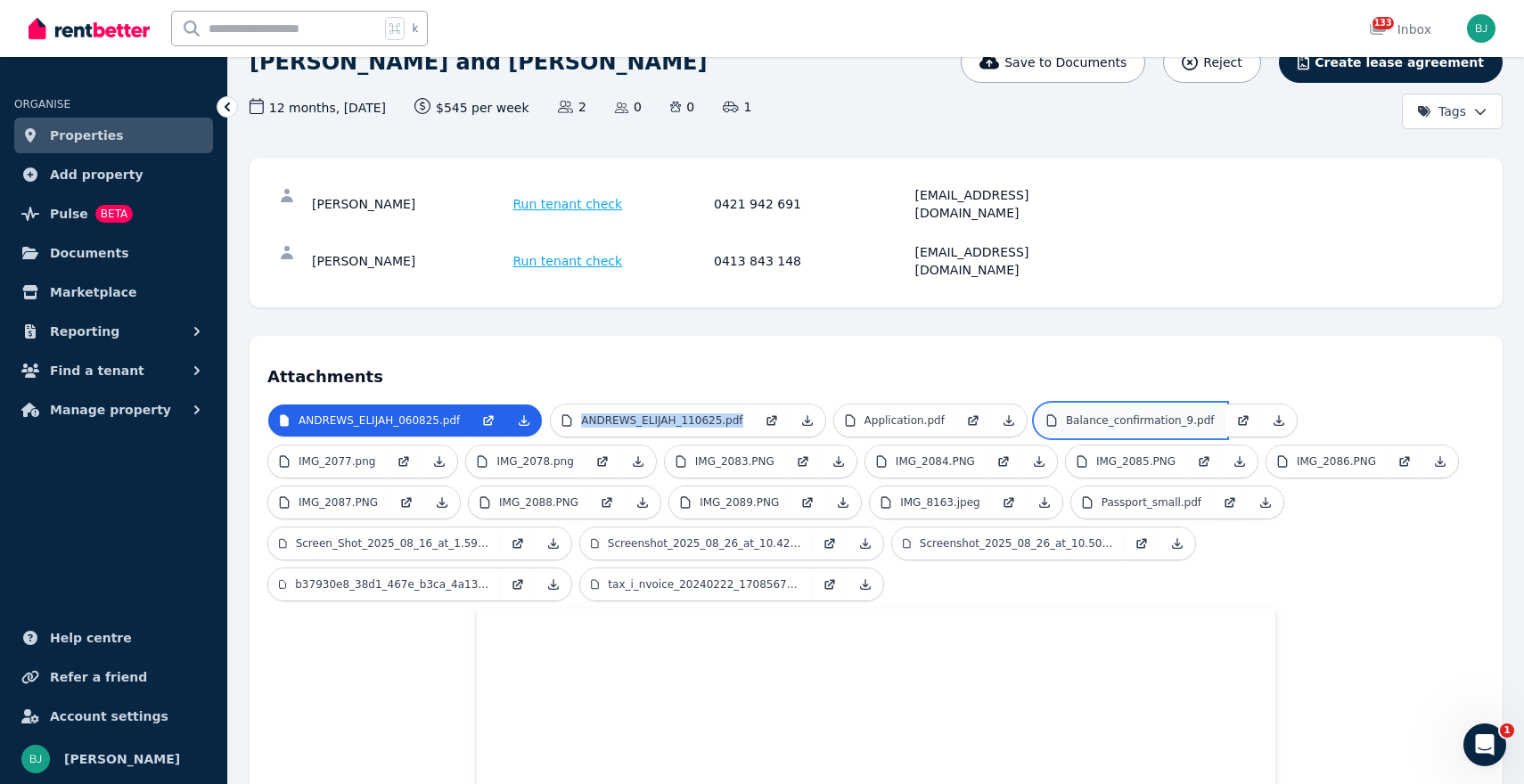
click at [1102, 405] on link "Balance_confirmation_9.pdf" at bounding box center [1130, 421] width 190 height 32
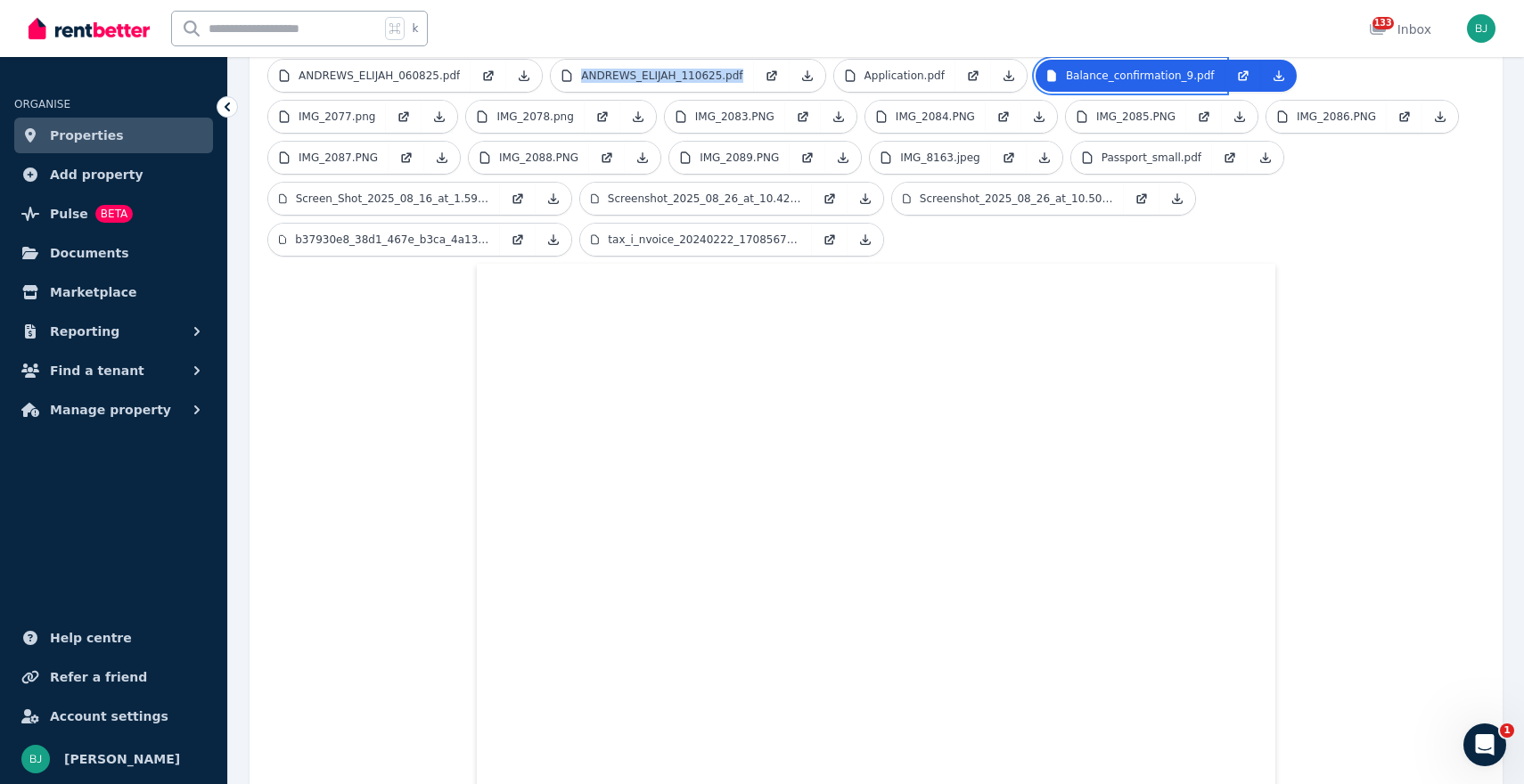
scroll to position [352, 0]
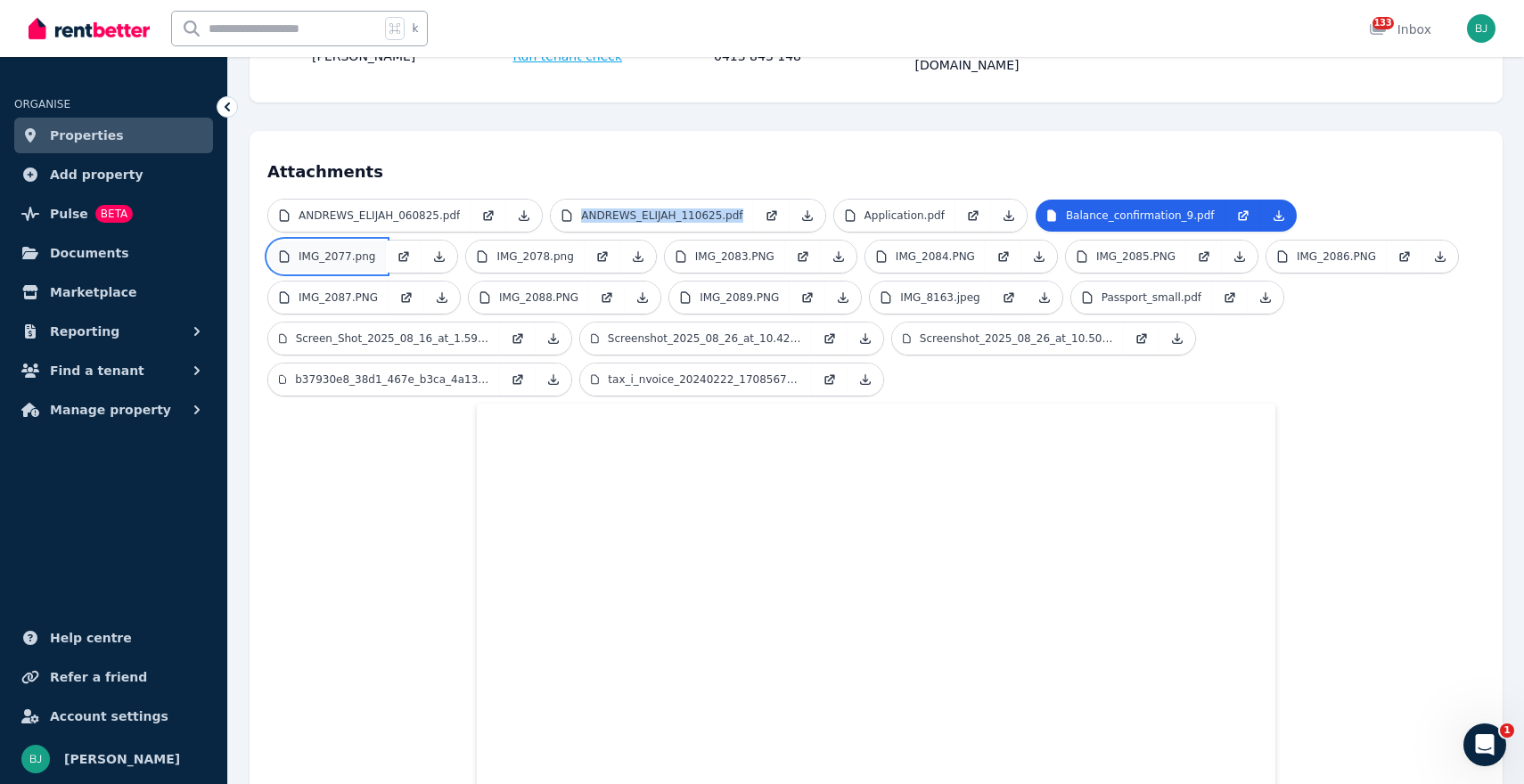
click at [355, 249] on p "IMG_2077.png" at bounding box center [337, 256] width 77 height 14
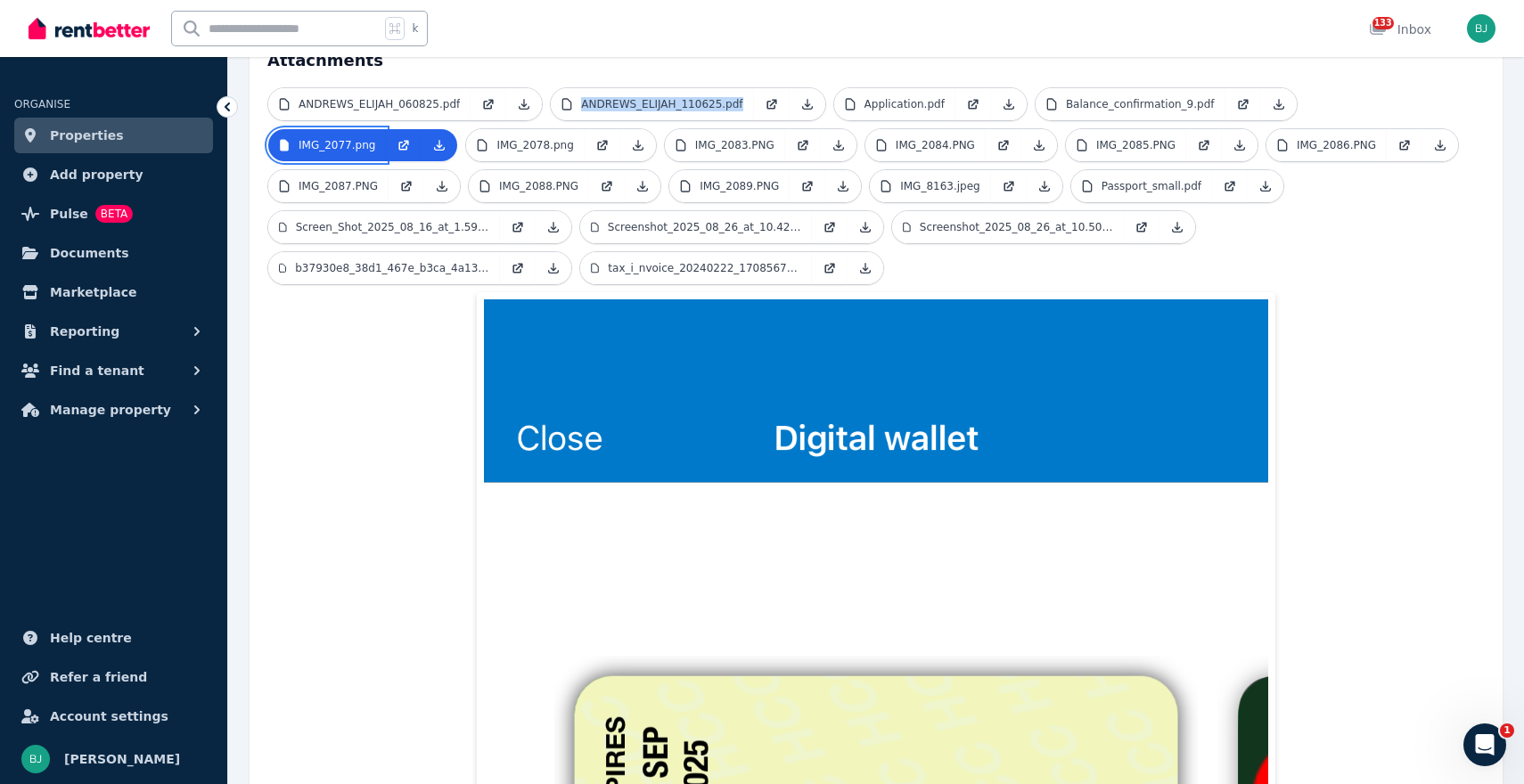
scroll to position [307, 0]
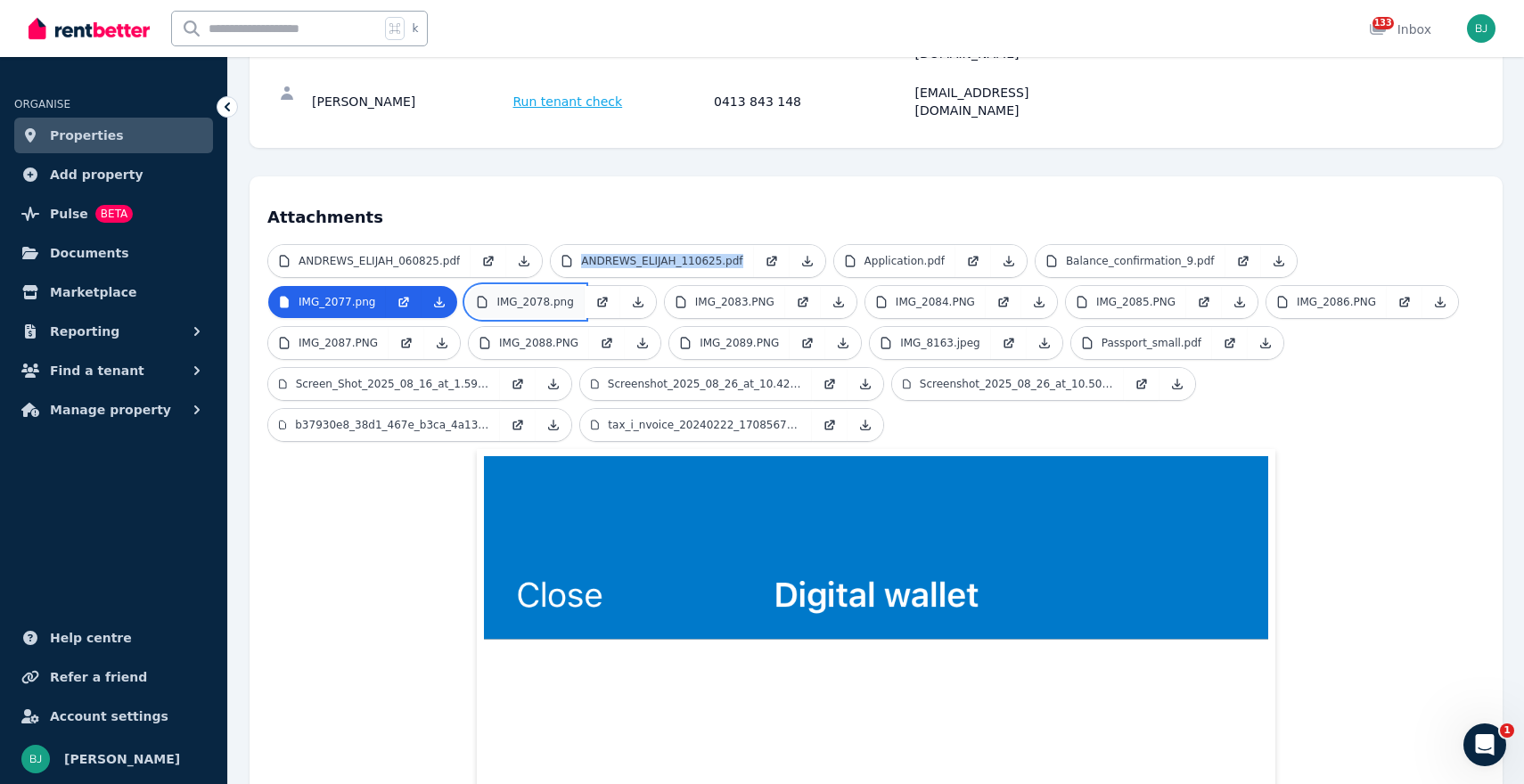
click at [541, 295] on p "IMG_2078.png" at bounding box center [535, 301] width 77 height 14
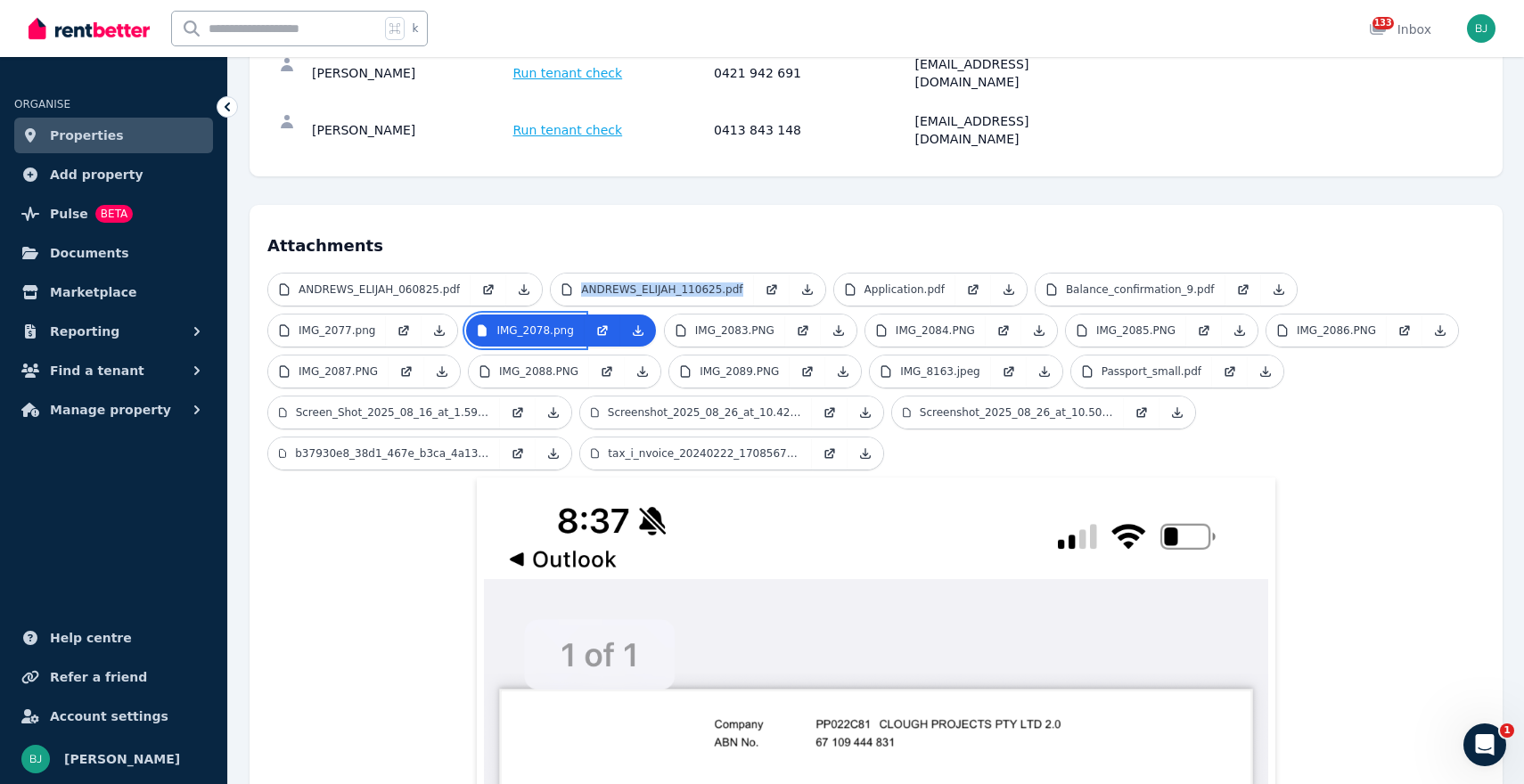
scroll to position [277, 0]
click at [715, 315] on link "IMG_2083.PNG" at bounding box center [725, 331] width 121 height 32
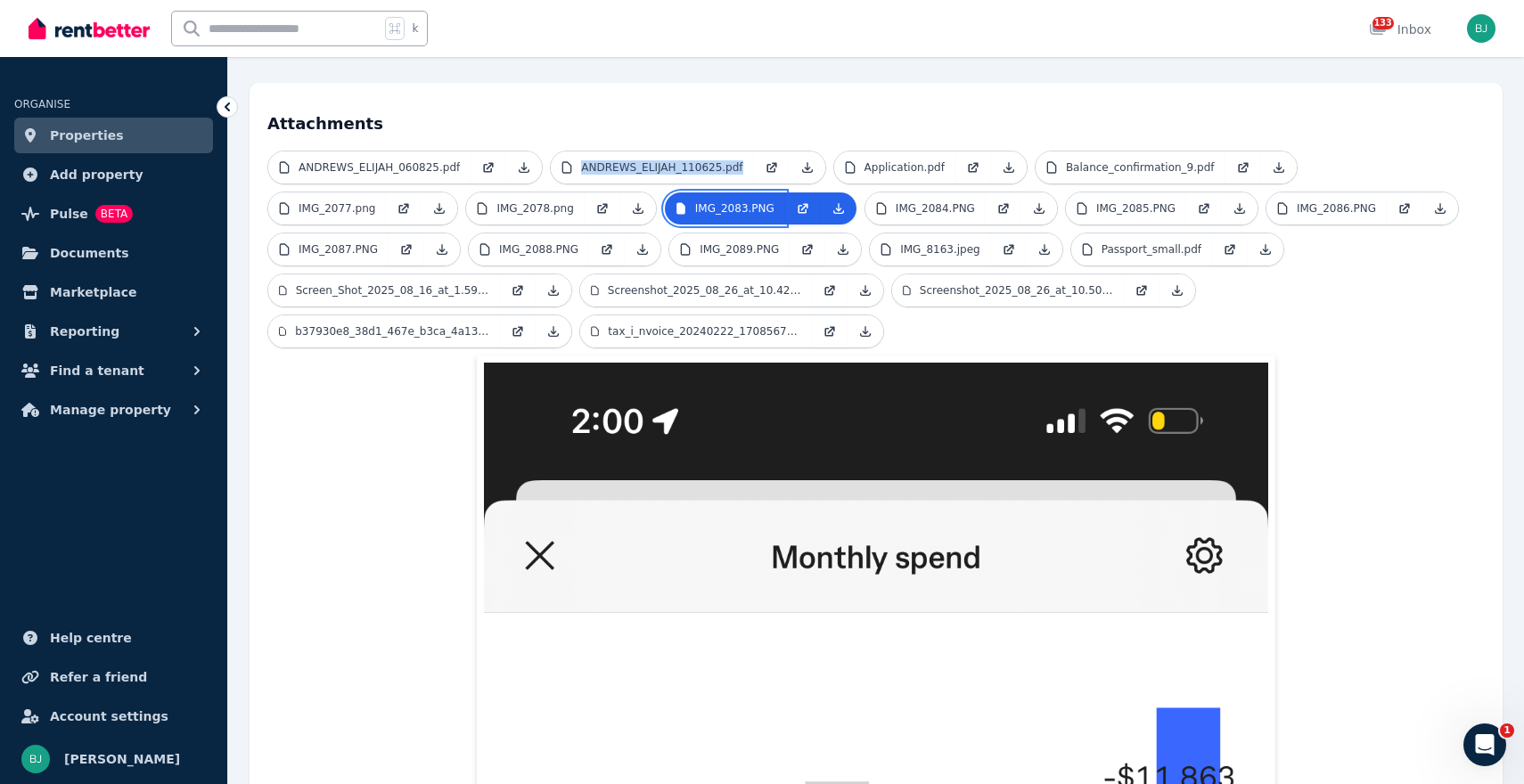
scroll to position [199, 0]
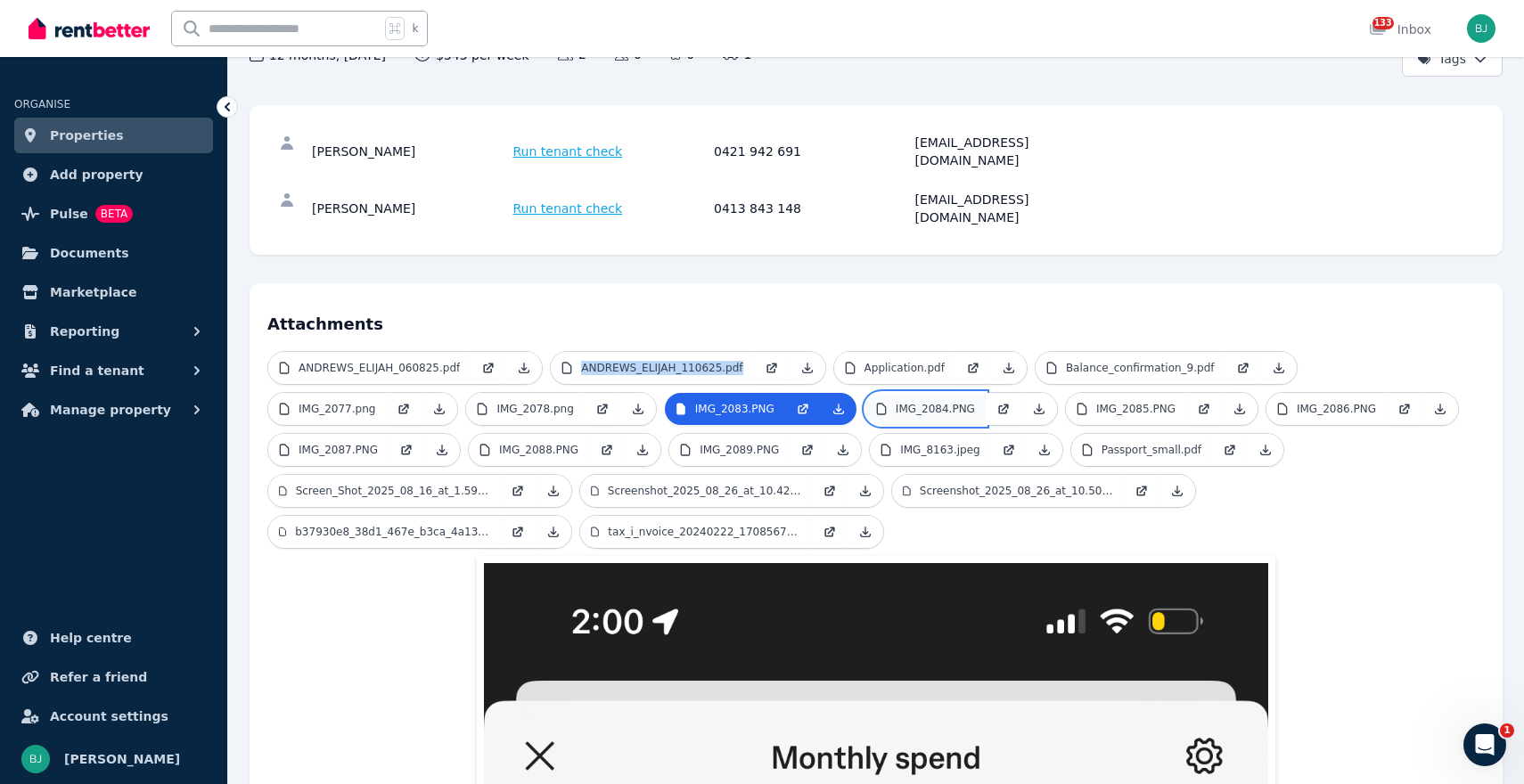
click at [920, 402] on p "IMG_2084.PNG" at bounding box center [935, 409] width 80 height 14
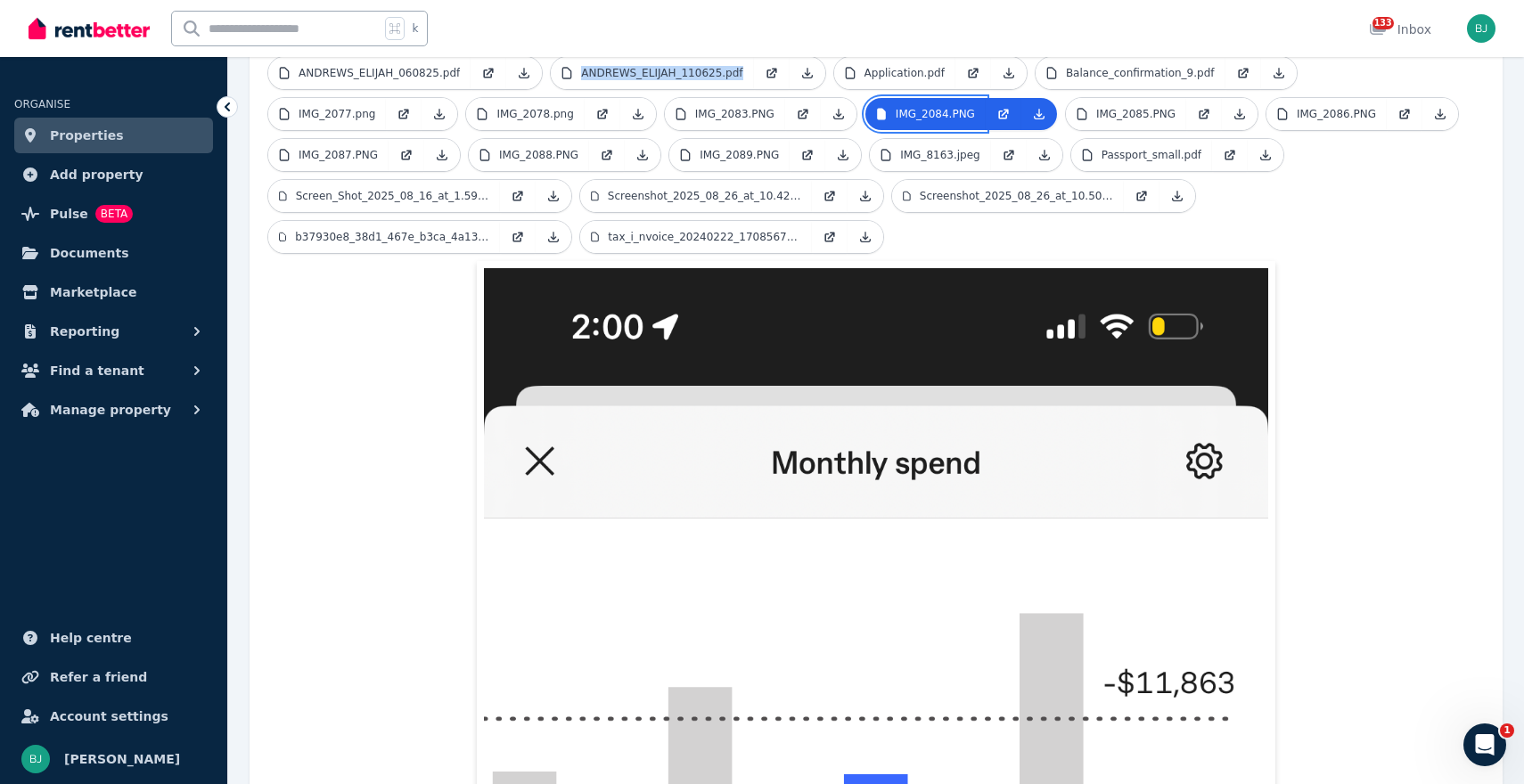
scroll to position [471, 0]
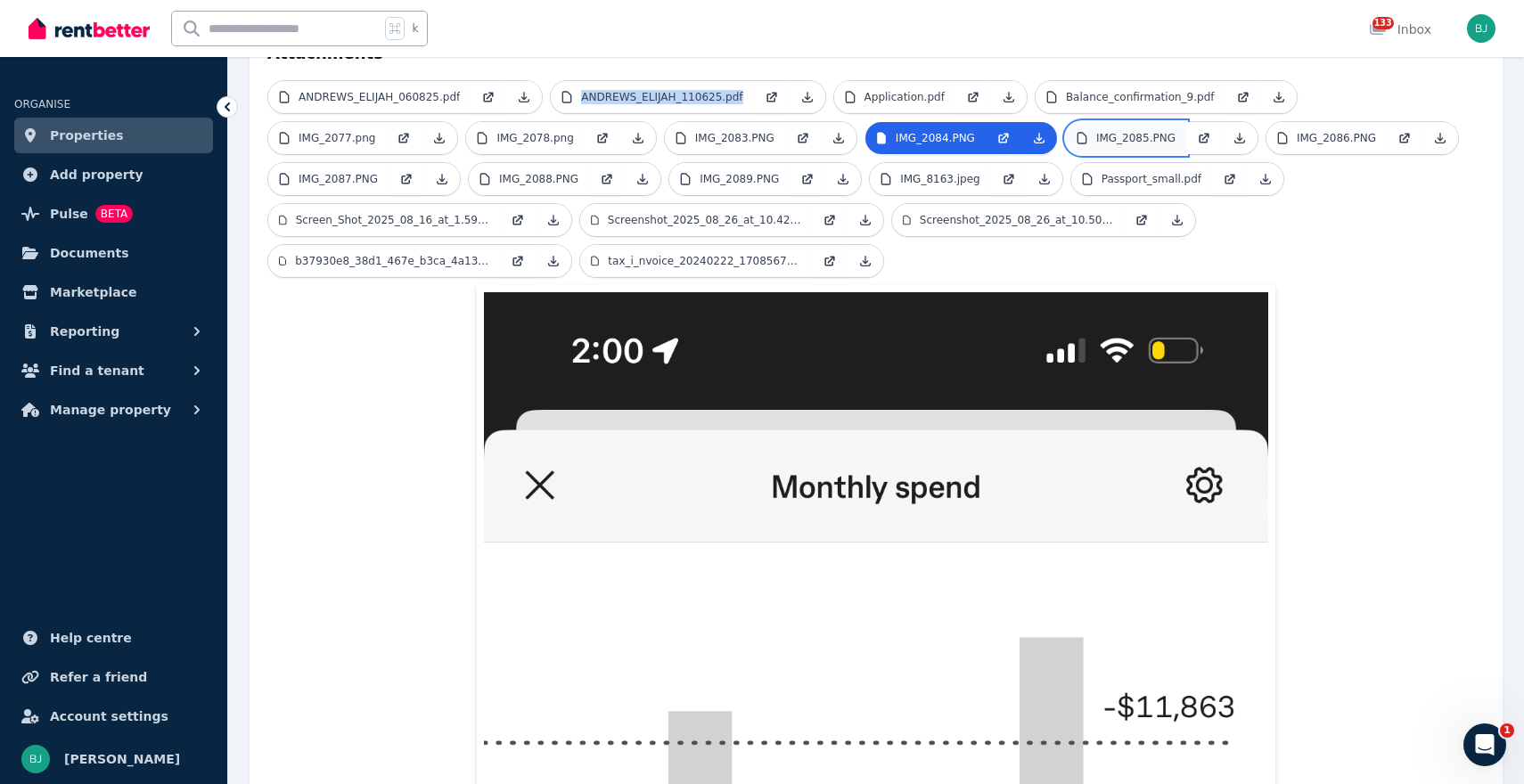
click at [1124, 131] on p "IMG_2085.PNG" at bounding box center [1137, 137] width 80 height 14
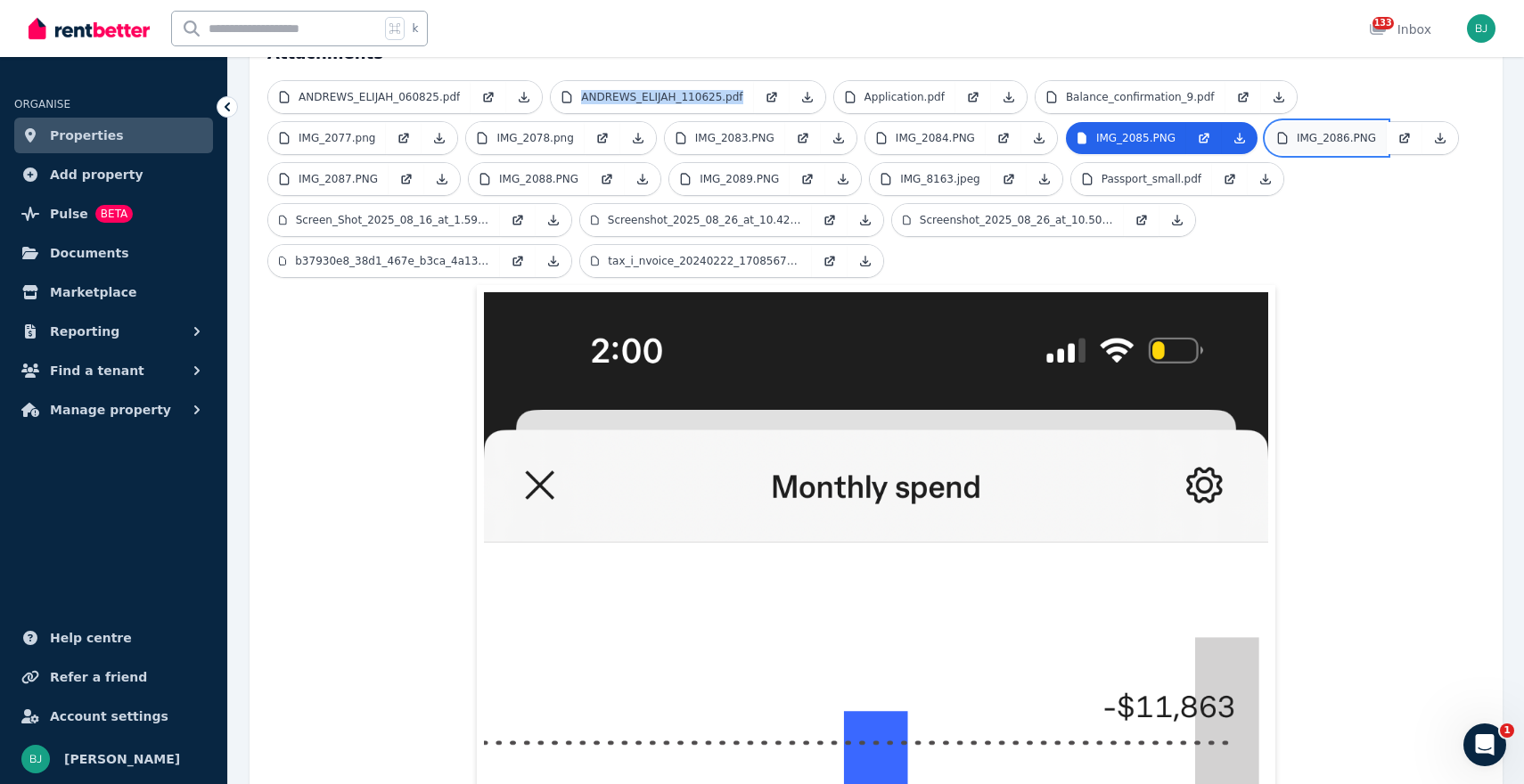
click at [1312, 131] on p "IMG_2086.PNG" at bounding box center [1337, 137] width 80 height 14
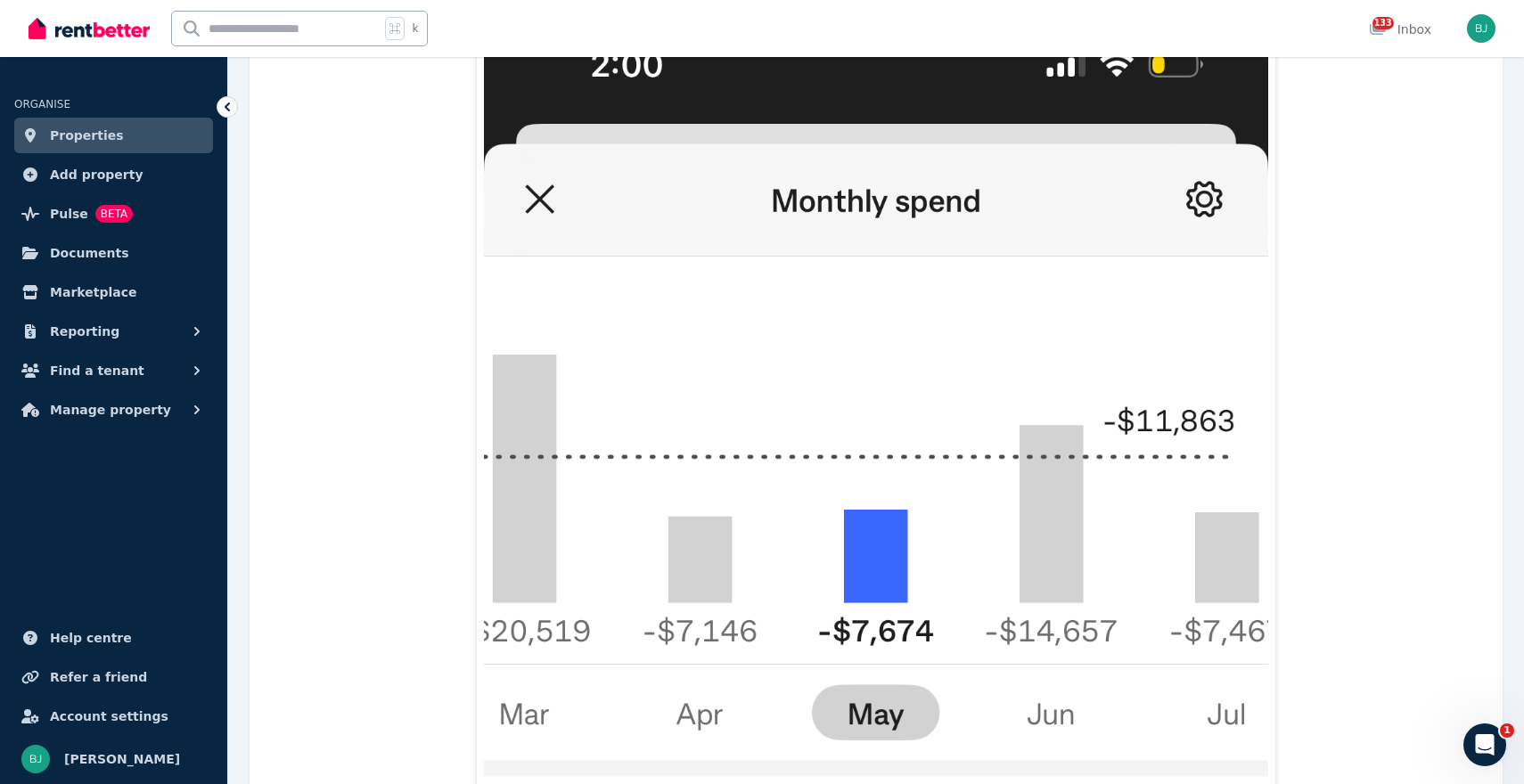
scroll to position [304, 0]
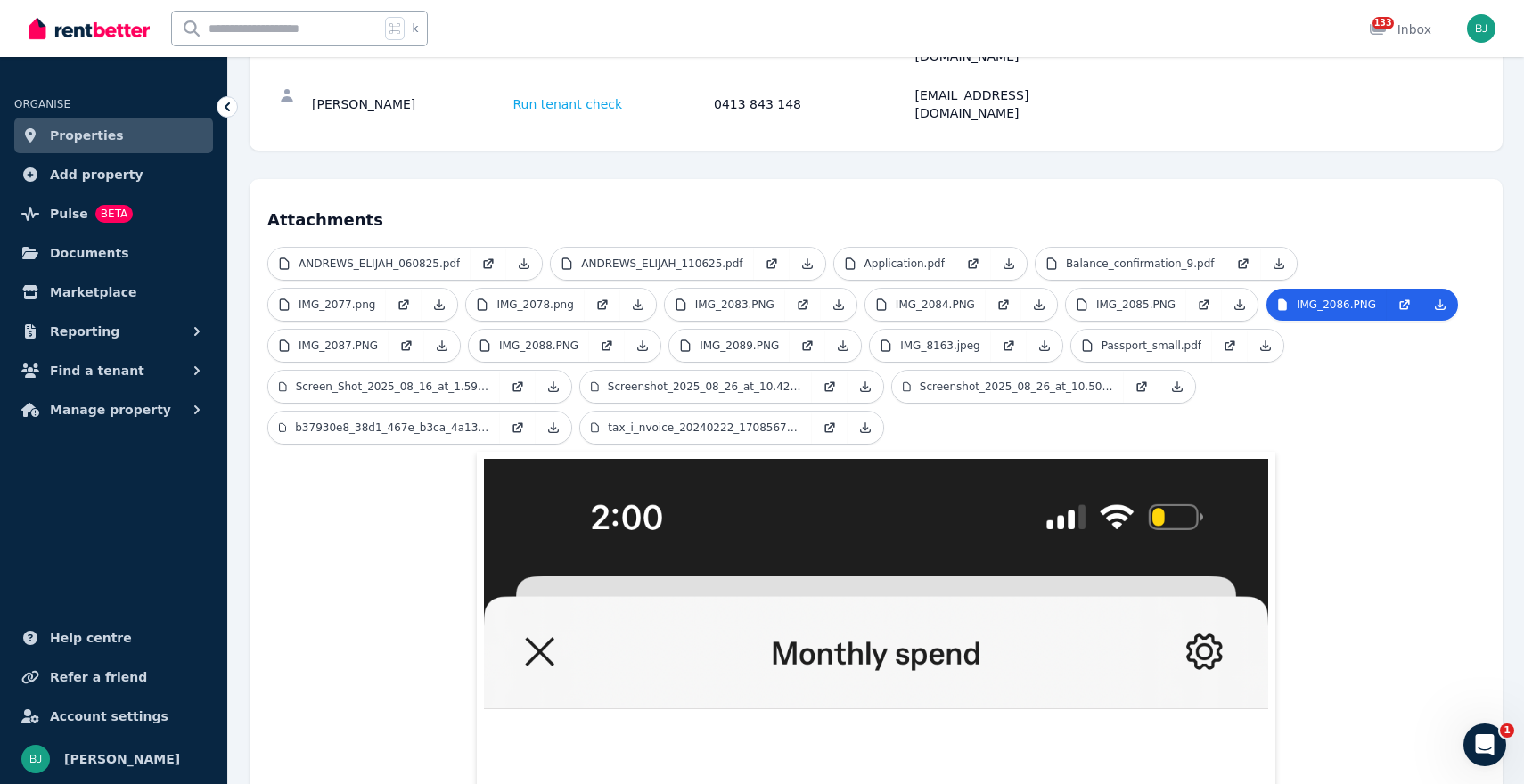
click at [350, 329] on span "IMG_2087.PNG" at bounding box center [363, 346] width 194 height 34
click at [357, 338] on p "IMG_2087.PNG" at bounding box center [338, 345] width 80 height 14
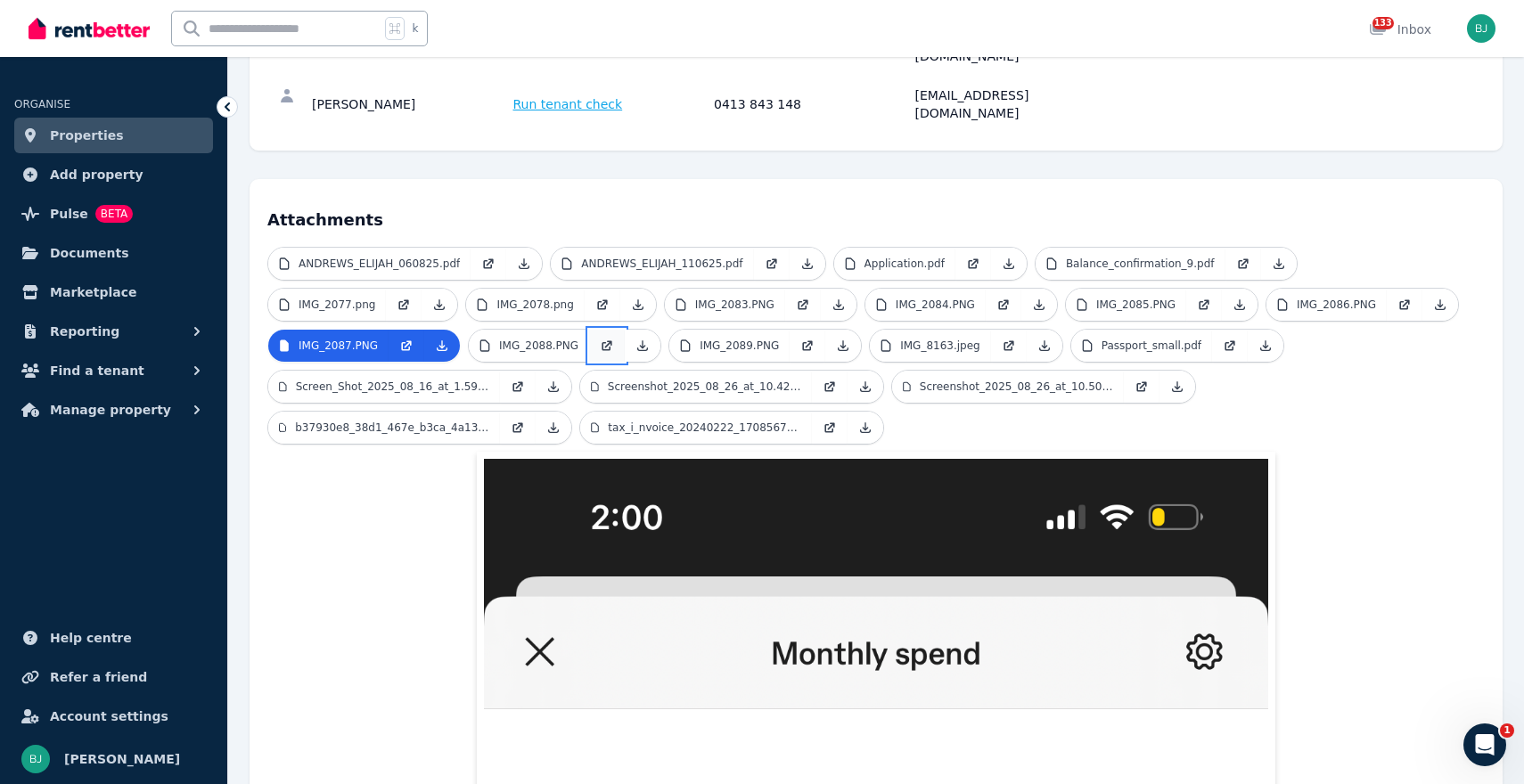
click at [592, 330] on link at bounding box center [607, 346] width 35 height 32
click at [737, 330] on link "IMG_2089.PNG" at bounding box center [730, 346] width 121 height 32
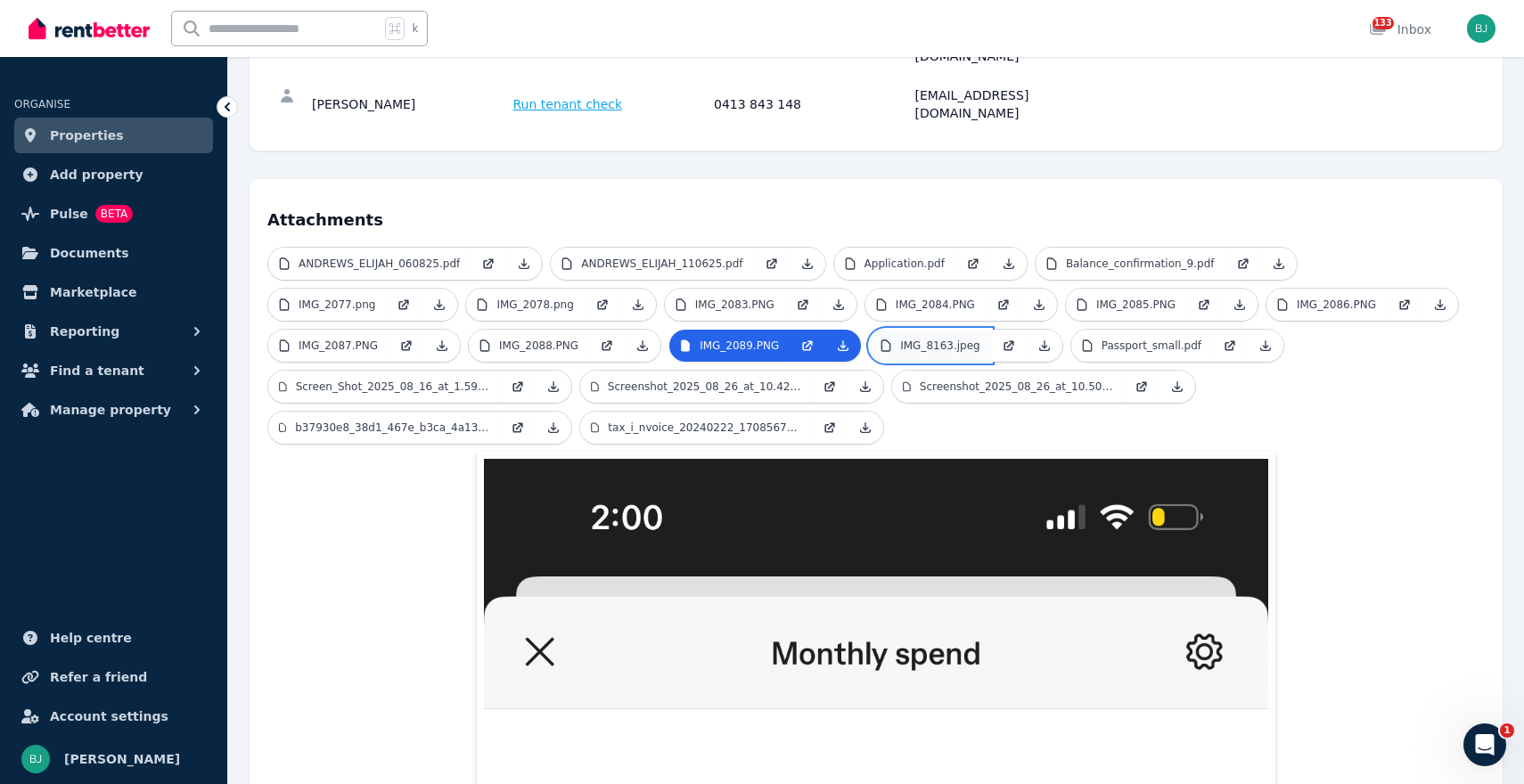
click at [945, 338] on p "IMG_8163.jpeg" at bounding box center [940, 345] width 81 height 14
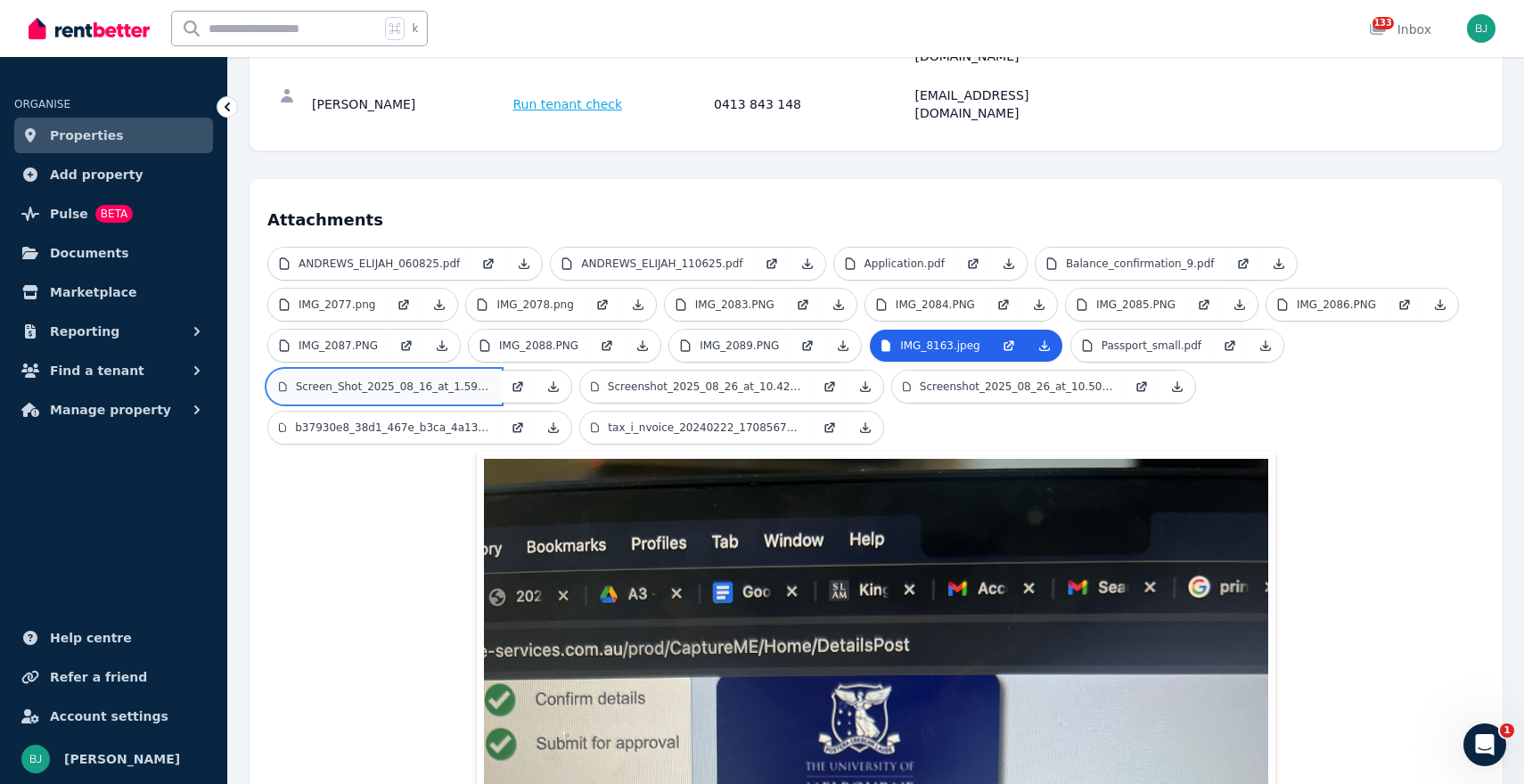
click at [416, 380] on p "Screen_Shot_2025_08_16_at_1.59.33_pm.png" at bounding box center [392, 386] width 194 height 14
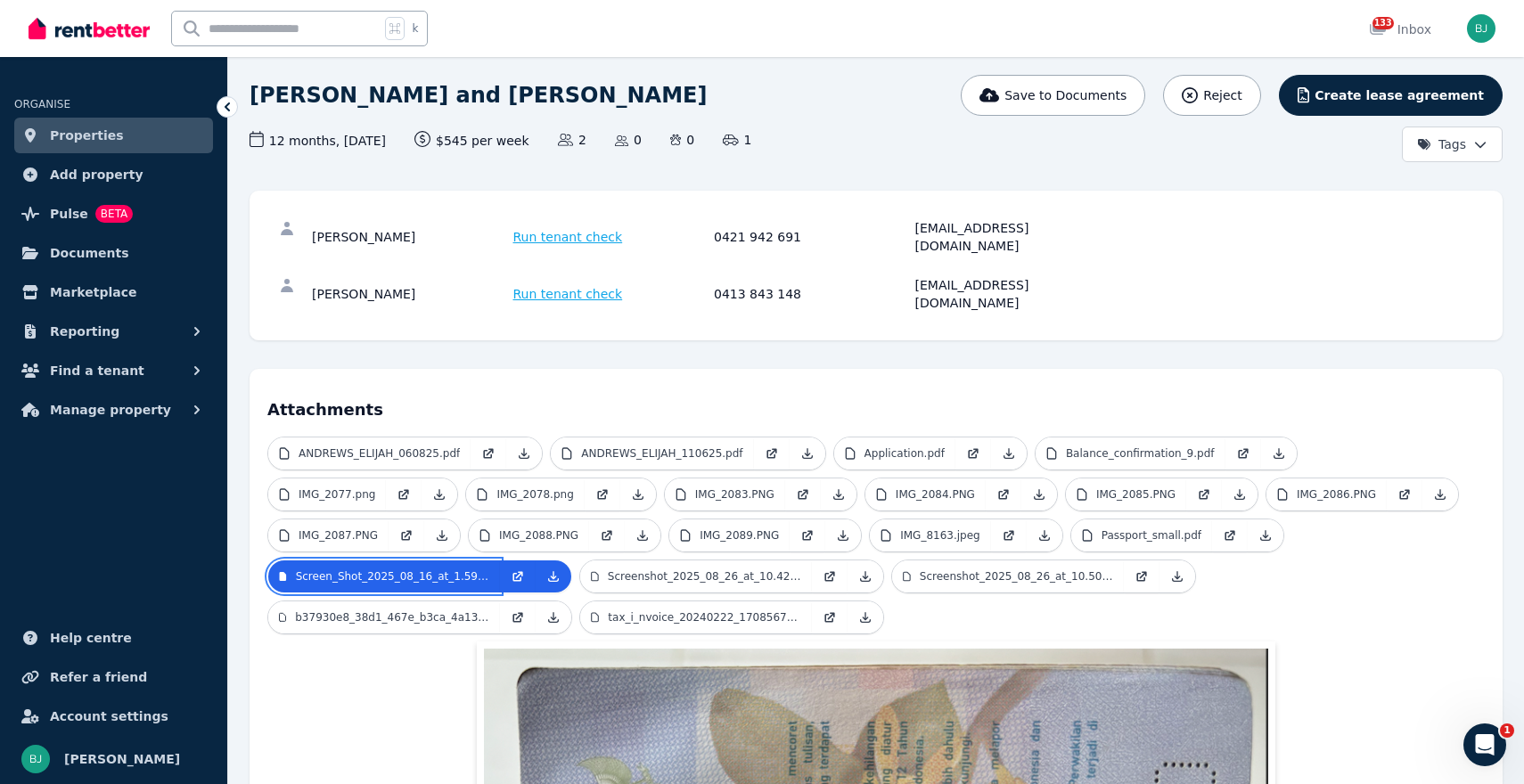
scroll to position [67, 0]
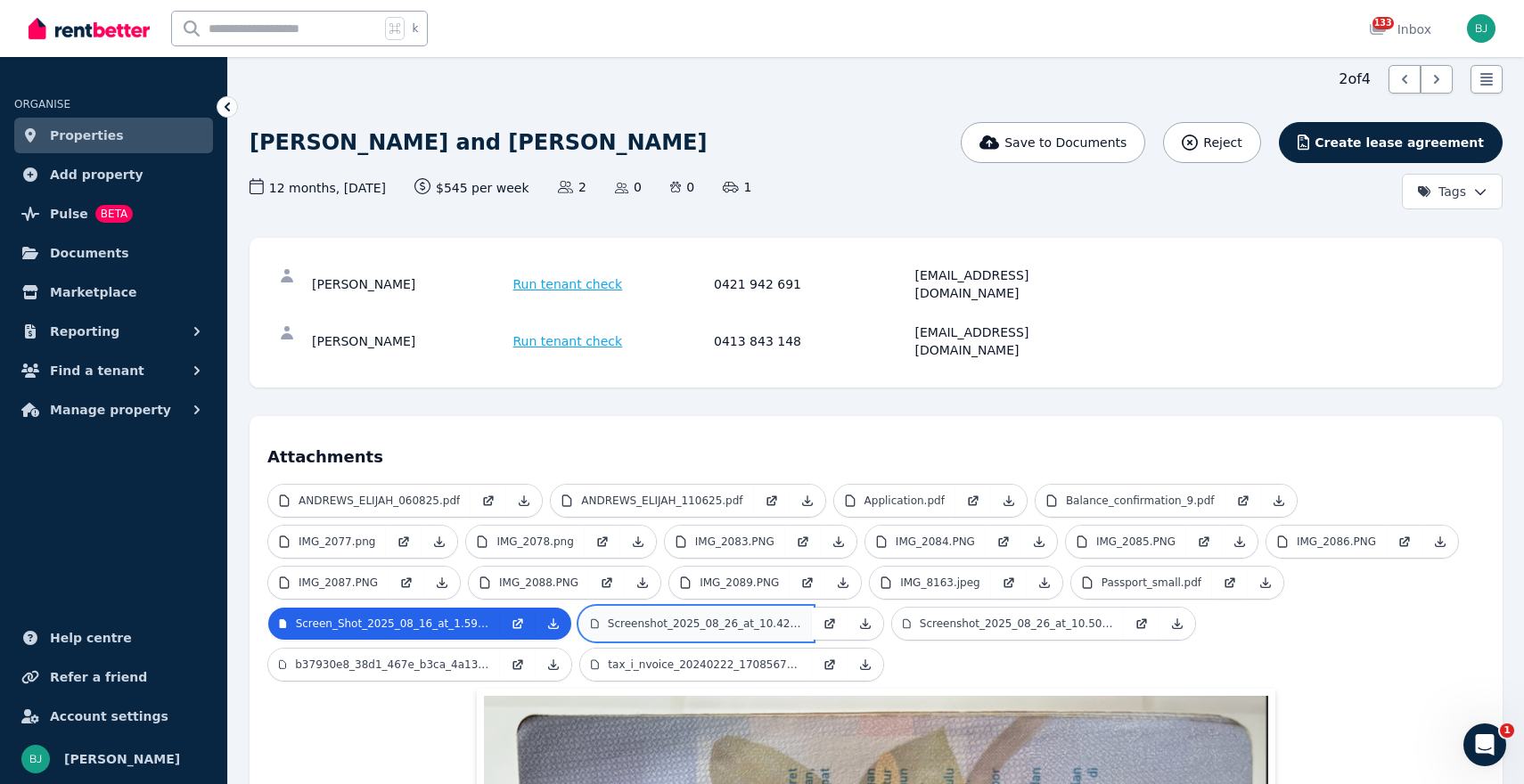
click at [648, 608] on link "Screenshot_2025_08_26_at_10.42.19 pm.png" at bounding box center [696, 624] width 232 height 32
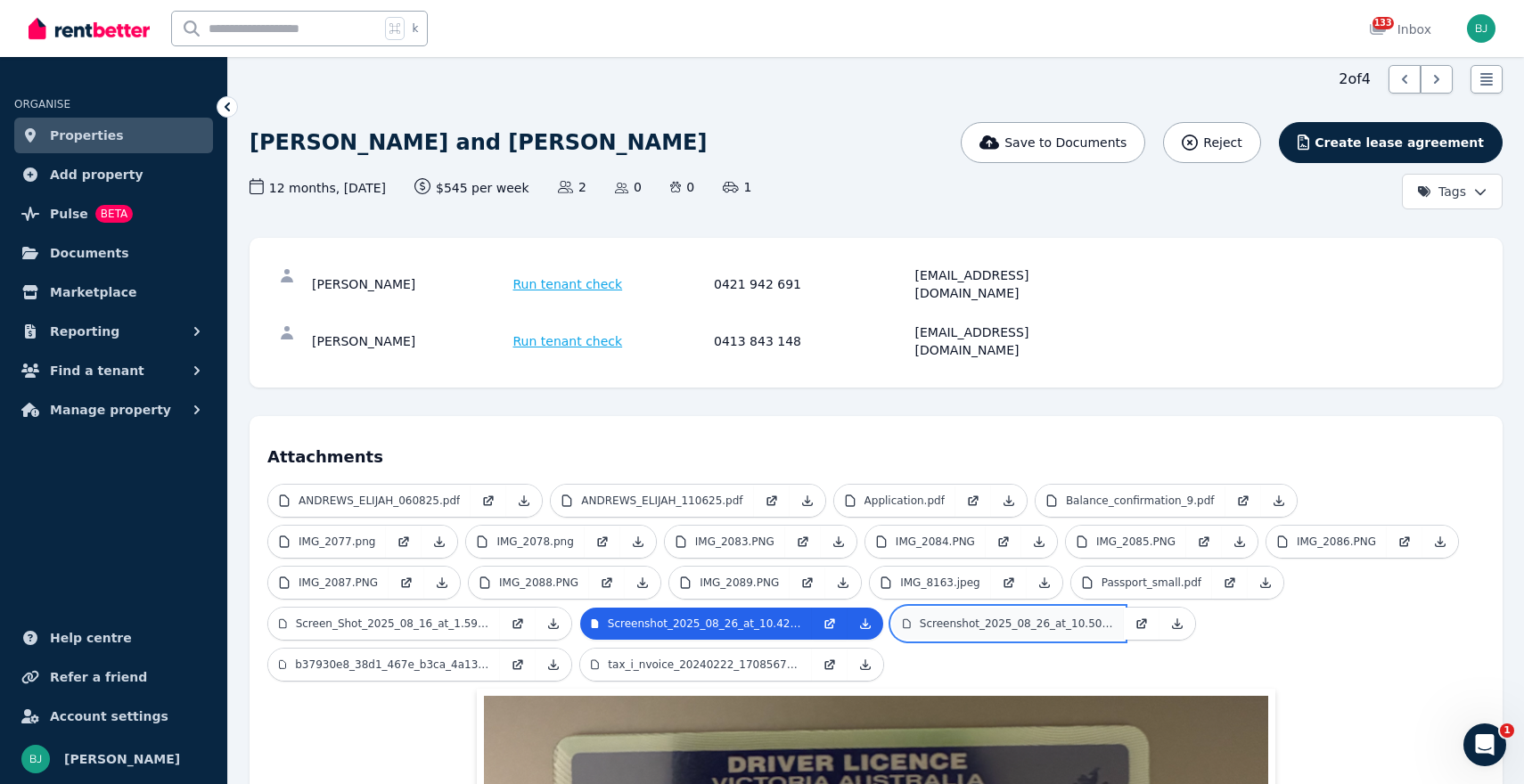
click at [955, 616] on p "Screenshot_2025_08_26_at_10.50.59 pm.png" at bounding box center [1016, 623] width 194 height 14
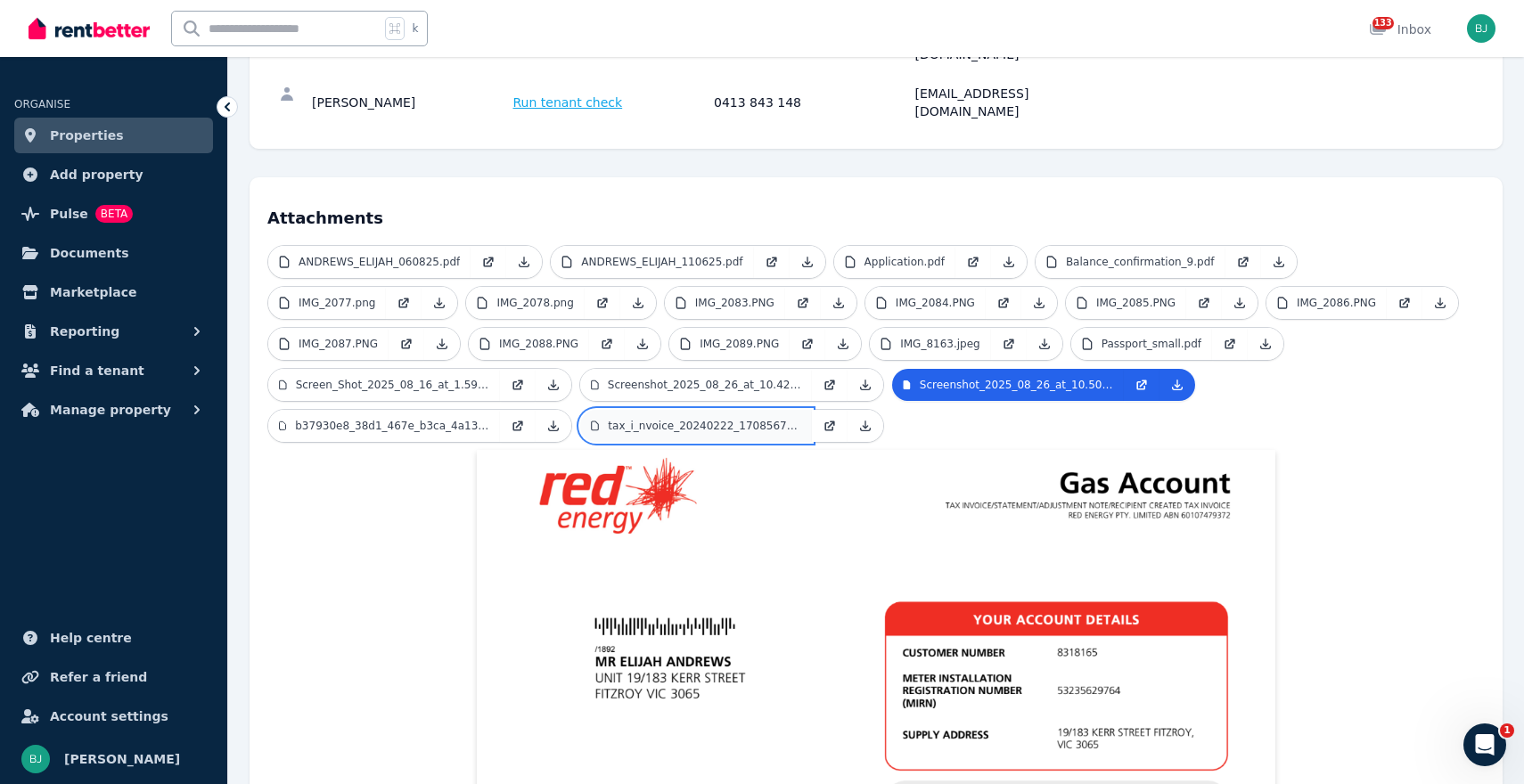
click at [665, 410] on link "tax_i_nvoice_20240222_1708567070_6.pdf" at bounding box center [696, 425] width 232 height 32
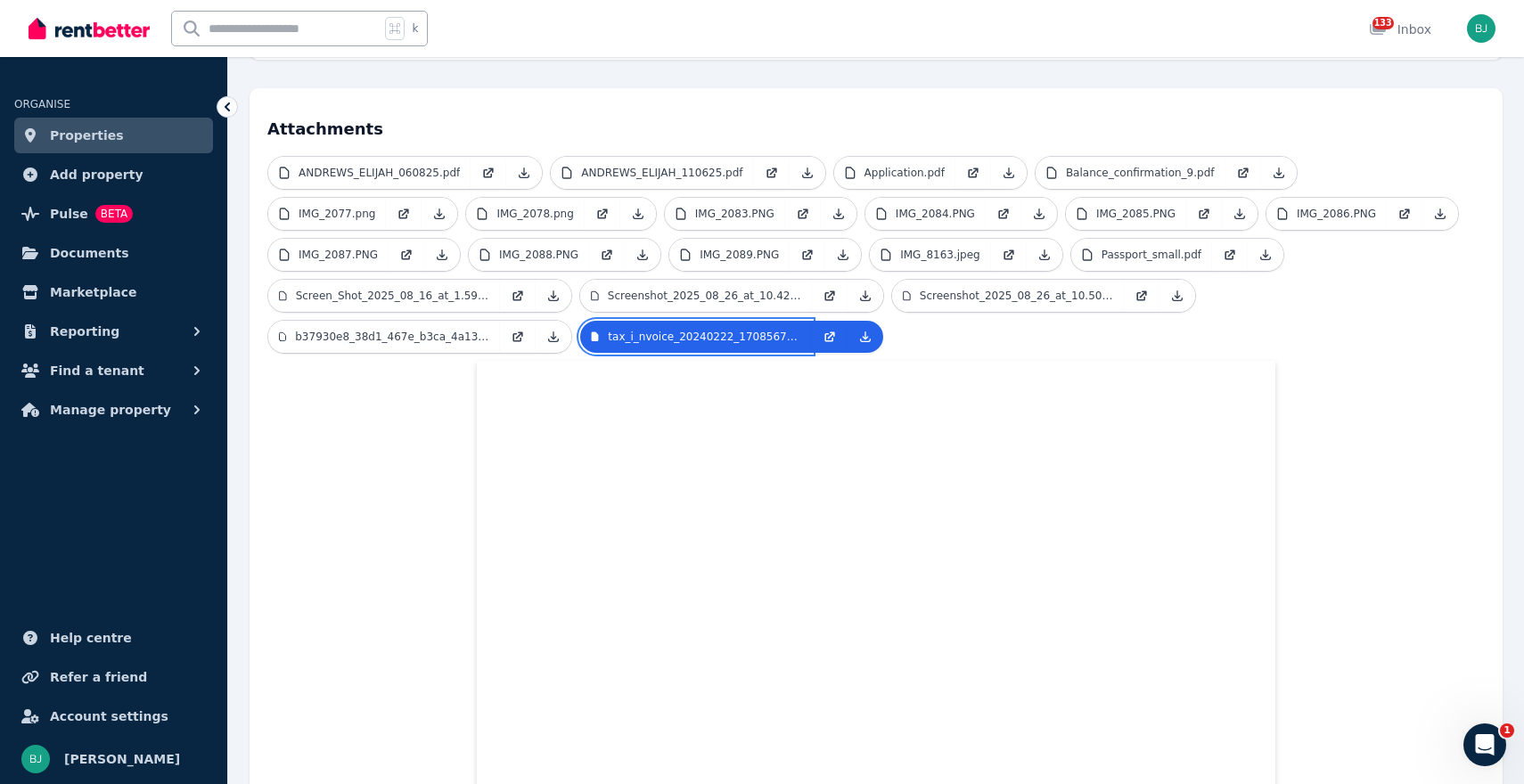
scroll to position [386, 0]
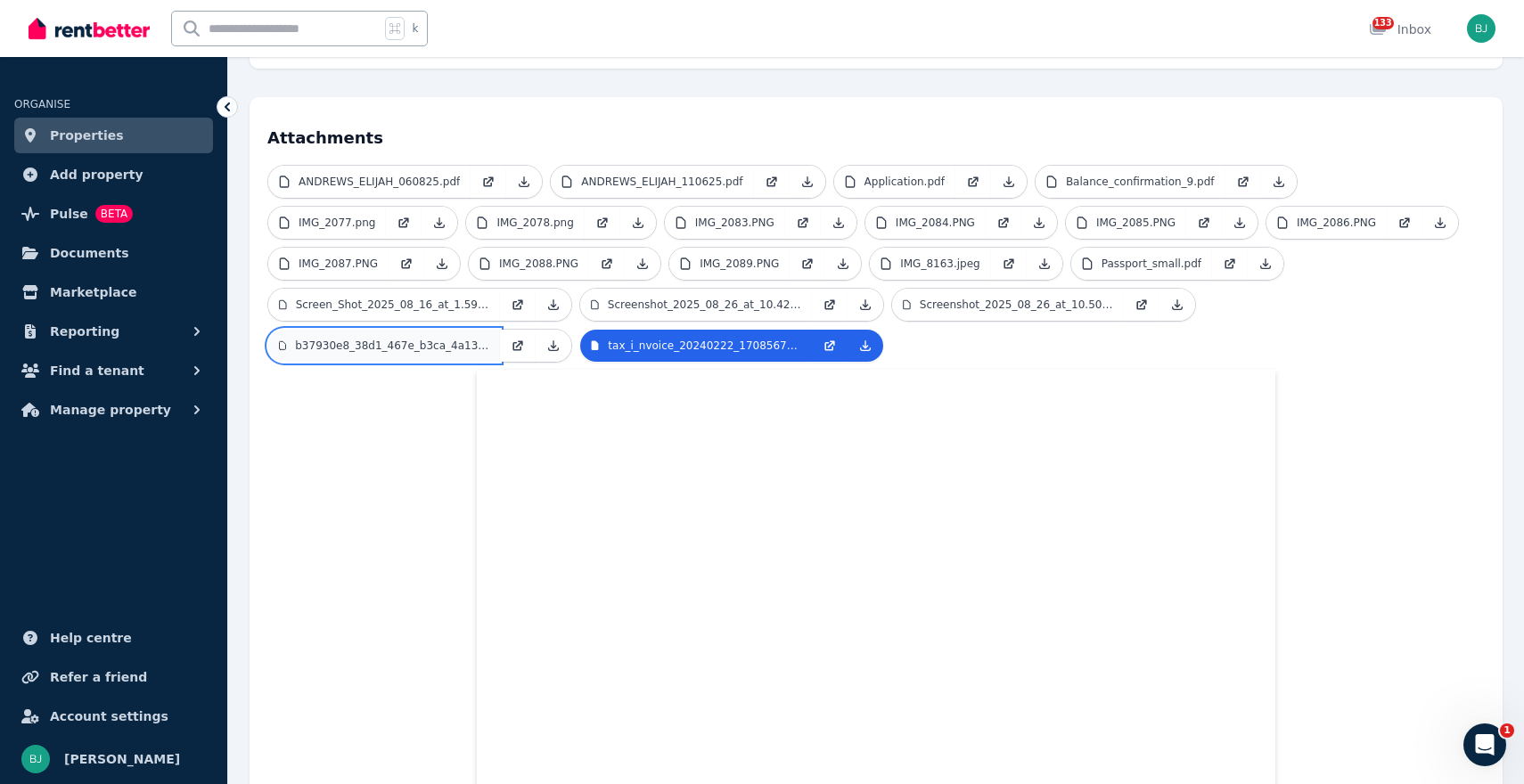
click at [408, 330] on link "b37930e8_38d1_467e_b3ca_4a13c38da5bf.JPG" at bounding box center [384, 346] width 232 height 32
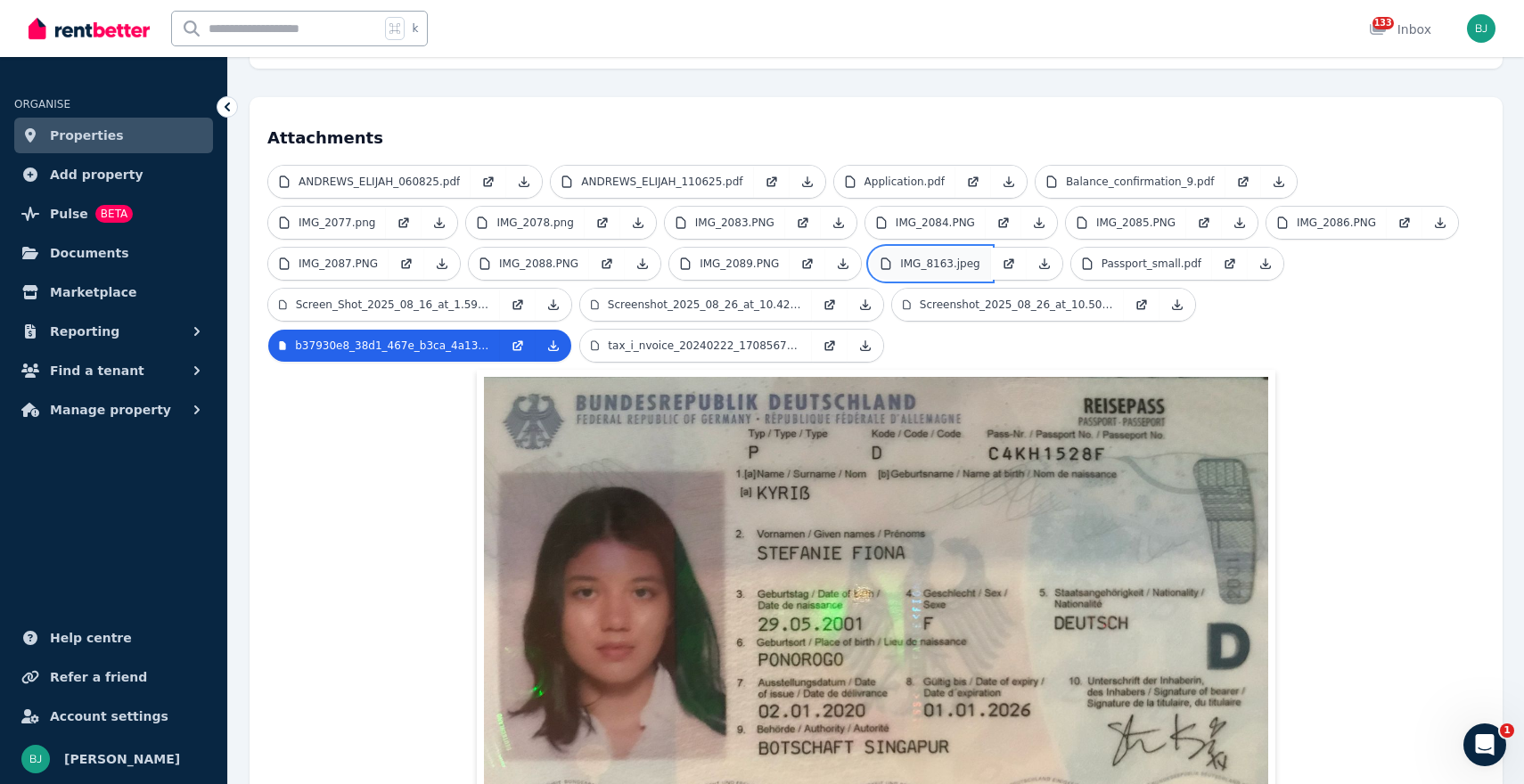
click at [967, 257] on p "IMG_8163.jpeg" at bounding box center [940, 263] width 81 height 14
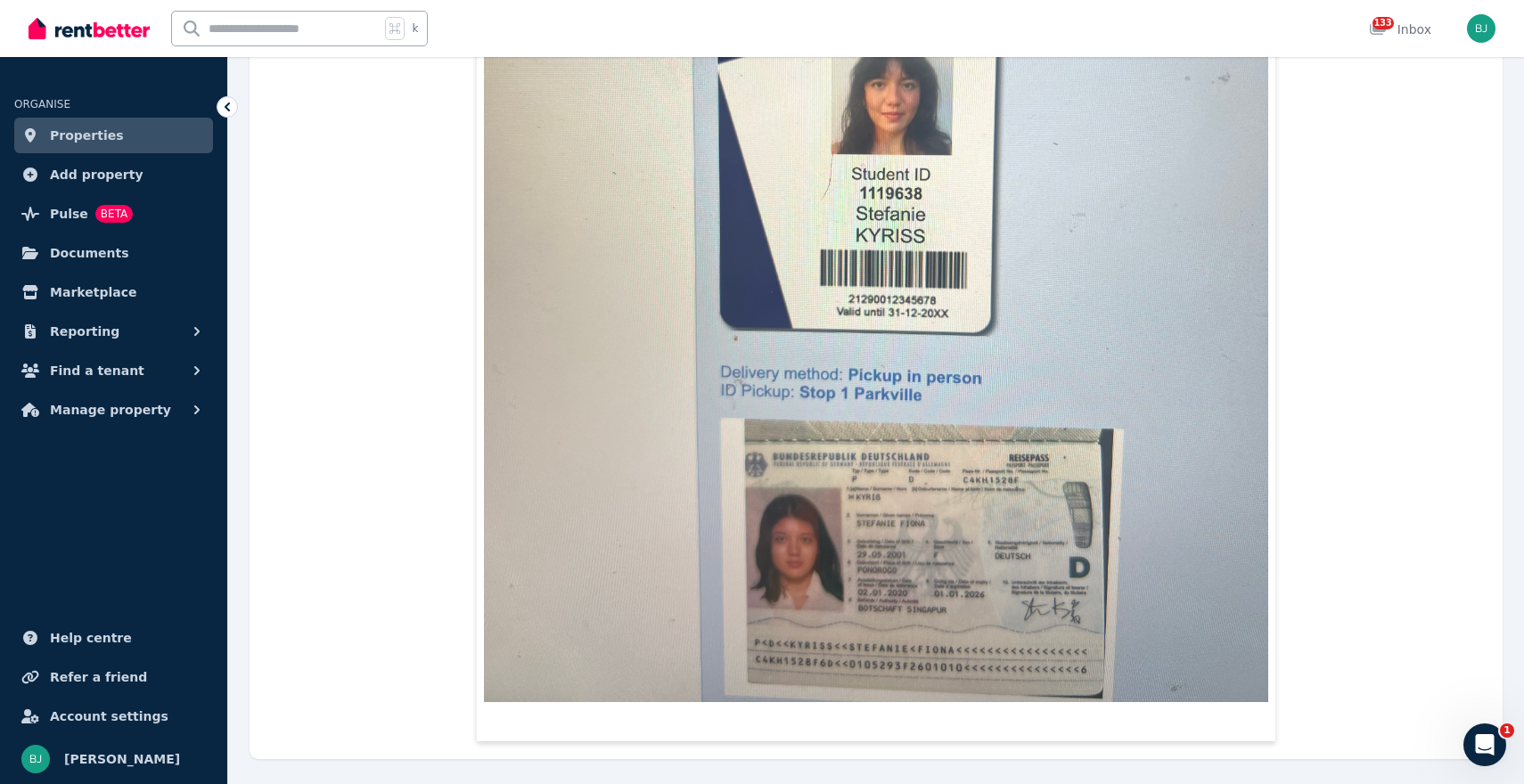
scroll to position [0, 0]
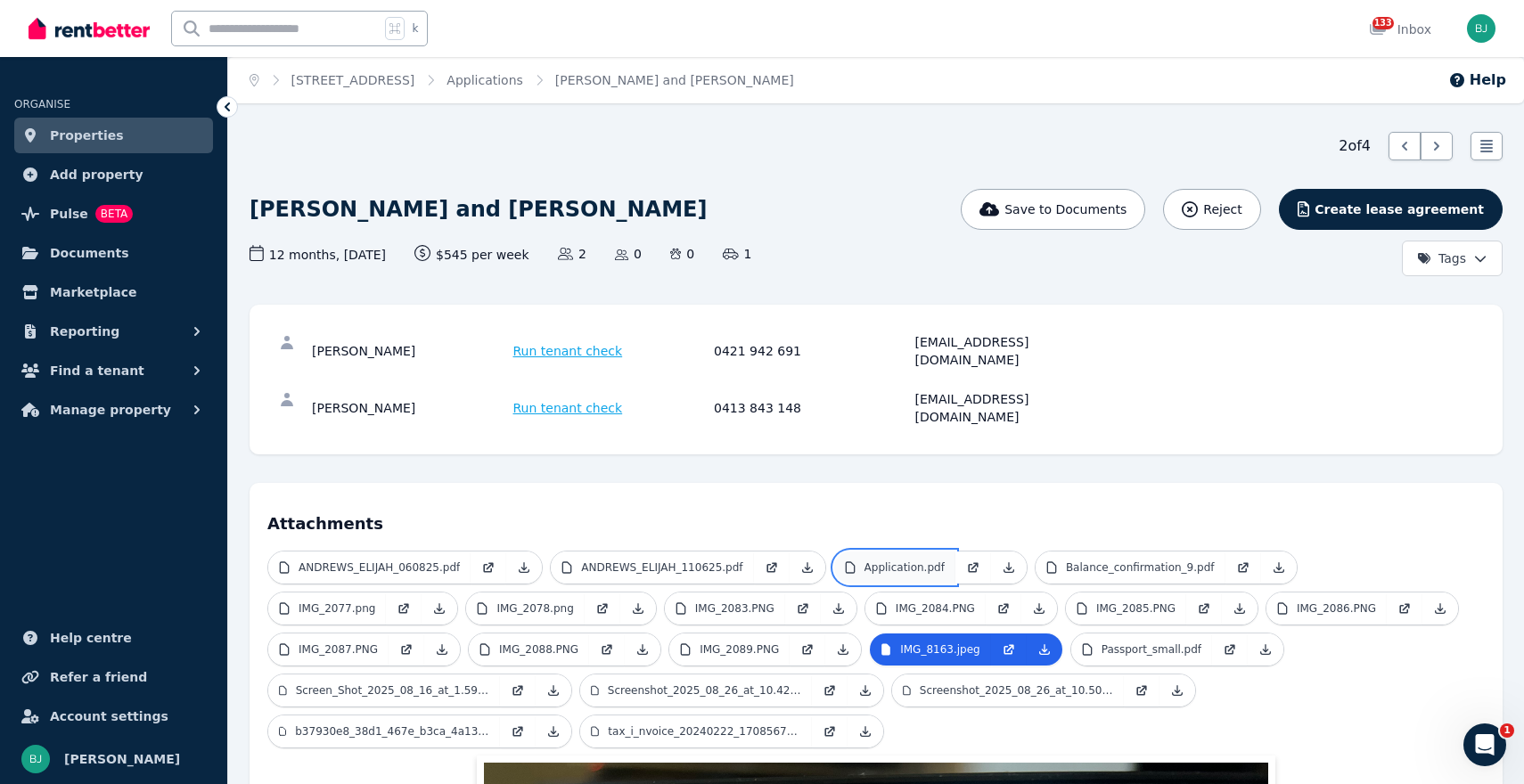
click at [913, 561] on p "Application.pdf" at bounding box center [905, 567] width 81 height 14
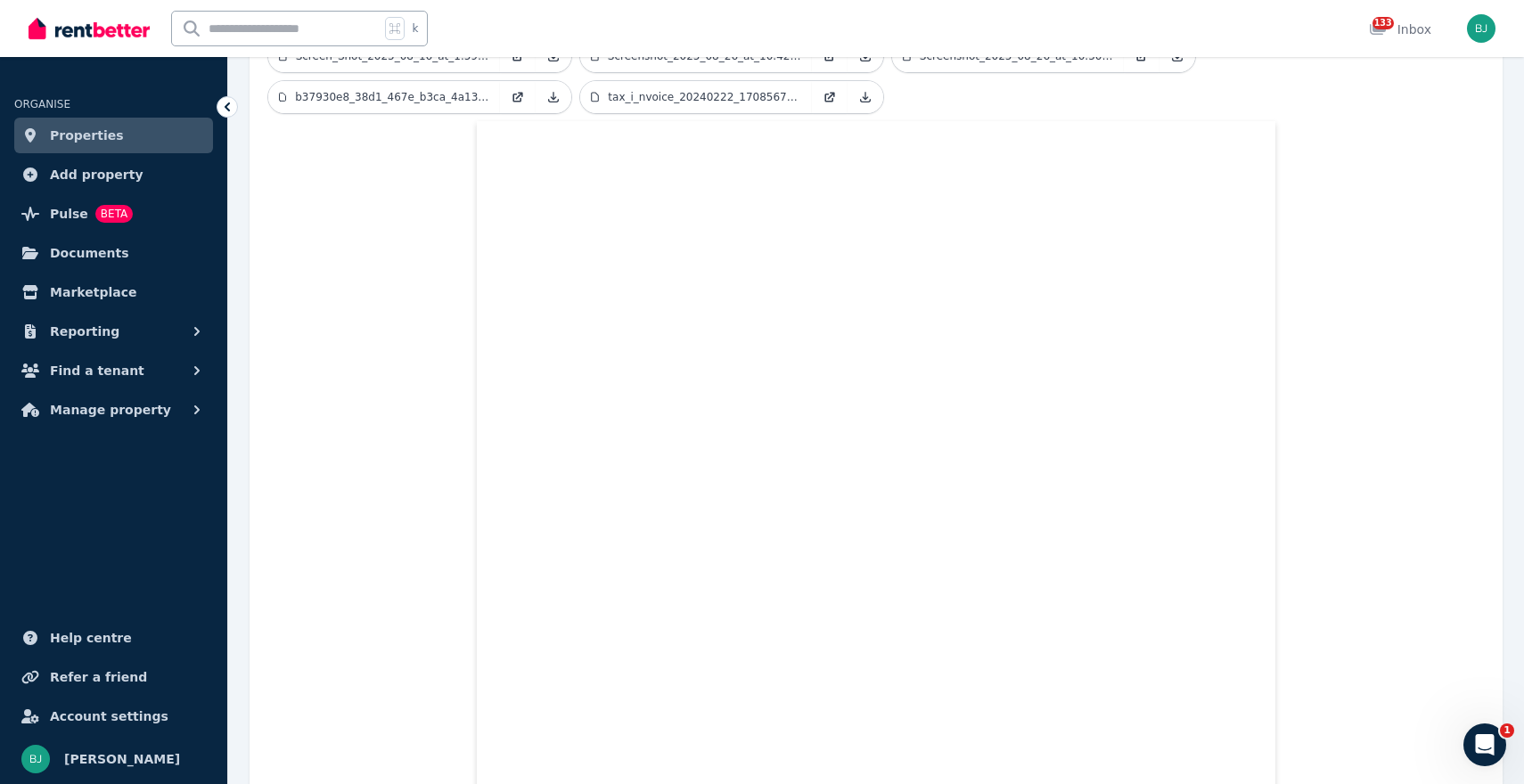
scroll to position [720, 0]
click at [83, 135] on span "Properties" at bounding box center [87, 135] width 74 height 21
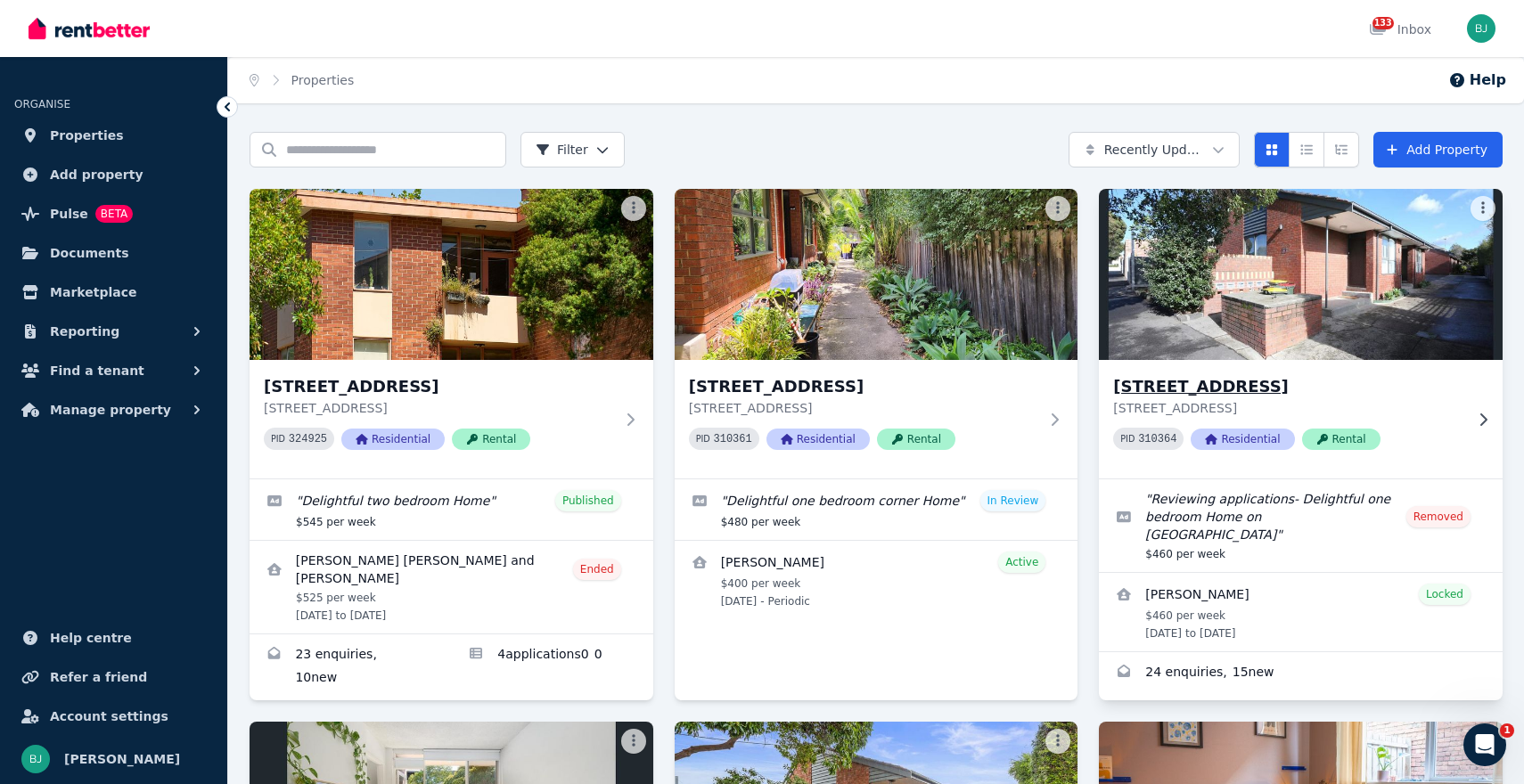
click at [1194, 380] on h3 "[STREET_ADDRESS]" at bounding box center [1289, 386] width 350 height 25
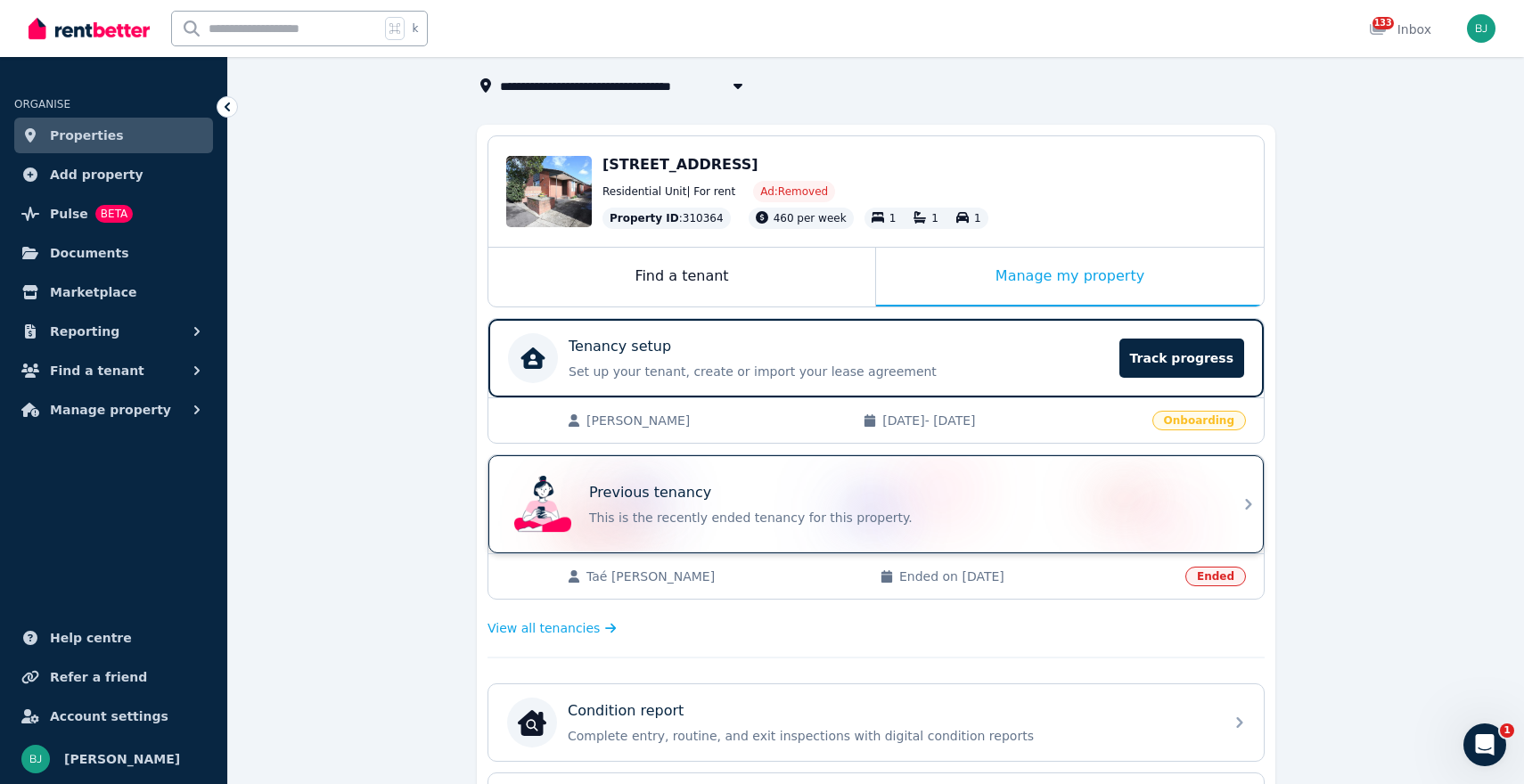
scroll to position [302, 0]
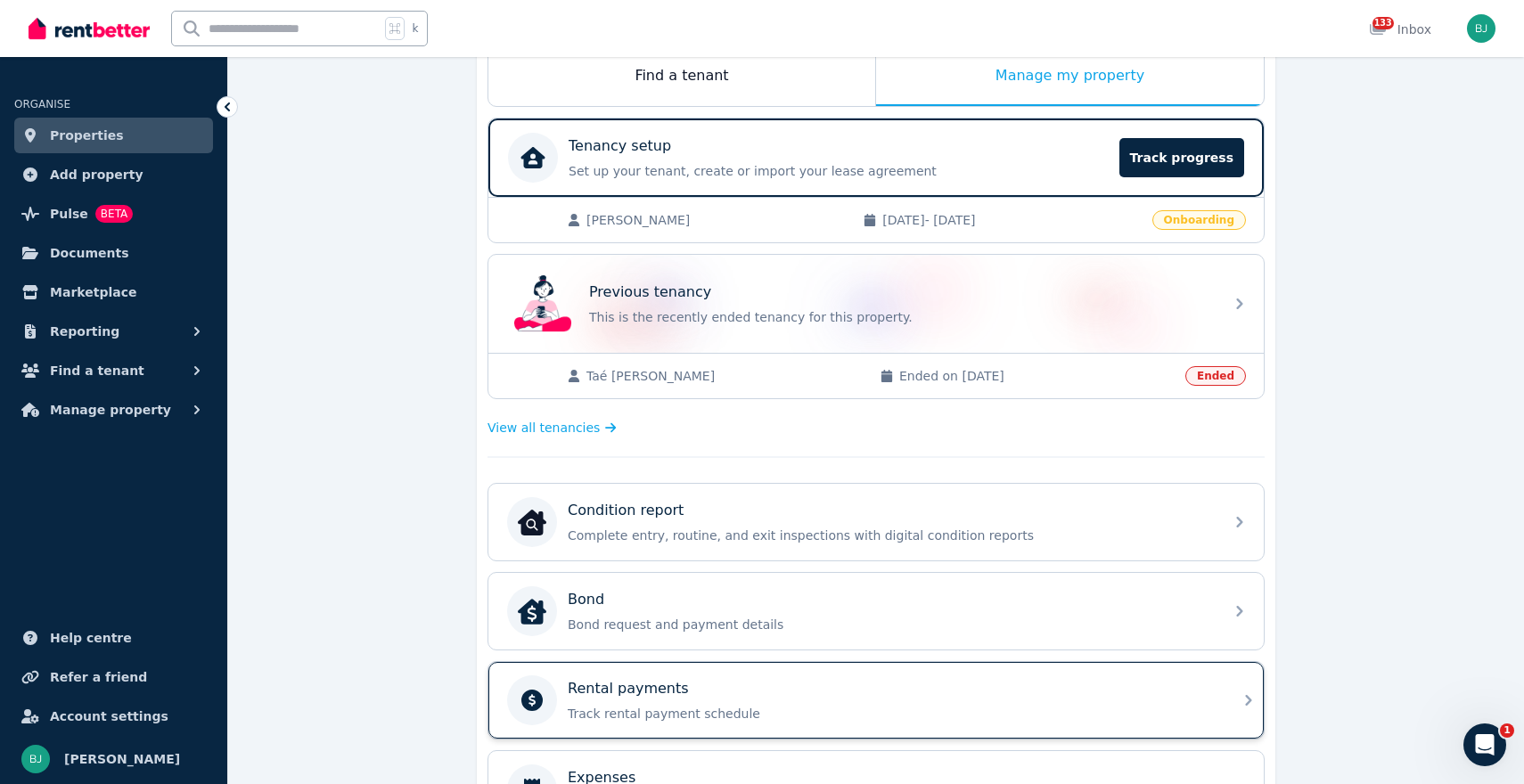
click at [622, 706] on p "Track rental payment schedule" at bounding box center [891, 714] width 645 height 18
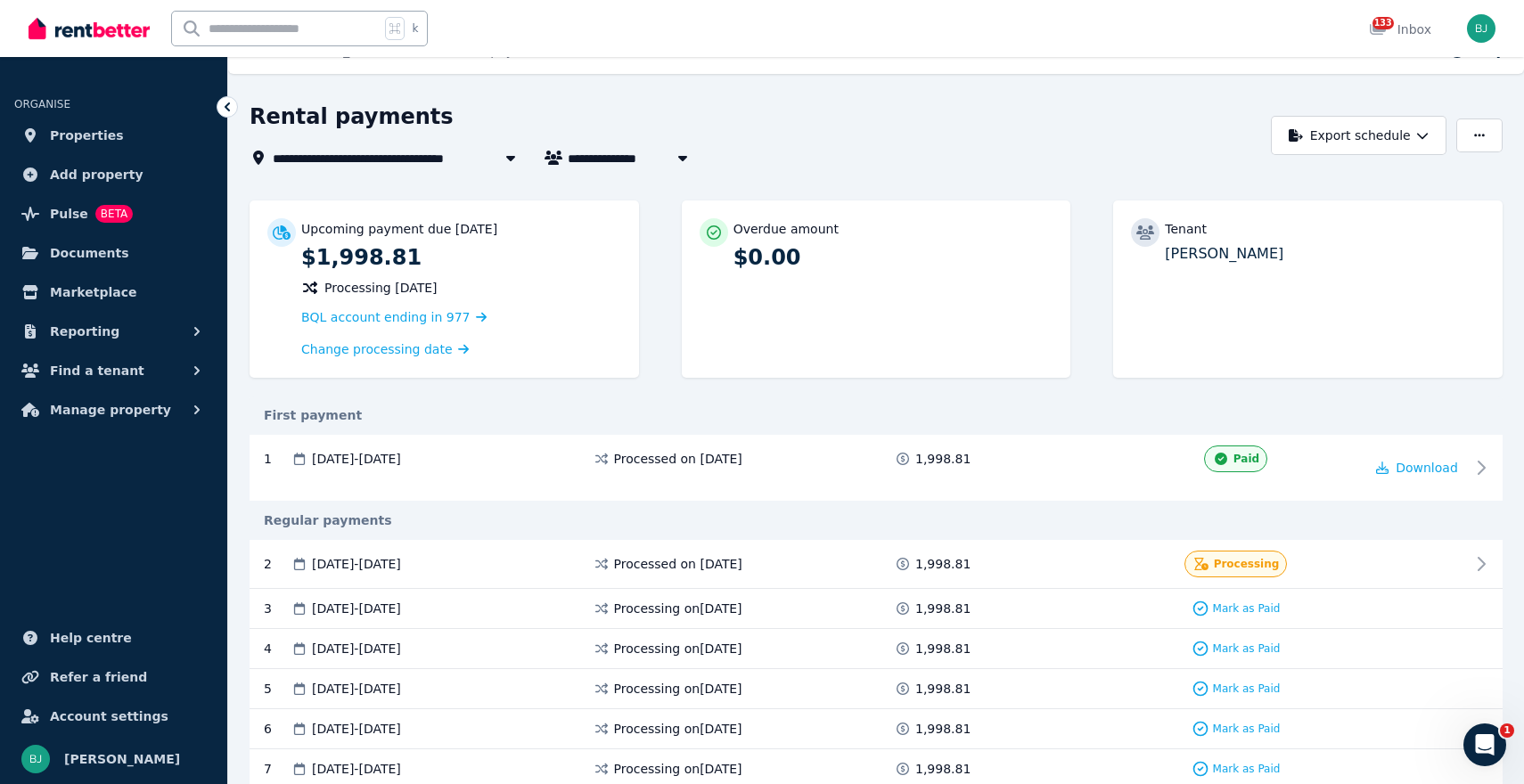
scroll to position [41, 0]
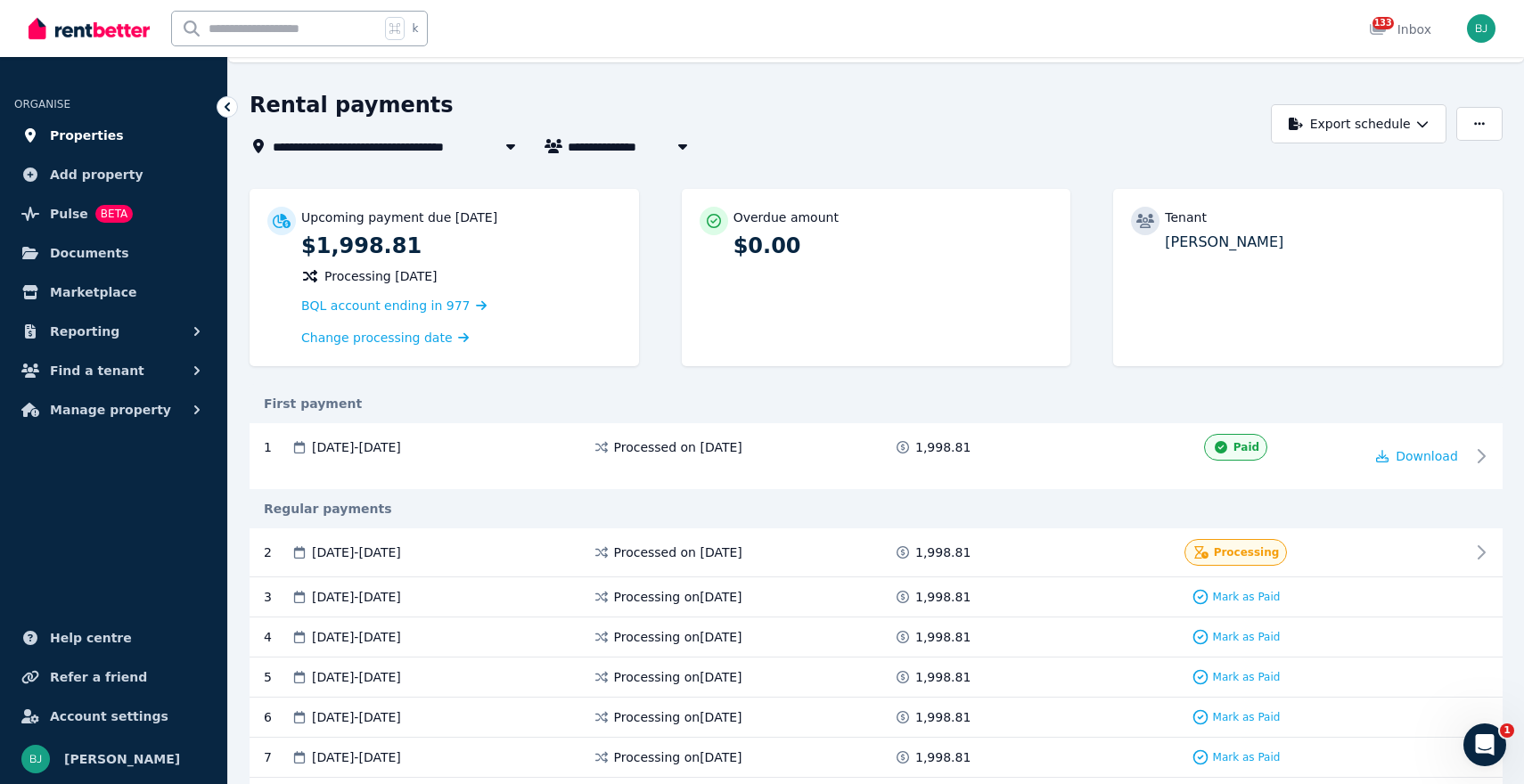
click at [116, 134] on link "Properties" at bounding box center [113, 135] width 198 height 35
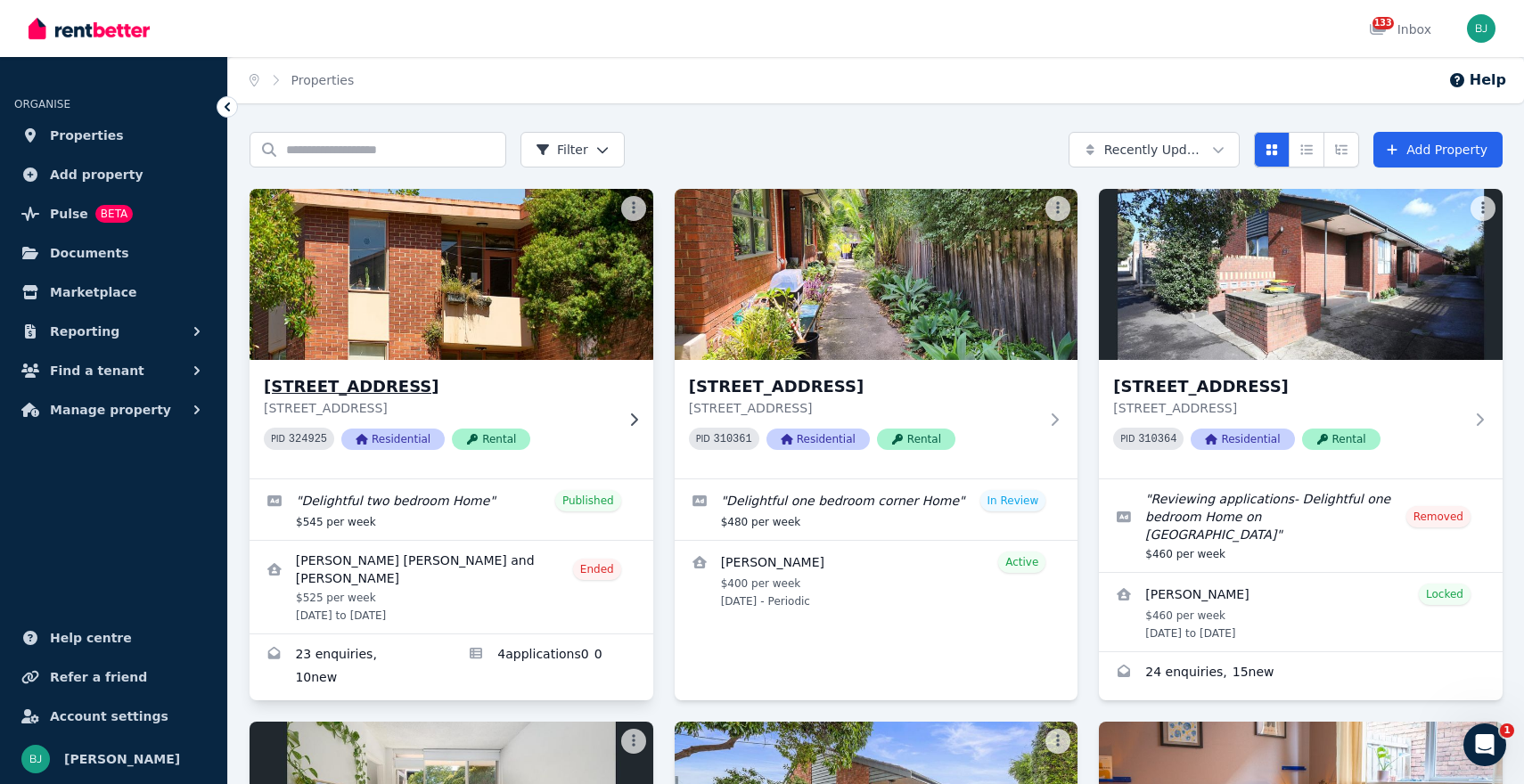
click at [430, 357] on img at bounding box center [451, 274] width 424 height 180
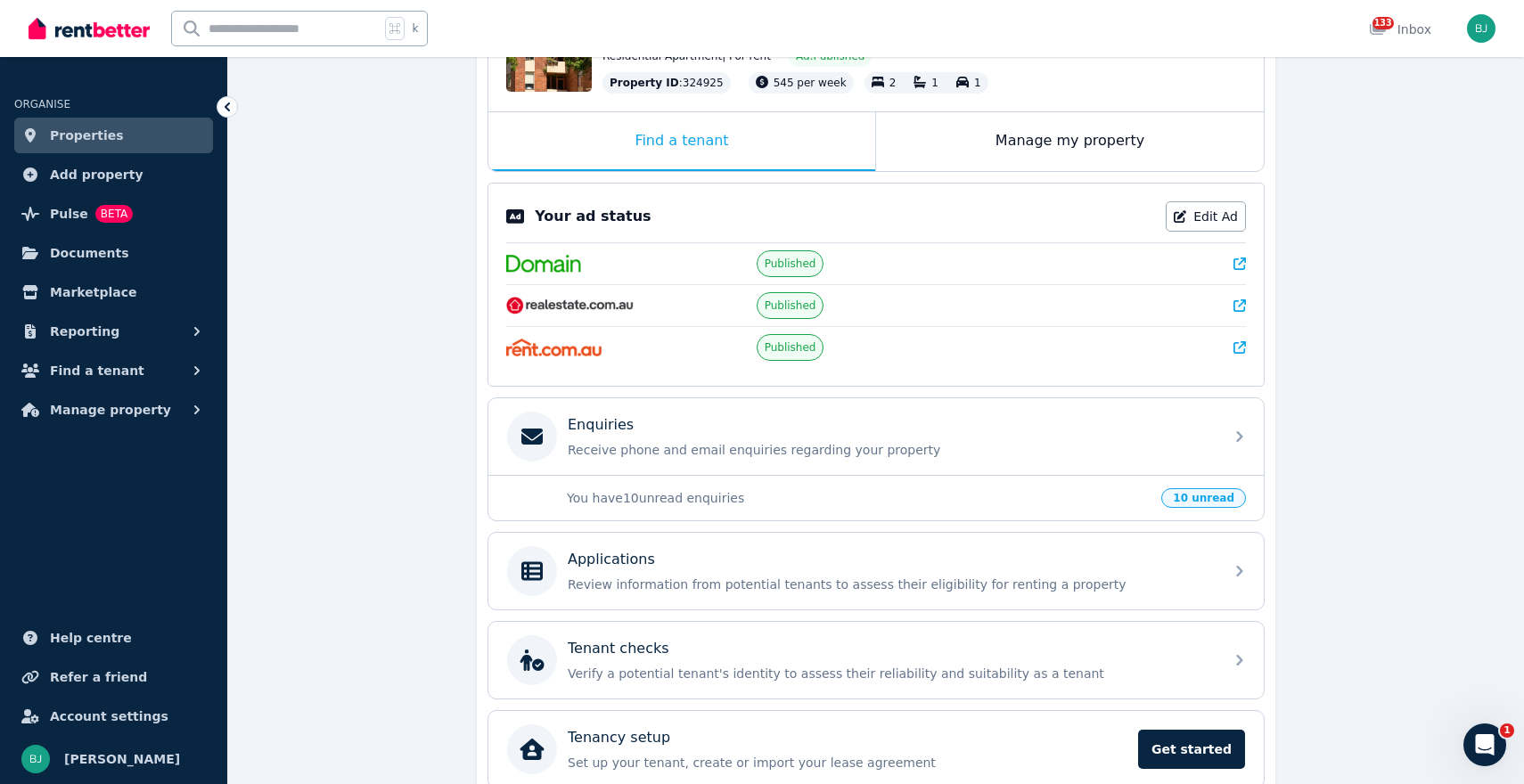
scroll to position [320, 0]
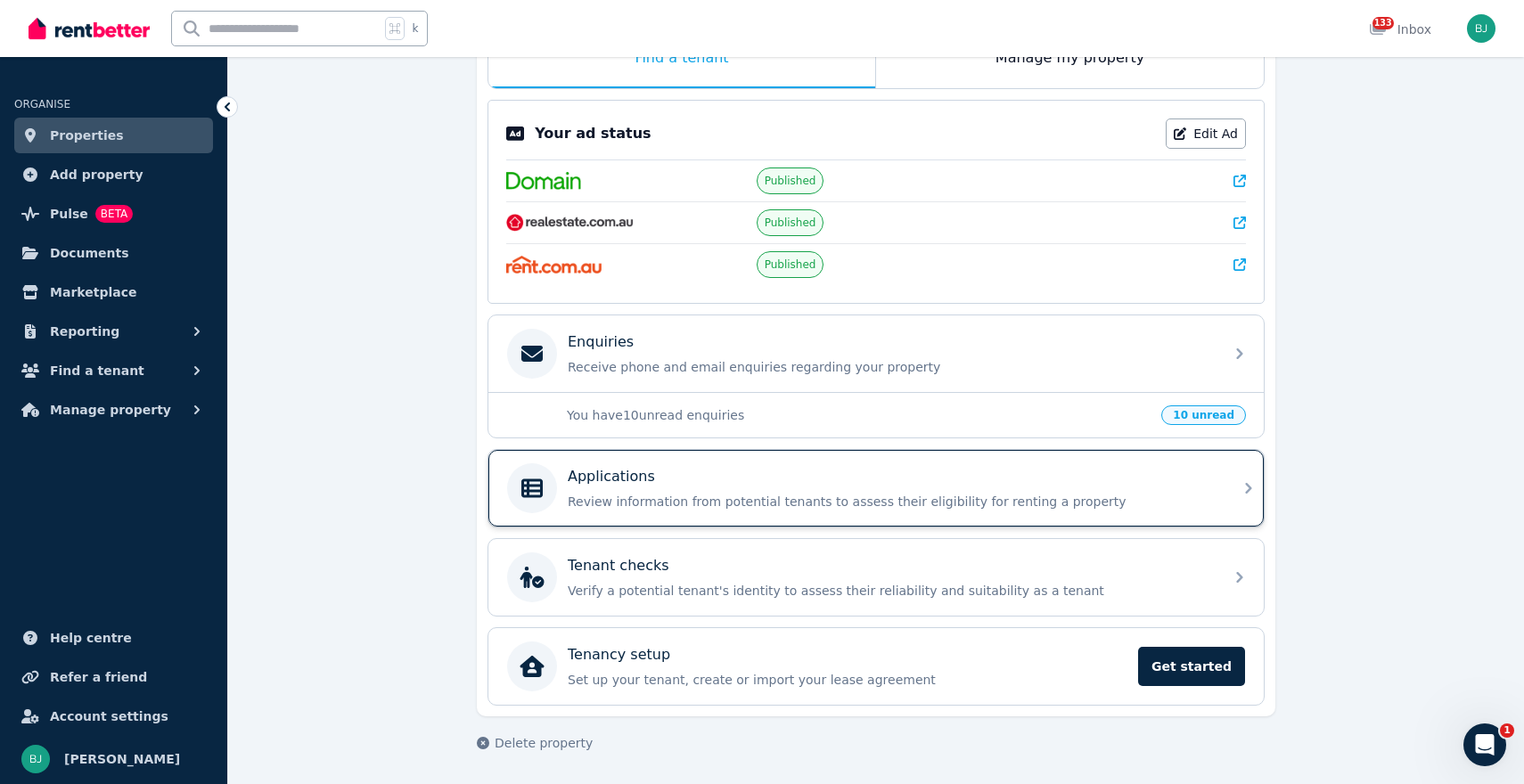
click at [914, 501] on p "Review information from potential tenants to assess their eligibility for renti…" at bounding box center [891, 501] width 645 height 18
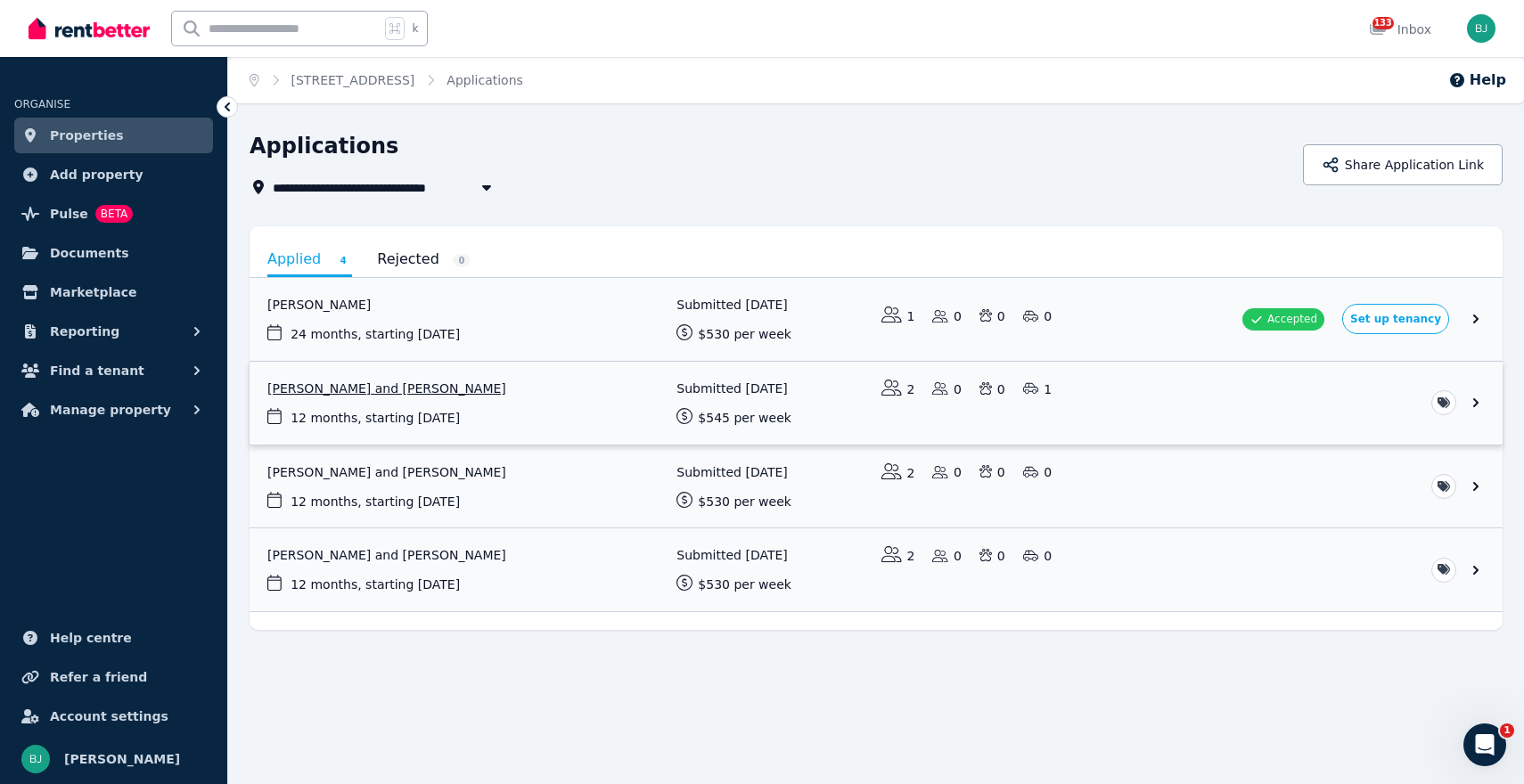
click at [386, 395] on link "View application: Stefanie Kyriss and Elijah Andrews" at bounding box center [876, 402] width 1253 height 82
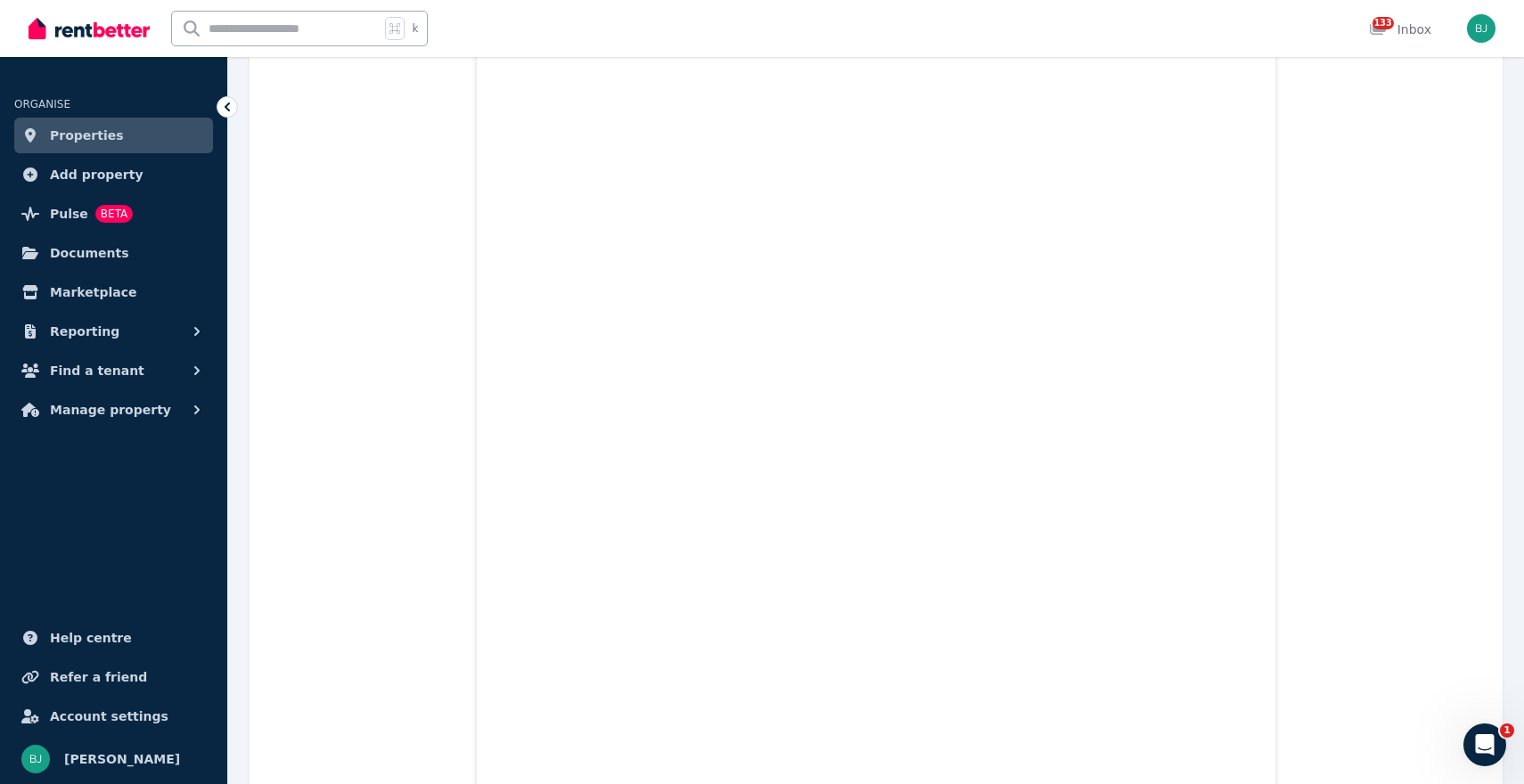
scroll to position [267, 0]
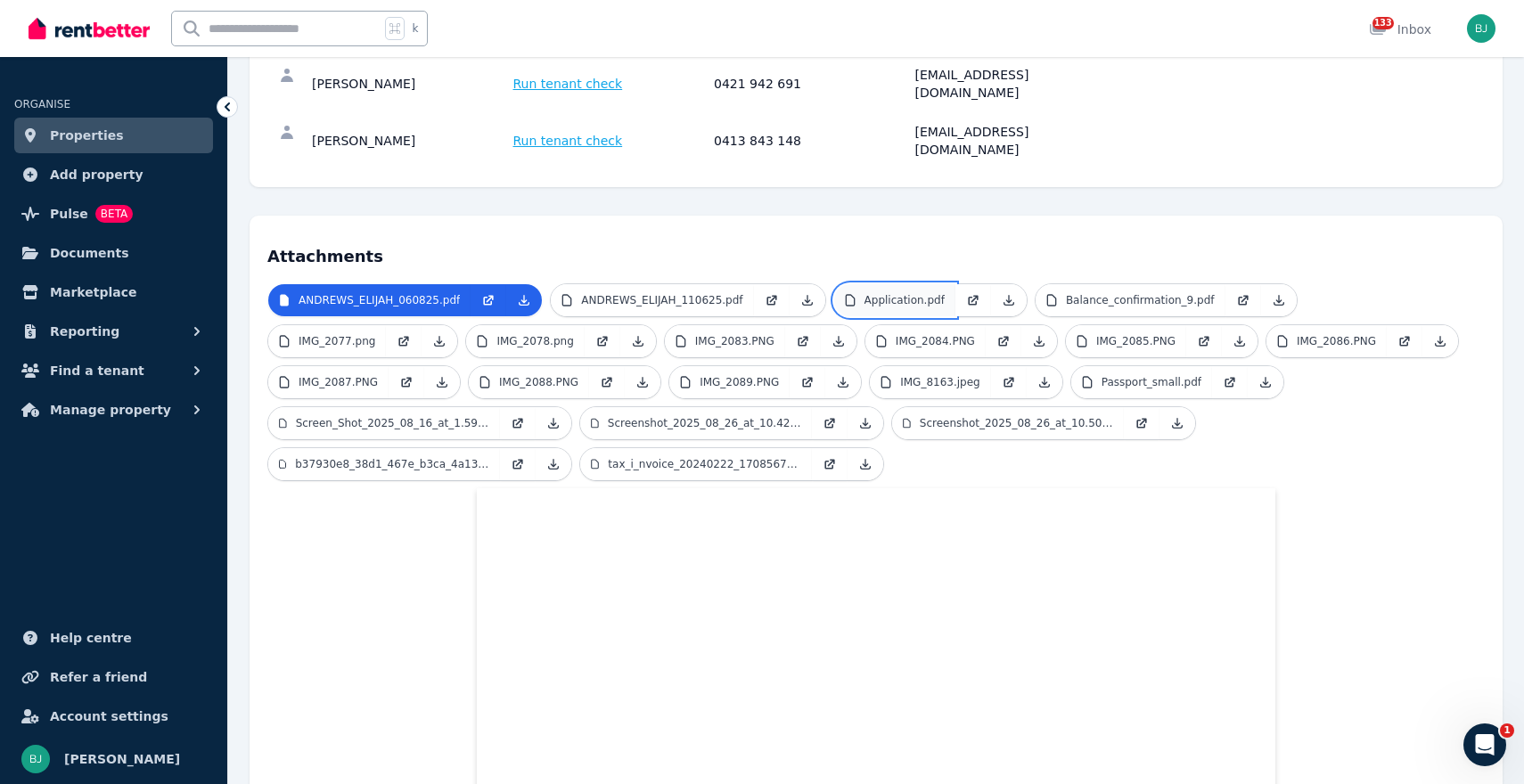
click at [887, 293] on p "Application.pdf" at bounding box center [905, 299] width 81 height 14
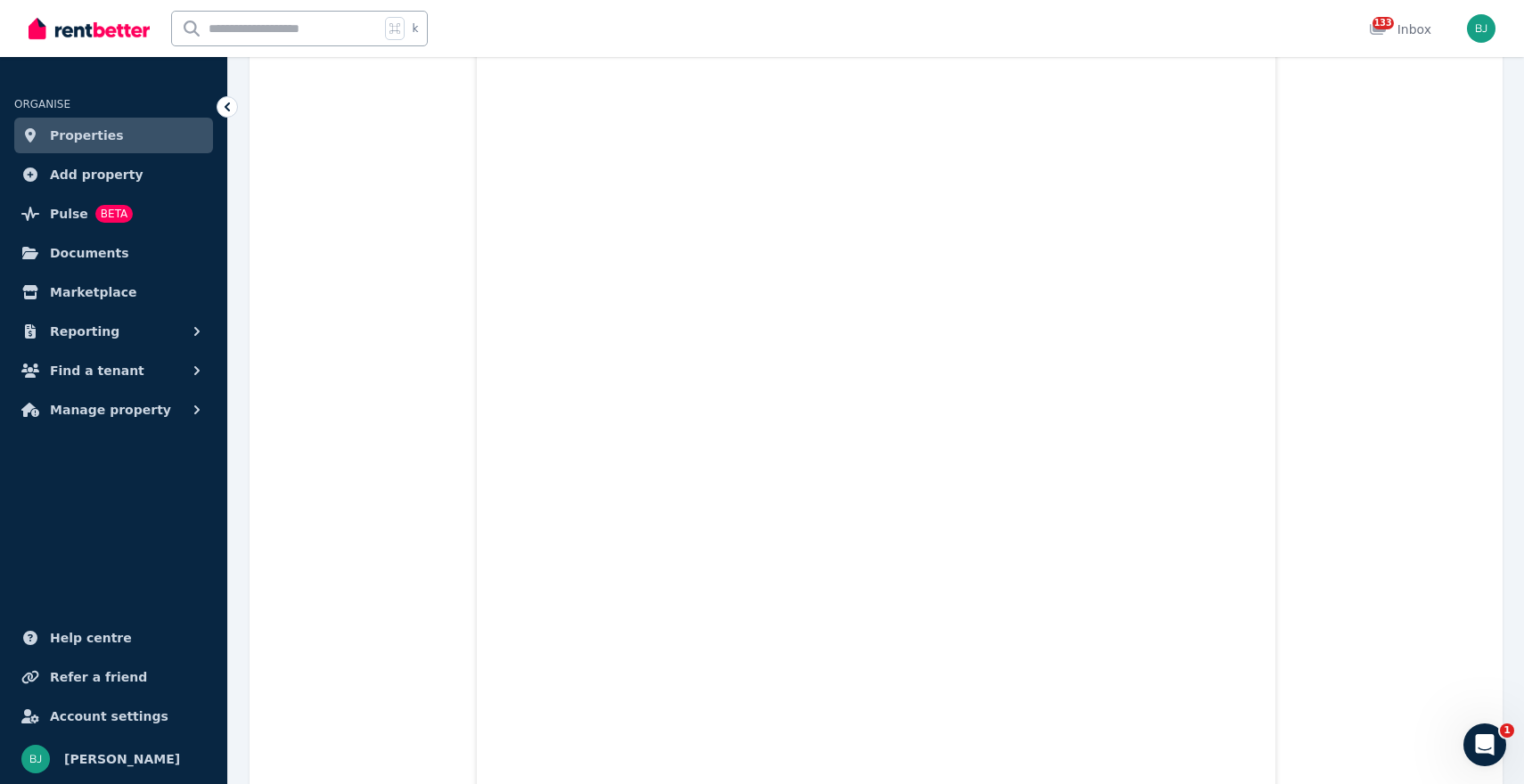
scroll to position [3210, 0]
click at [82, 140] on span "Properties" at bounding box center [87, 135] width 74 height 21
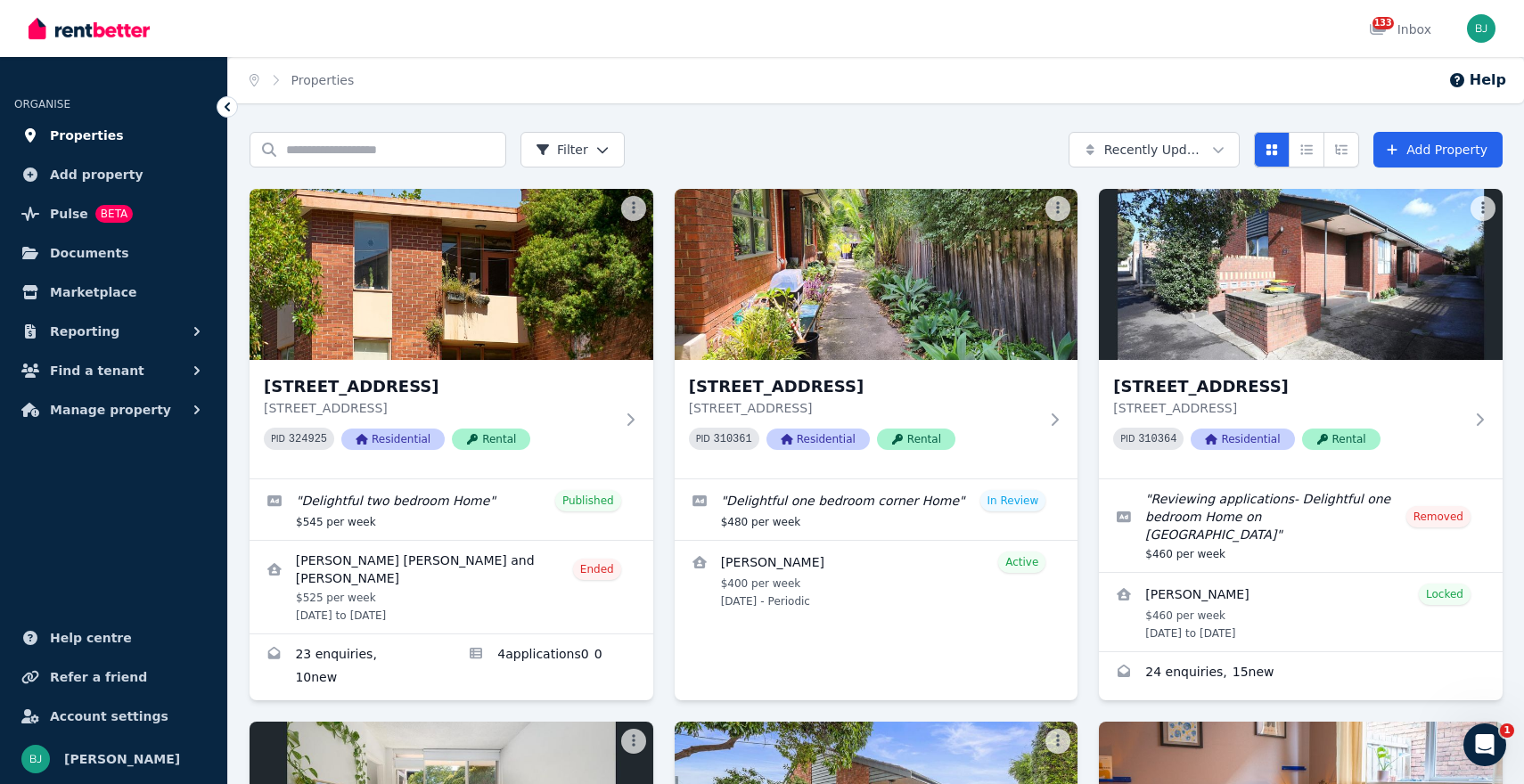
click at [110, 139] on span "Properties" at bounding box center [87, 135] width 74 height 21
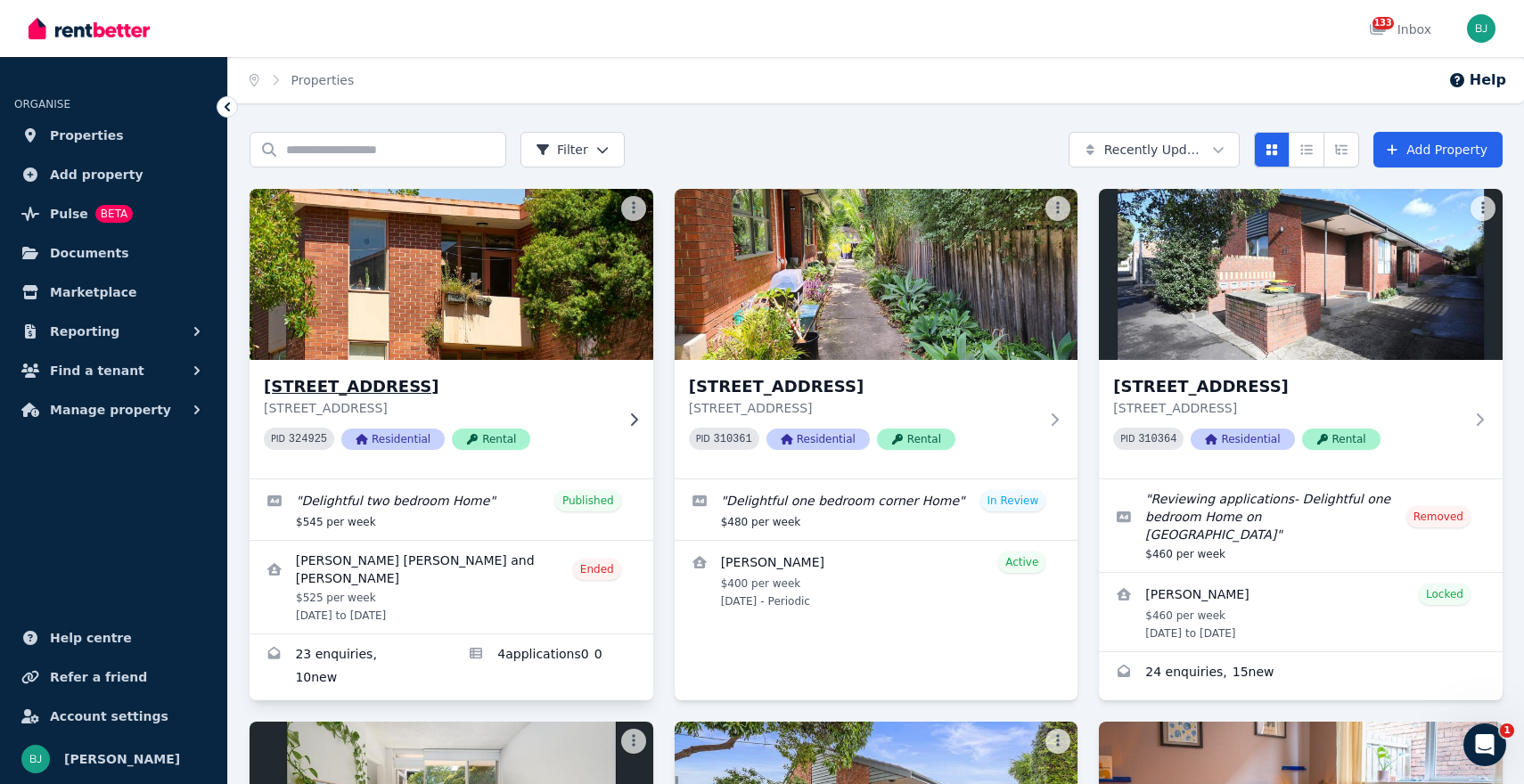
click at [578, 384] on h3 "[STREET_ADDRESS]" at bounding box center [439, 386] width 350 height 25
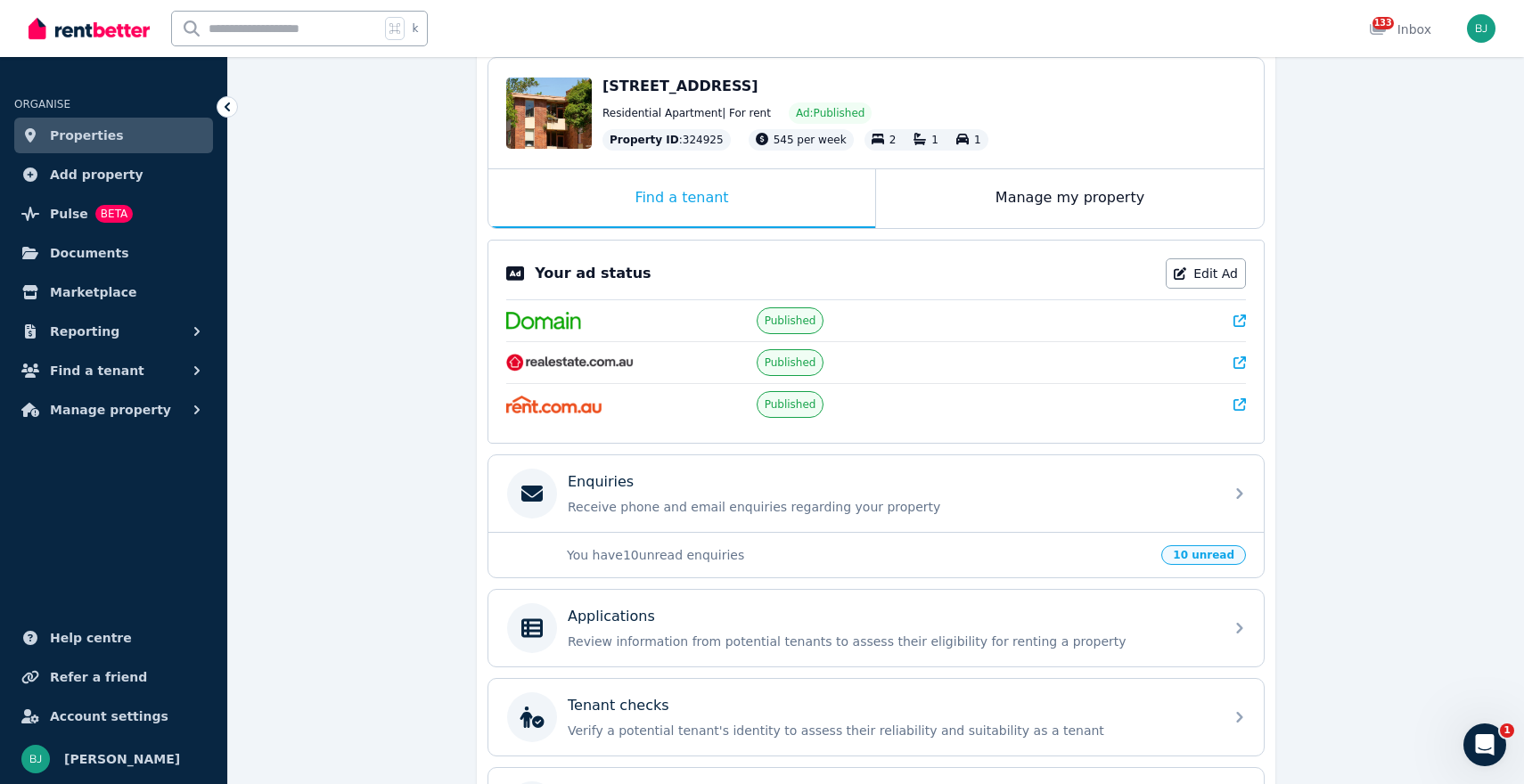
scroll to position [183, 0]
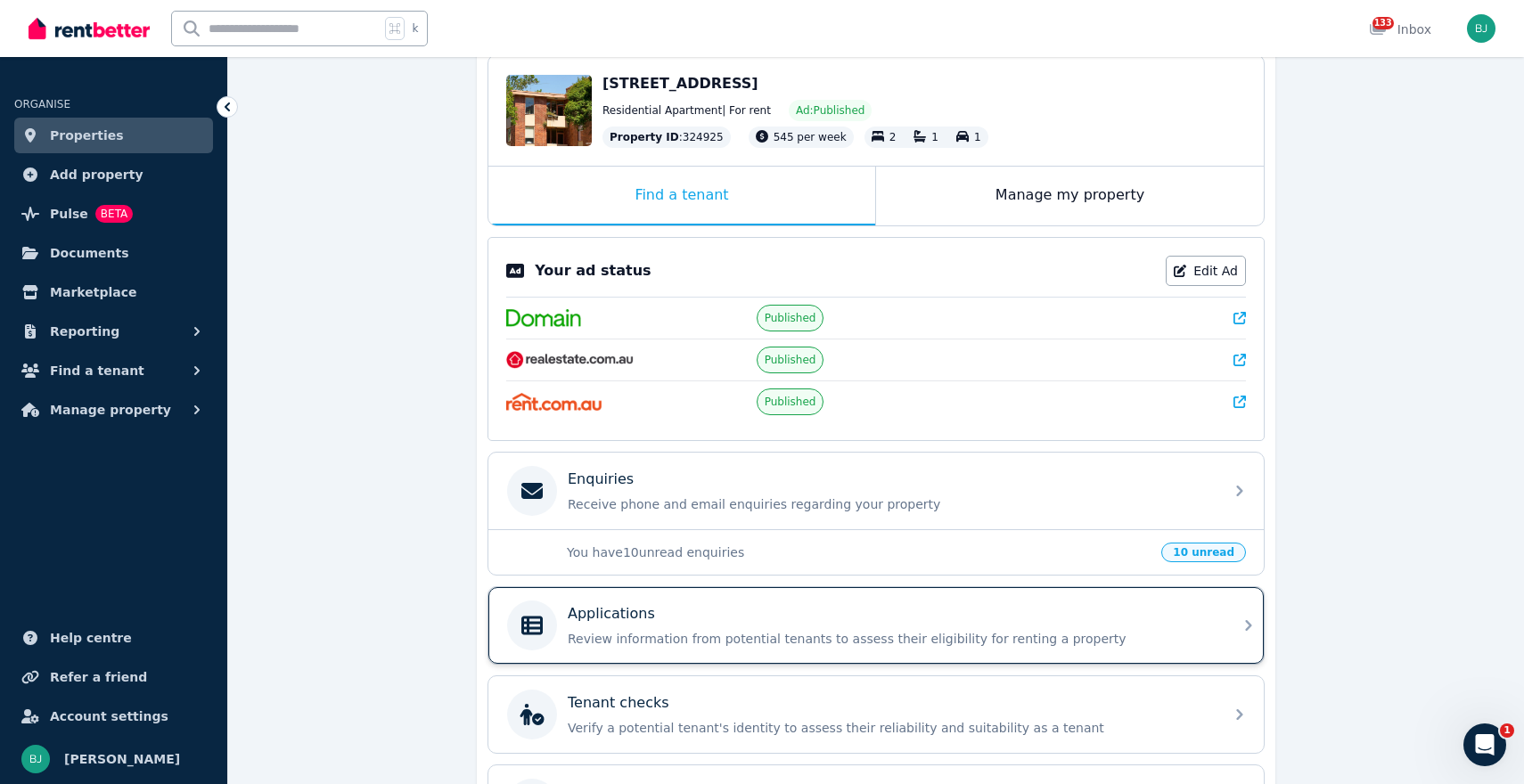
click at [922, 621] on div "Applications" at bounding box center [891, 613] width 645 height 21
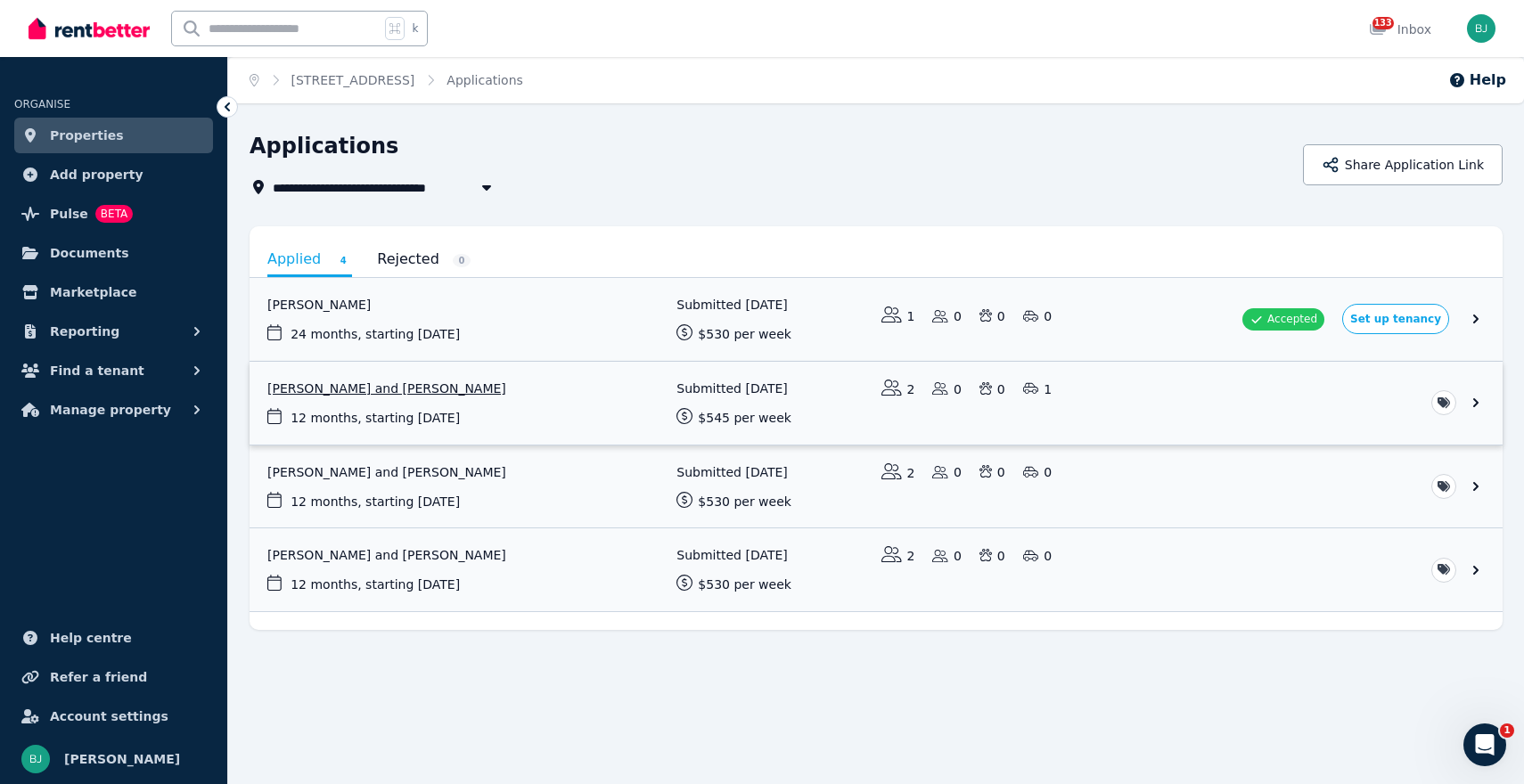
click at [382, 386] on link "View application: Stefanie Kyriss and Elijah Andrews" at bounding box center [876, 402] width 1253 height 82
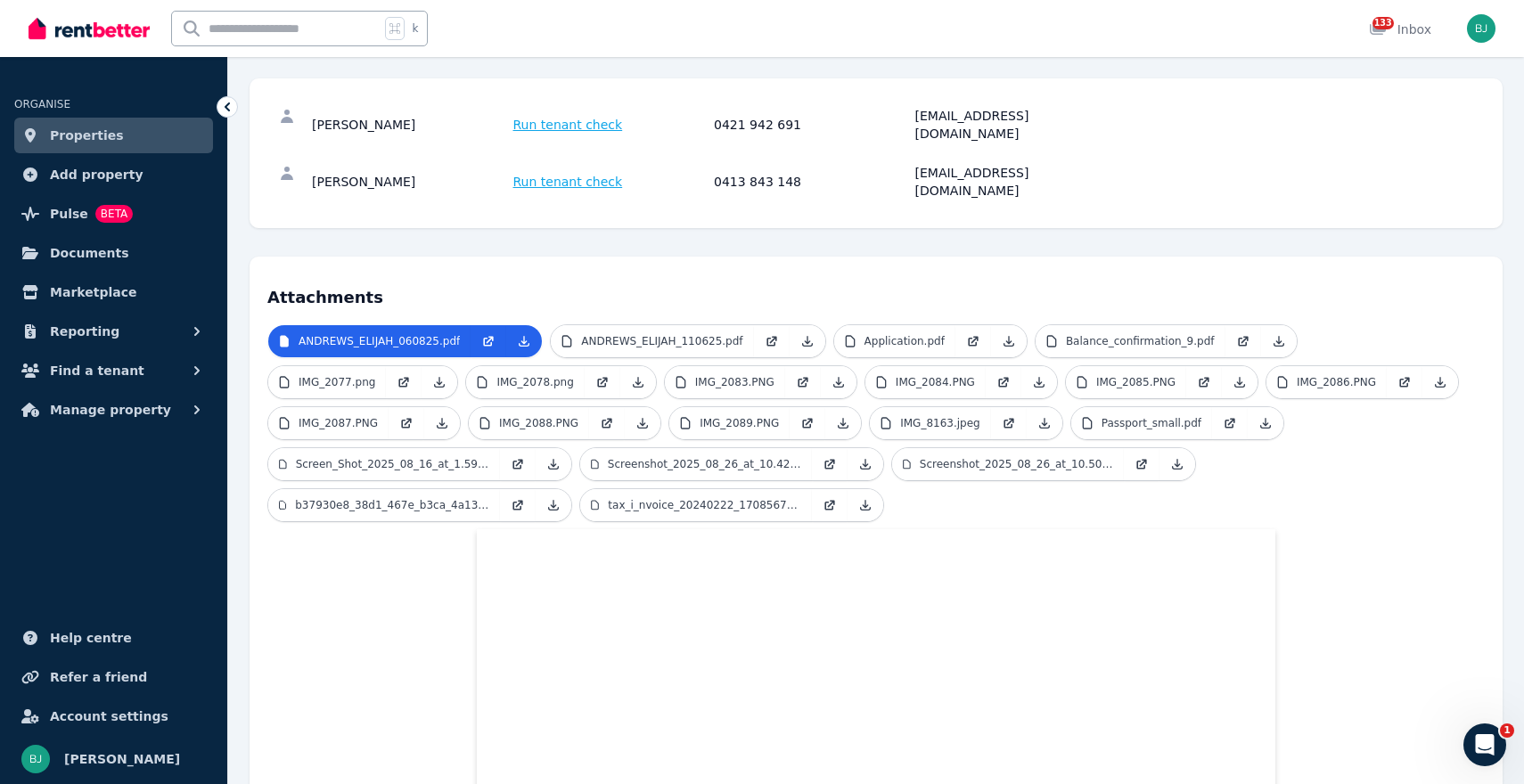
scroll to position [225, 0]
click at [560, 417] on p "IMG_2088.PNG" at bounding box center [539, 424] width 80 height 14
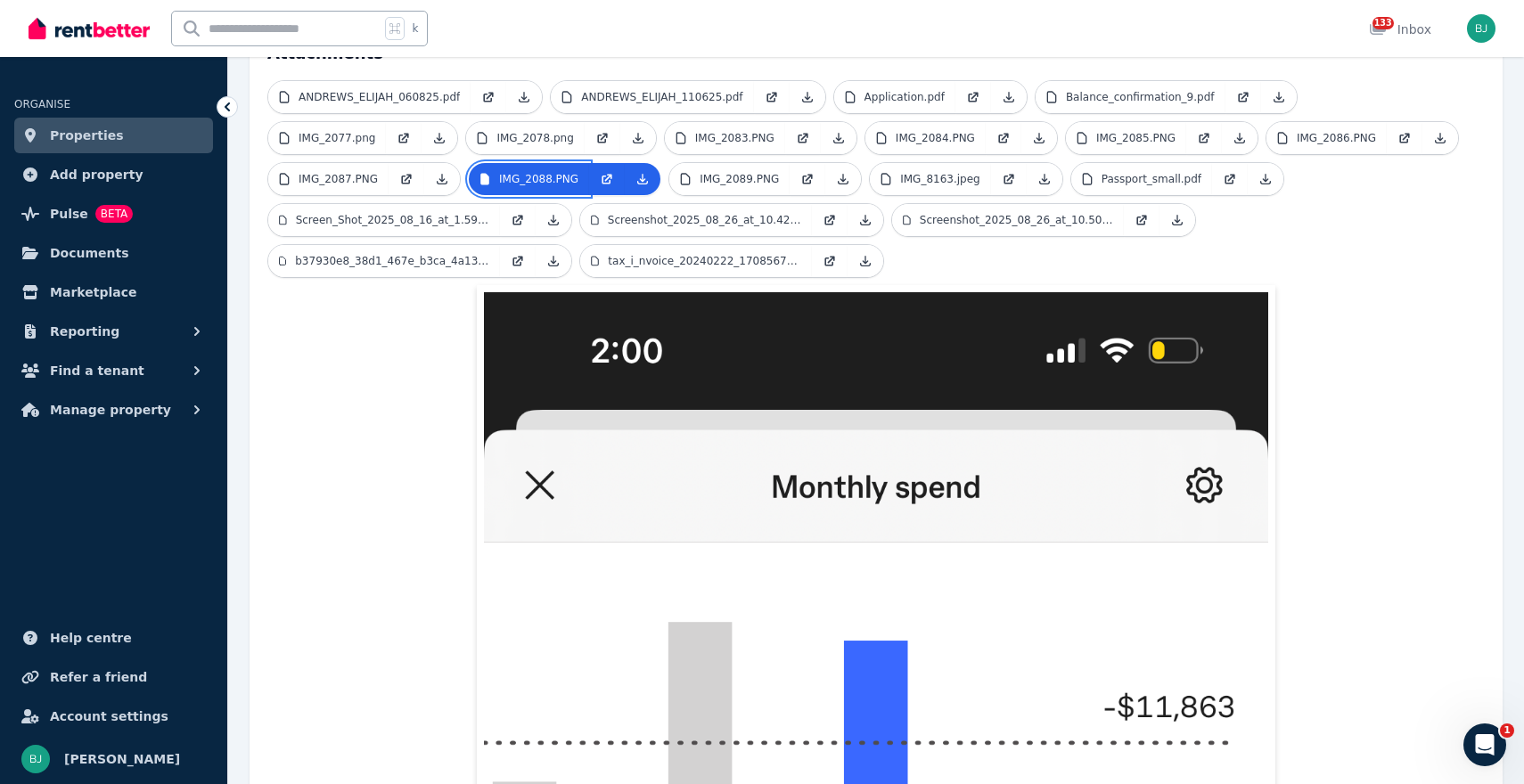
scroll to position [0, 0]
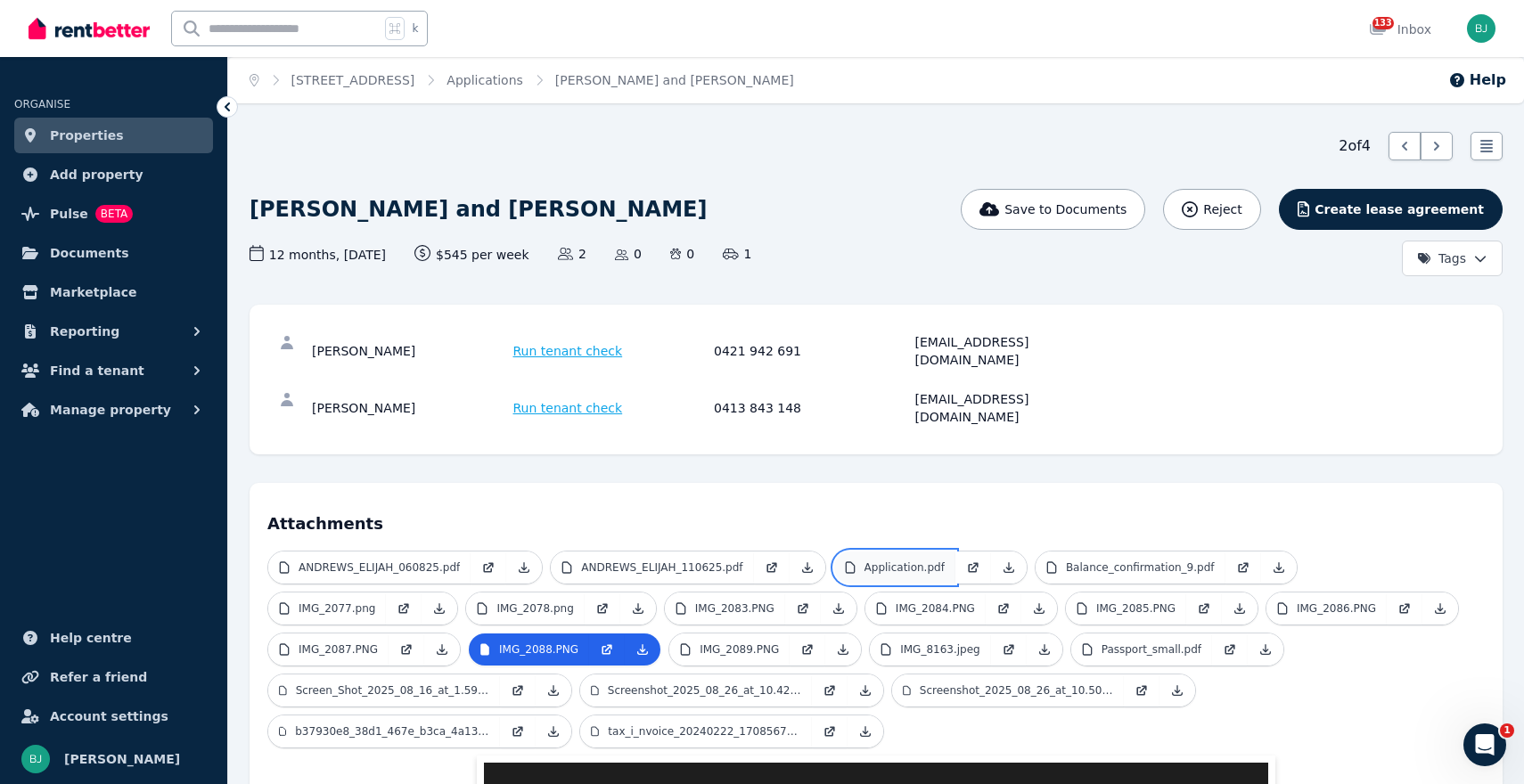
click at [903, 561] on p "Application.pdf" at bounding box center [905, 567] width 81 height 14
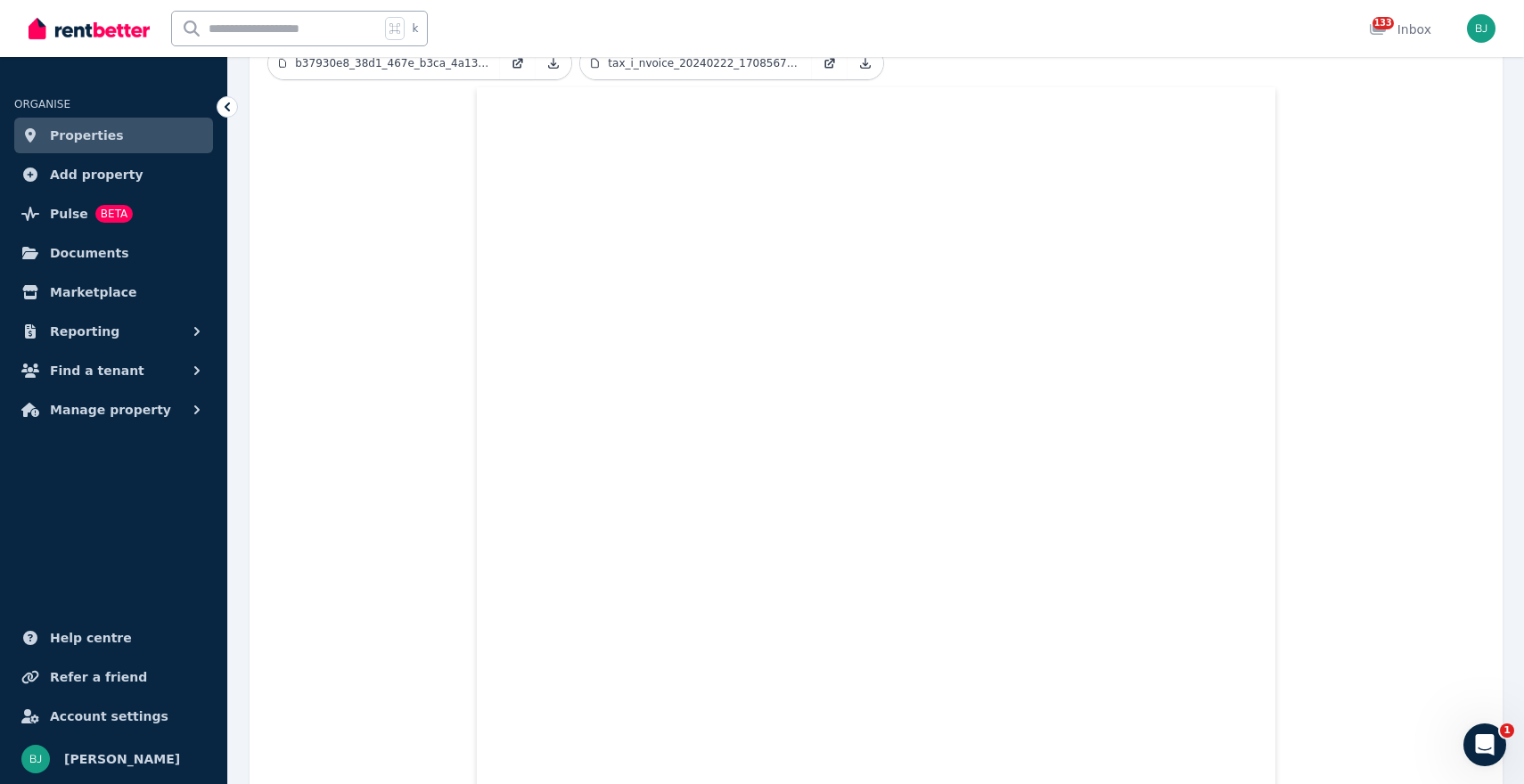
scroll to position [720, 0]
